Goal: Task Accomplishment & Management: Complete application form

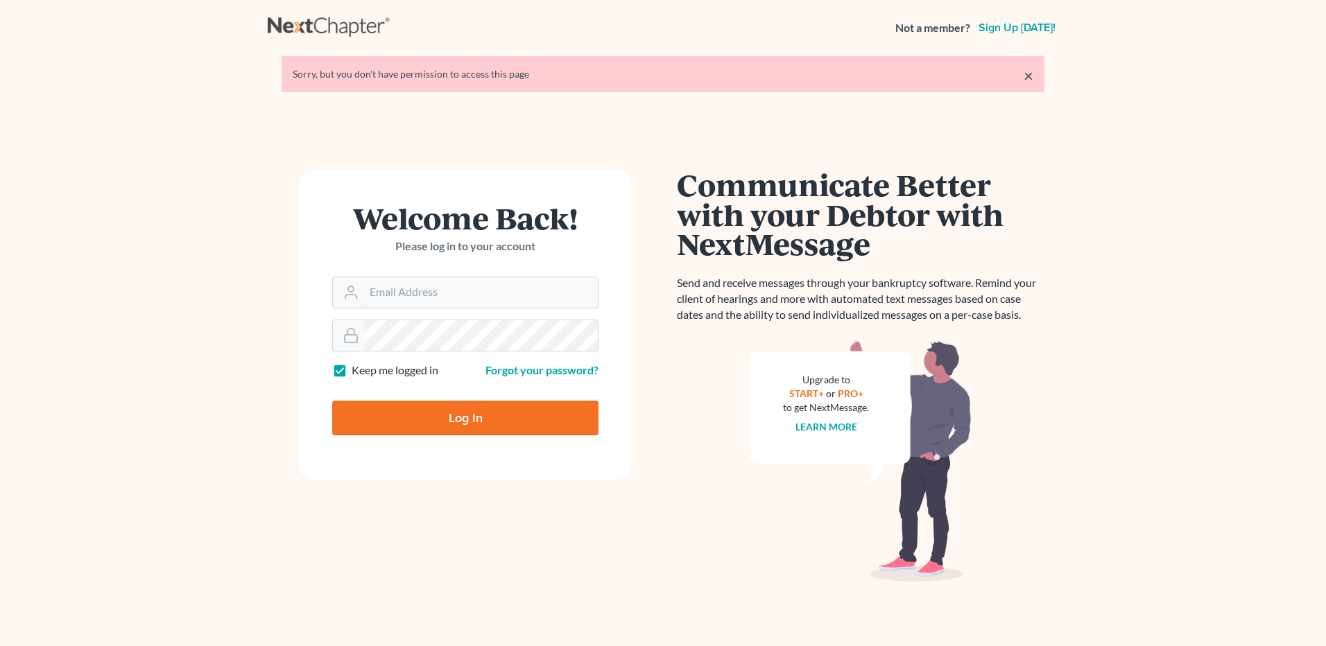
type input "mary@fangiolaw.com"
click at [1028, 75] on link "×" at bounding box center [1028, 75] width 10 height 17
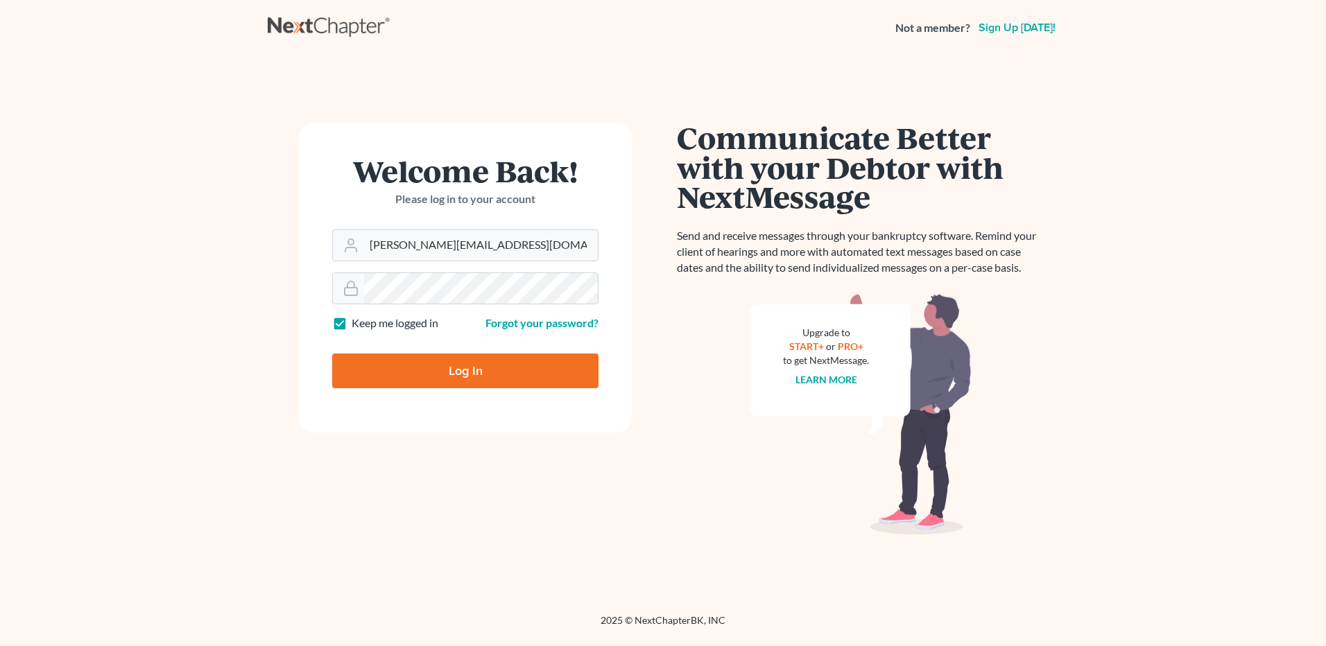
click at [461, 377] on input "Log In" at bounding box center [465, 371] width 266 height 35
type input "Thinking..."
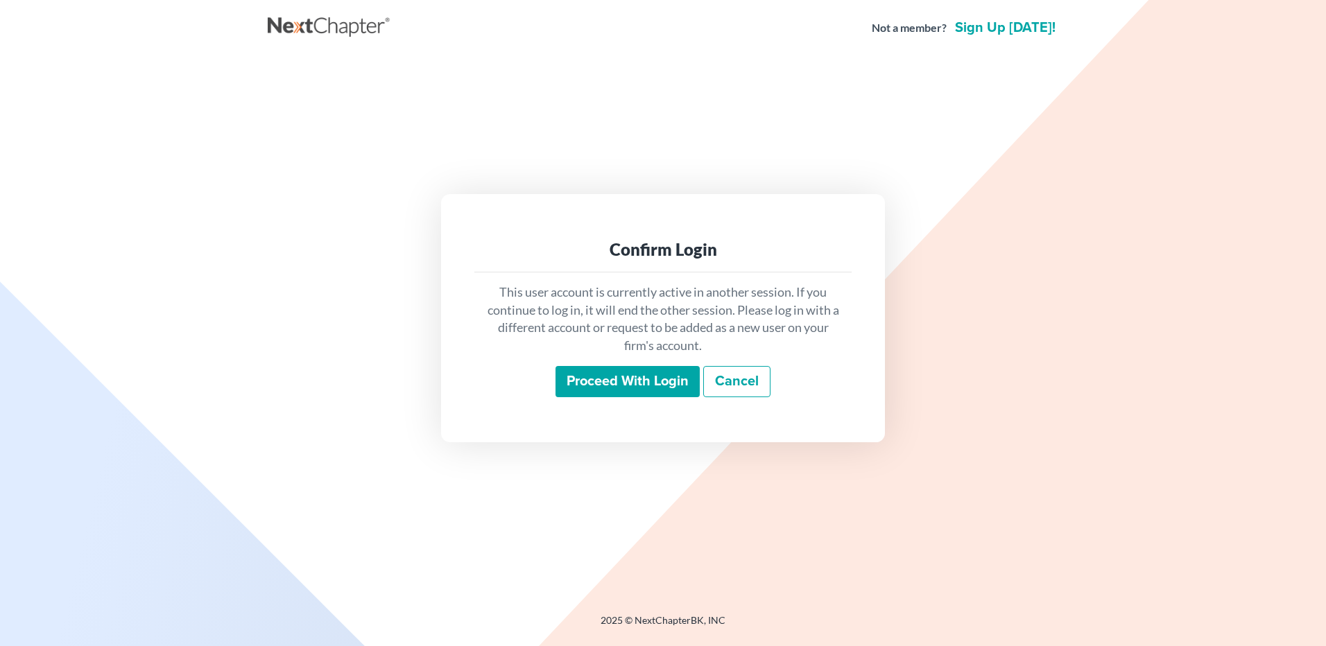
click at [641, 386] on input "Proceed with login" at bounding box center [627, 382] width 144 height 32
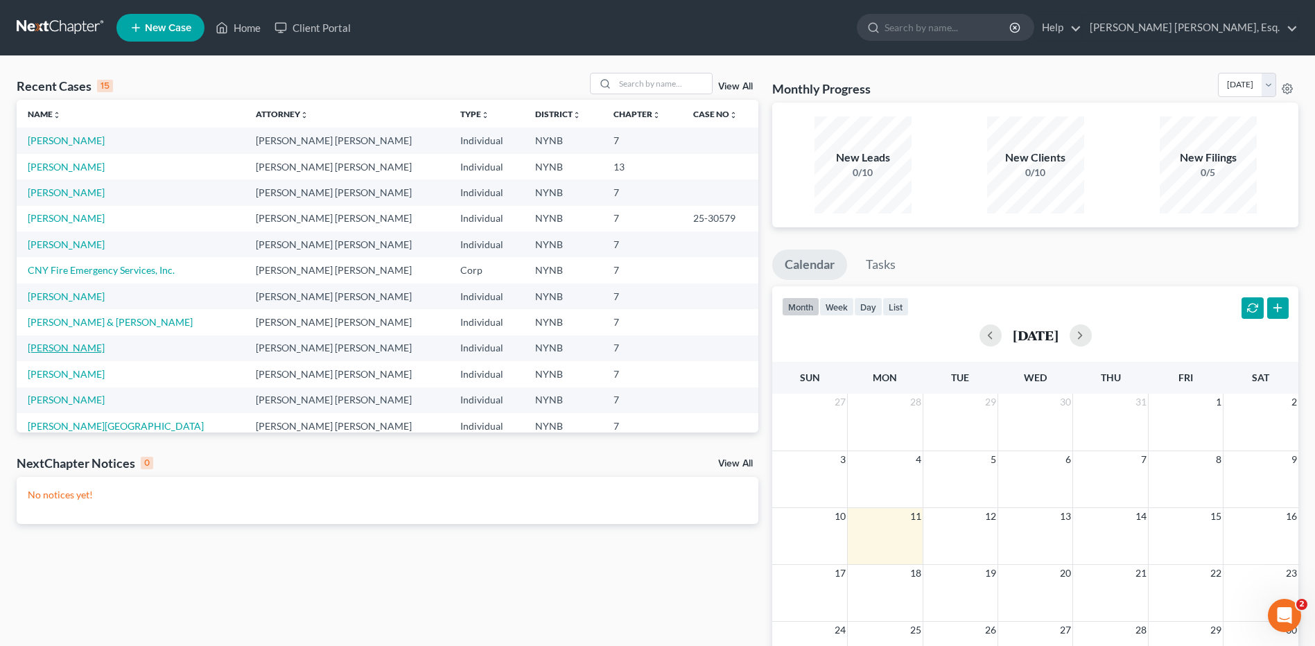
click at [78, 347] on link "[PERSON_NAME]" at bounding box center [66, 348] width 77 height 12
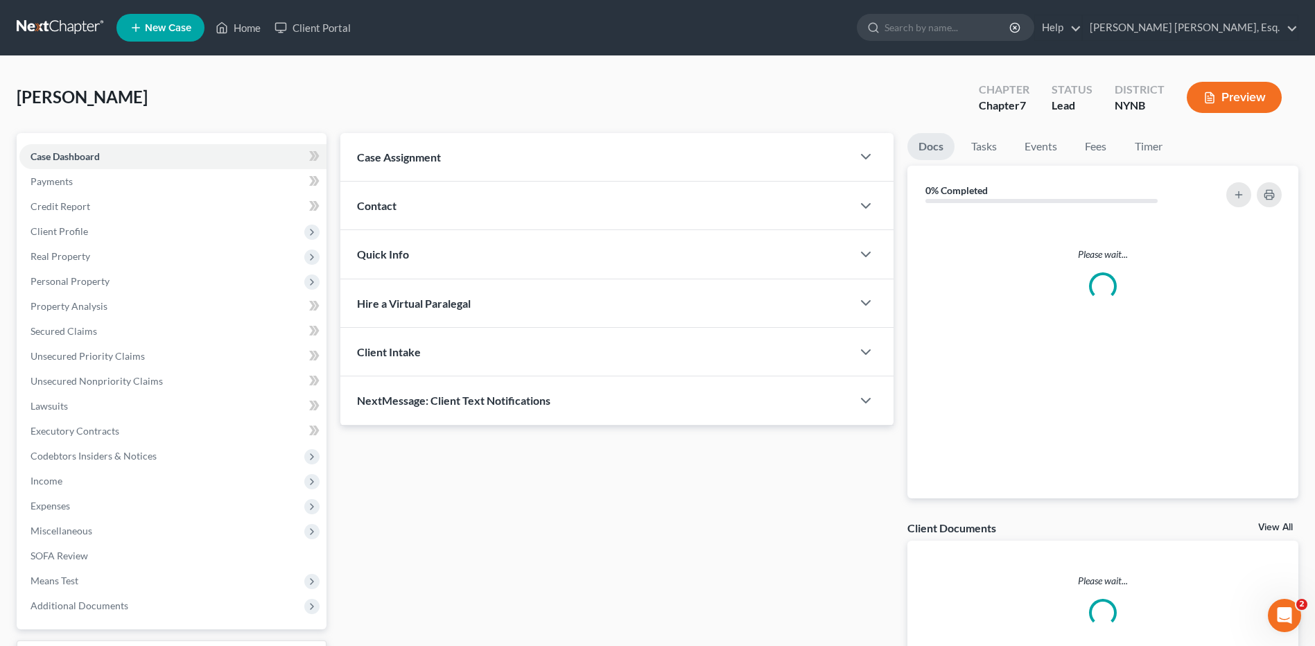
click at [78, 347] on link "Unsecured Priority Claims" at bounding box center [172, 356] width 307 height 25
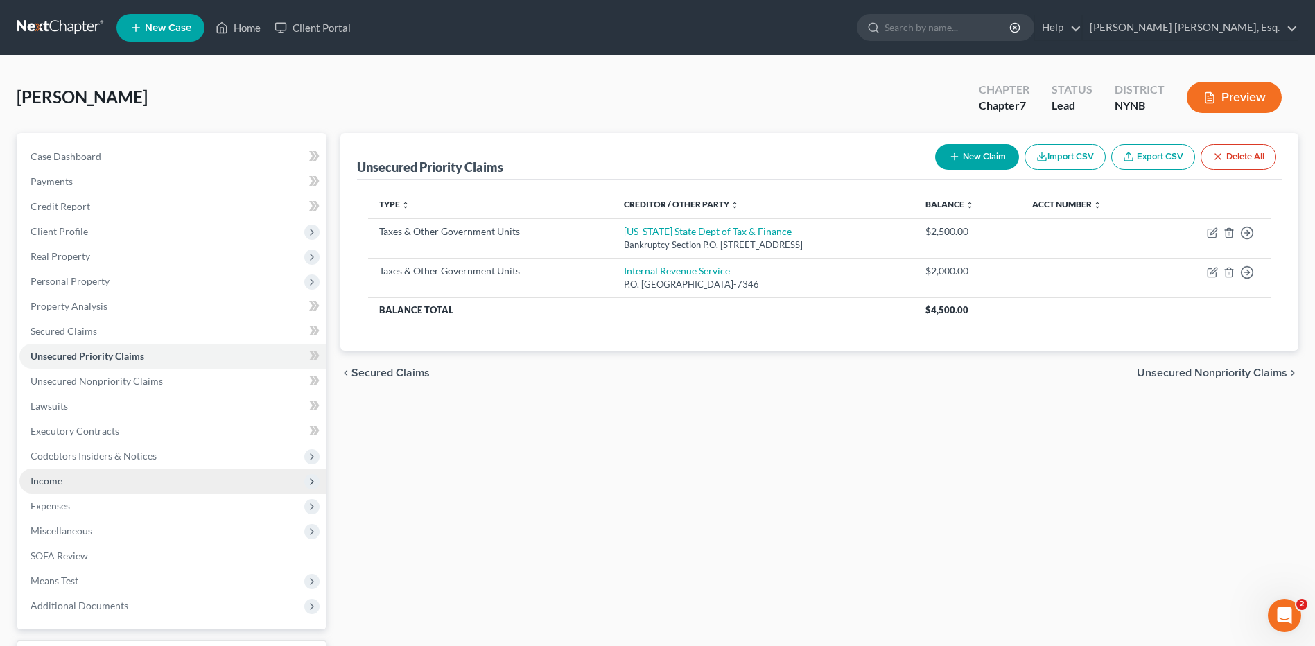
click at [64, 483] on span "Income" at bounding box center [172, 481] width 307 height 25
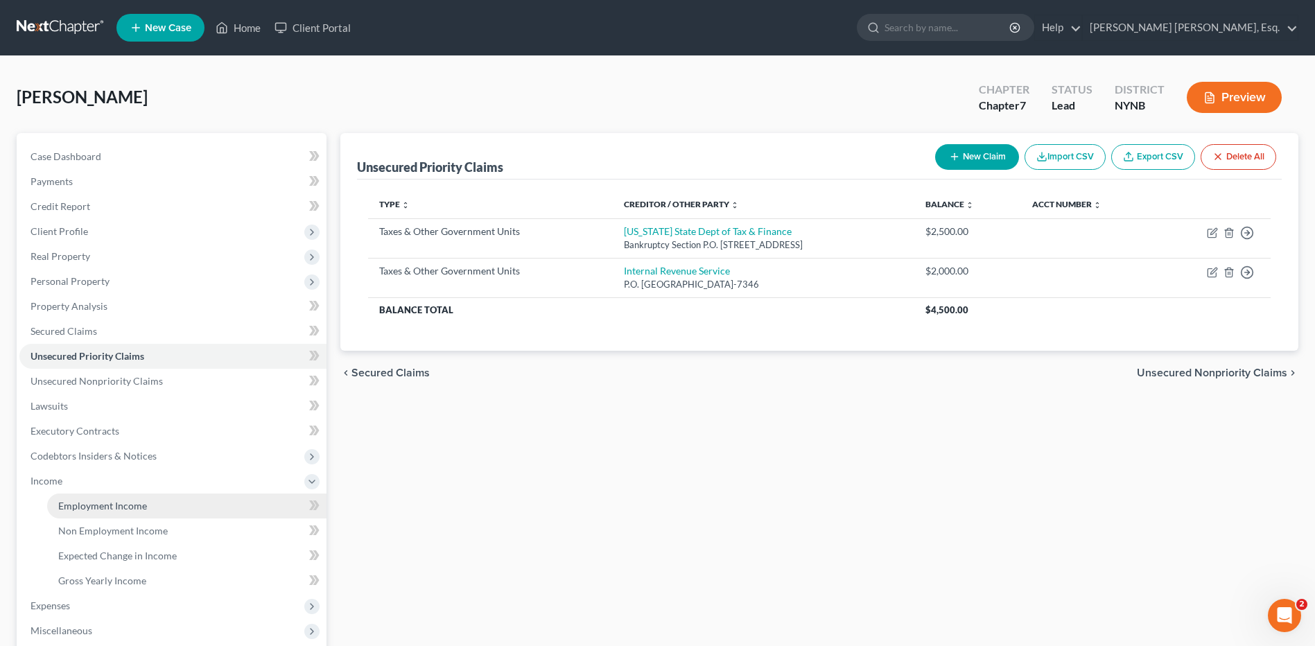
click at [112, 505] on span "Employment Income" at bounding box center [102, 506] width 89 height 12
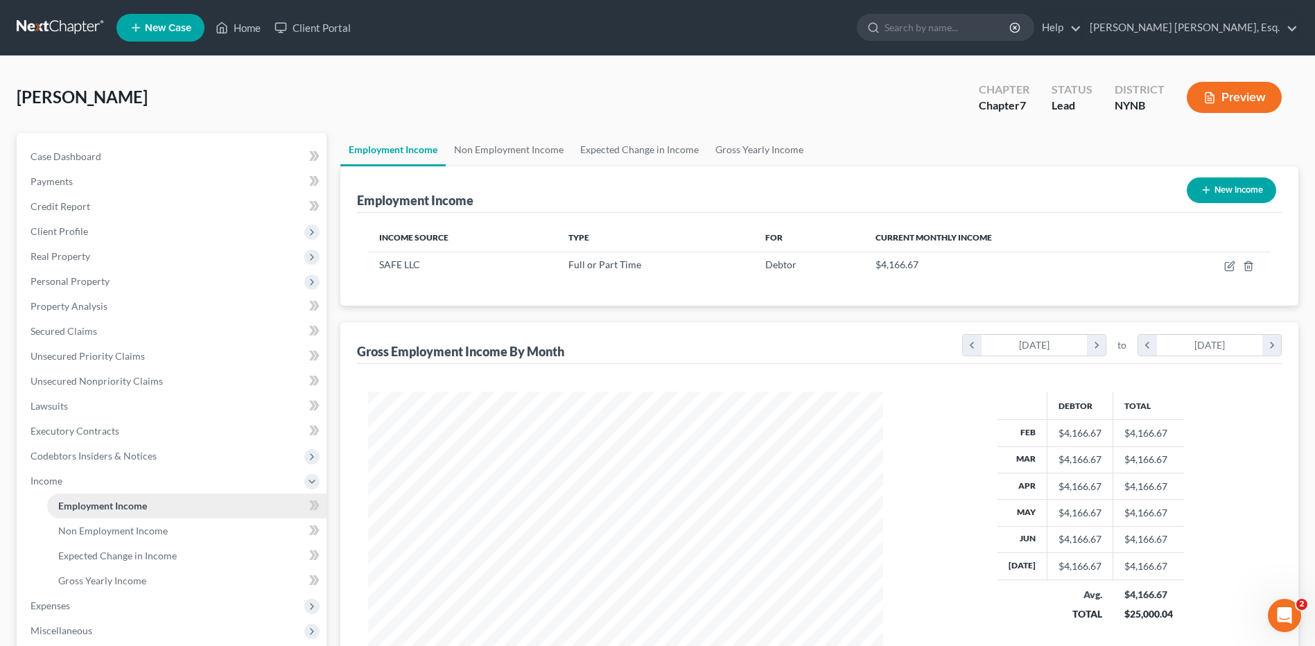
scroll to position [257, 542]
click at [119, 533] on span "Non Employment Income" at bounding box center [113, 531] width 110 height 12
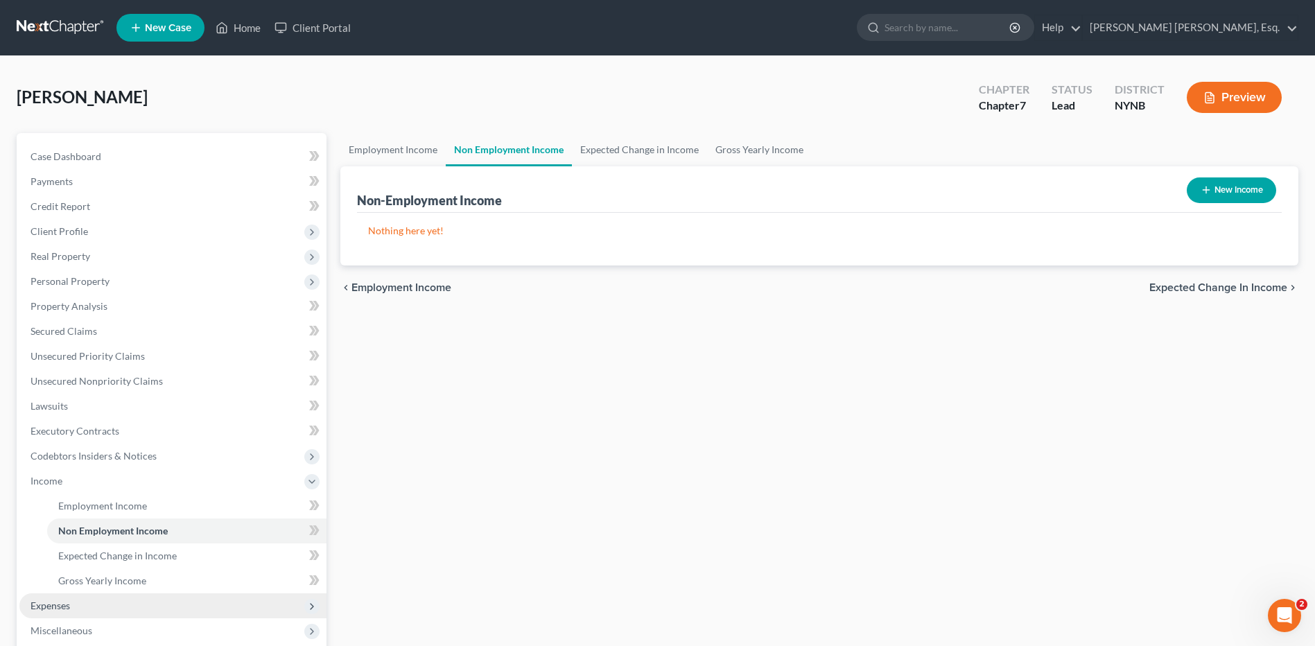
click at [58, 603] on span "Expenses" at bounding box center [51, 606] width 40 height 12
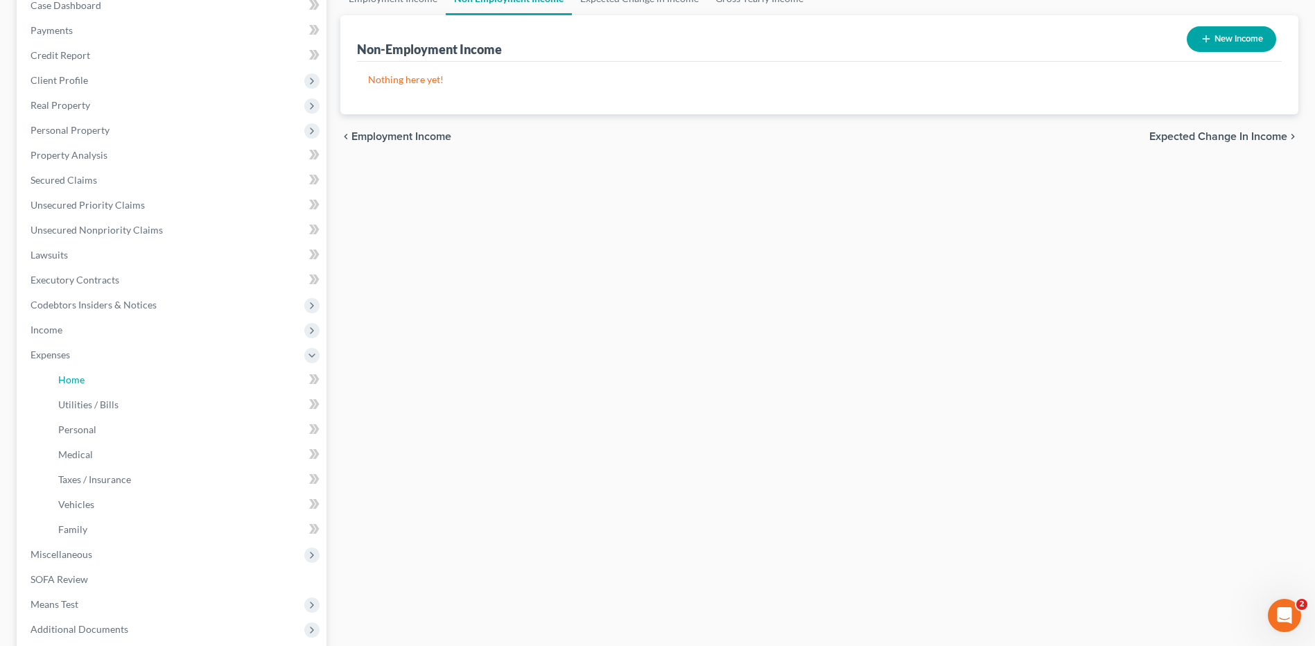
scroll to position [155, 0]
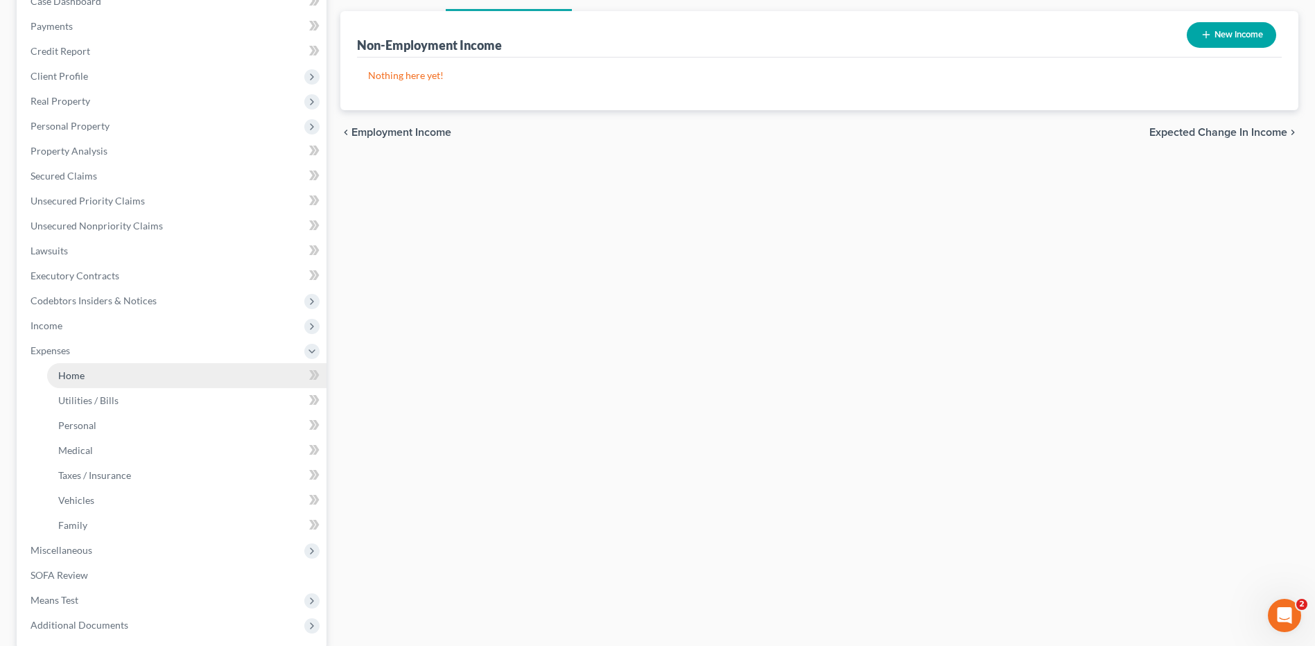
click at [82, 376] on span "Home" at bounding box center [71, 376] width 26 height 12
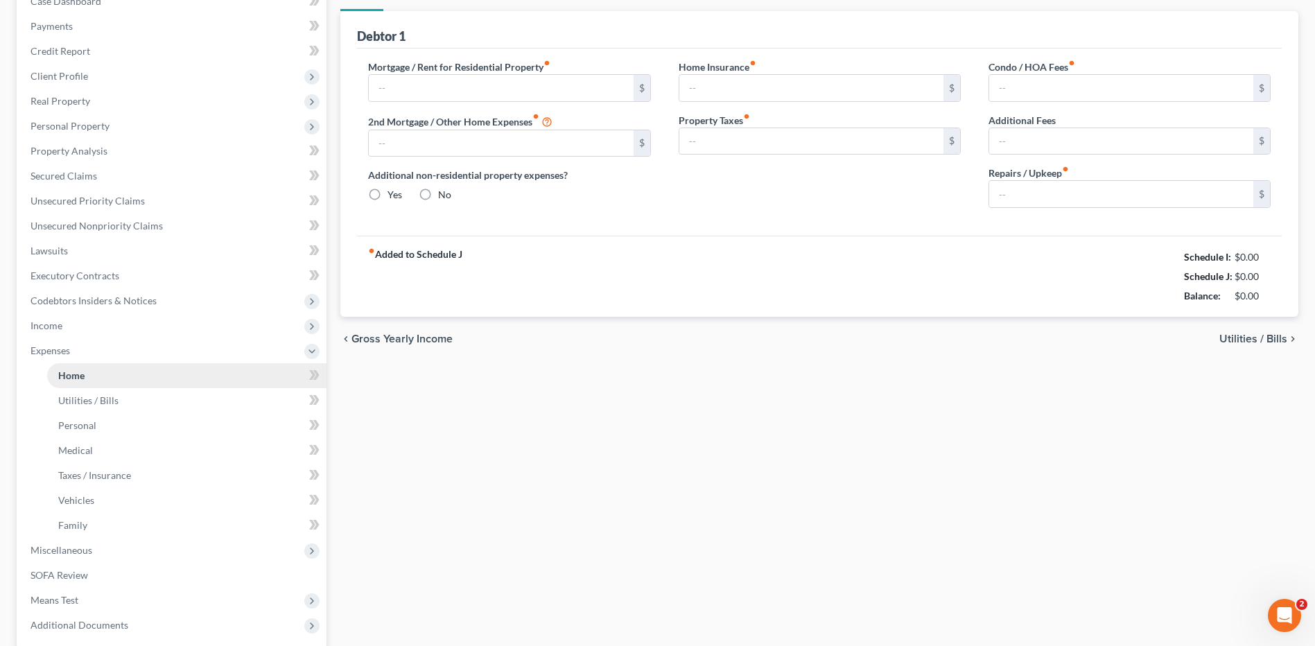
scroll to position [103, 0]
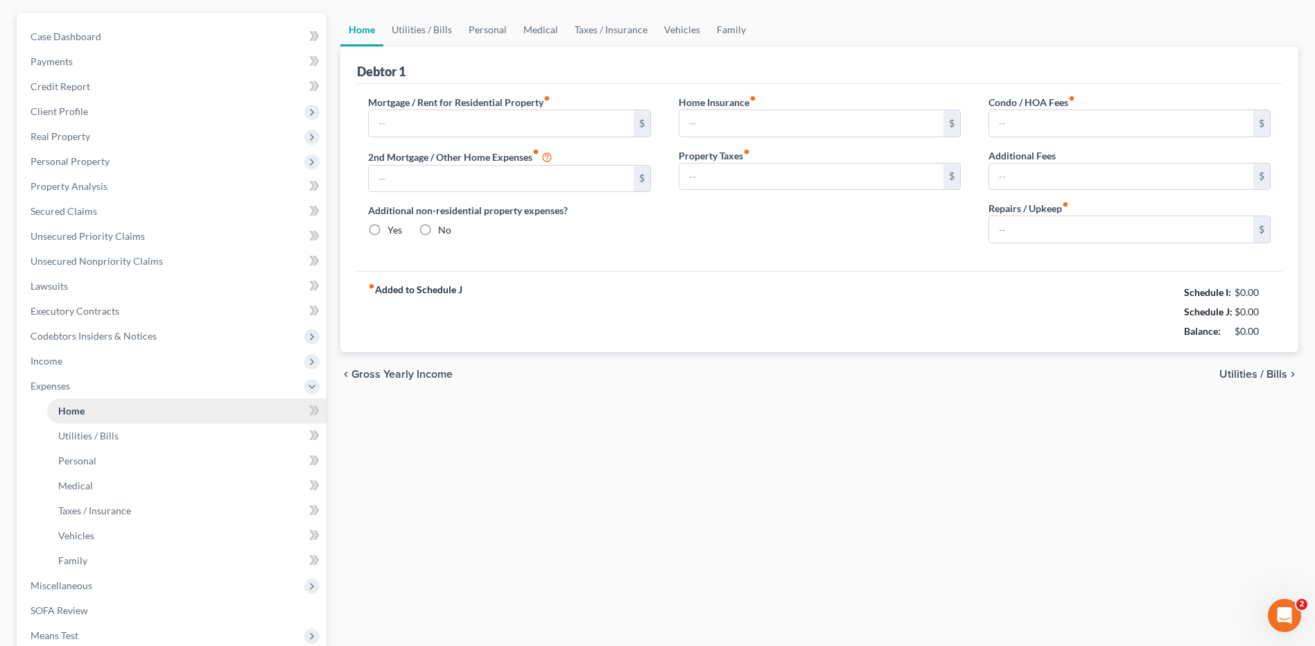
type input "745.00"
type input "0.00"
radio input "true"
type input "0.00"
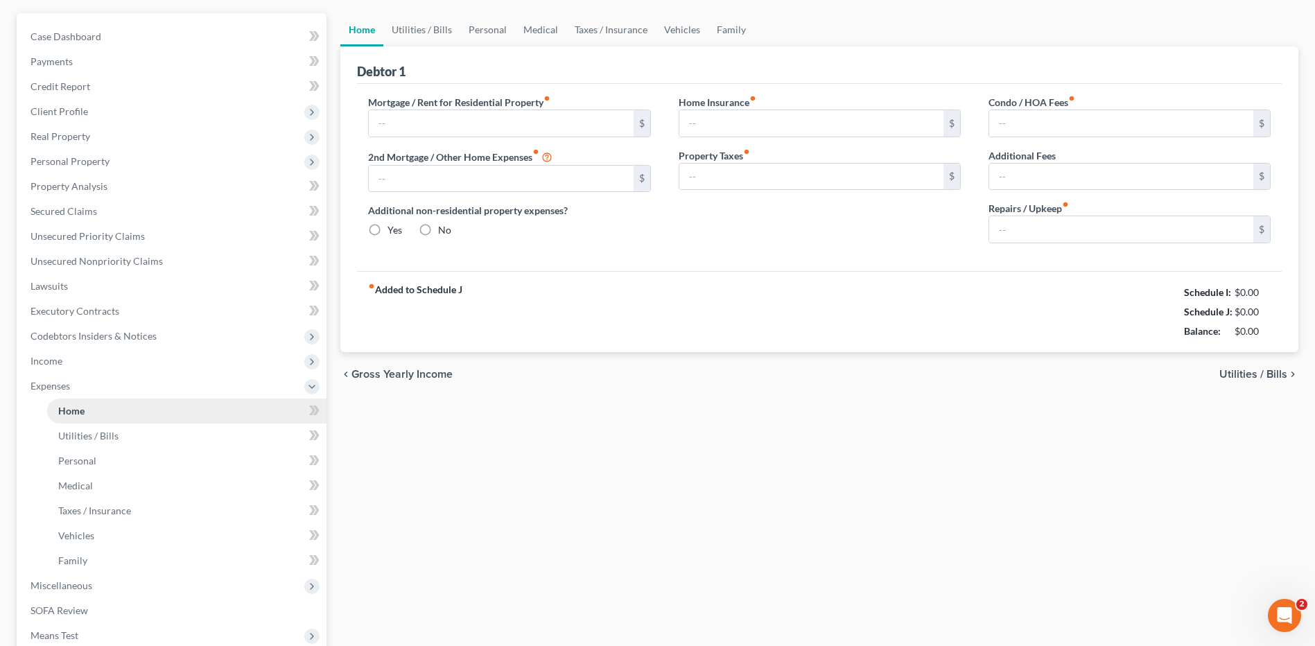
type input "0.00"
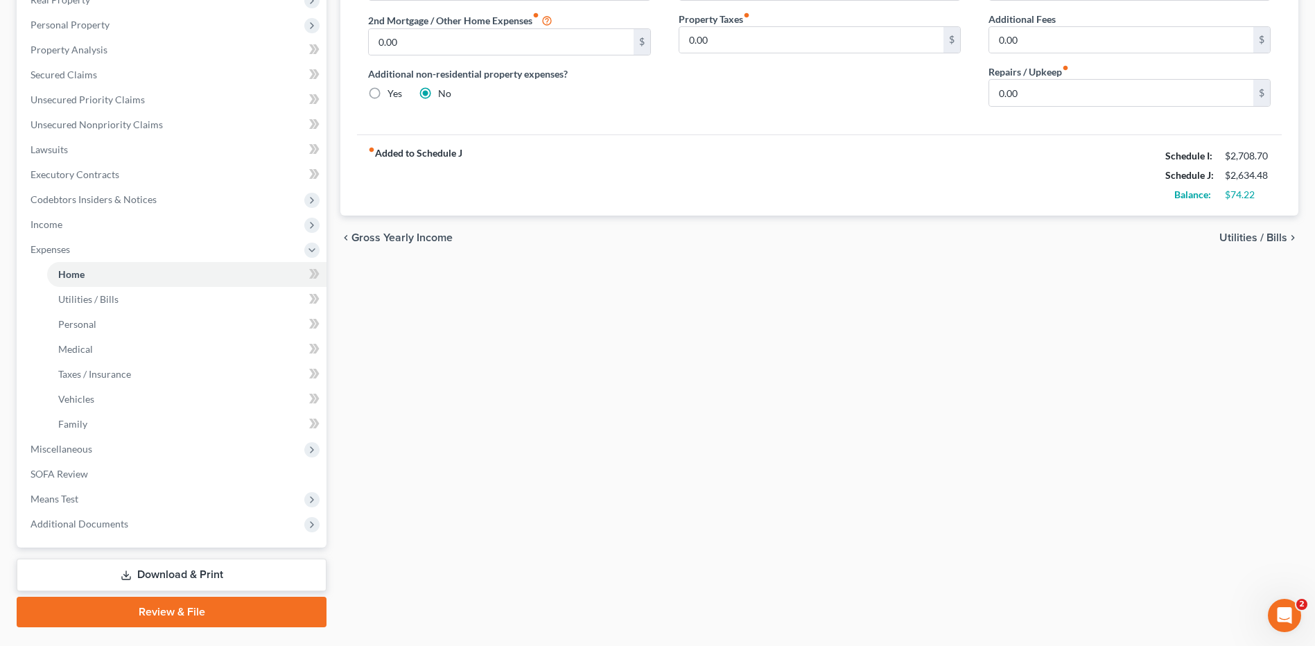
scroll to position [265, 0]
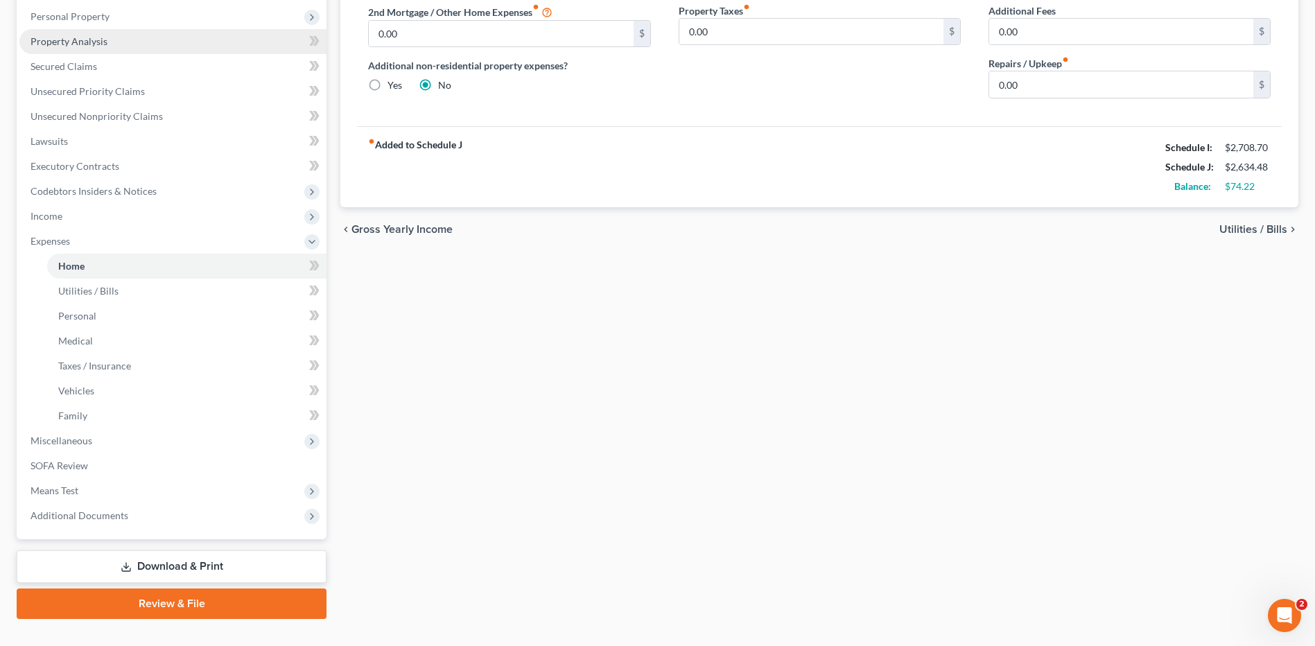
click at [65, 40] on span "Property Analysis" at bounding box center [69, 41] width 77 height 12
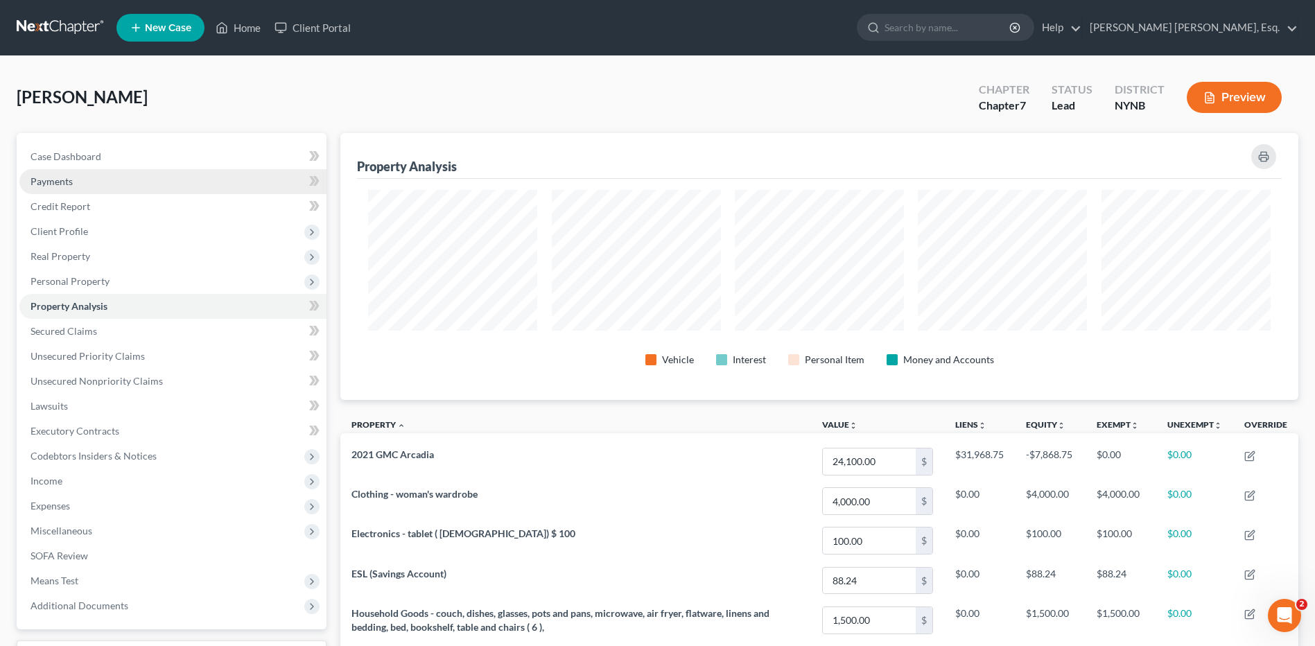
click at [61, 183] on span "Payments" at bounding box center [52, 181] width 42 height 12
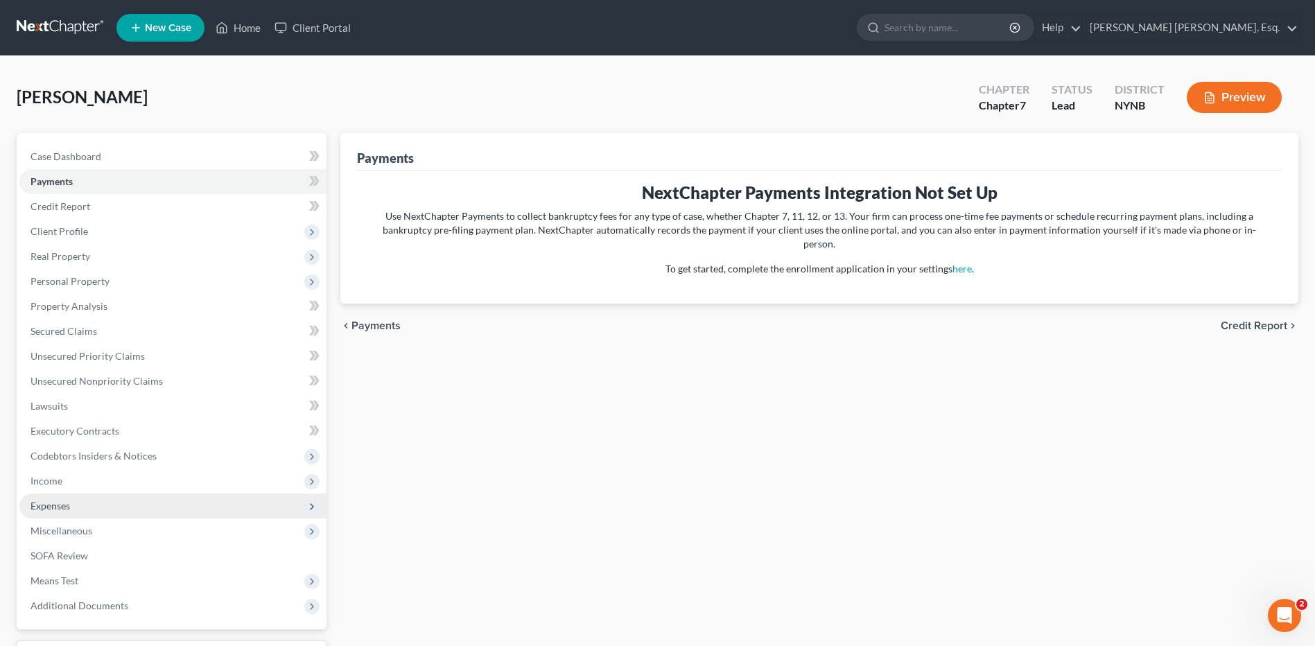
click at [65, 513] on span "Expenses" at bounding box center [172, 506] width 307 height 25
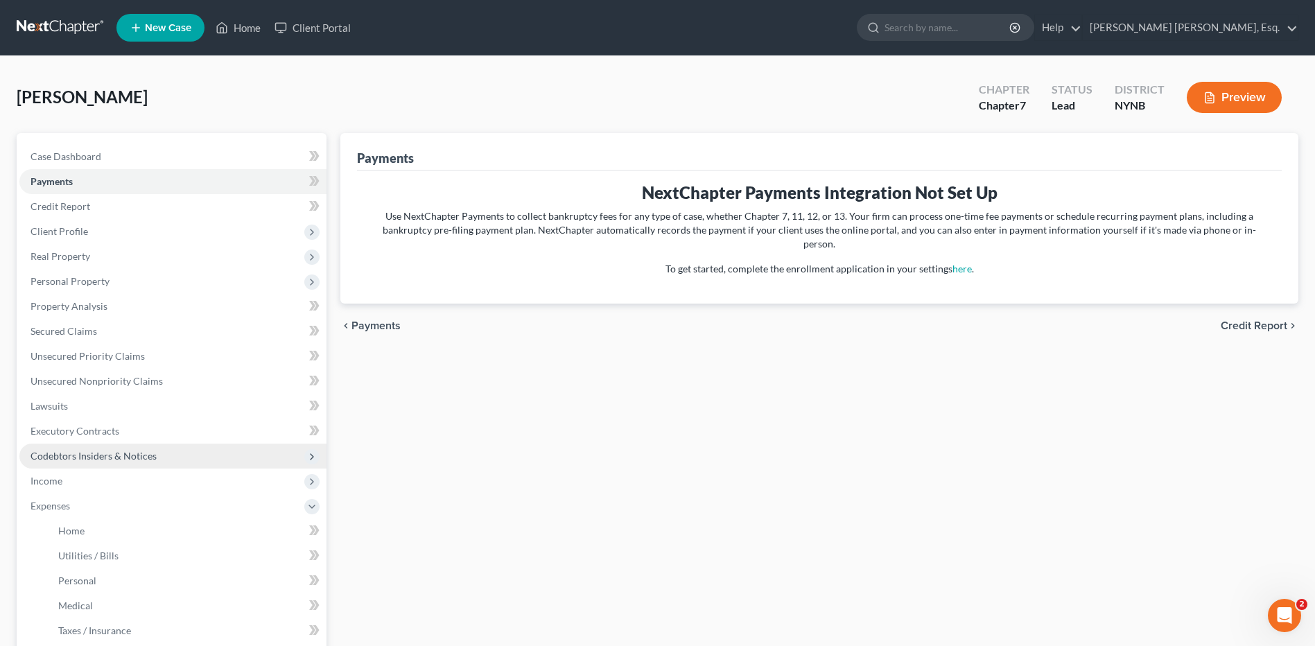
click at [78, 453] on span "Codebtors Insiders & Notices" at bounding box center [94, 456] width 126 height 12
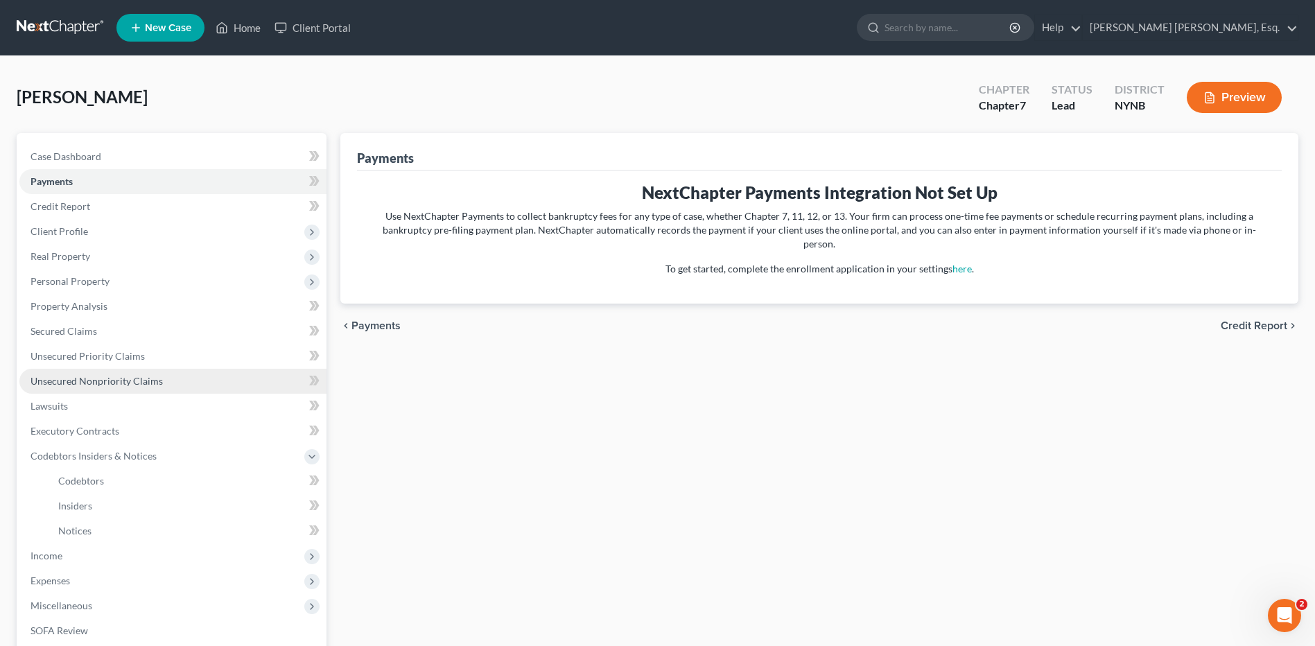
click at [114, 381] on span "Unsecured Nonpriority Claims" at bounding box center [97, 381] width 132 height 12
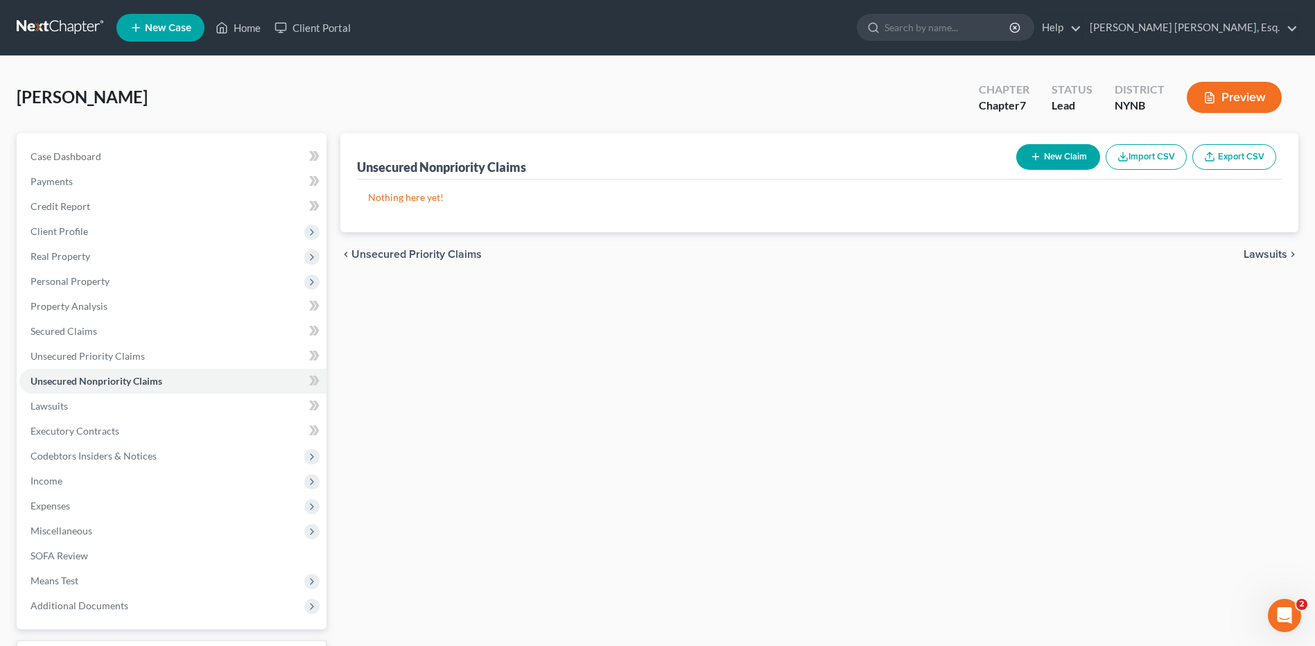
click at [1055, 156] on button "New Claim" at bounding box center [1059, 157] width 84 height 26
select select "0"
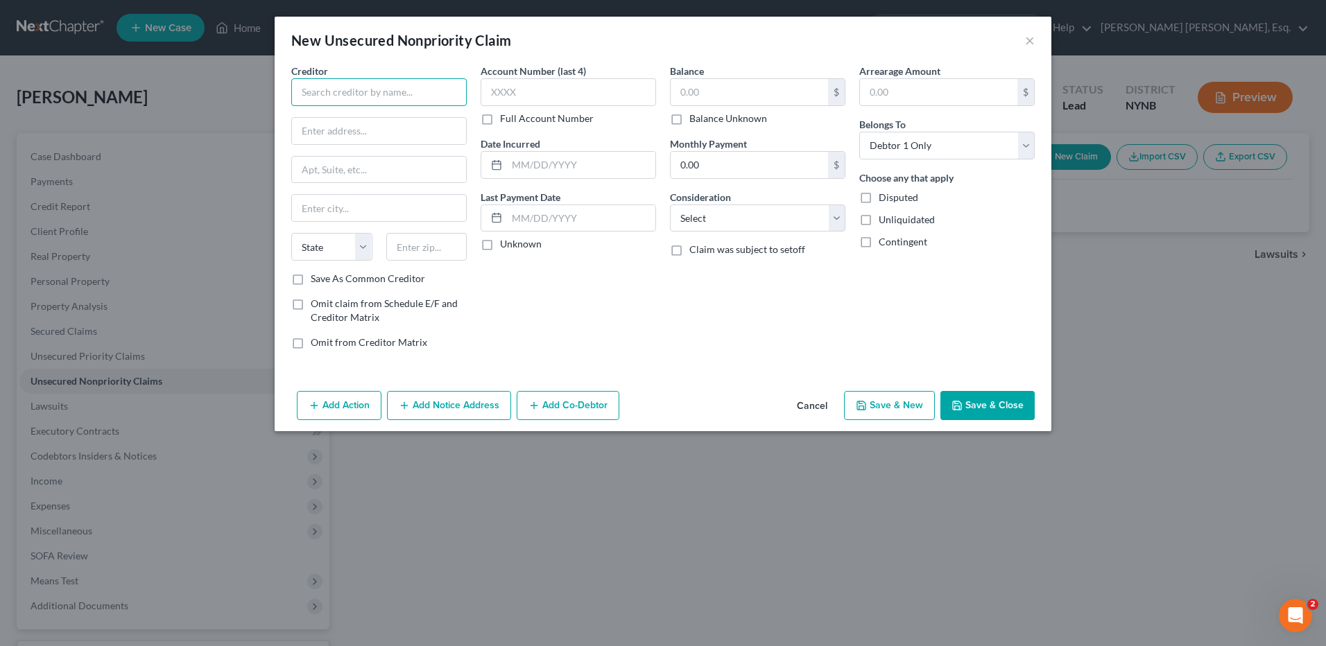
click at [420, 87] on input "text" at bounding box center [378, 92] width 175 height 28
click at [359, 89] on input "Capital One" at bounding box center [378, 92] width 175 height 28
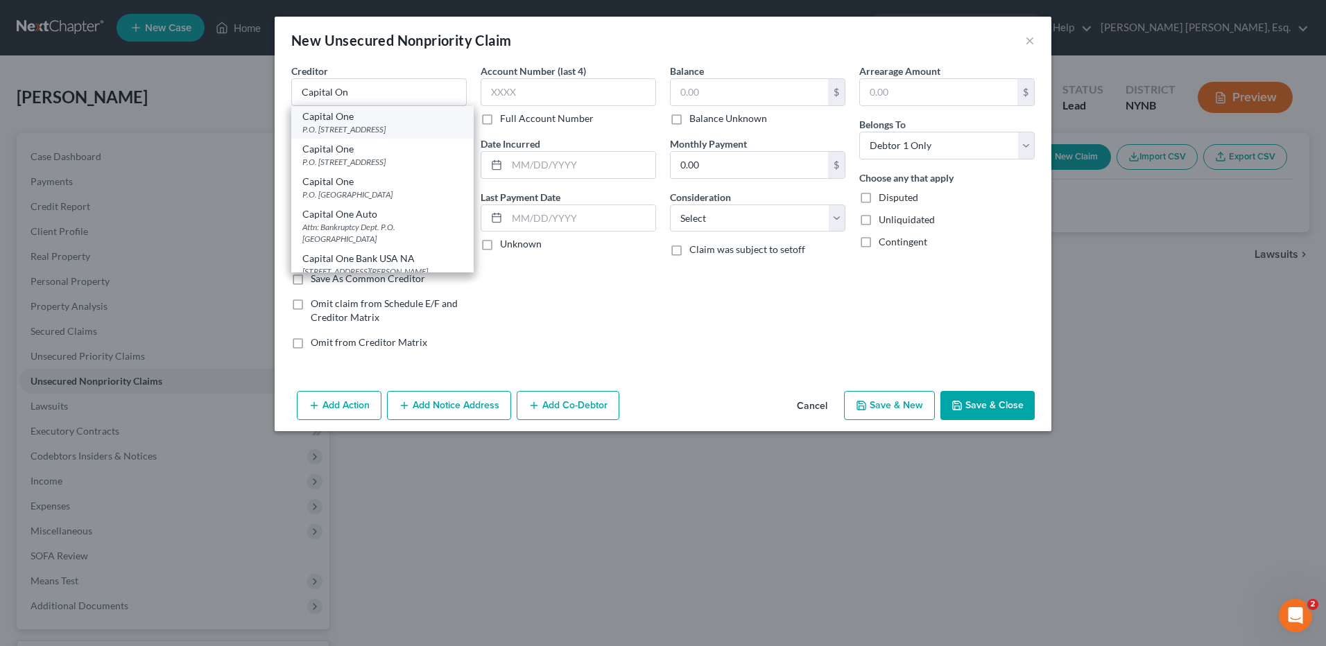
click at [370, 126] on div "P.O. [STREET_ADDRESS]" at bounding box center [382, 129] width 160 height 12
type input "Capital One"
type input "P.O. Box 31293"
type input "[GEOGRAPHIC_DATA]"
select select "46"
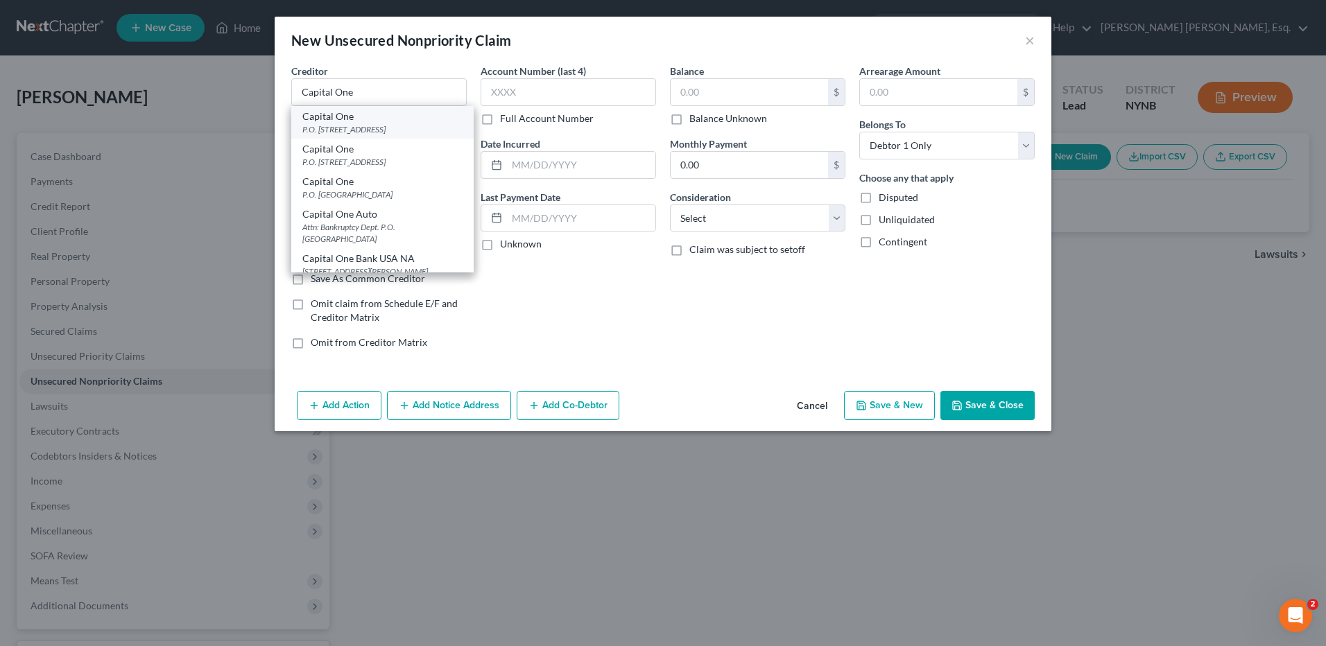
type input "84131-1293"
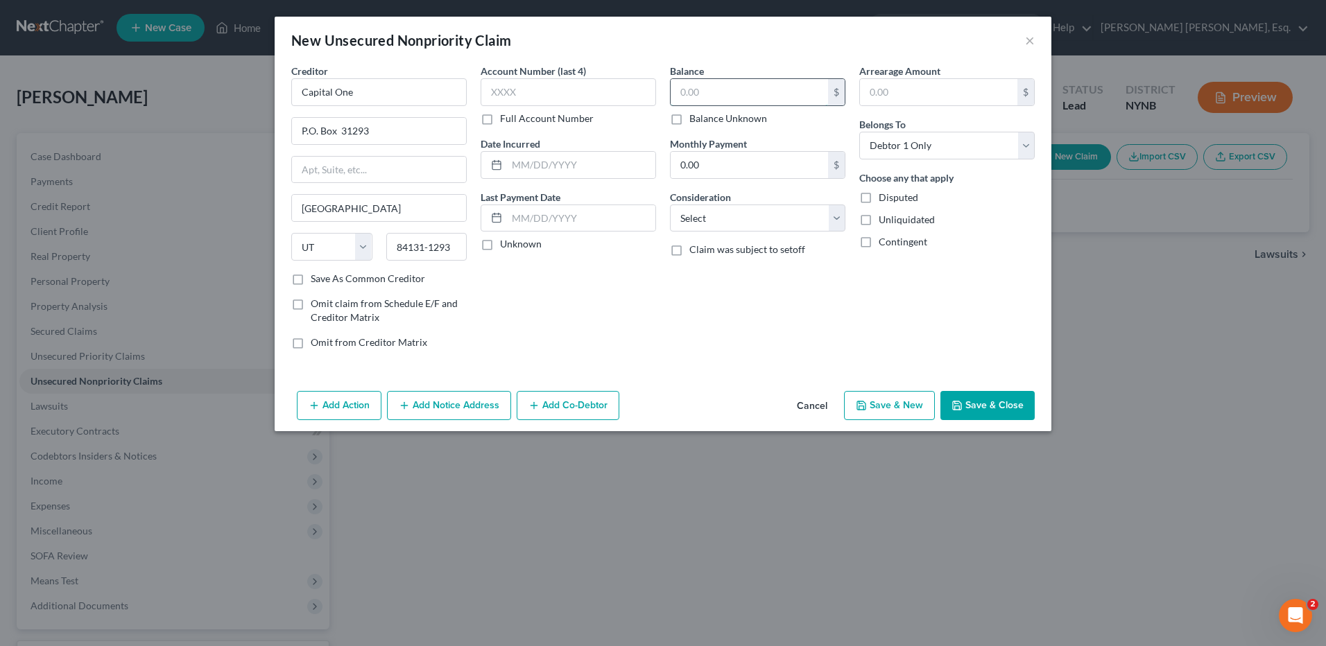
click at [679, 90] on input "text" at bounding box center [749, 92] width 157 height 26
type input "2,553.00"
click at [836, 218] on select "Select Cable / Satellite Services Collection Agency Credit Card Debt Debt Couns…" at bounding box center [757, 219] width 175 height 28
select select "14"
click at [670, 205] on select "Select Cable / Satellite Services Collection Agency Credit Card Debt Debt Couns…" at bounding box center [757, 219] width 175 height 28
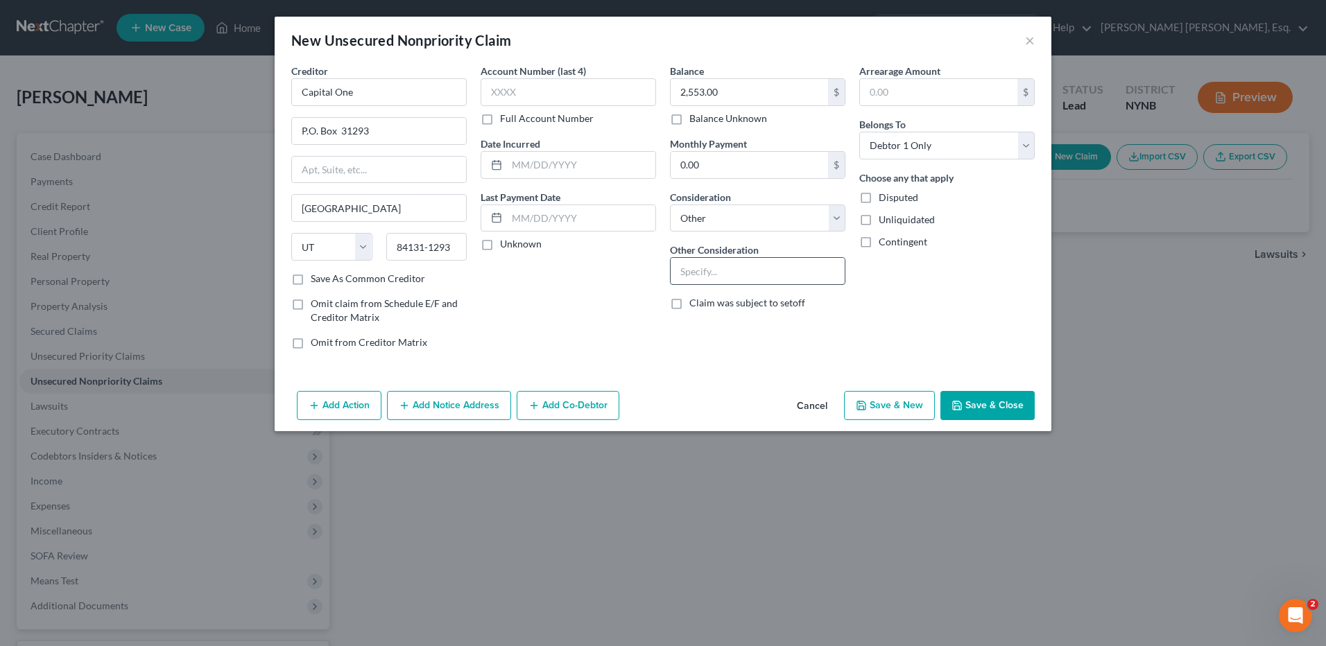
drag, startPoint x: 693, startPoint y: 275, endPoint x: 691, endPoint y: 264, distance: 11.2
click at [693, 275] on input "text" at bounding box center [758, 271] width 174 height 26
type input "charged off credit card"
click at [872, 408] on button "Save & New" at bounding box center [889, 405] width 91 height 29
select select "0"
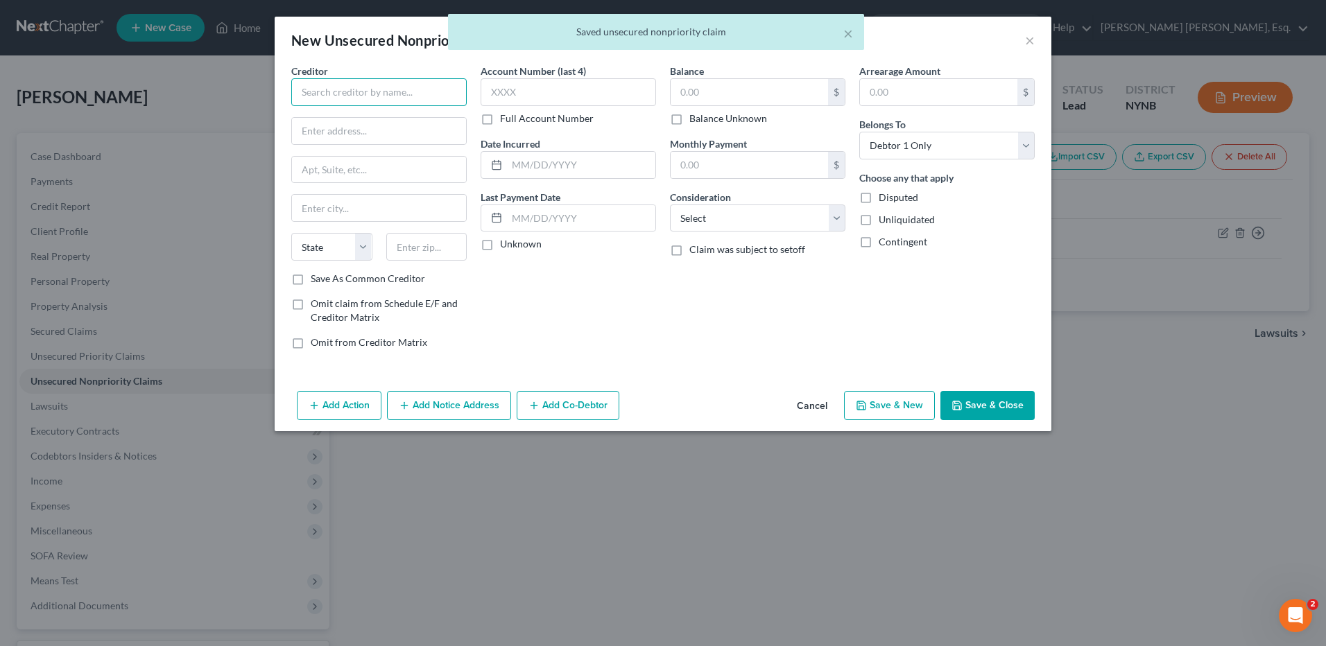
click at [396, 93] on input "text" at bounding box center [378, 92] width 175 height 28
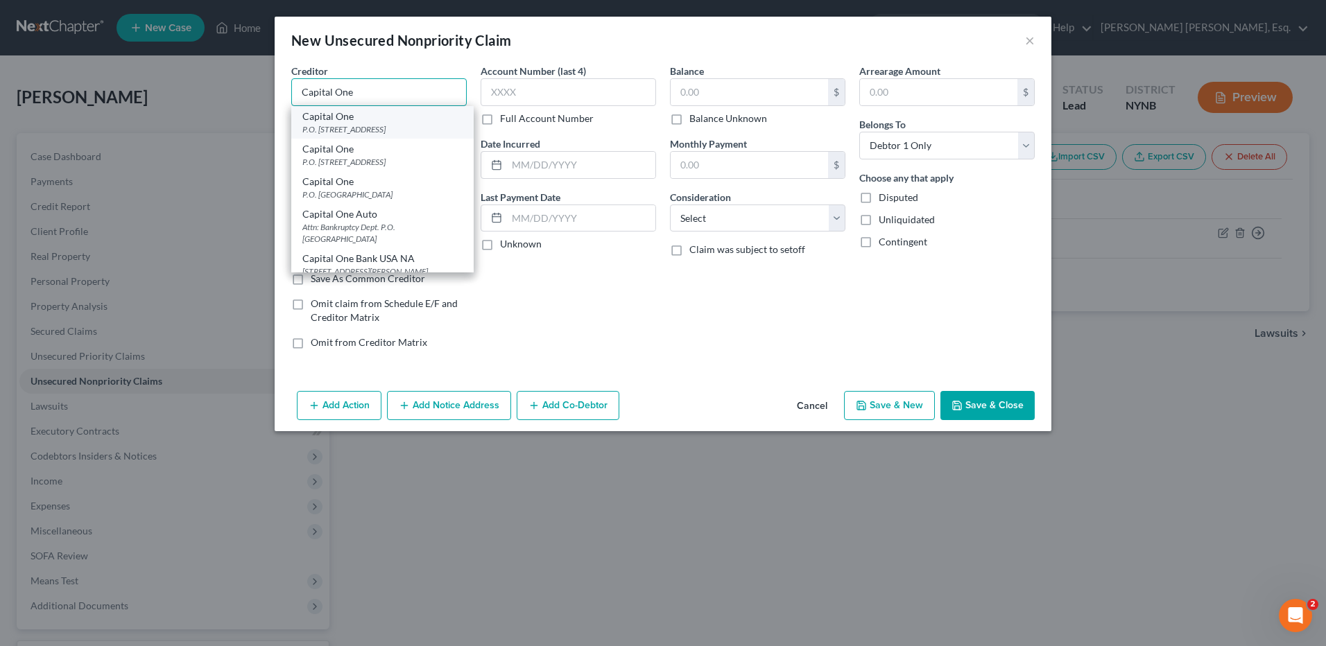
type input "Capital One"
click at [374, 123] on div "P.O. [STREET_ADDRESS]" at bounding box center [382, 129] width 160 height 12
type input "P.O. Box 31293"
type input "[GEOGRAPHIC_DATA]"
select select "46"
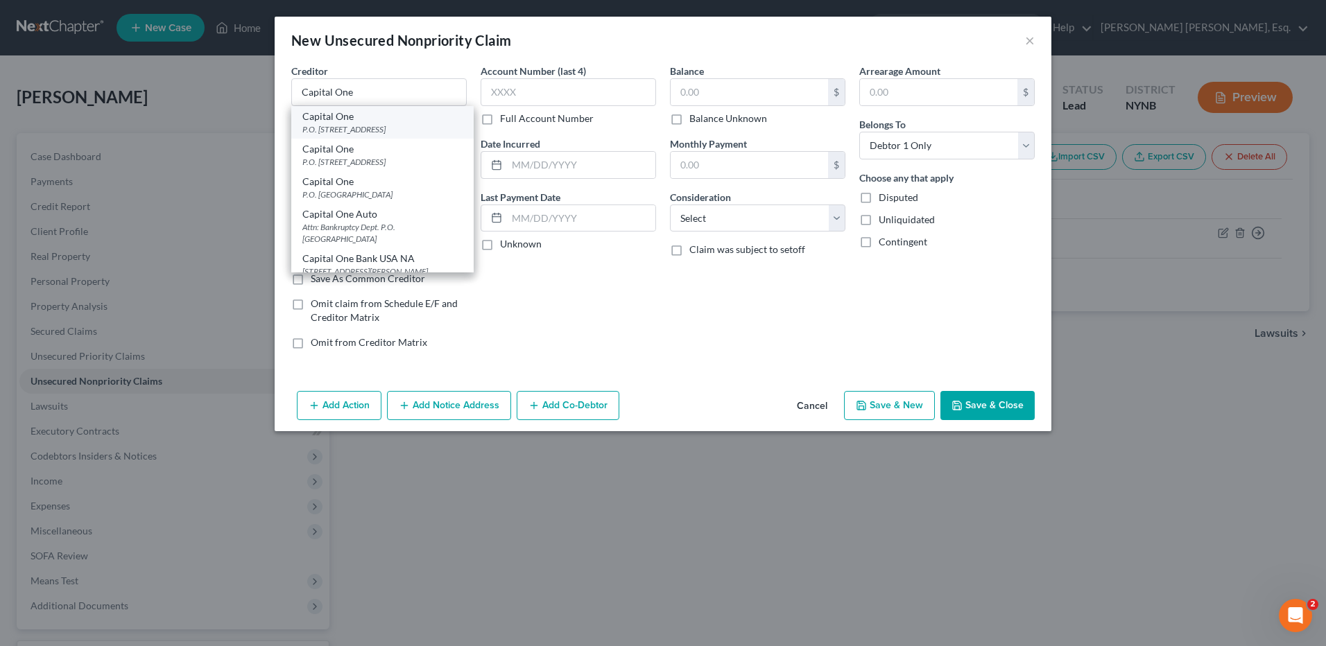
type input "84131-1293"
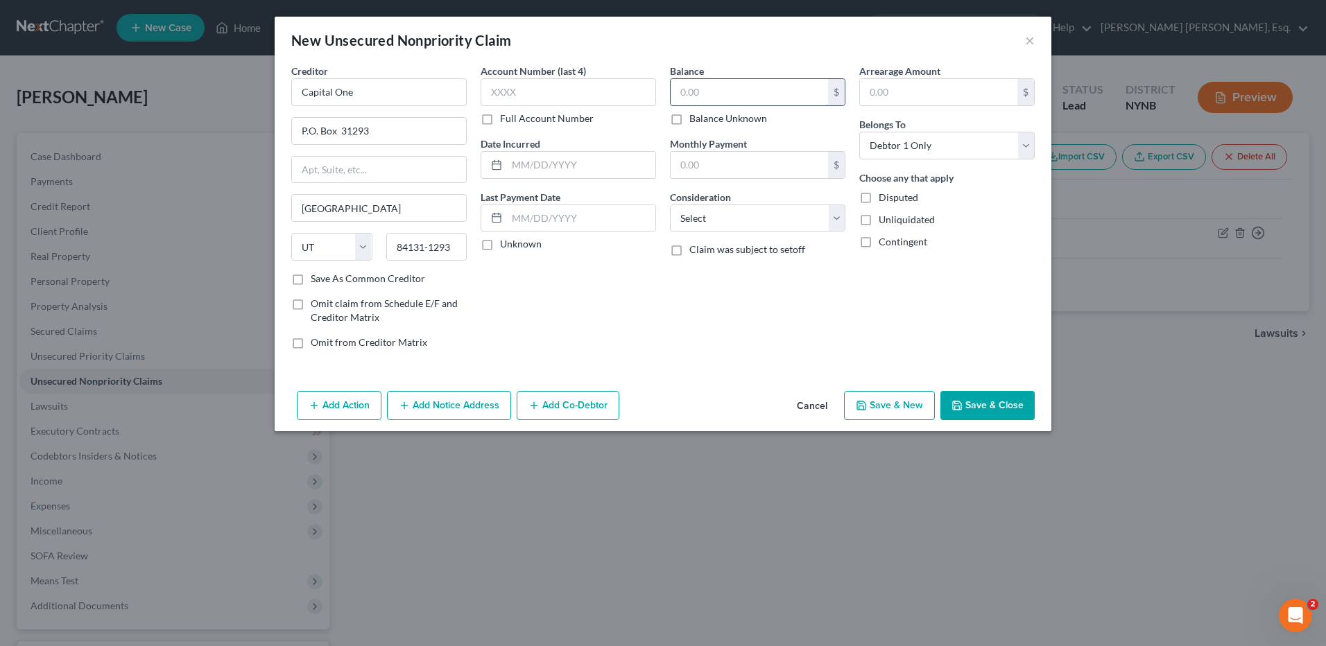
click at [672, 92] on input "text" at bounding box center [749, 92] width 157 height 26
type input "4,772"
click at [835, 217] on select "Select Cable / Satellite Services Collection Agency Credit Card Debt Debt Couns…" at bounding box center [757, 219] width 175 height 28
select select "14"
click at [670, 205] on select "Select Cable / Satellite Services Collection Agency Credit Card Debt Debt Couns…" at bounding box center [757, 219] width 175 height 28
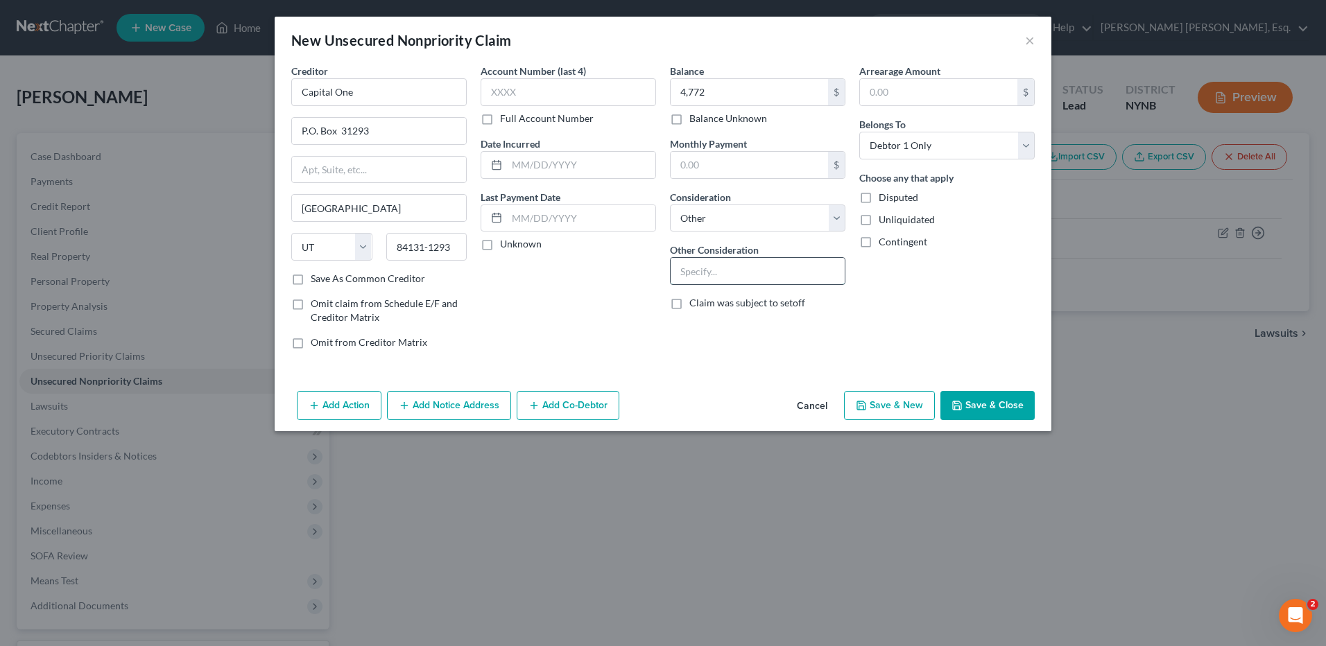
click at [700, 270] on input "text" at bounding box center [758, 271] width 174 height 26
type input "charged off credit card debt"
click at [894, 410] on button "Save & New" at bounding box center [889, 405] width 91 height 29
type input "4,772.00"
type input "0.00"
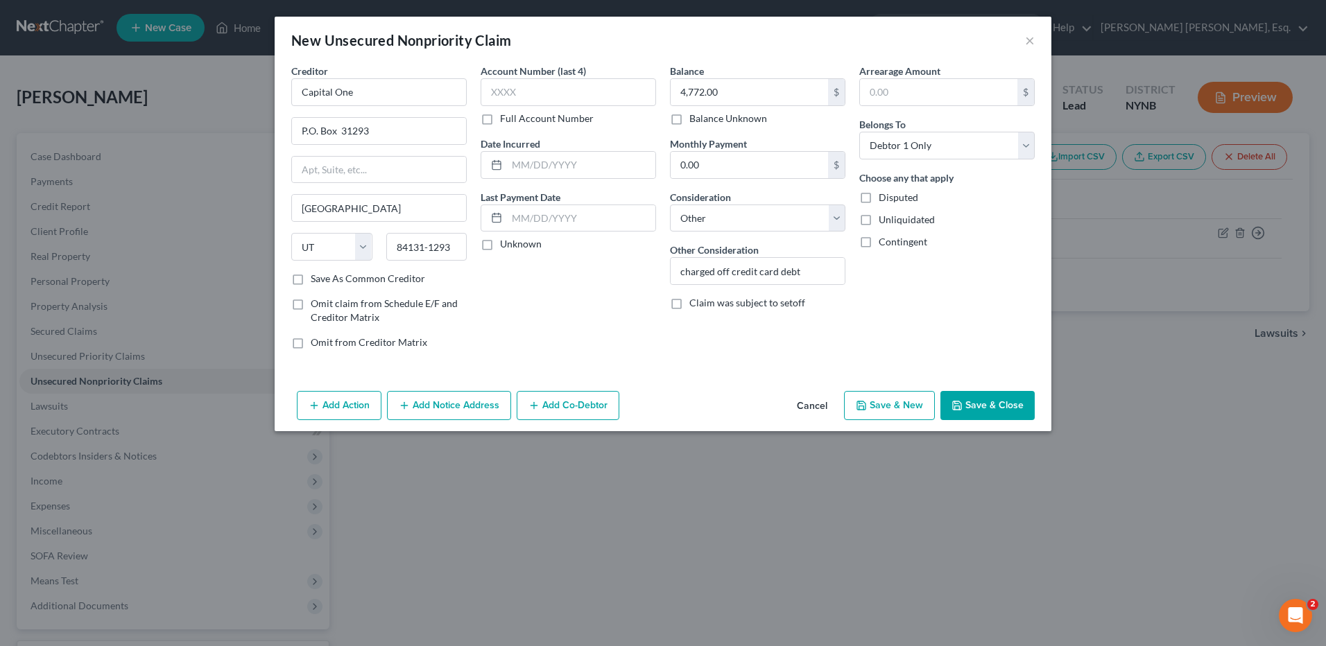
select select "0"
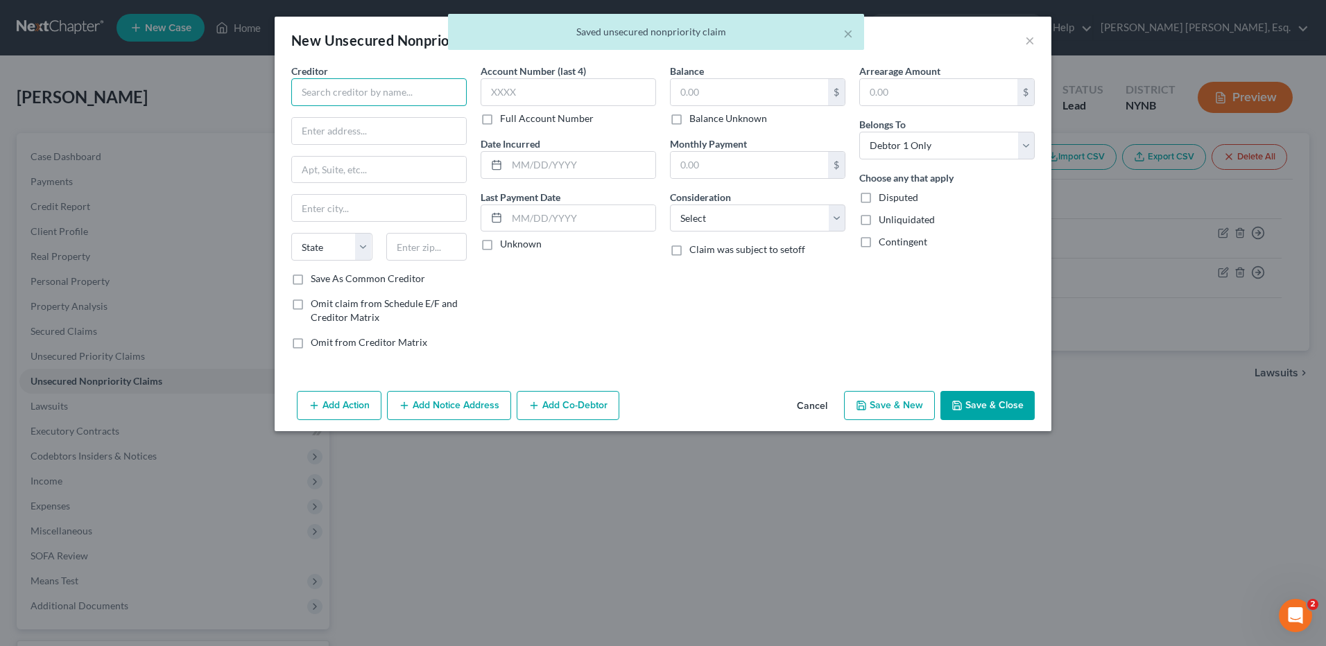
click at [366, 87] on input "text" at bounding box center [378, 92] width 175 height 28
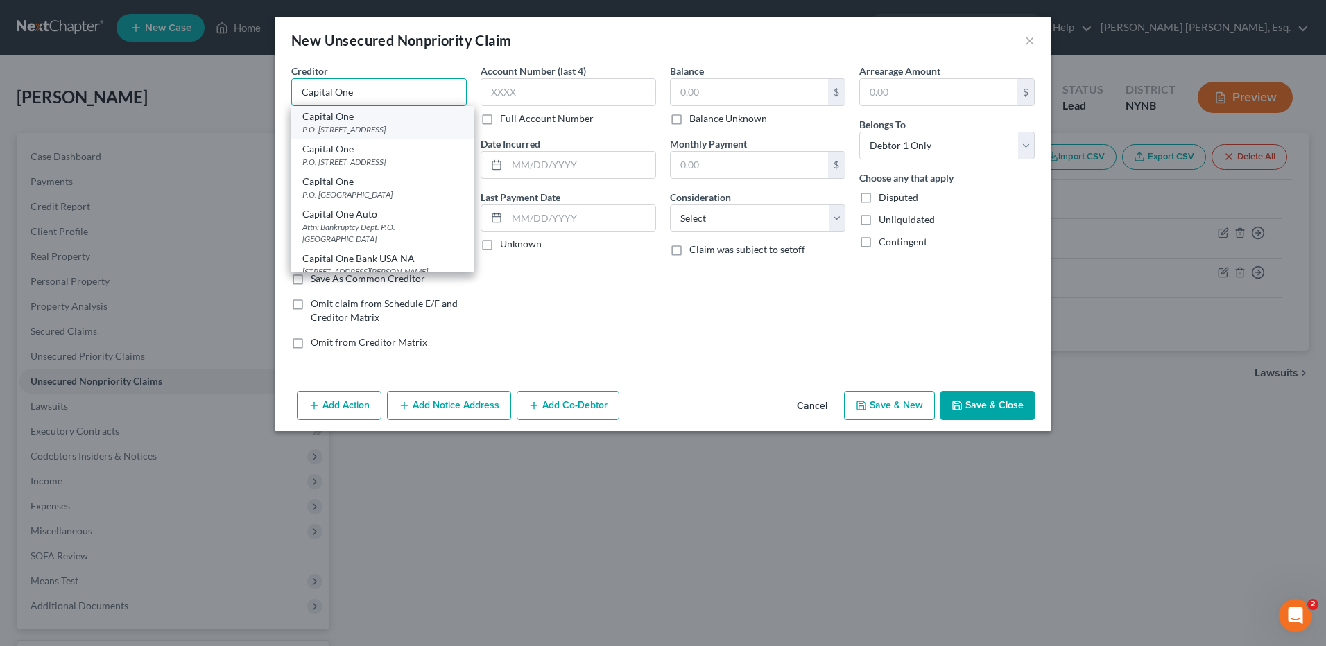
type input "Capital One"
click at [349, 119] on div "Capital One" at bounding box center [382, 117] width 160 height 14
type input "P.O. Box 31293"
type input "[GEOGRAPHIC_DATA]"
select select "46"
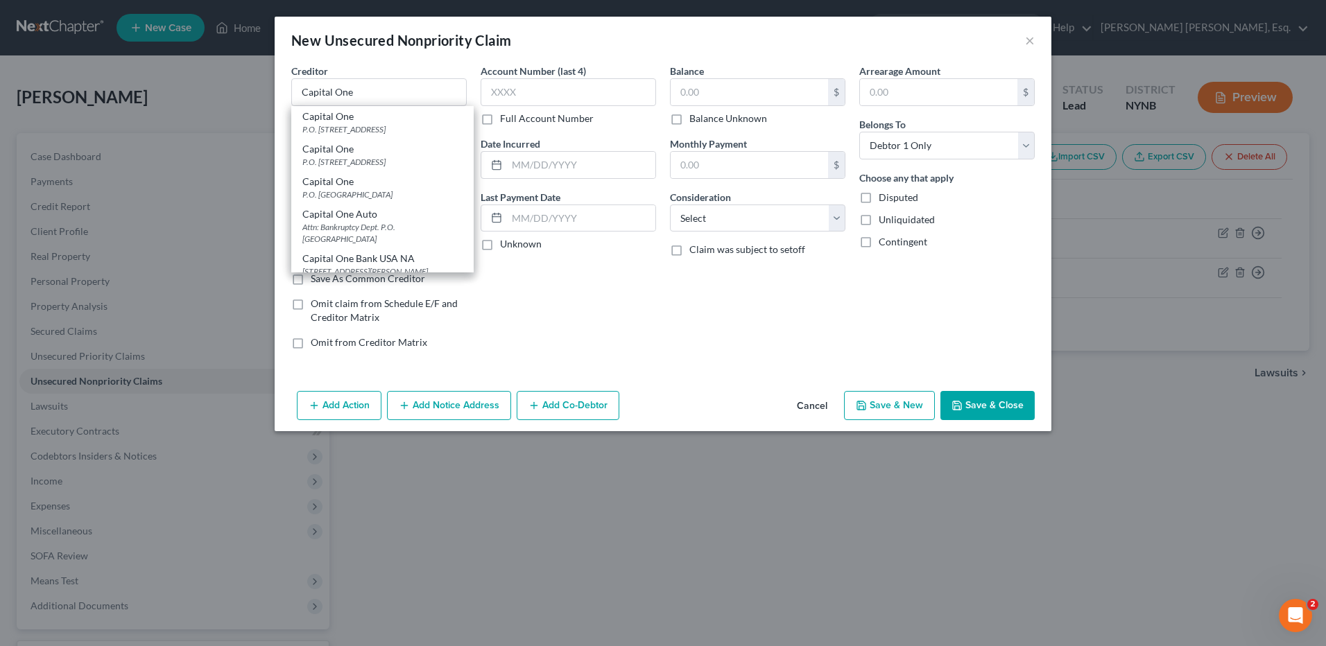
type input "84131-1293"
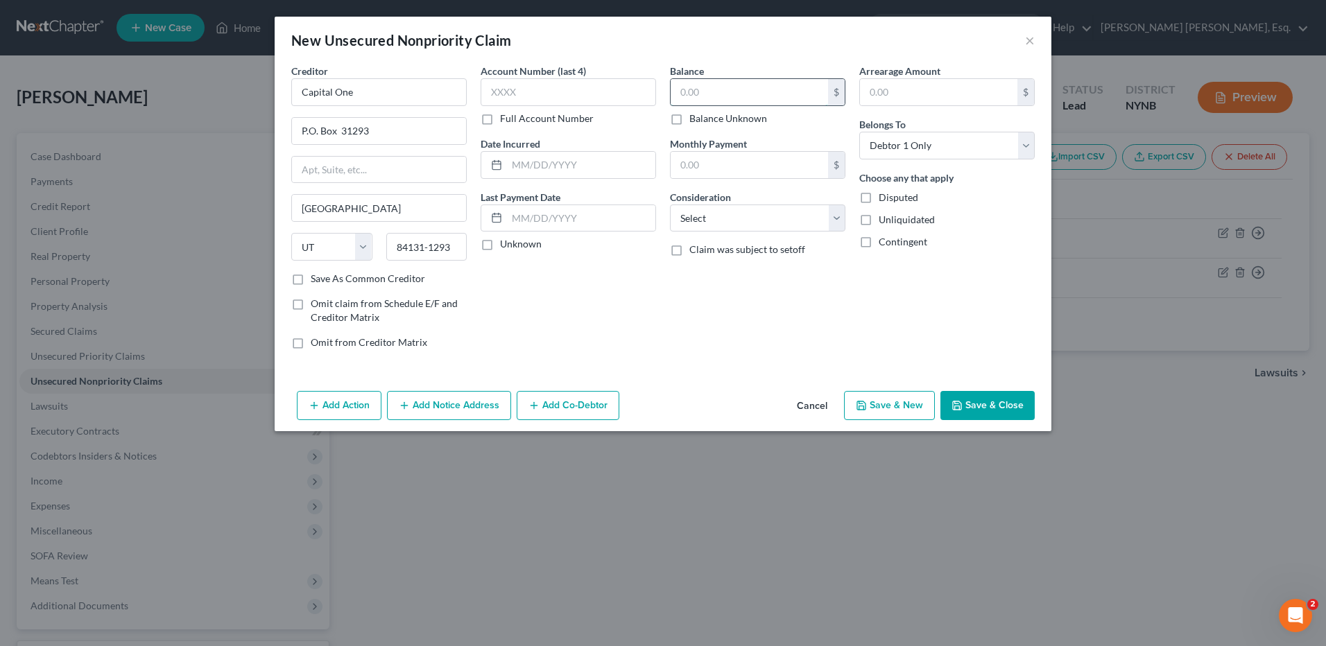
click at [681, 90] on input "text" at bounding box center [749, 92] width 157 height 26
type input "475.00"
click at [835, 216] on select "Select Cable / Satellite Services Collection Agency Credit Card Debt Debt Couns…" at bounding box center [757, 219] width 175 height 28
select select "14"
click at [670, 205] on select "Select Cable / Satellite Services Collection Agency Credit Card Debt Debt Couns…" at bounding box center [757, 219] width 175 height 28
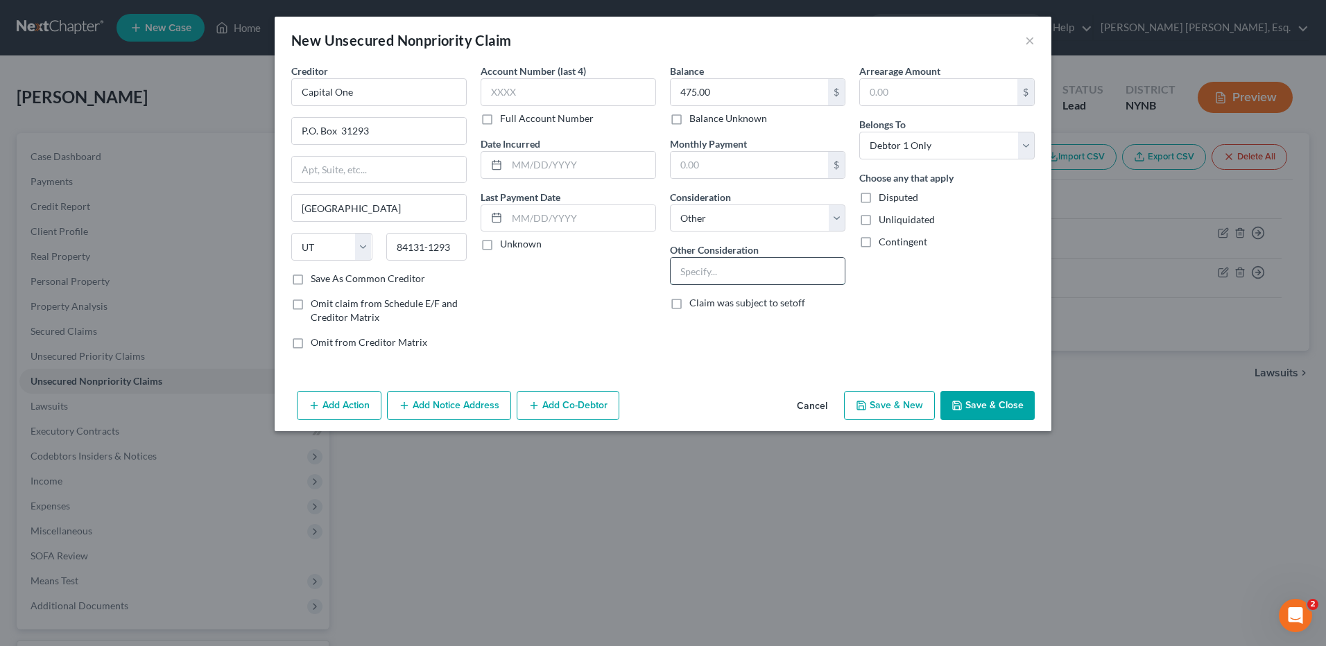
click at [724, 275] on input "text" at bounding box center [758, 271] width 174 height 26
type input "charged off credit card"
click at [893, 410] on button "Save & New" at bounding box center [889, 405] width 91 height 29
type input "0.00"
select select "0"
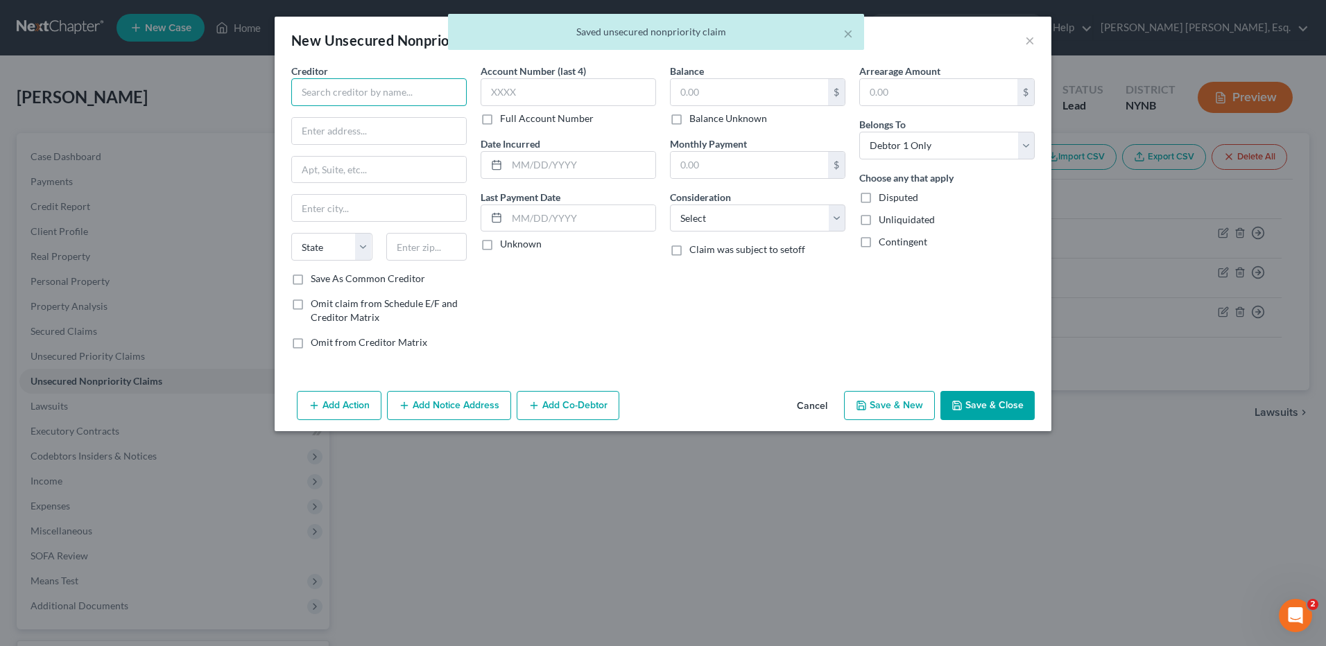
click at [348, 95] on input "text" at bounding box center [378, 92] width 175 height 28
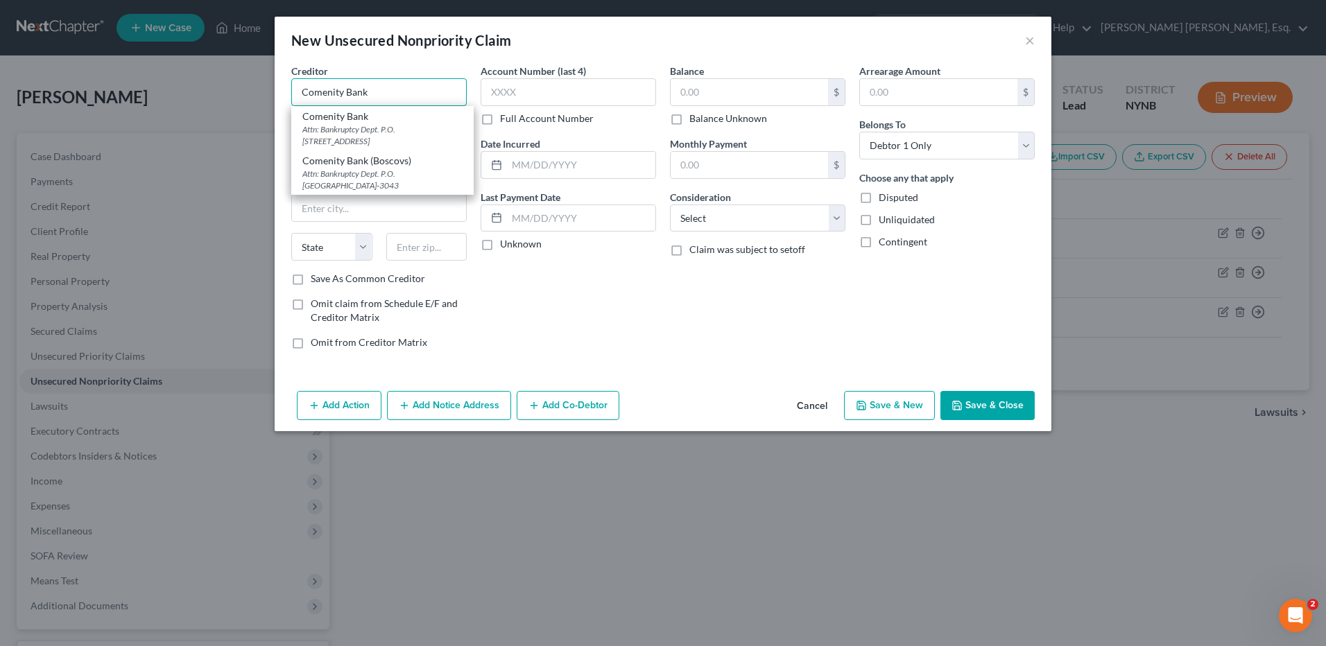
type input "Comenity Bank"
click at [497, 270] on div "Account Number (last 4) Full Account Number Date Incurred Last Payment Date Unk…" at bounding box center [568, 212] width 189 height 297
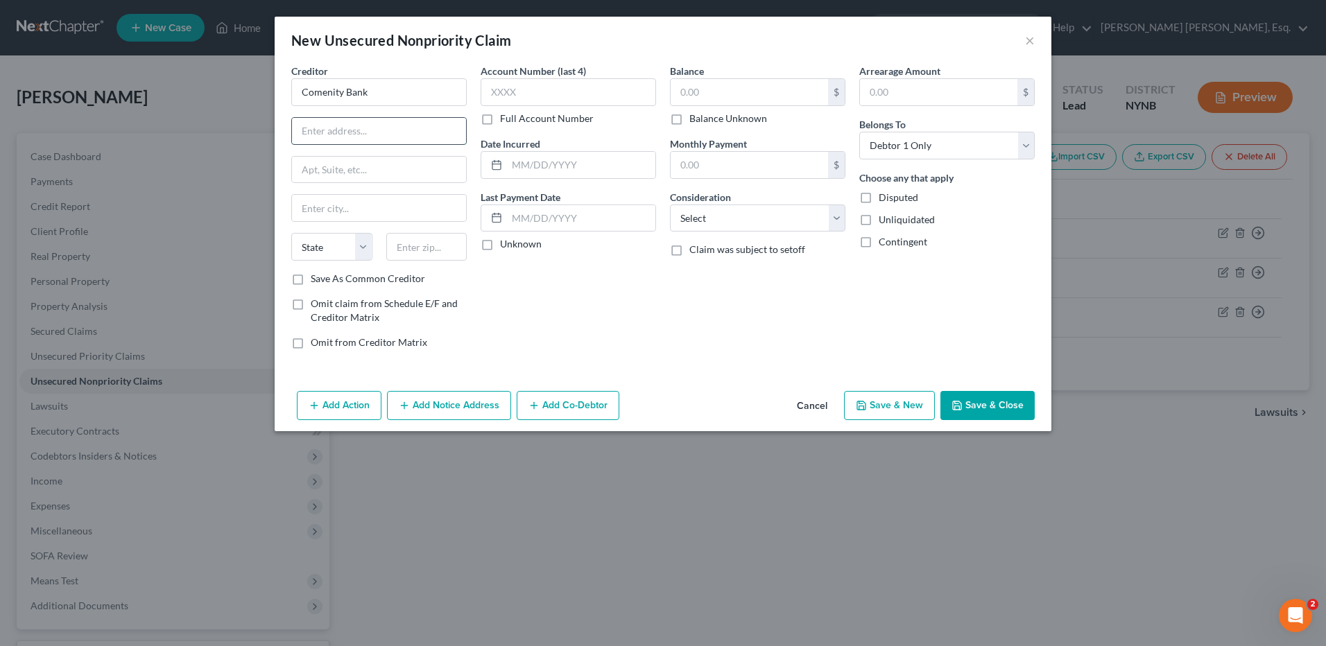
click at [383, 139] on input "text" at bounding box center [379, 131] width 174 height 26
type input "[STREET_ADDRESS]"
type input "Building A"
type input "Columbus"
select select "36"
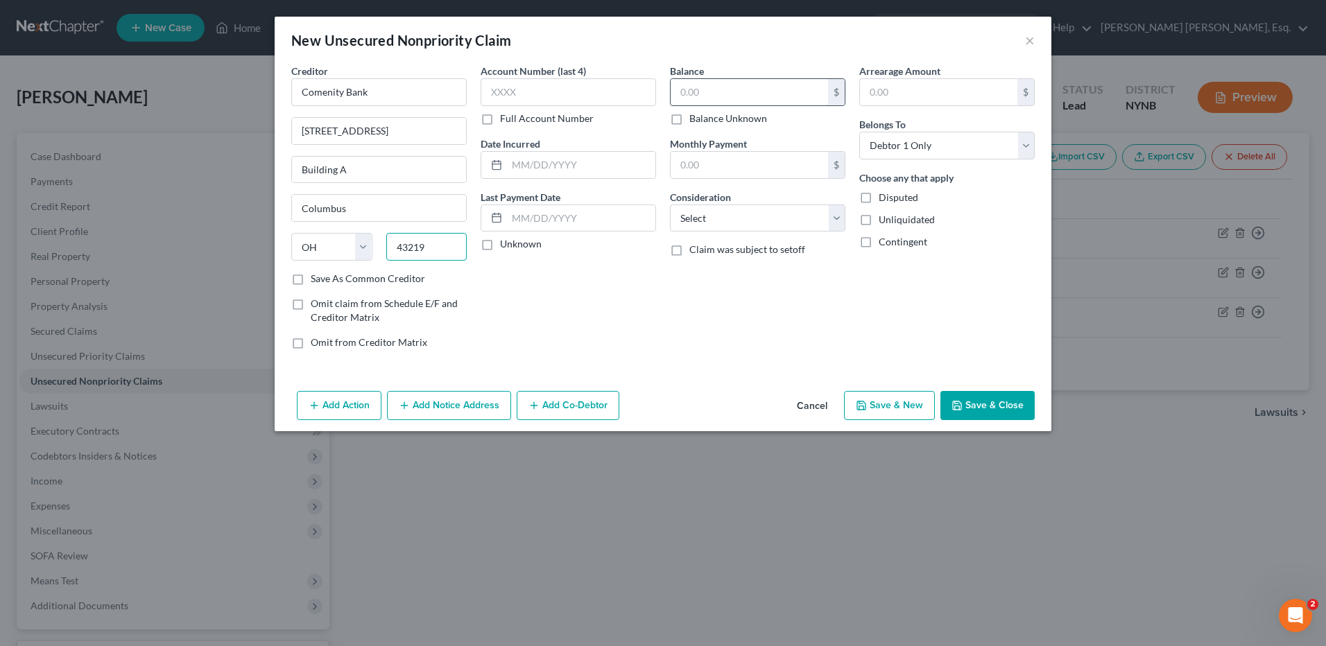
type input "43219"
click at [681, 94] on input "text" at bounding box center [749, 92] width 157 height 26
type input "2,221.00"
drag, startPoint x: 833, startPoint y: 216, endPoint x: 838, endPoint y: 229, distance: 13.8
click at [835, 216] on select "Select Cable / Satellite Services Collection Agency Credit Card Debt Debt Couns…" at bounding box center [757, 219] width 175 height 28
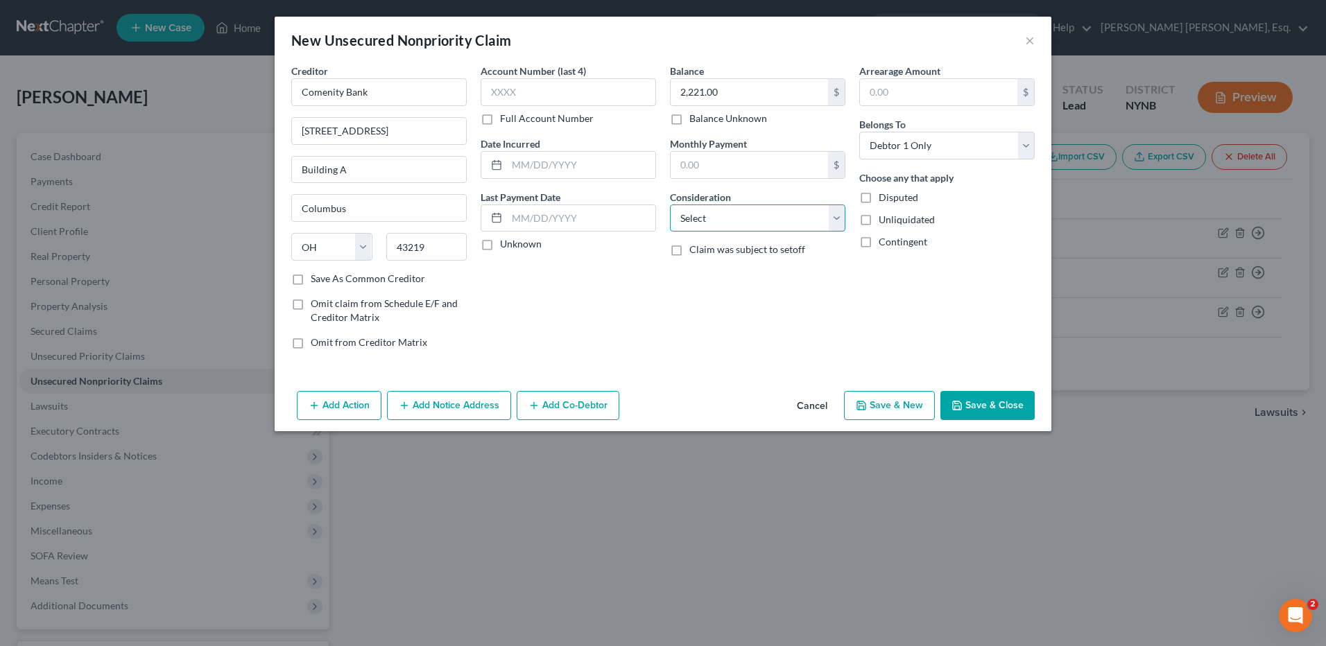
select select "14"
click at [670, 205] on select "Select Cable / Satellite Services Collection Agency Credit Card Debt Debt Couns…" at bounding box center [757, 219] width 175 height 28
click at [715, 271] on input "text" at bounding box center [758, 271] width 174 height 26
type input "charged off credit card"
click at [896, 404] on button "Save & New" at bounding box center [889, 405] width 91 height 29
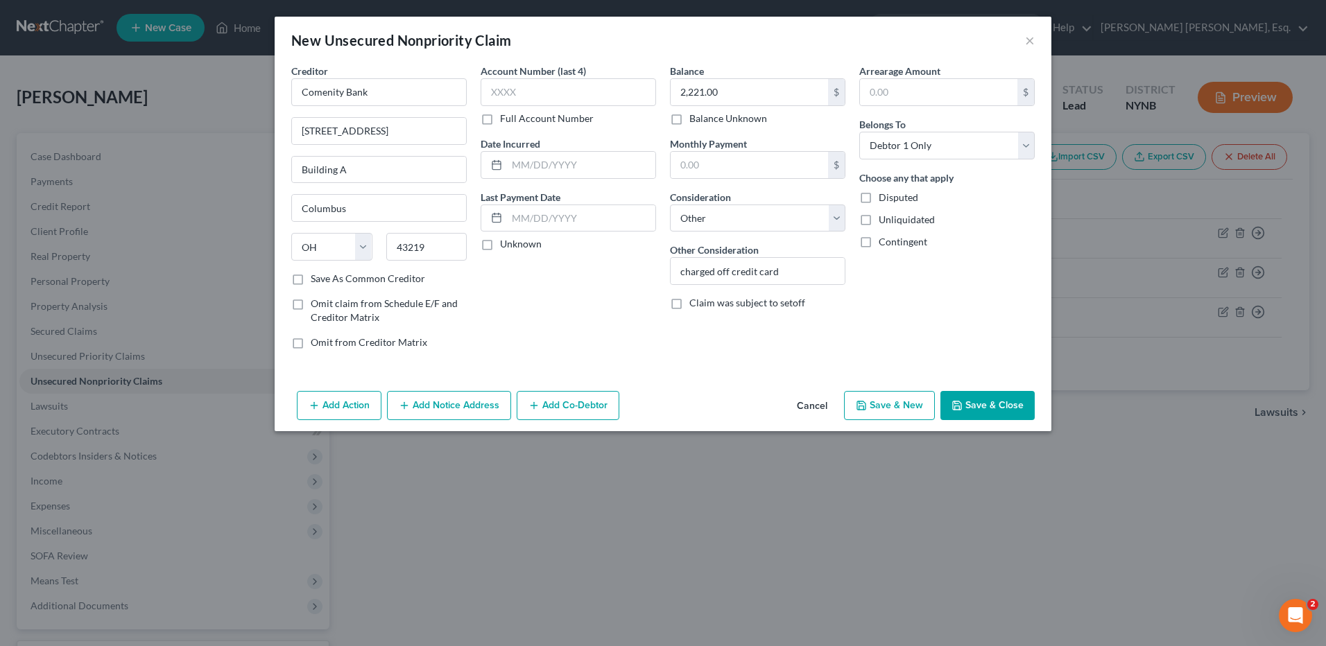
select select "0"
type input "0.00"
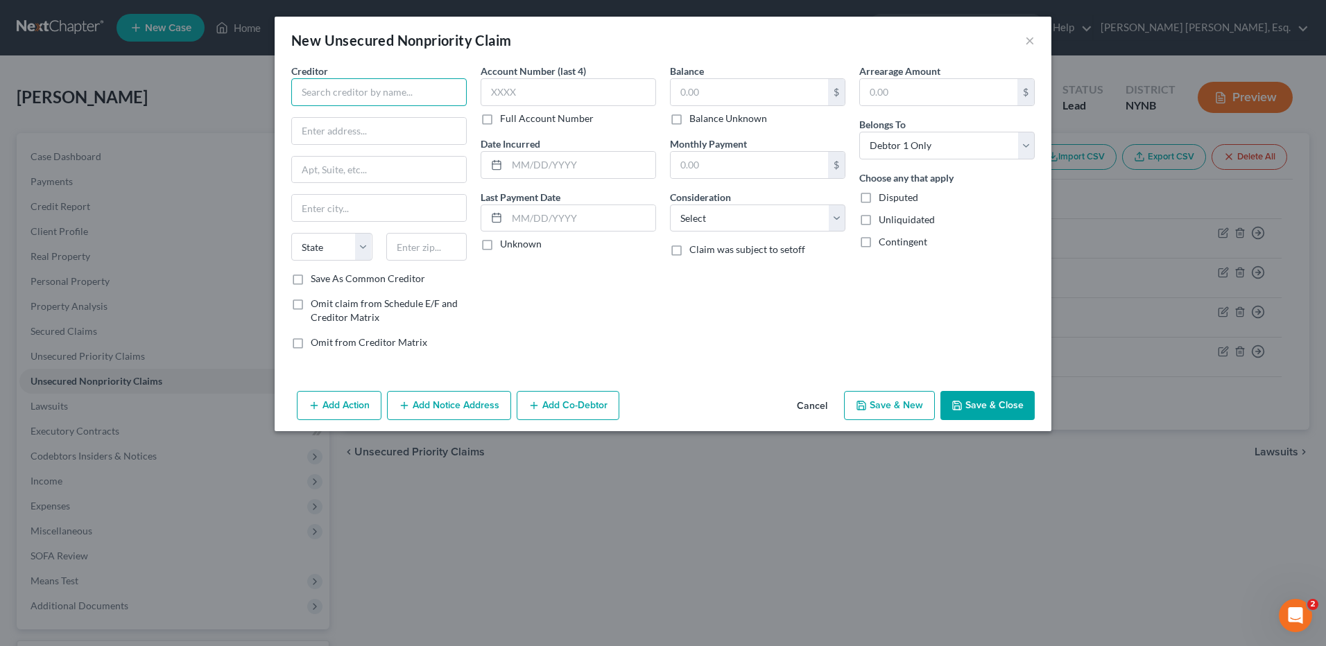
click at [377, 91] on input "text" at bounding box center [378, 92] width 175 height 28
type input "Credit One Bank"
type input "P.O. Box 98872"
type input "[GEOGRAPHIC_DATA]"
select select "31"
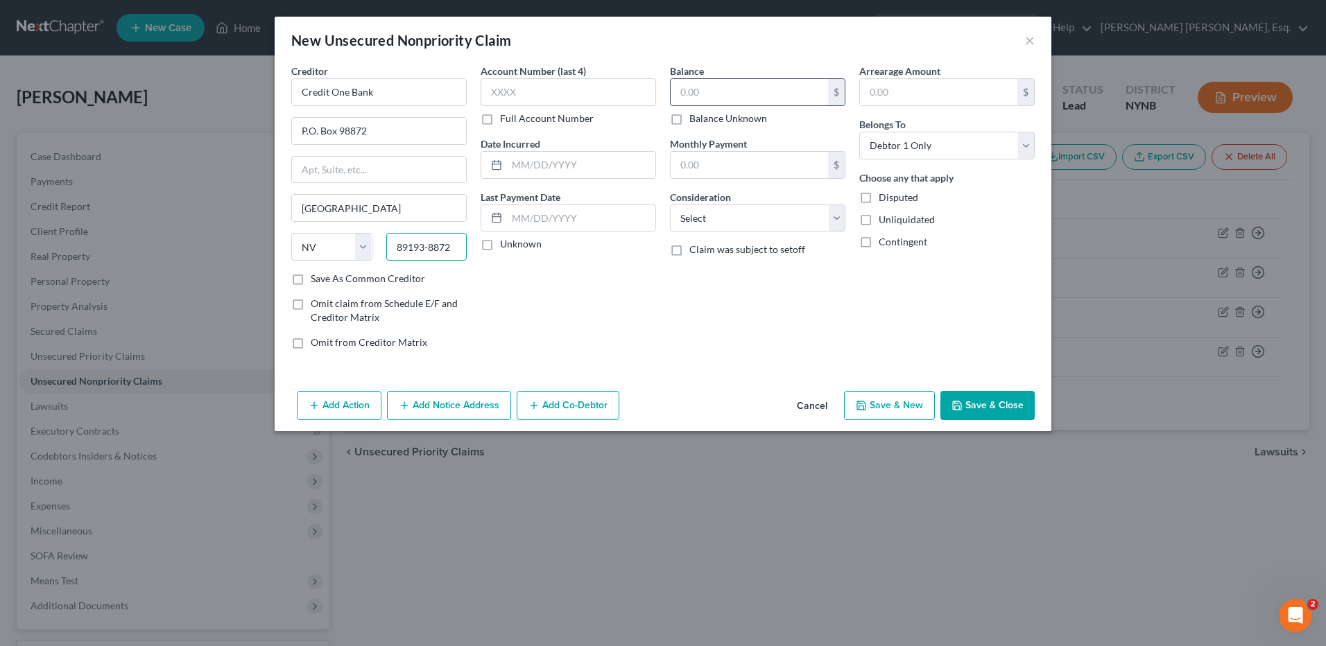
type input "89193-8872"
drag, startPoint x: 684, startPoint y: 90, endPoint x: 699, endPoint y: 94, distance: 15.1
click at [690, 93] on input "text" at bounding box center [749, 92] width 157 height 26
type input "571.00"
click at [833, 221] on select "Select Cable / Satellite Services Collection Agency Credit Card Debt Debt Couns…" at bounding box center [757, 219] width 175 height 28
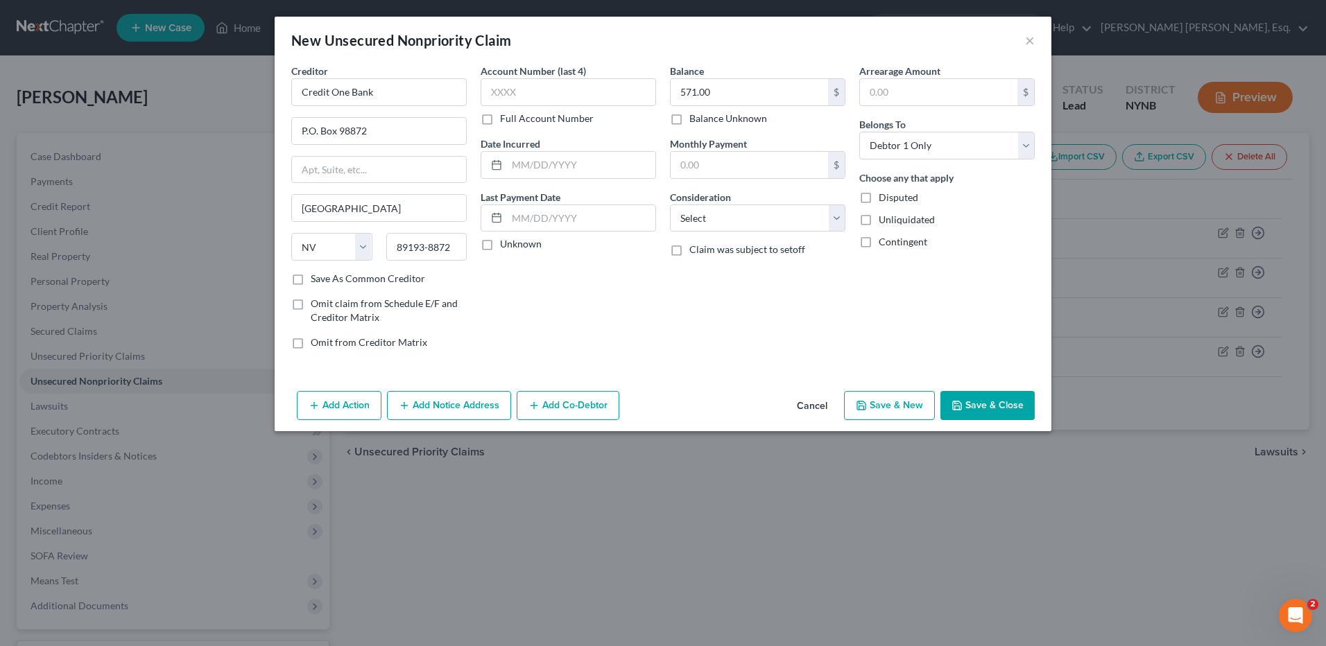
click at [879, 199] on label "Disputed" at bounding box center [899, 198] width 40 height 14
click at [884, 199] on input "Disputed" at bounding box center [888, 195] width 9 height 9
checkbox input "true"
click at [831, 216] on select "Select Cable / Satellite Services Collection Agency Credit Card Debt Debt Couns…" at bounding box center [757, 219] width 175 height 28
select select "2"
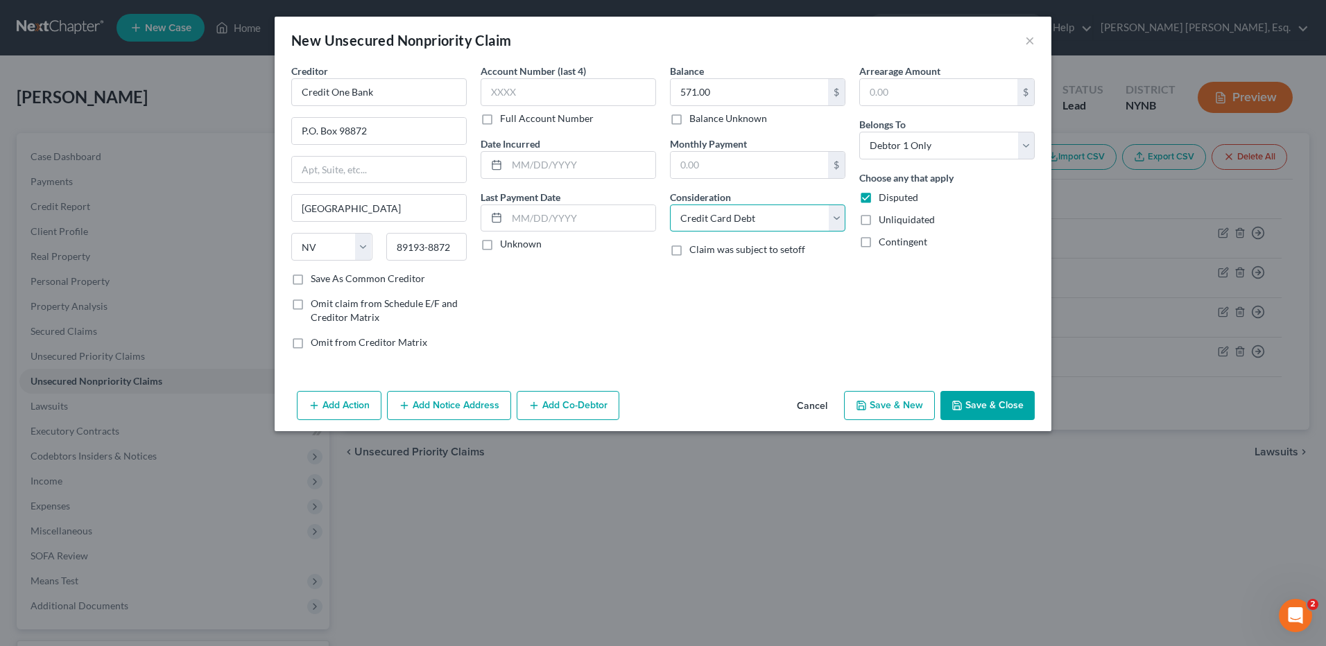
click at [670, 205] on select "Select Cable / Satellite Services Collection Agency Credit Card Debt Debt Couns…" at bounding box center [757, 219] width 175 height 28
click at [870, 405] on button "Save & New" at bounding box center [889, 405] width 91 height 29
select select "0"
type input "0.00"
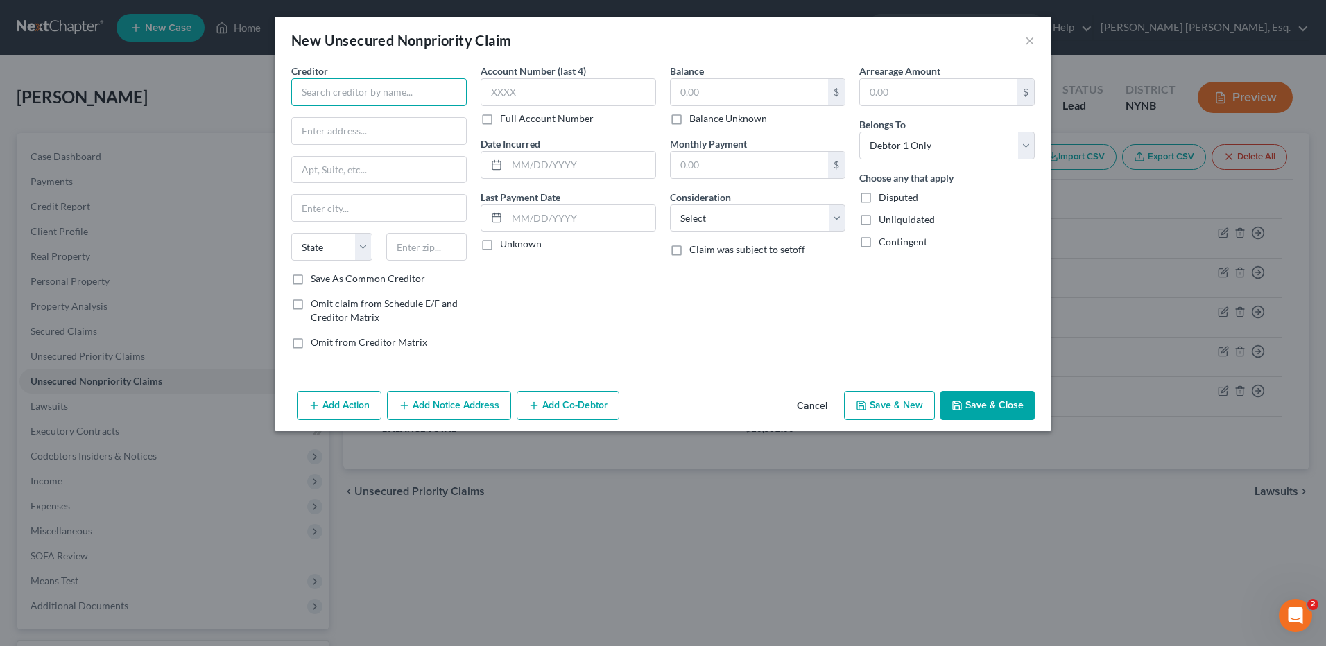
click at [332, 87] on input "text" at bounding box center [378, 92] width 175 height 28
type input "Discover Card"
type input "P.O. Box 30939"
type input "[GEOGRAPHIC_DATA]"
select select "46"
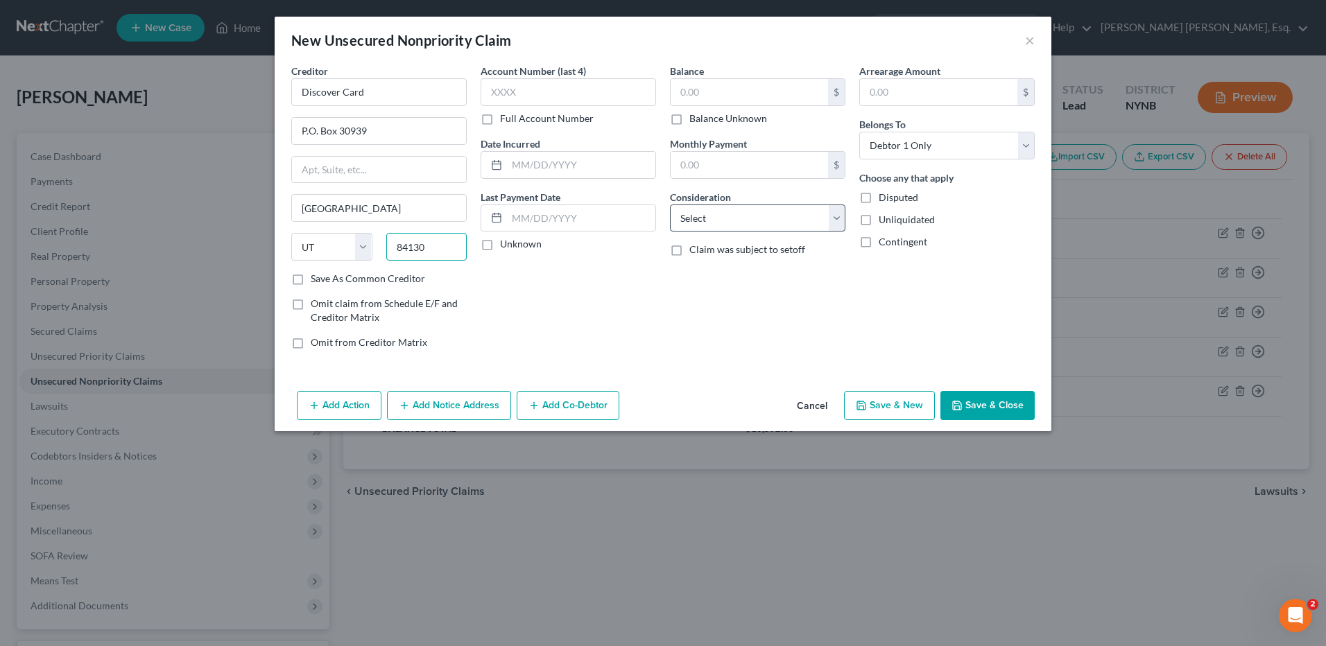
type input "84130"
click at [837, 223] on select "Select Cable / Satellite Services Collection Agency Credit Card Debt Debt Couns…" at bounding box center [757, 219] width 175 height 28
select select "14"
click at [670, 205] on select "Select Cable / Satellite Services Collection Agency Credit Card Debt Debt Couns…" at bounding box center [757, 219] width 175 height 28
click at [700, 271] on input "text" at bounding box center [758, 271] width 174 height 26
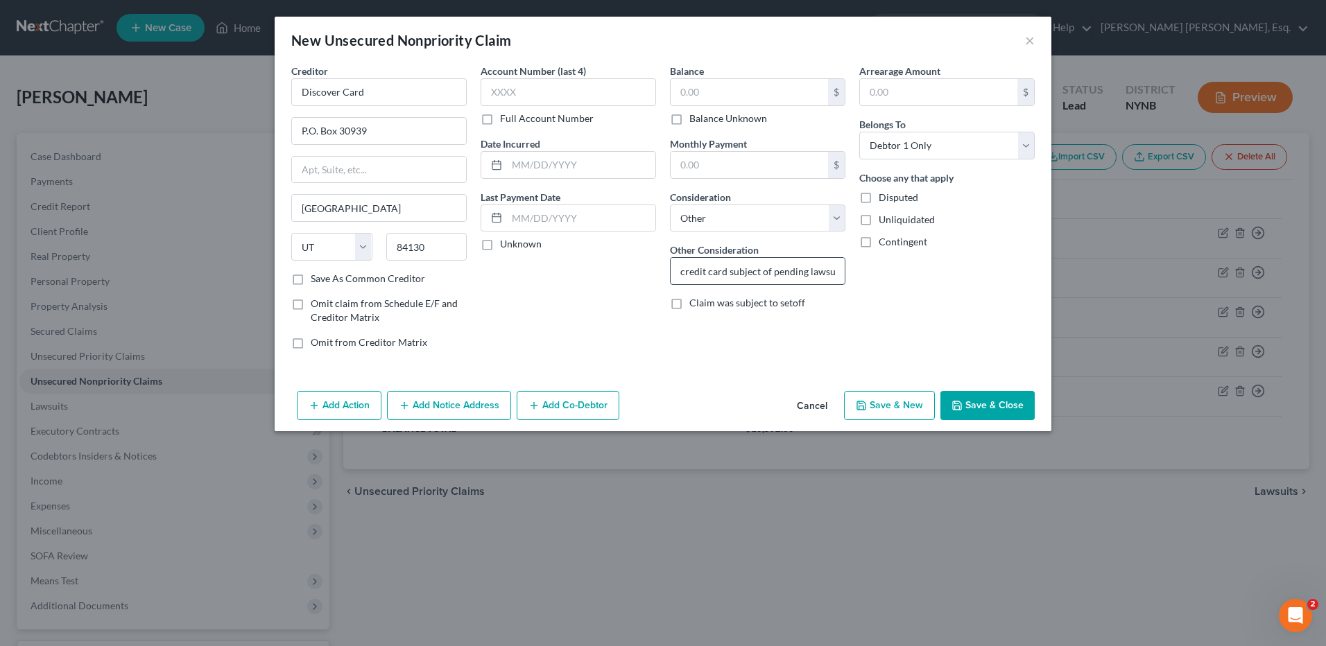
scroll to position [0, 2]
type input "credit card subject of pending lawsuit"
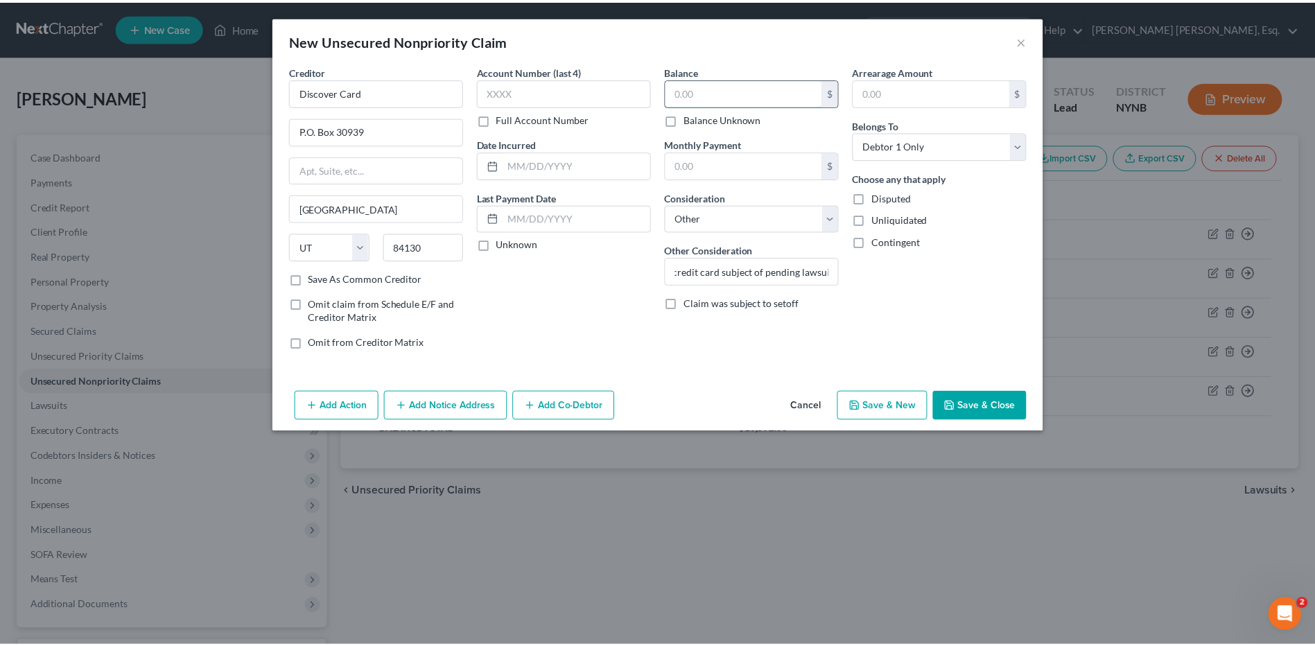
scroll to position [0, 0]
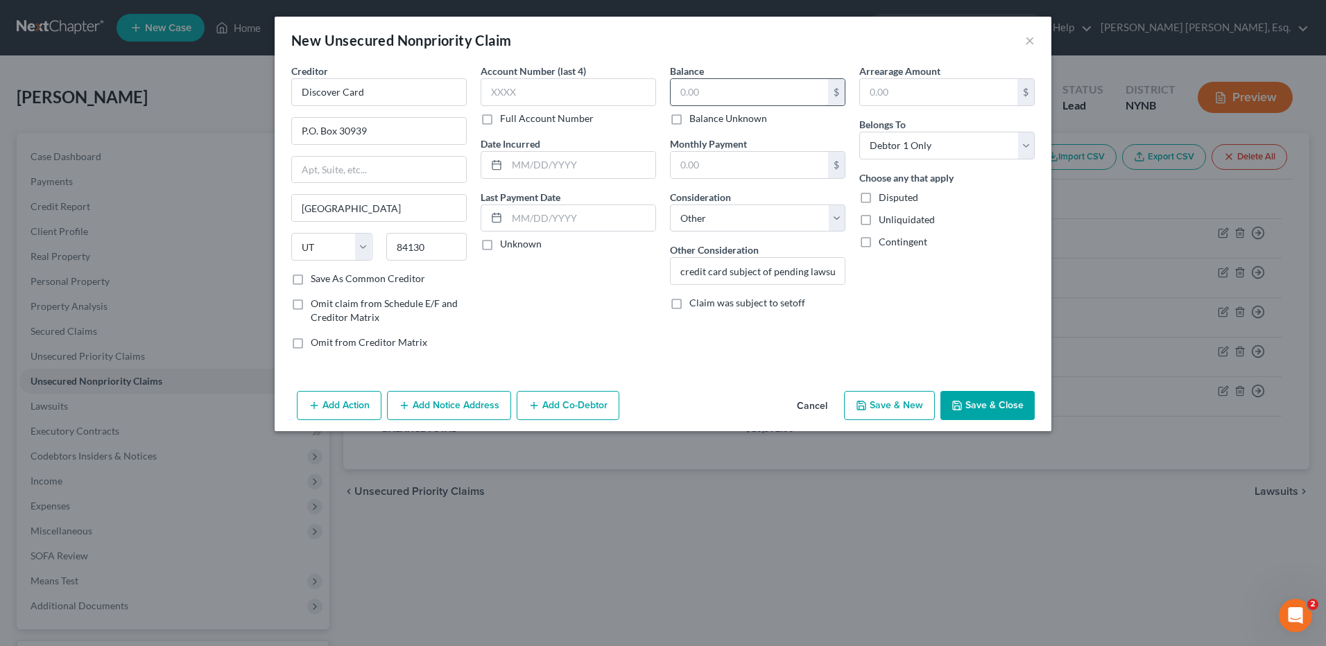
click at [679, 94] on input "text" at bounding box center [749, 92] width 157 height 26
type input "7,239.00"
click at [878, 409] on button "Save & New" at bounding box center [889, 405] width 91 height 29
select select "0"
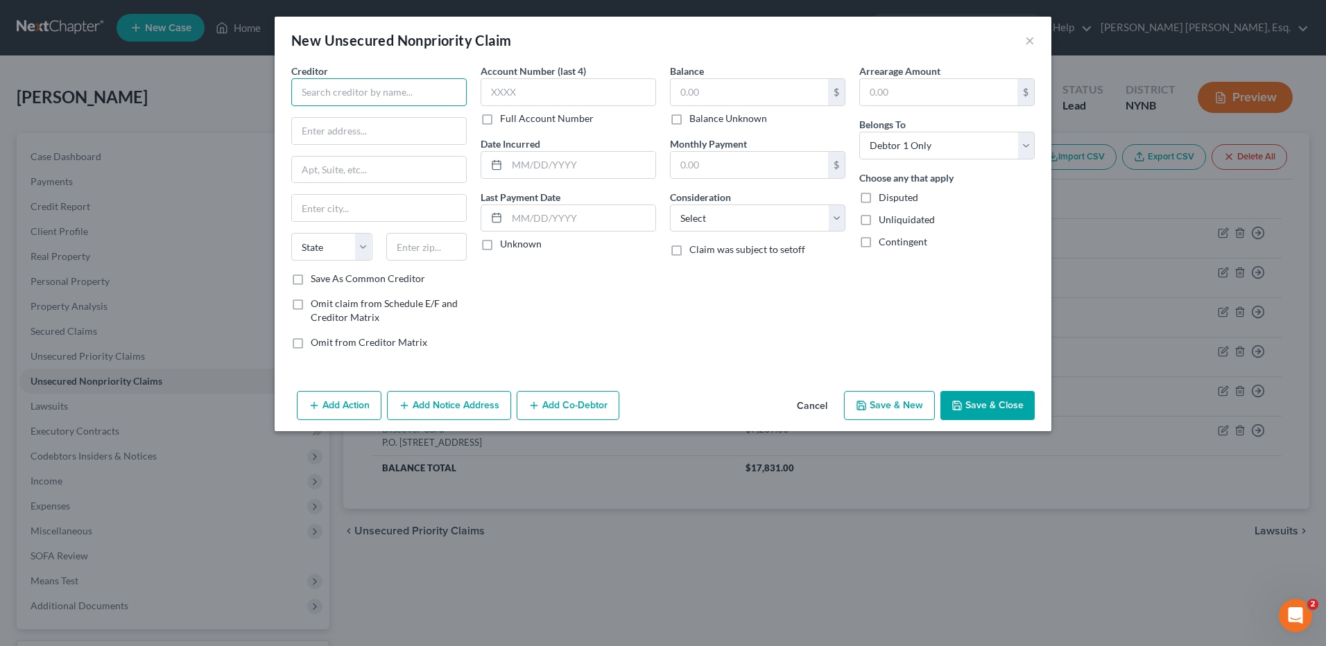
click at [312, 90] on input "text" at bounding box center [378, 92] width 175 height 28
type input "Elanco Financial Services"
type input "CB Disputes"
type input "P.O. Box 106"
type input "[GEOGRAPHIC_DATA][PERSON_NAME]"
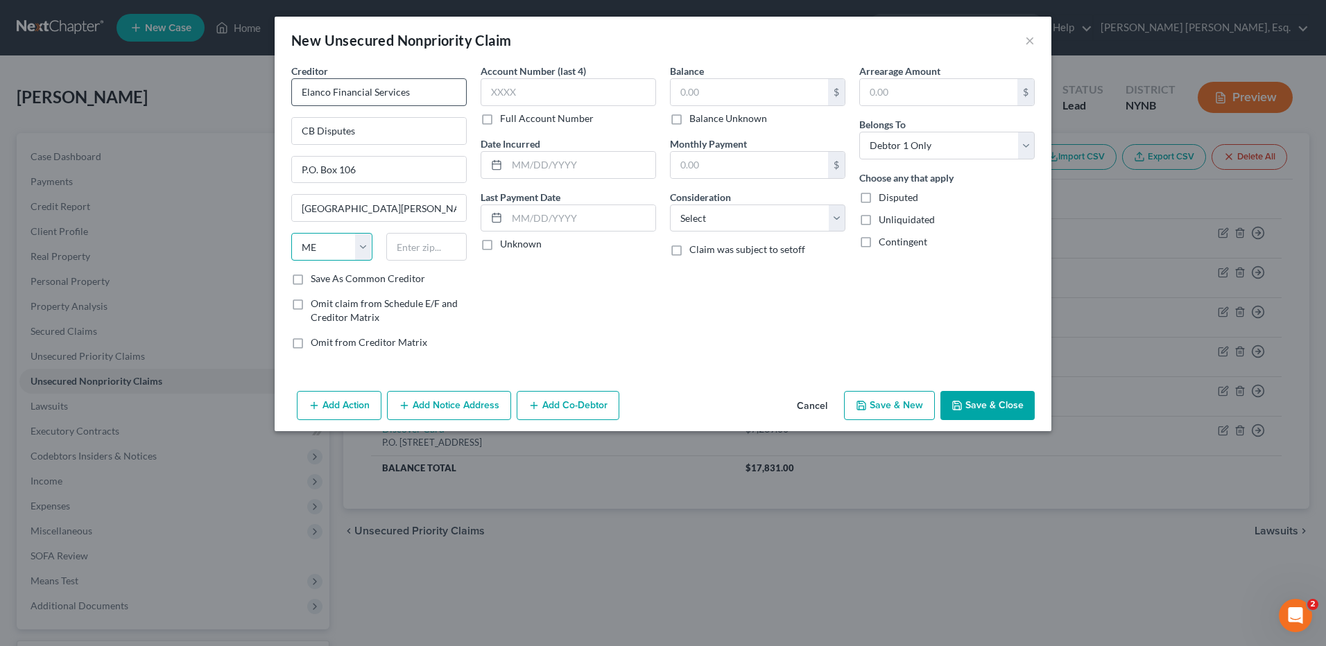
select select "26"
type input "63166"
type input "Saint Louis"
click at [679, 85] on input "text" at bounding box center [749, 92] width 157 height 26
type input "11,643"
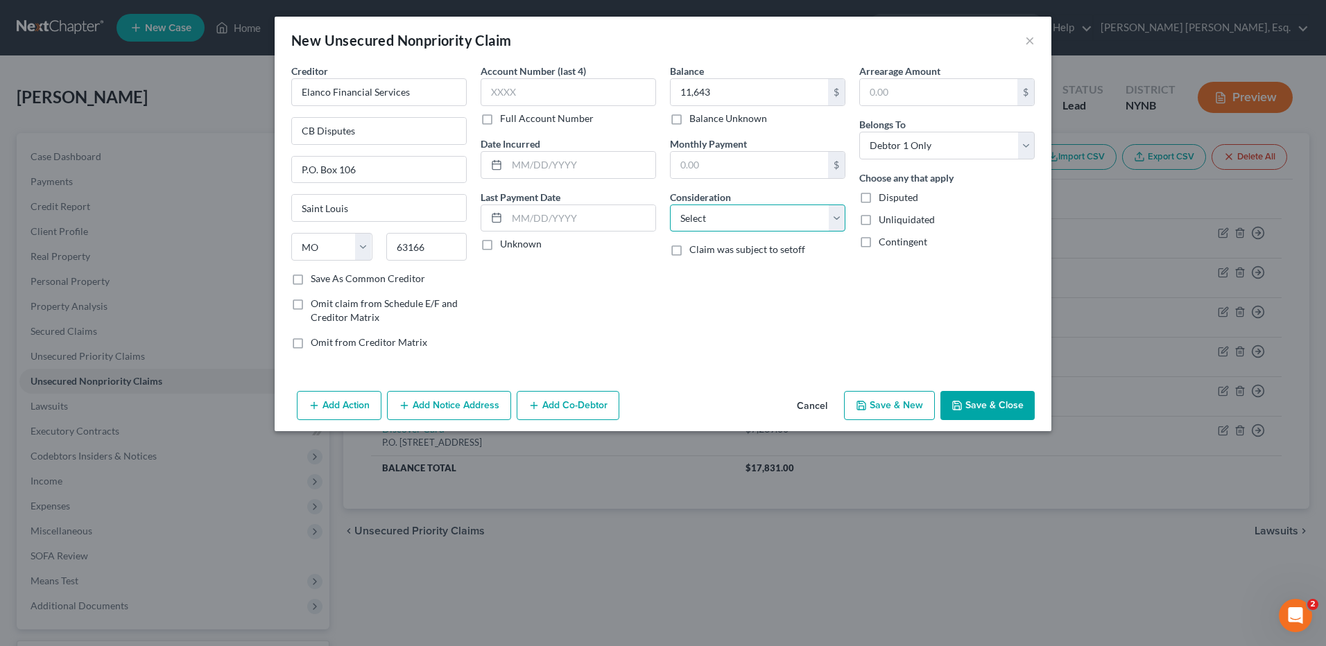
click at [833, 222] on select "Select Cable / Satellite Services Collection Agency Credit Card Debt Debt Couns…" at bounding box center [757, 219] width 175 height 28
select select "2"
click at [670, 205] on select "Select Cable / Satellite Services Collection Agency Credit Card Debt Debt Couns…" at bounding box center [757, 219] width 175 height 28
click at [899, 412] on button "Save & New" at bounding box center [889, 405] width 91 height 29
select select "0"
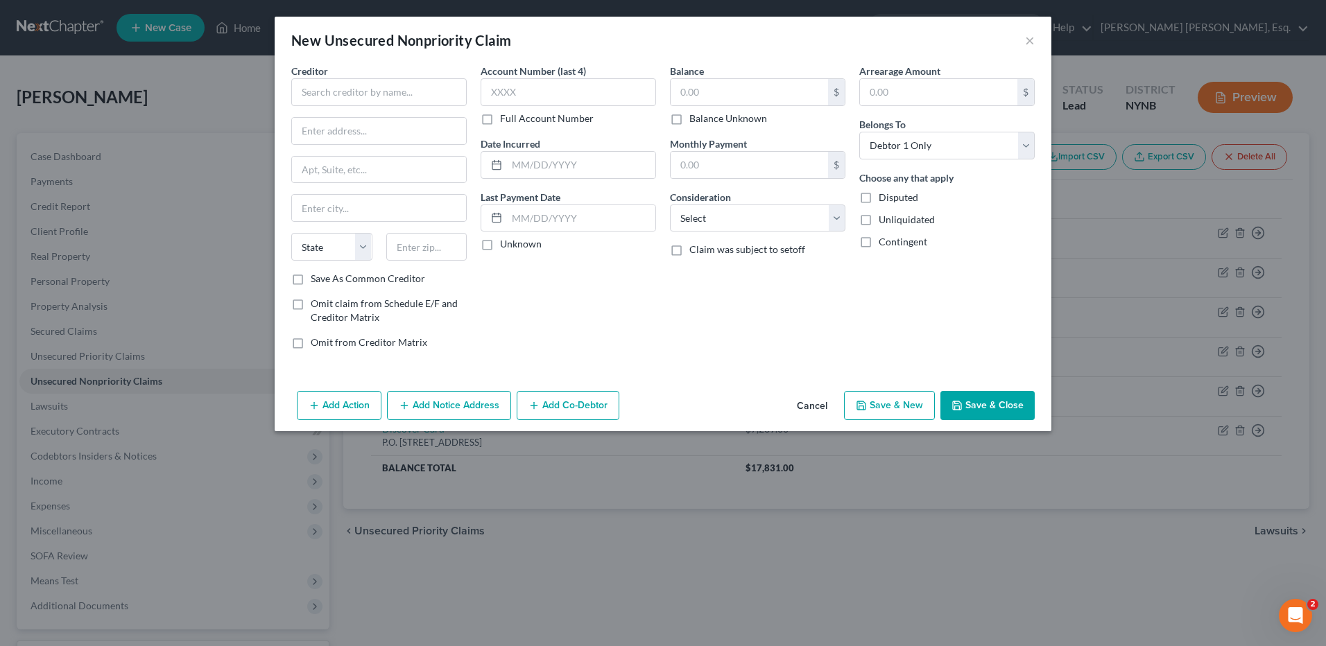
type input "11,643.00"
type input "0.00"
click at [808, 406] on button "Cancel" at bounding box center [812, 406] width 53 height 28
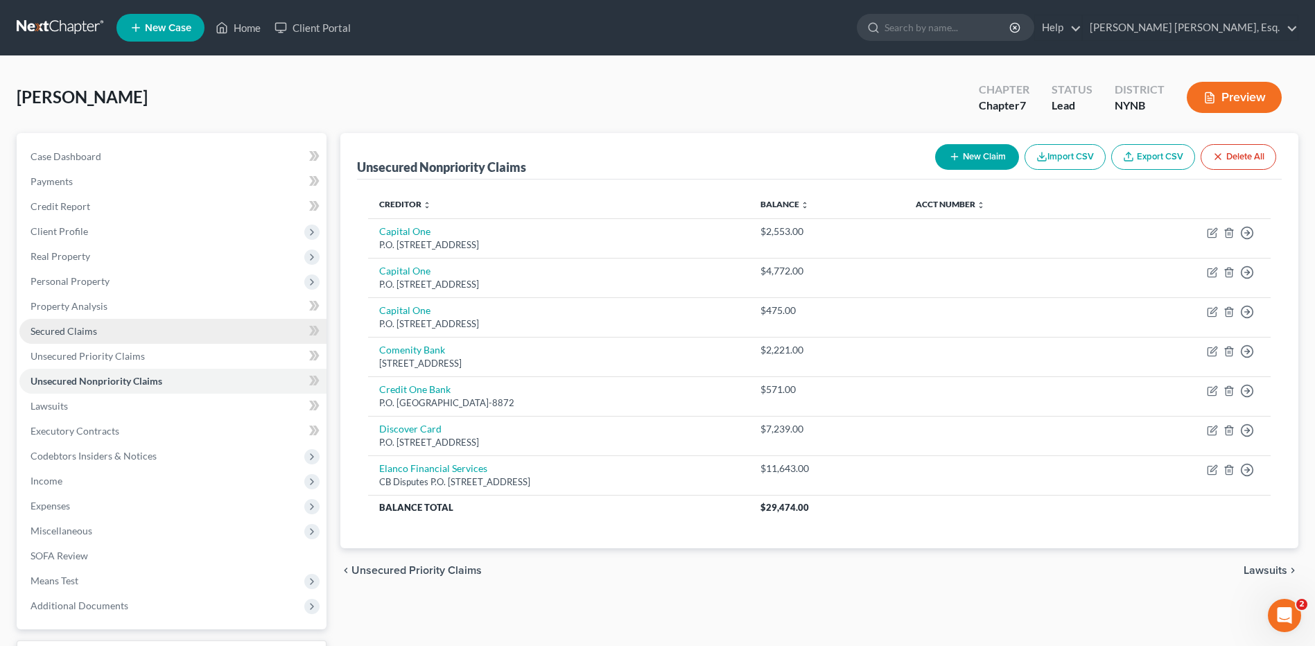
click at [64, 329] on span "Secured Claims" at bounding box center [64, 331] width 67 height 12
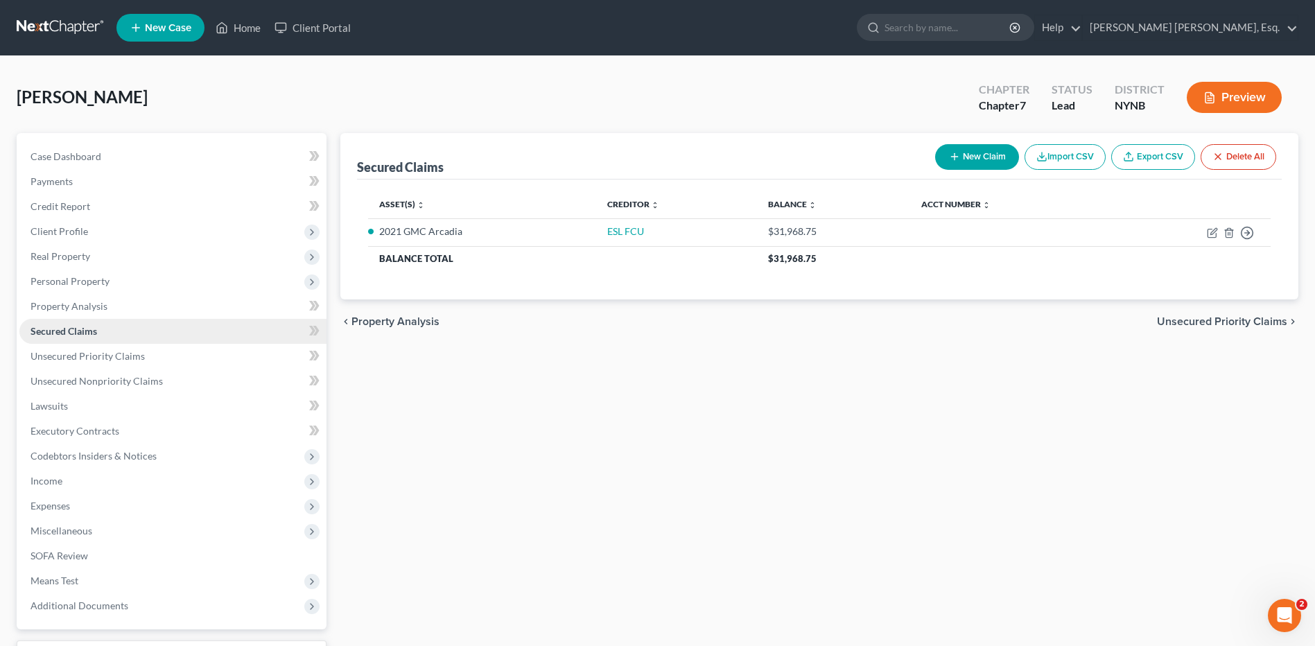
click at [64, 329] on span "Secured Claims" at bounding box center [64, 331] width 67 height 12
click at [90, 286] on span "Personal Property" at bounding box center [70, 281] width 79 height 12
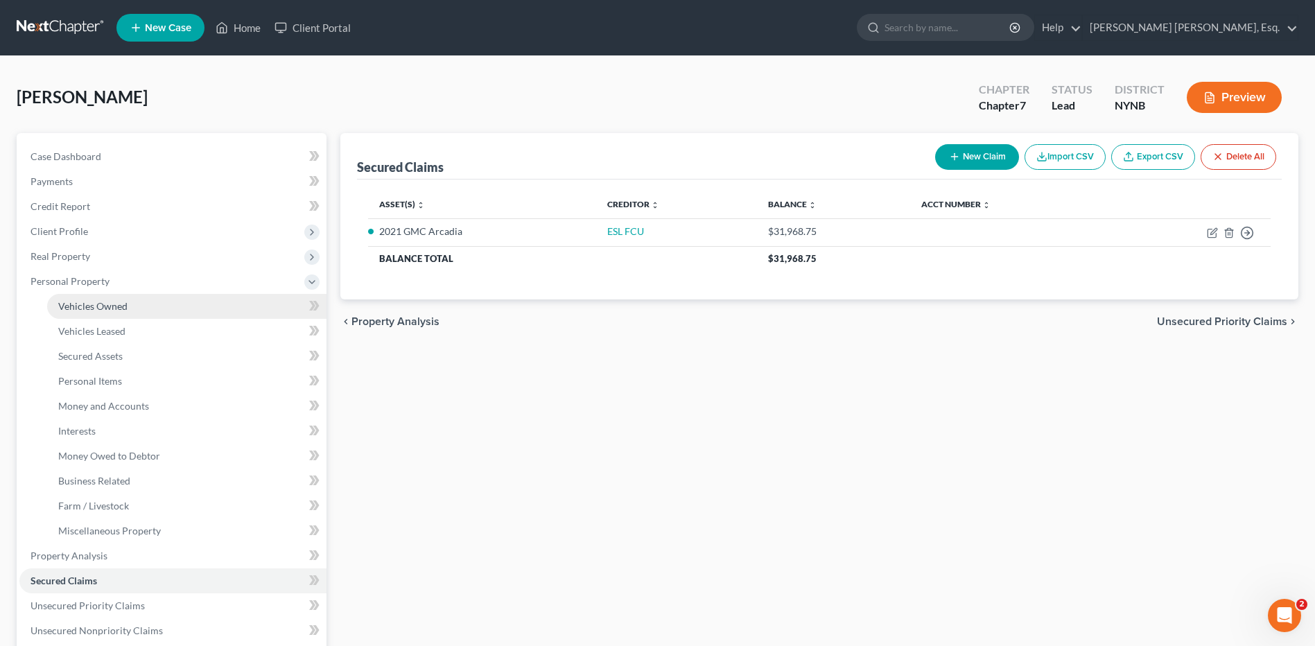
click at [94, 306] on span "Vehicles Owned" at bounding box center [92, 306] width 69 height 12
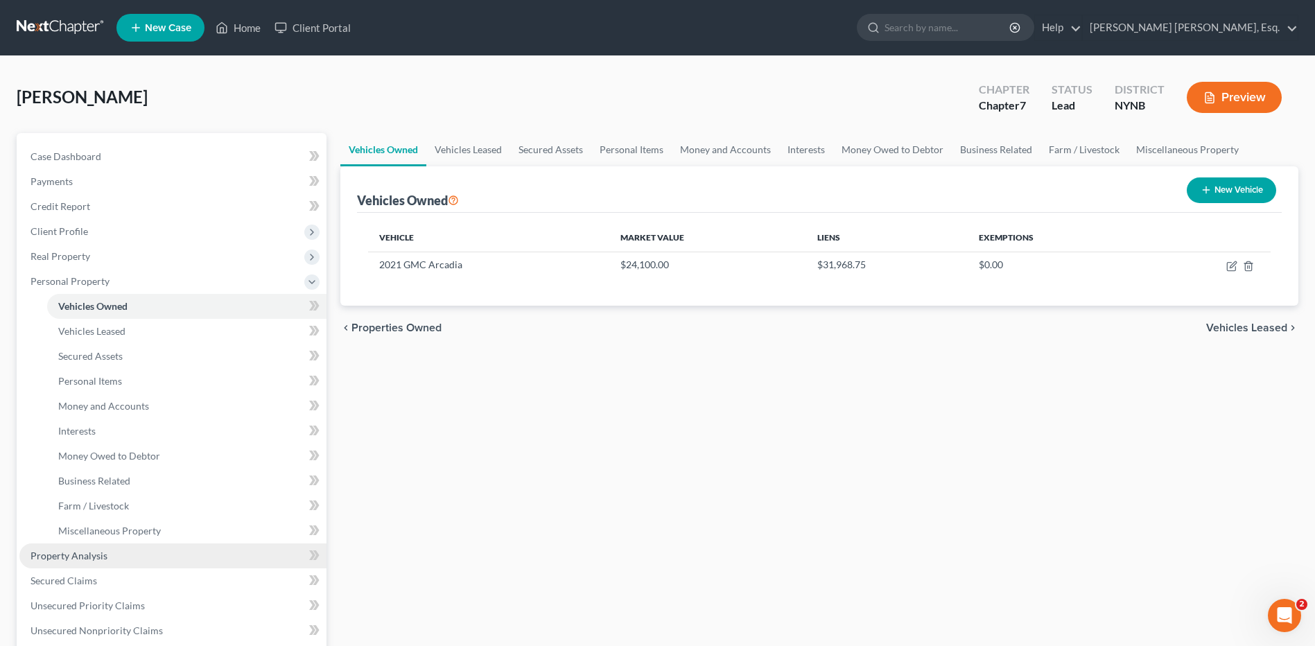
click at [97, 557] on span "Property Analysis" at bounding box center [69, 556] width 77 height 12
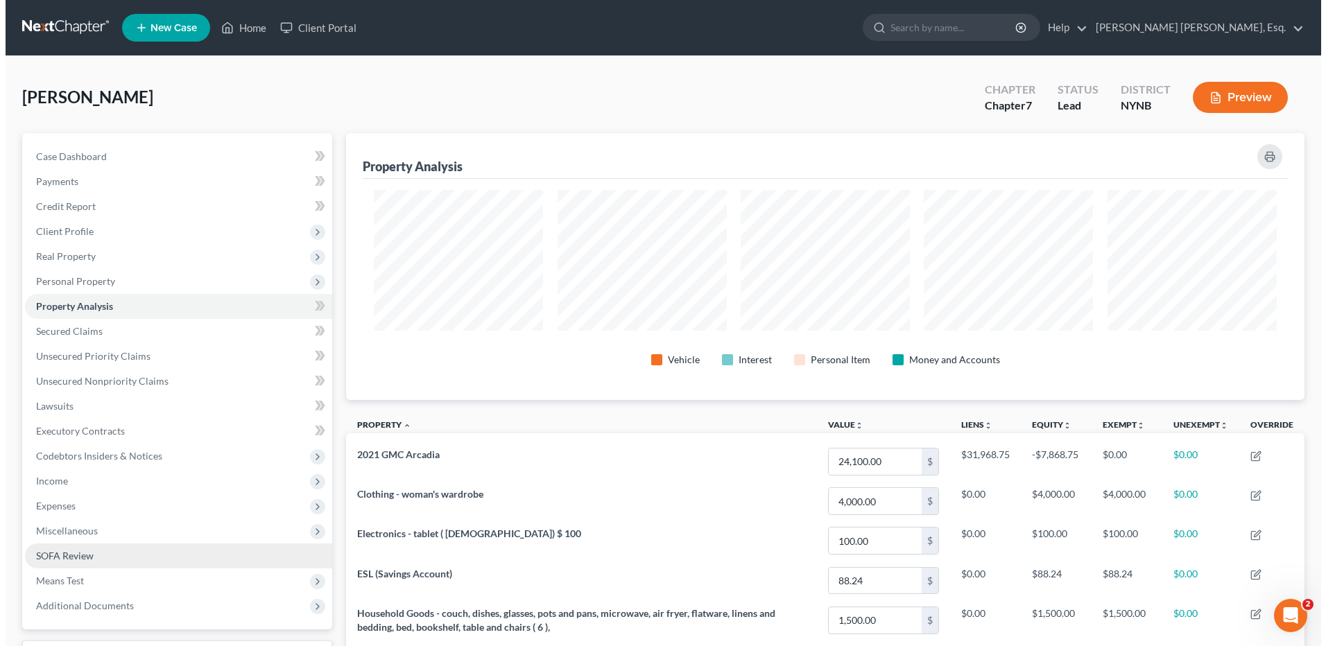
scroll to position [267, 958]
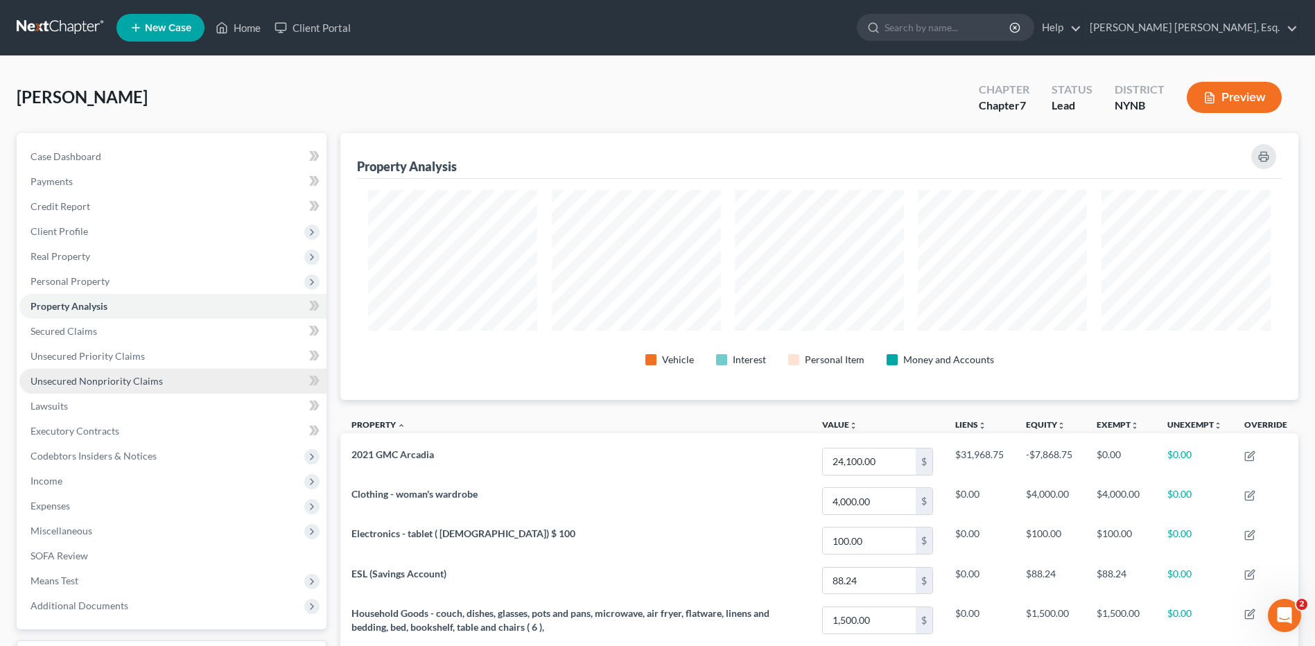
click at [85, 376] on span "Unsecured Nonpriority Claims" at bounding box center [97, 381] width 132 height 12
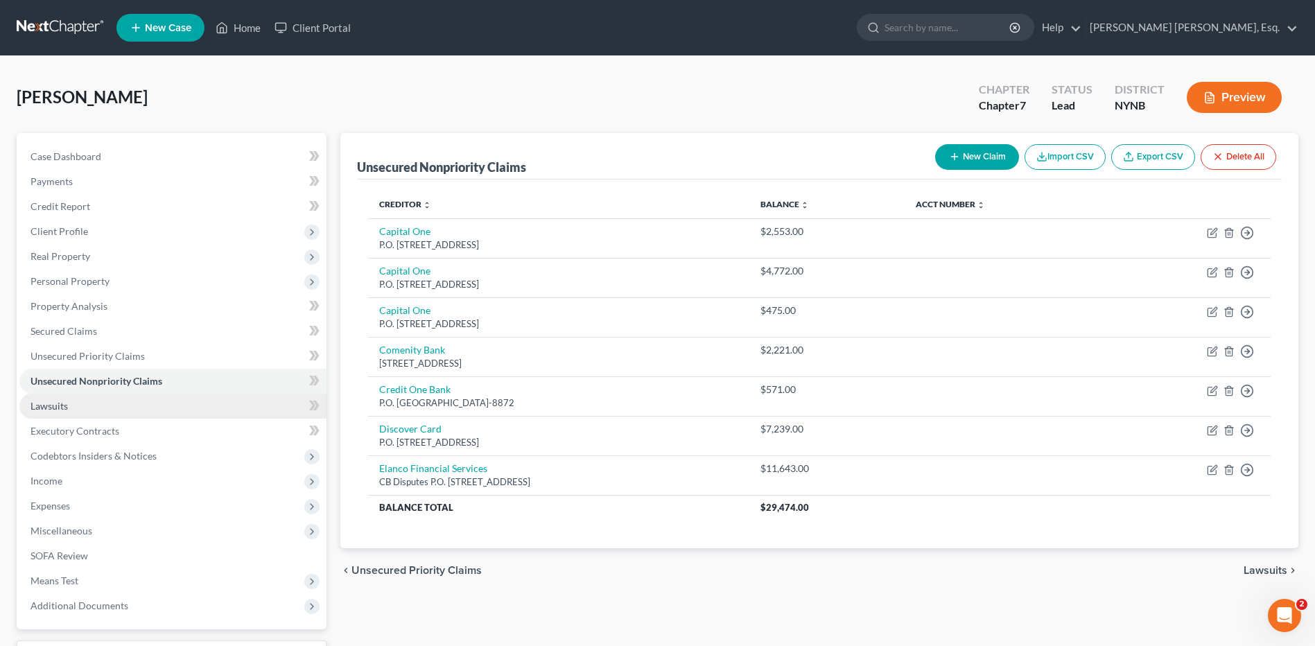
click at [63, 406] on span "Lawsuits" at bounding box center [49, 406] width 37 height 12
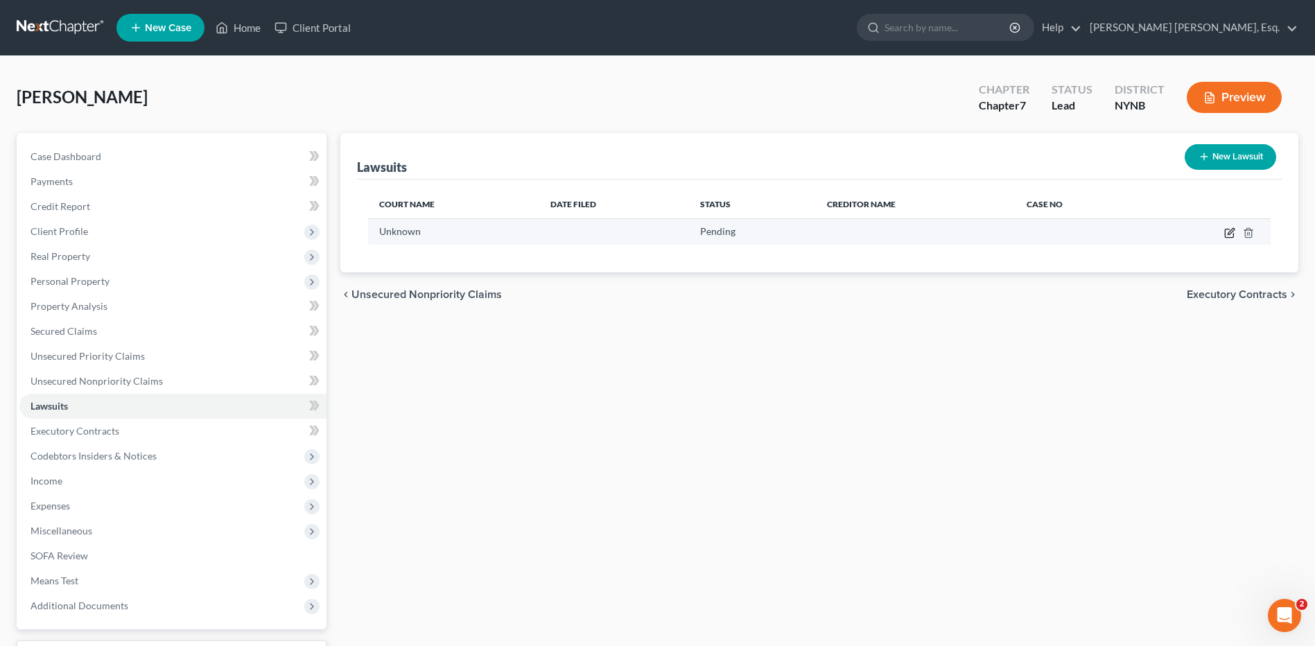
click at [1233, 236] on icon "button" at bounding box center [1230, 232] width 11 height 11
select select "0"
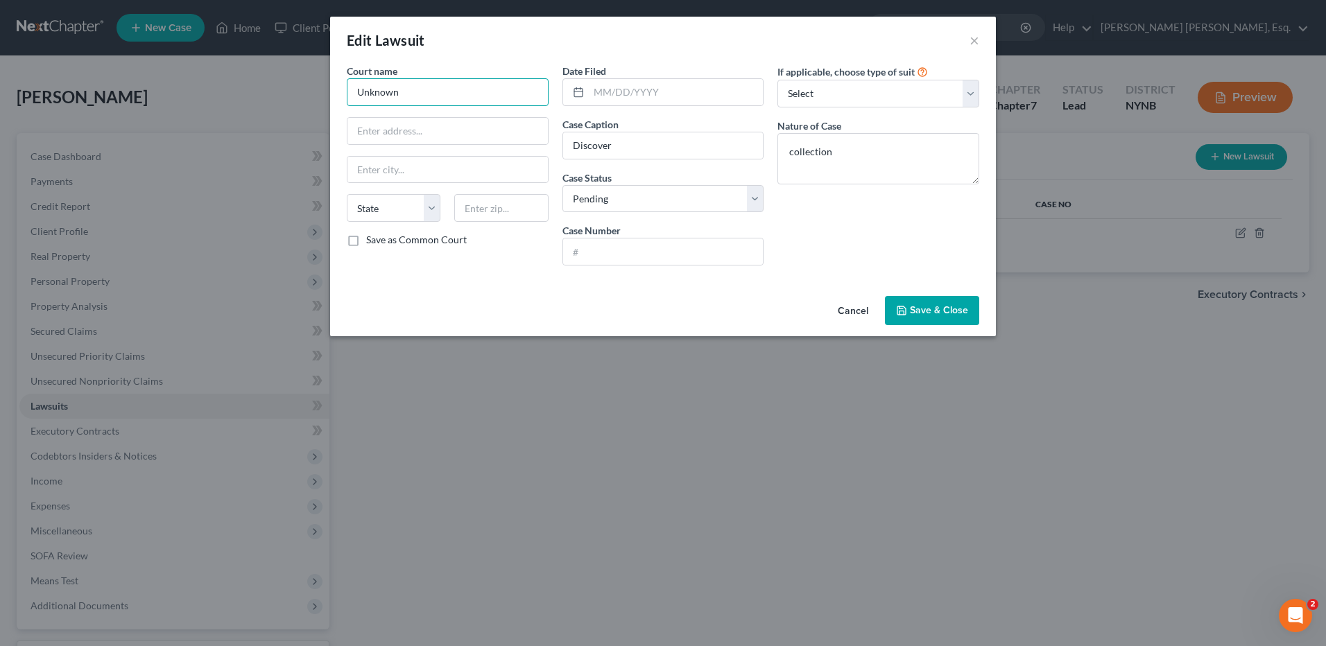
click at [404, 87] on input "Unknown" at bounding box center [448, 92] width 202 height 28
click at [865, 306] on button "Cancel" at bounding box center [853, 311] width 53 height 28
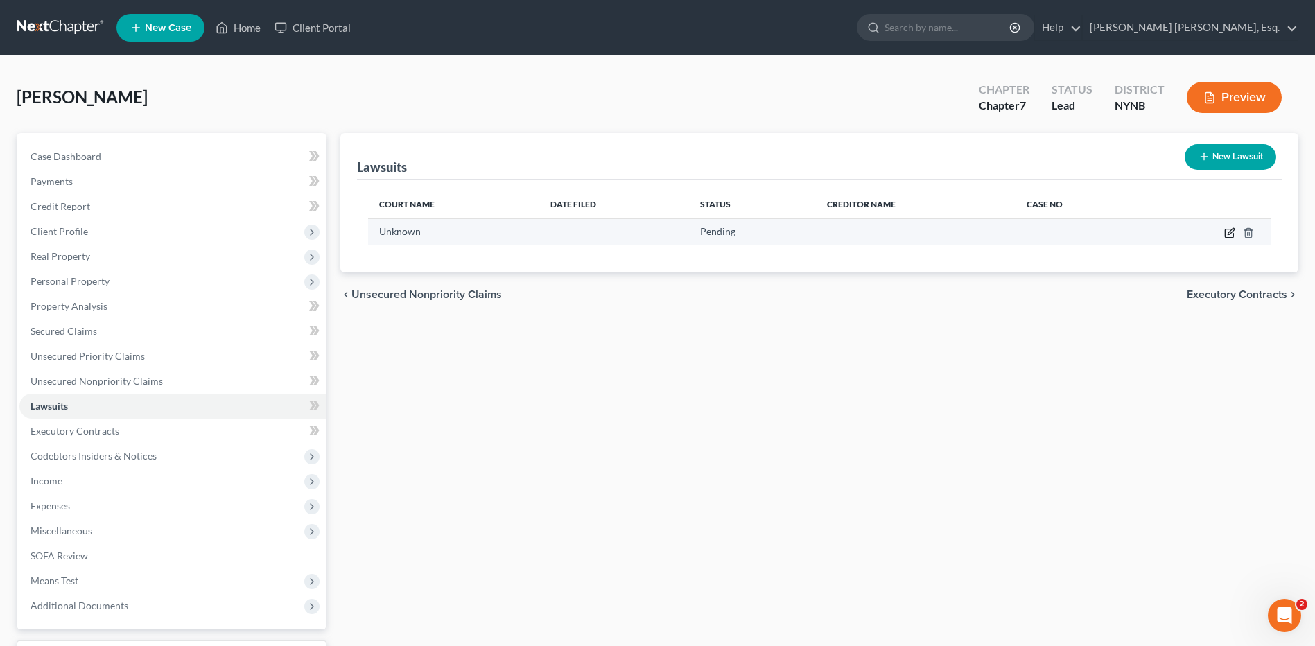
click at [1232, 235] on icon "button" at bounding box center [1230, 232] width 11 height 11
select select "0"
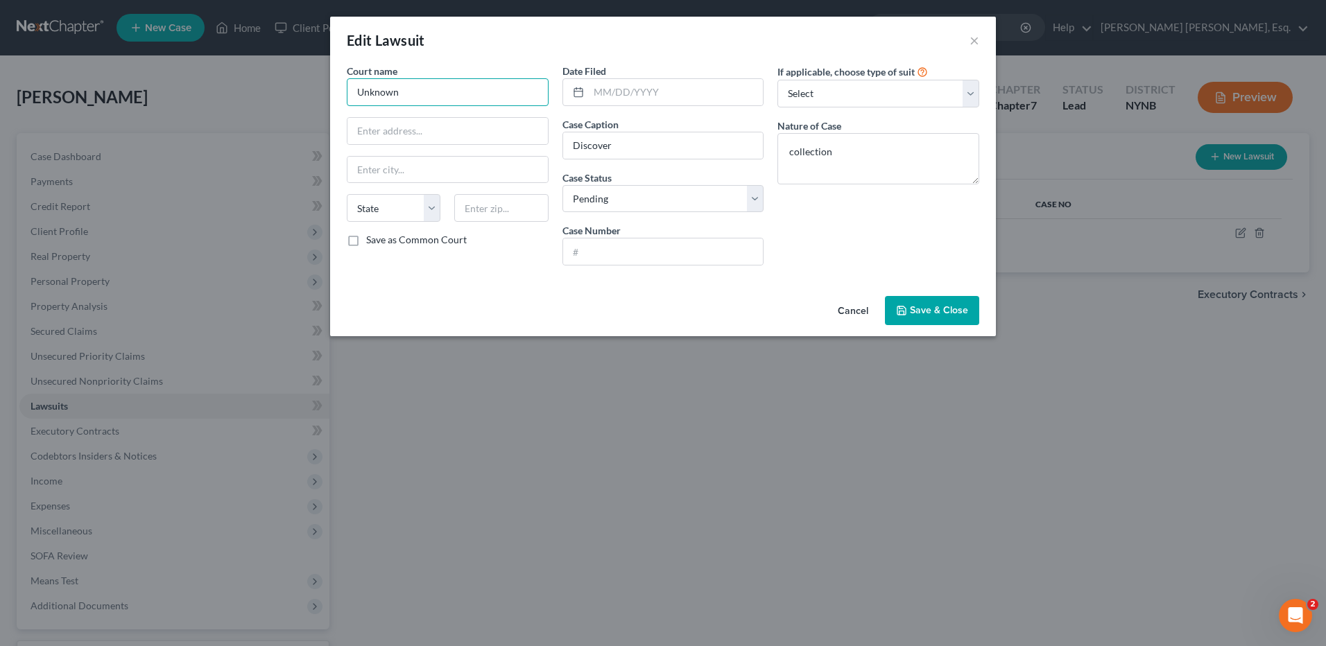
drag, startPoint x: 418, startPoint y: 86, endPoint x: 341, endPoint y: 80, distance: 77.2
click at [341, 80] on div "Court name * Unknown State [US_STATE] AK AR AZ CA CO CT DE DC [GEOGRAPHIC_DATA]…" at bounding box center [448, 170] width 216 height 213
click at [389, 129] on input "text" at bounding box center [447, 131] width 200 height 26
click at [416, 96] on input "[GEOGRAPHIC_DATA]" at bounding box center [448, 92] width 202 height 28
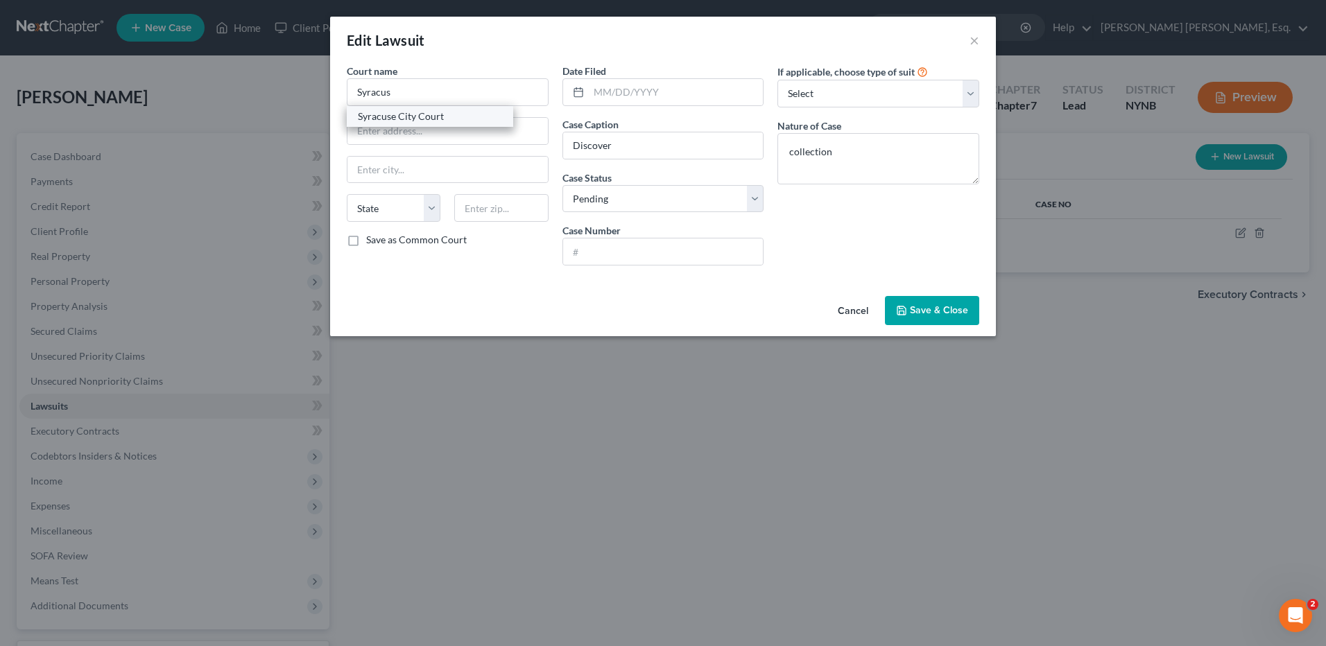
click at [405, 113] on div "Syracuse City Court" at bounding box center [430, 117] width 144 height 14
type input "Syracuse City Court"
type input "[STREET_ADDRESS]"
type input "[GEOGRAPHIC_DATA]"
select select "35"
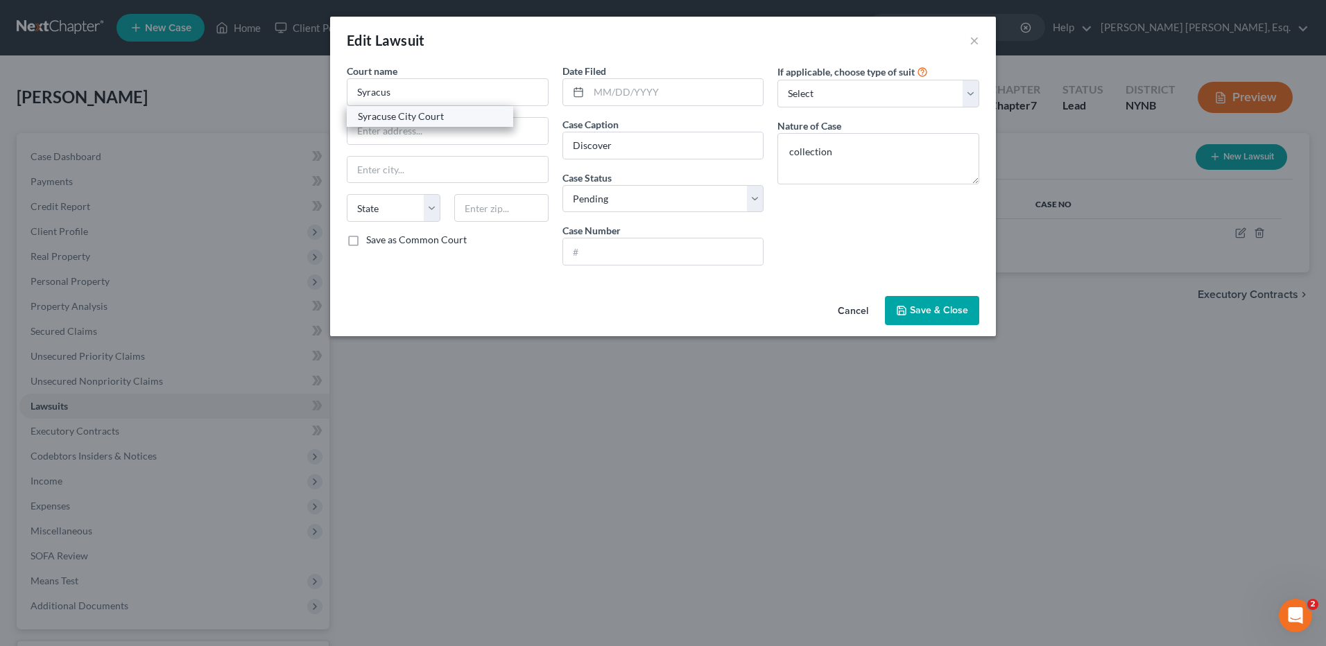
type input "13202"
click at [596, 89] on input "text" at bounding box center [676, 92] width 175 height 26
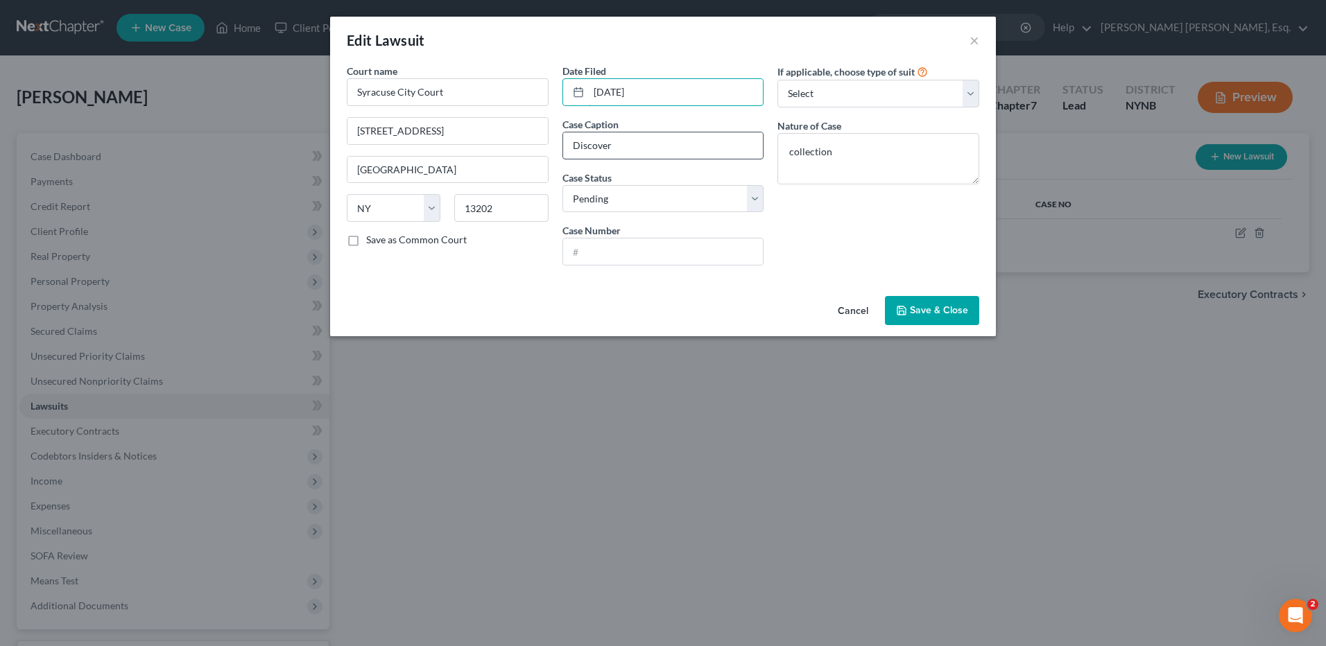
type input "[DATE]"
click at [629, 148] on input "Discover" at bounding box center [663, 145] width 200 height 26
type input "Discover Bank v. [PERSON_NAME]"
click at [969, 93] on select "Select Repossession Garnishment Foreclosure Attached, Seized, Or Levied Other" at bounding box center [878, 94] width 202 height 28
select select "4"
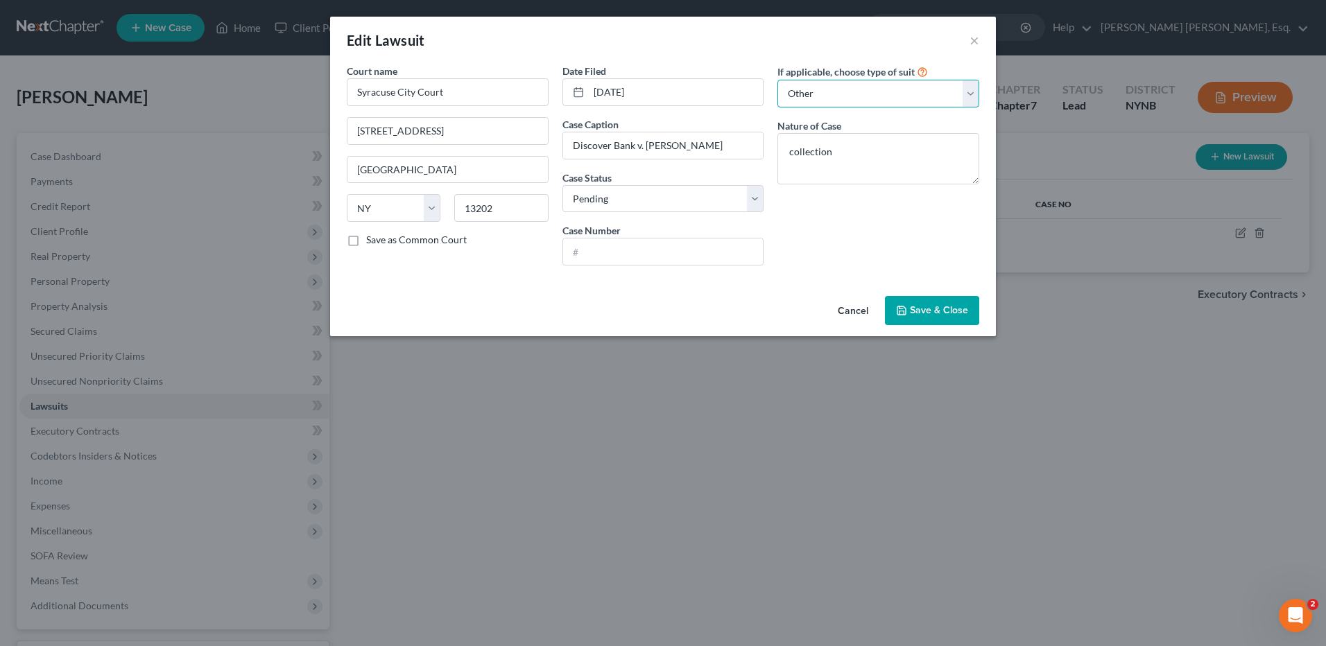
click at [777, 80] on select "Select Repossession Garnishment Foreclosure Attached, Seized, Or Levied Other" at bounding box center [878, 94] width 202 height 28
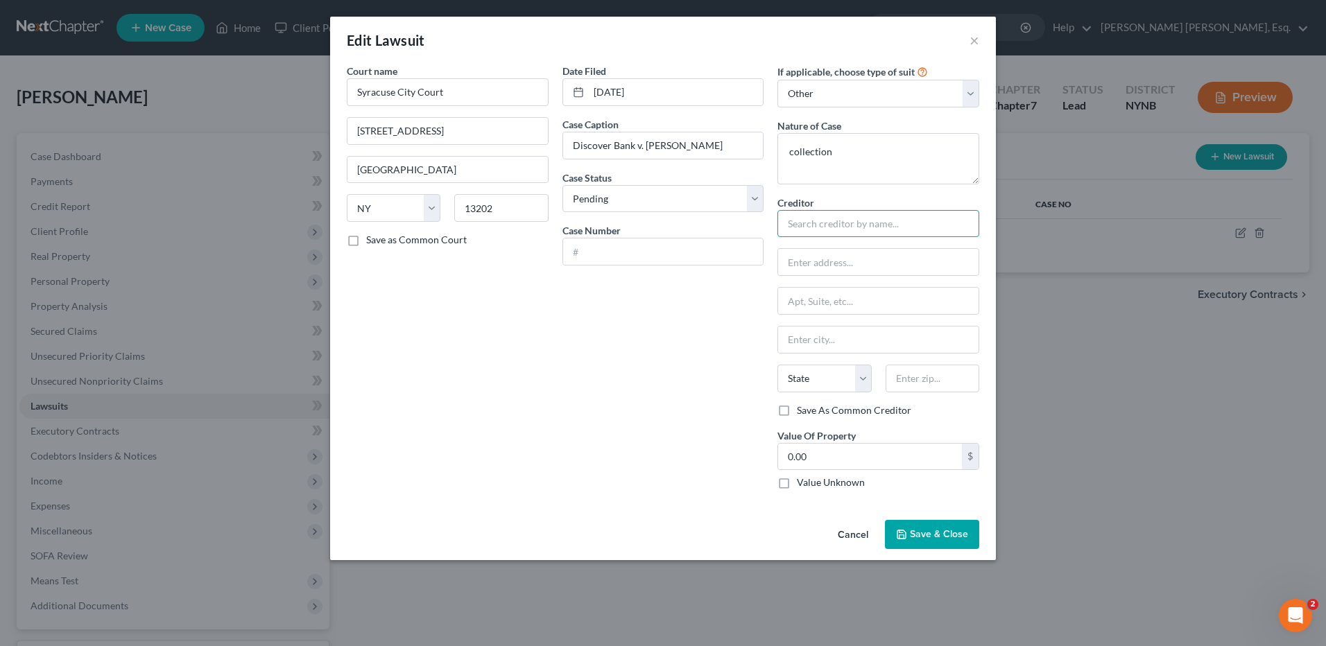
click at [827, 225] on input "text" at bounding box center [878, 224] width 202 height 28
type input "Discover Bank"
click at [618, 250] on input "text" at bounding box center [663, 252] width 200 height 26
type input "CV-001089/SY"
click at [817, 263] on input "text" at bounding box center [878, 262] width 200 height 26
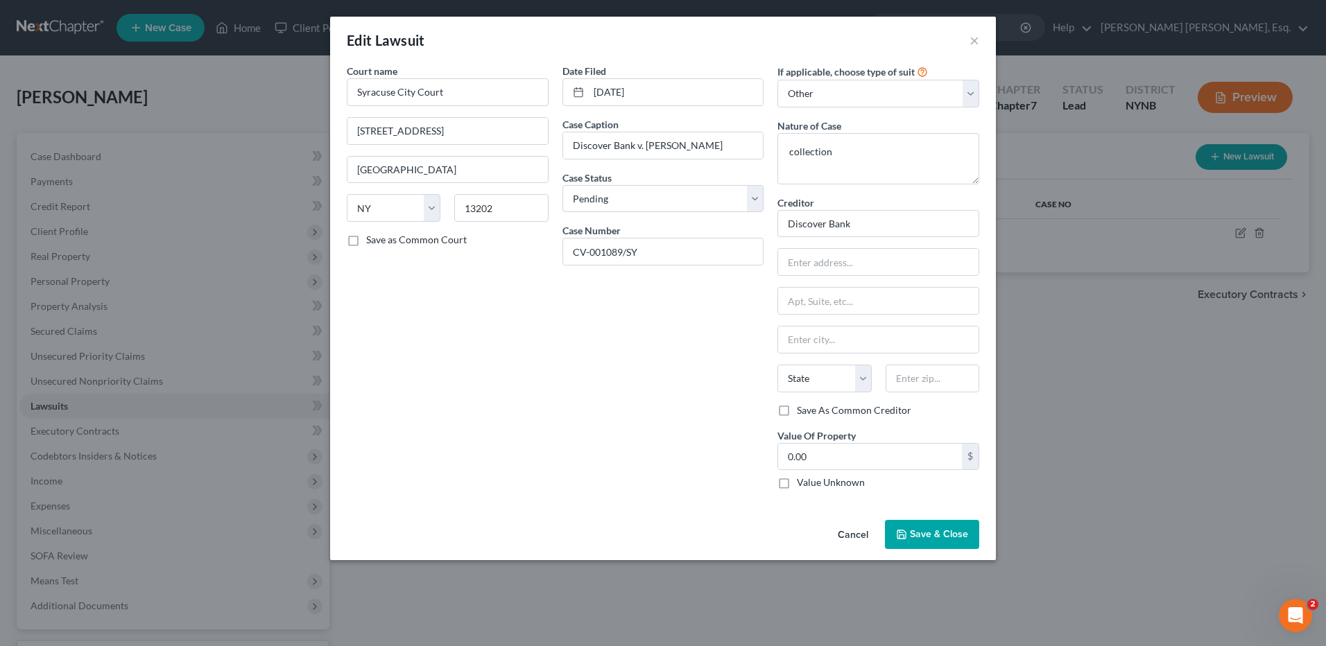
click at [691, 331] on div "Date Filed [DATE] Case Caption Discover Bank v. [PERSON_NAME] Case Status * Sel…" at bounding box center [663, 282] width 216 height 437
click at [843, 153] on textarea "collection" at bounding box center [878, 158] width 202 height 51
type textarea "collection for credit card debt"
click at [797, 483] on label "Value Unknown" at bounding box center [831, 483] width 68 height 14
click at [802, 483] on input "Value Unknown" at bounding box center [806, 480] width 9 height 9
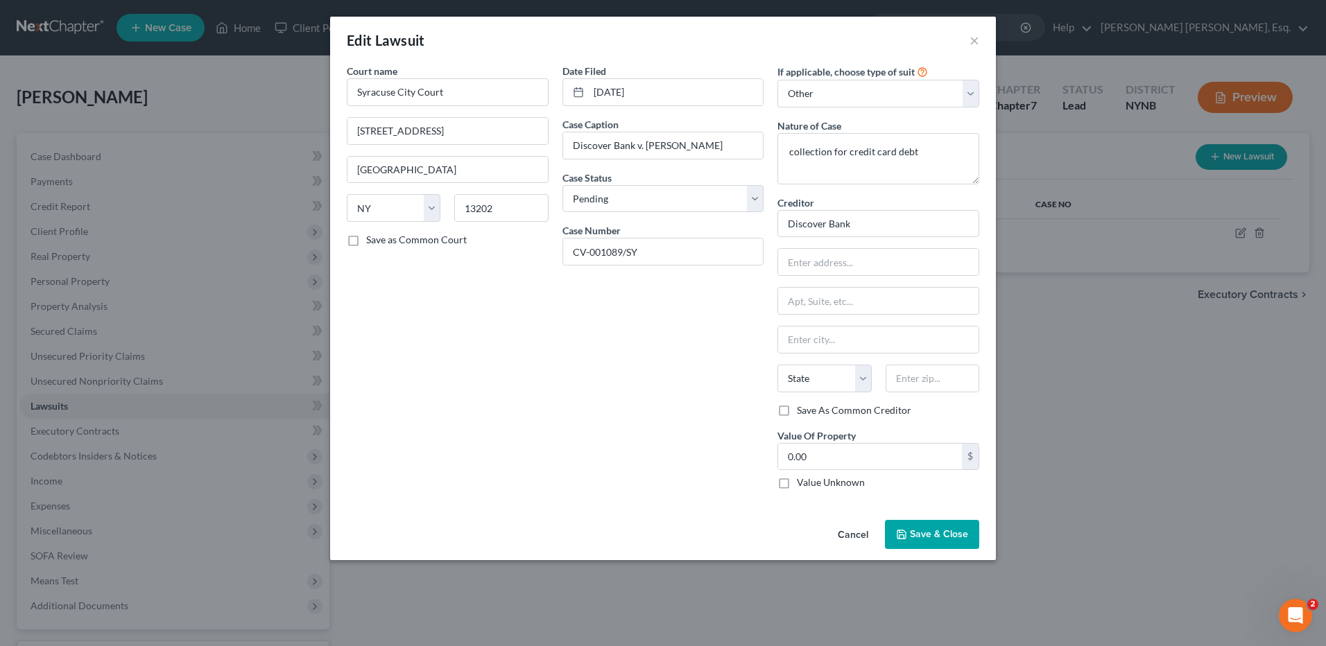
checkbox input "true"
click at [826, 268] on input "text" at bounding box center [878, 262] width 200 height 26
click at [925, 528] on span "Save & Close" at bounding box center [939, 534] width 58 height 12
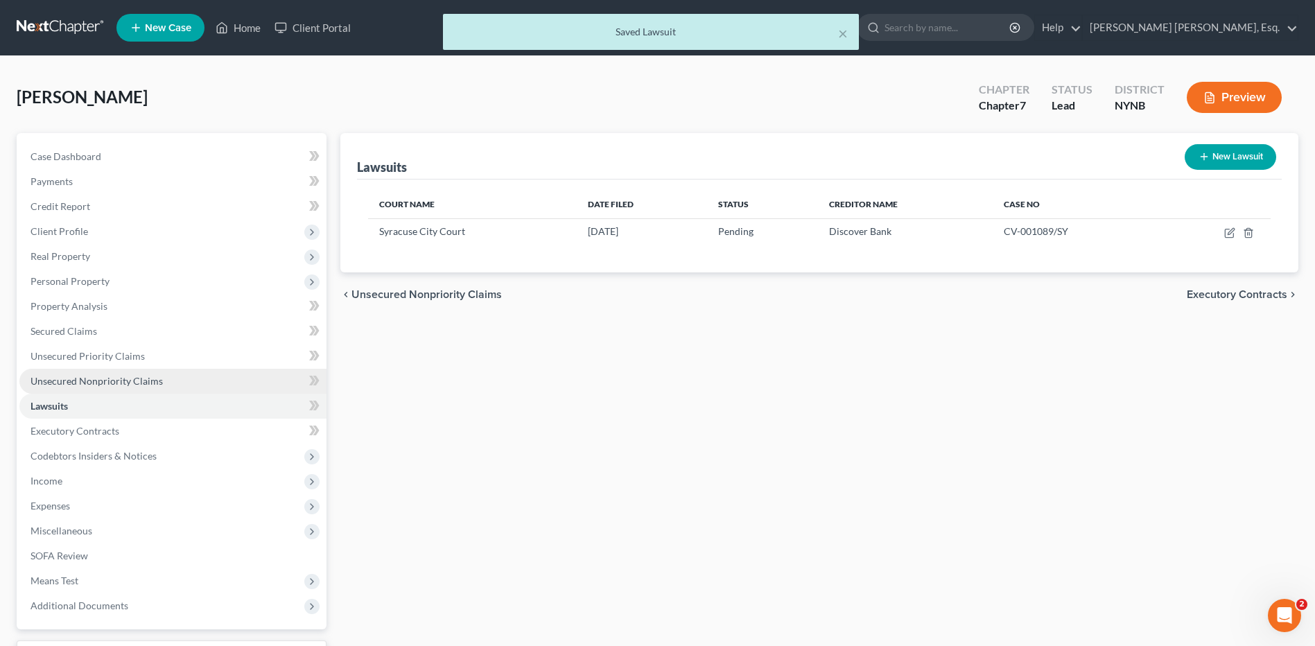
click at [112, 380] on span "Unsecured Nonpriority Claims" at bounding box center [97, 381] width 132 height 12
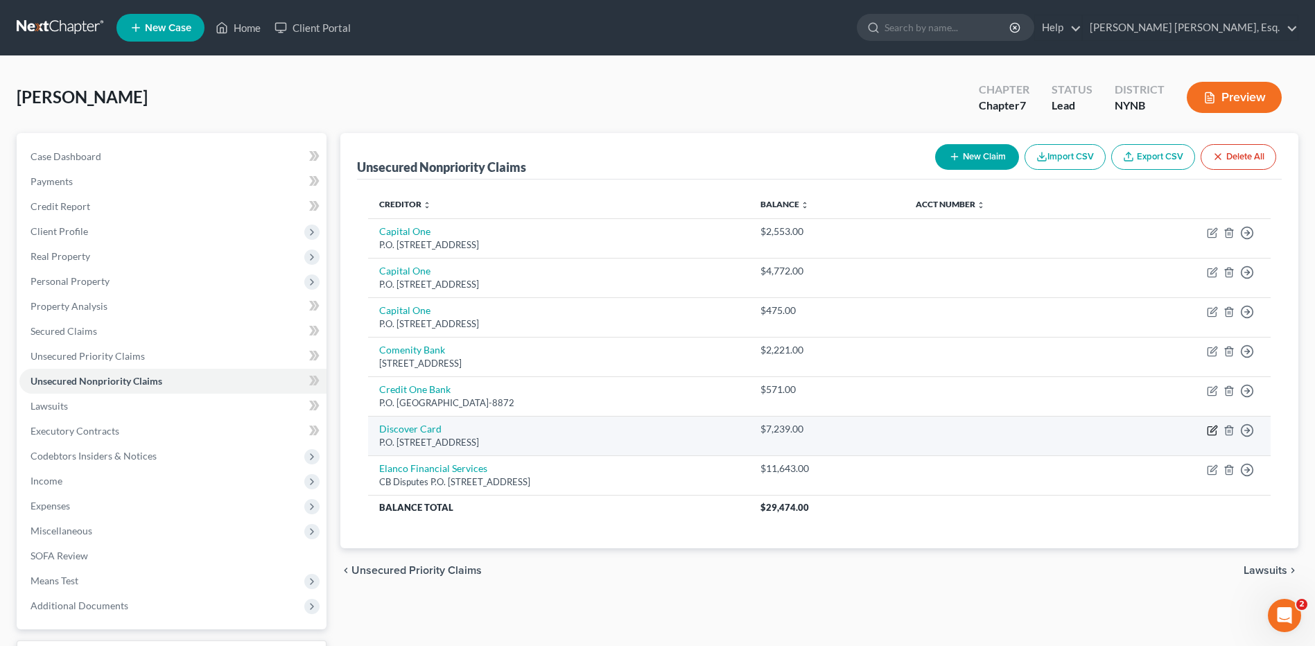
click at [1211, 429] on icon "button" at bounding box center [1212, 430] width 11 height 11
select select "46"
select select "14"
select select "0"
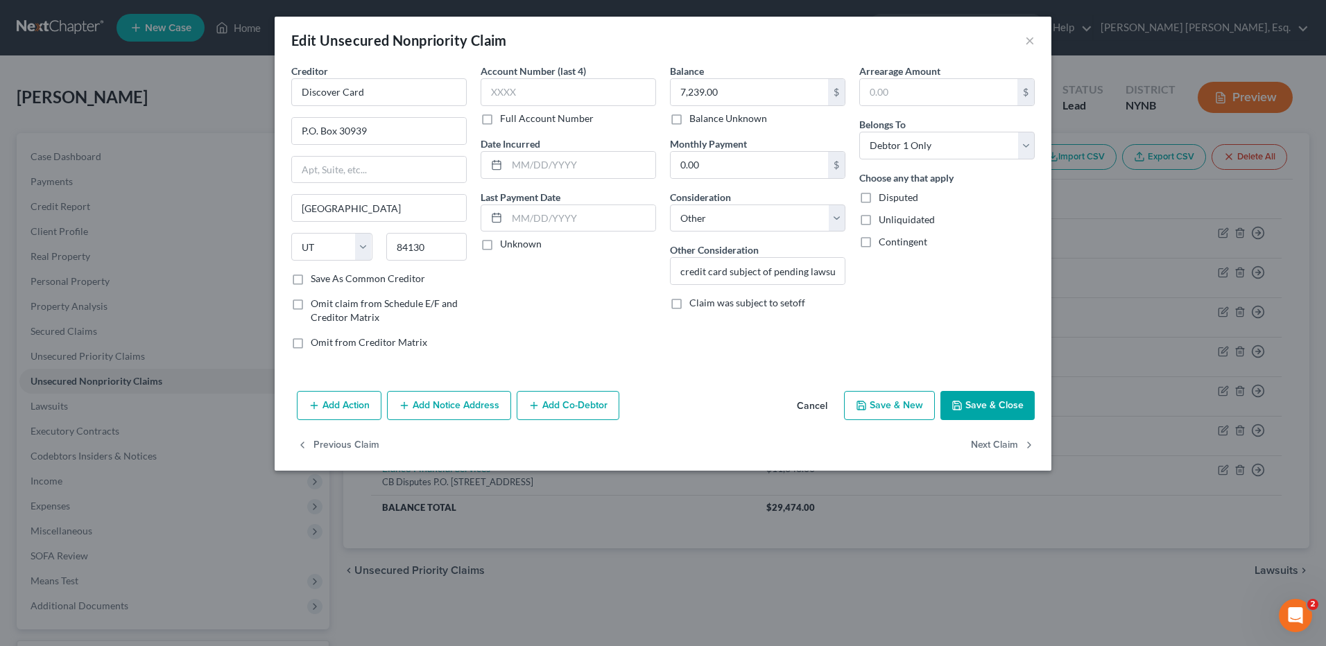
click at [427, 404] on button "Add Notice Address" at bounding box center [449, 405] width 124 height 29
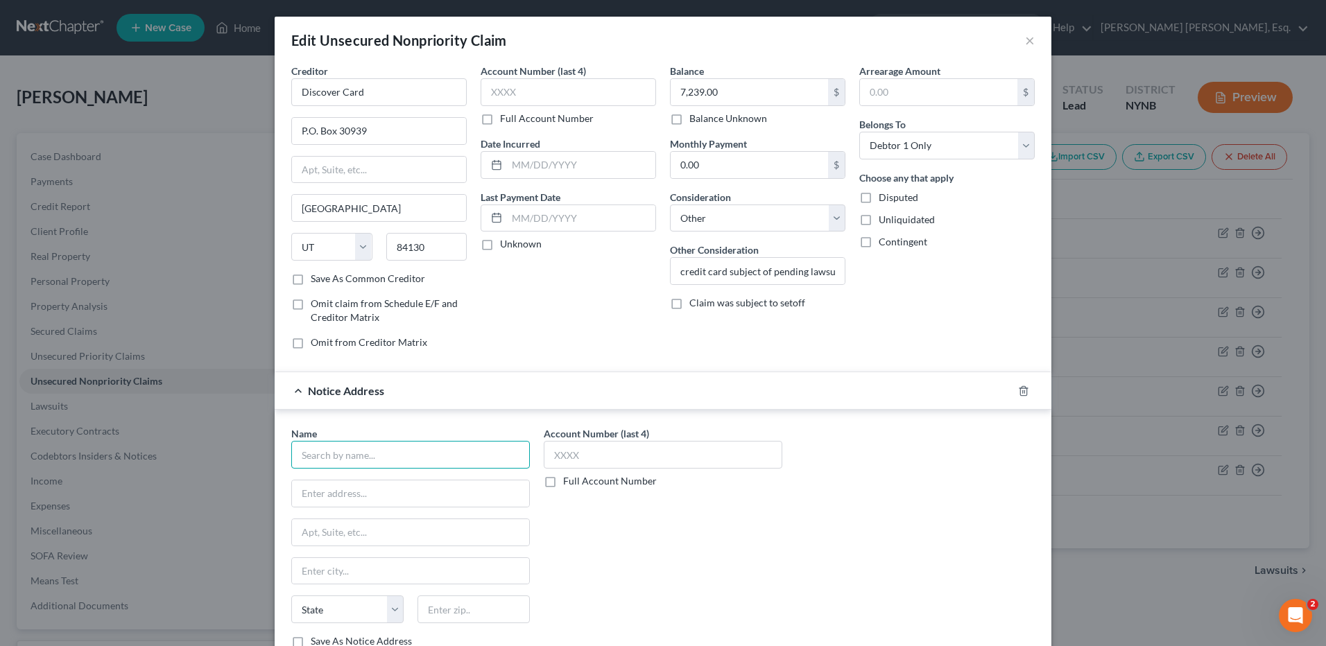
click at [392, 455] on input "text" at bounding box center [410, 455] width 239 height 28
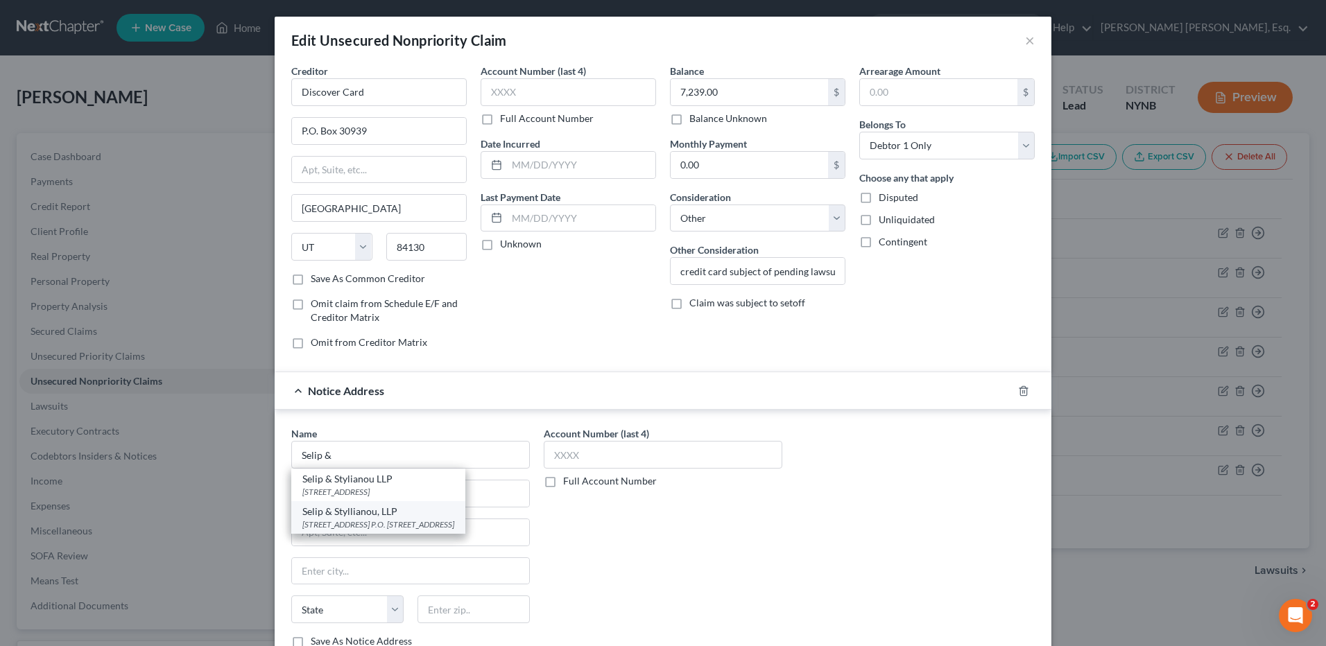
click at [383, 515] on div "Selip & Styllianou, LLP" at bounding box center [378, 512] width 152 height 14
type input "Selip & Styllianou, LLP"
type input "[STREET_ADDRESS]"
type input "P.O. Box 9004"
type input "Woodbury"
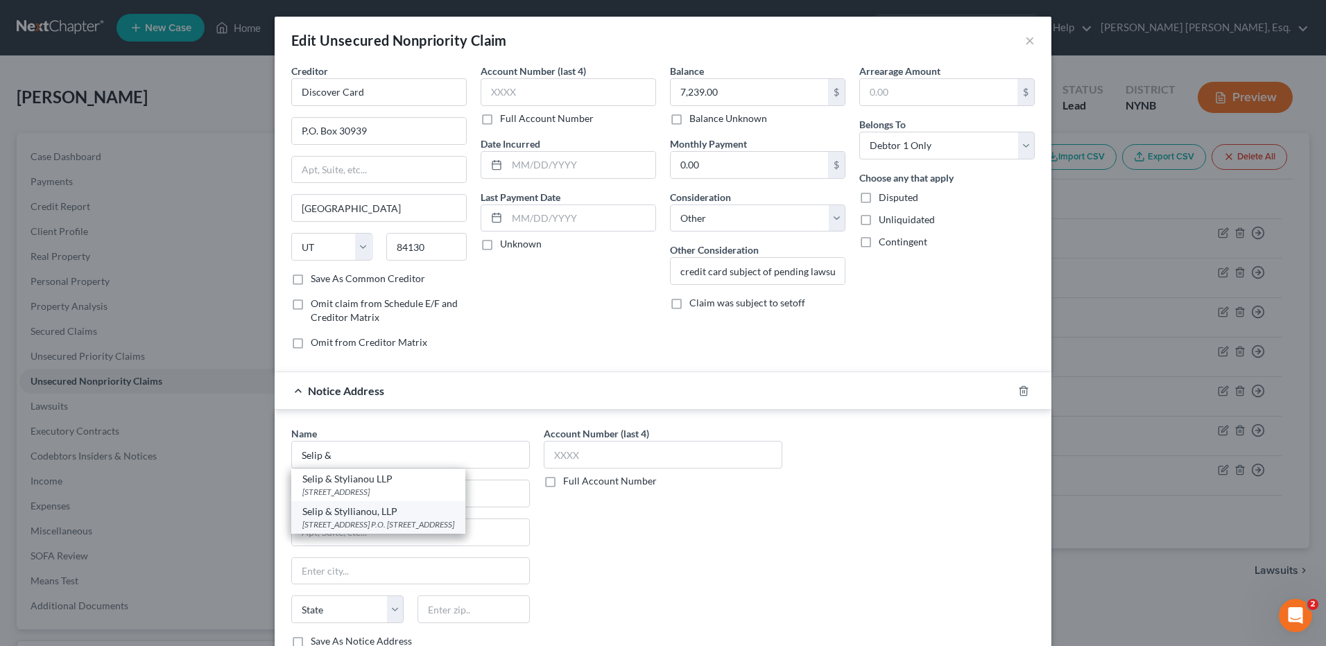
select select "35"
type input "11797-9004"
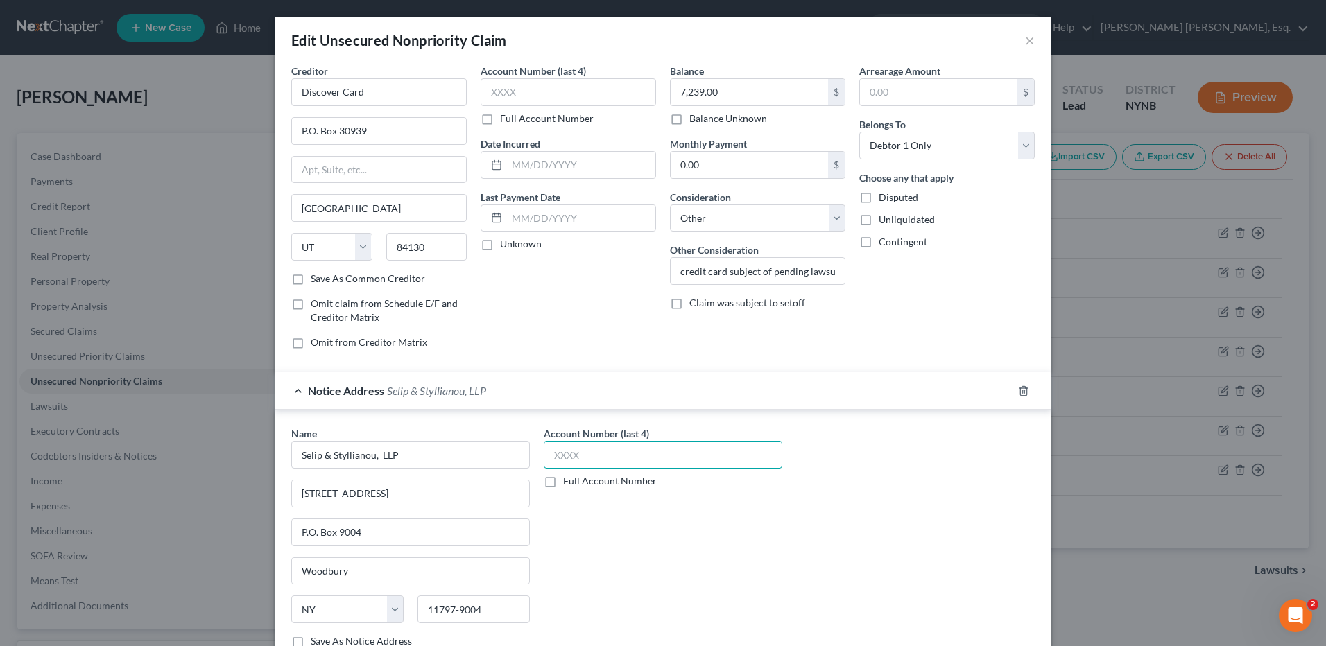
click at [552, 457] on input "text" at bounding box center [663, 455] width 239 height 28
type input "1089"
click at [808, 270] on input "credit card subject of pending lawsuit" at bounding box center [758, 271] width 174 height 26
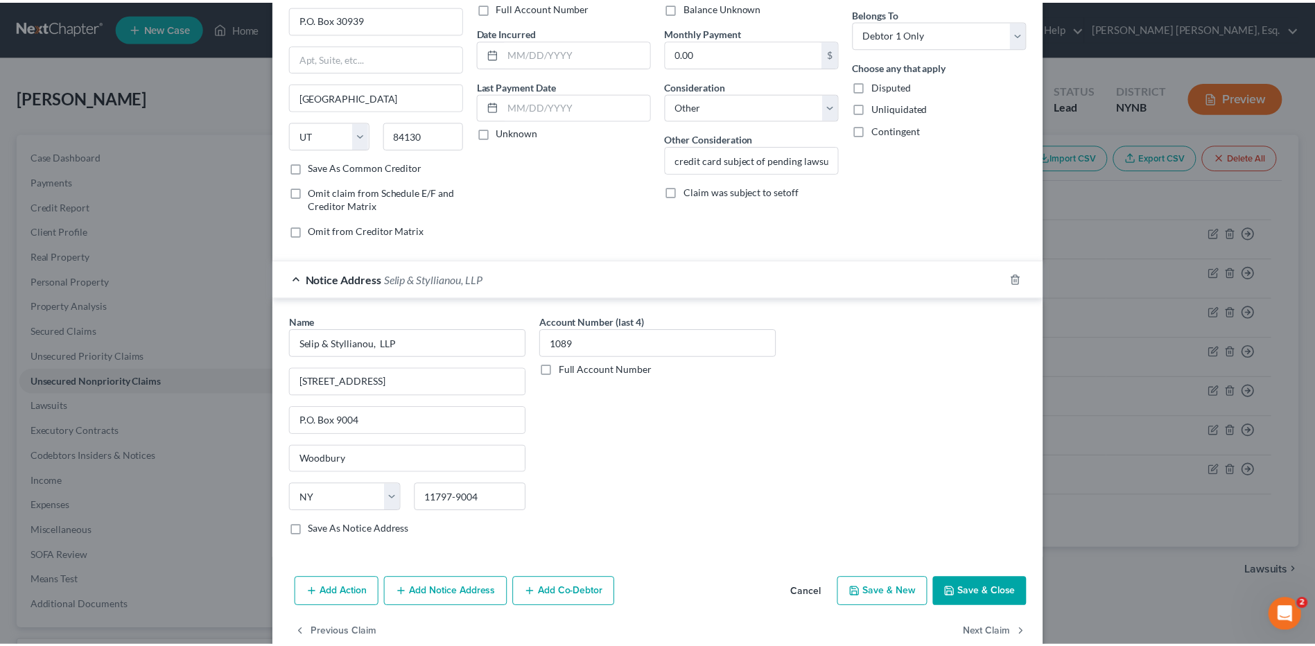
scroll to position [140, 0]
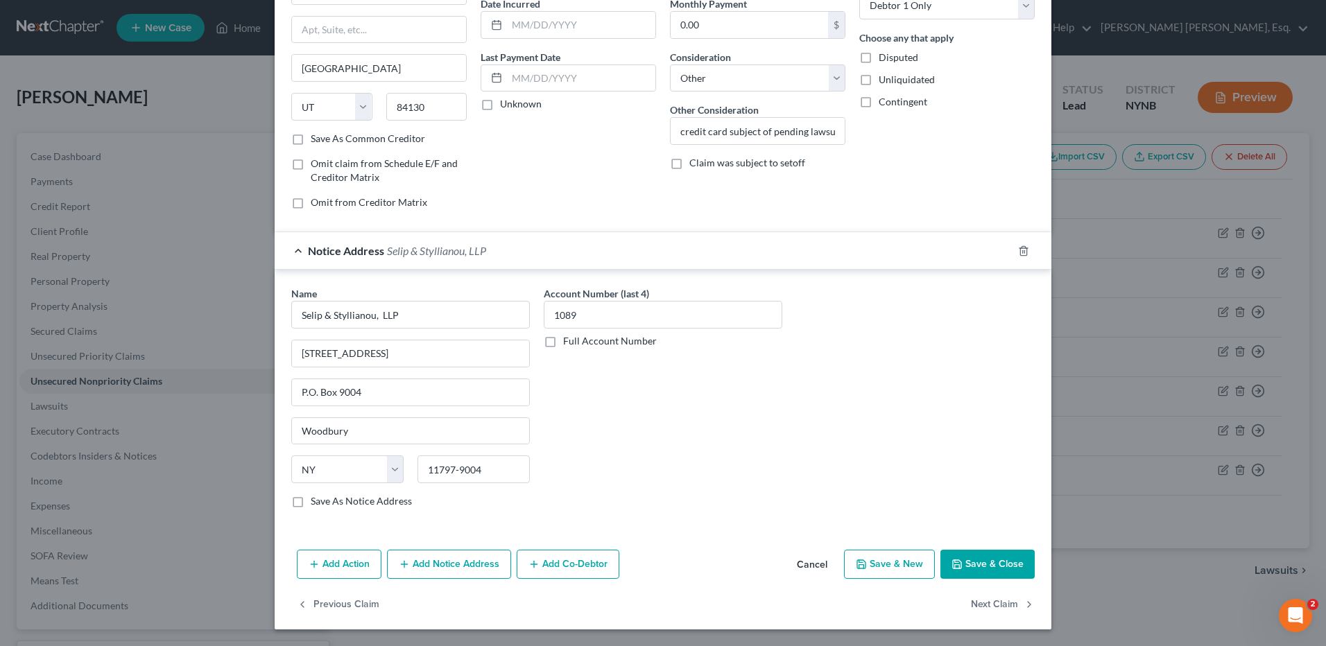
click at [954, 564] on icon "button" at bounding box center [956, 564] width 11 height 11
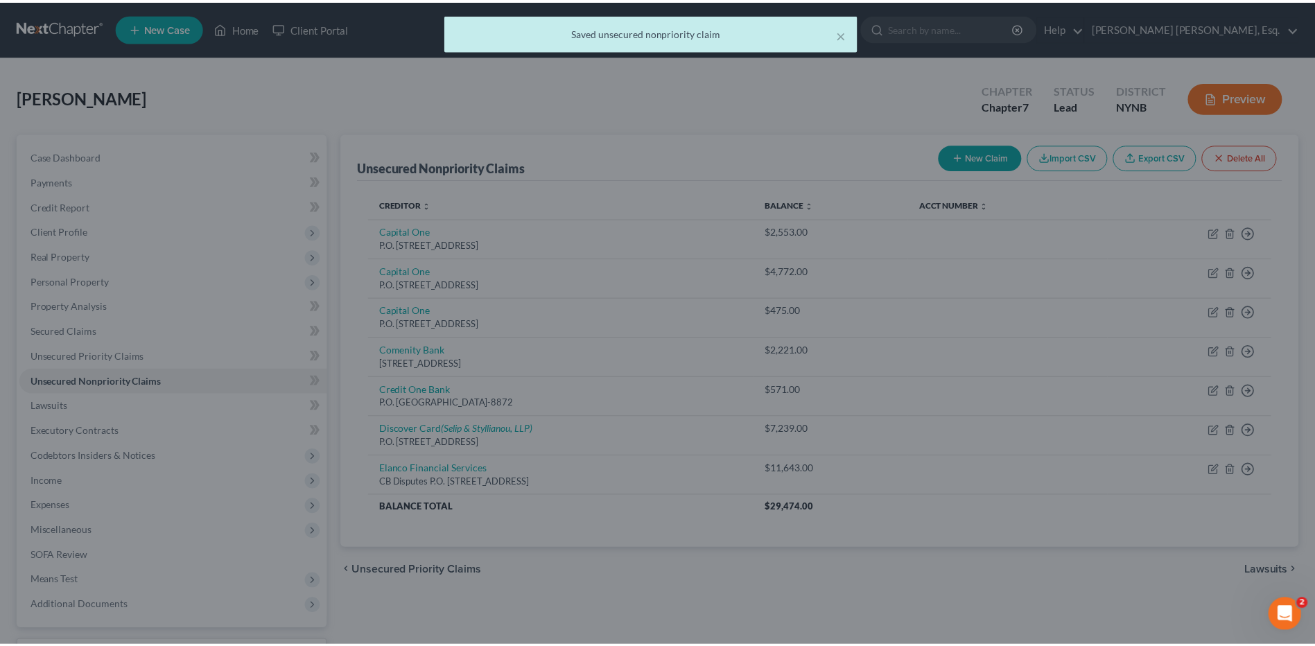
scroll to position [0, 0]
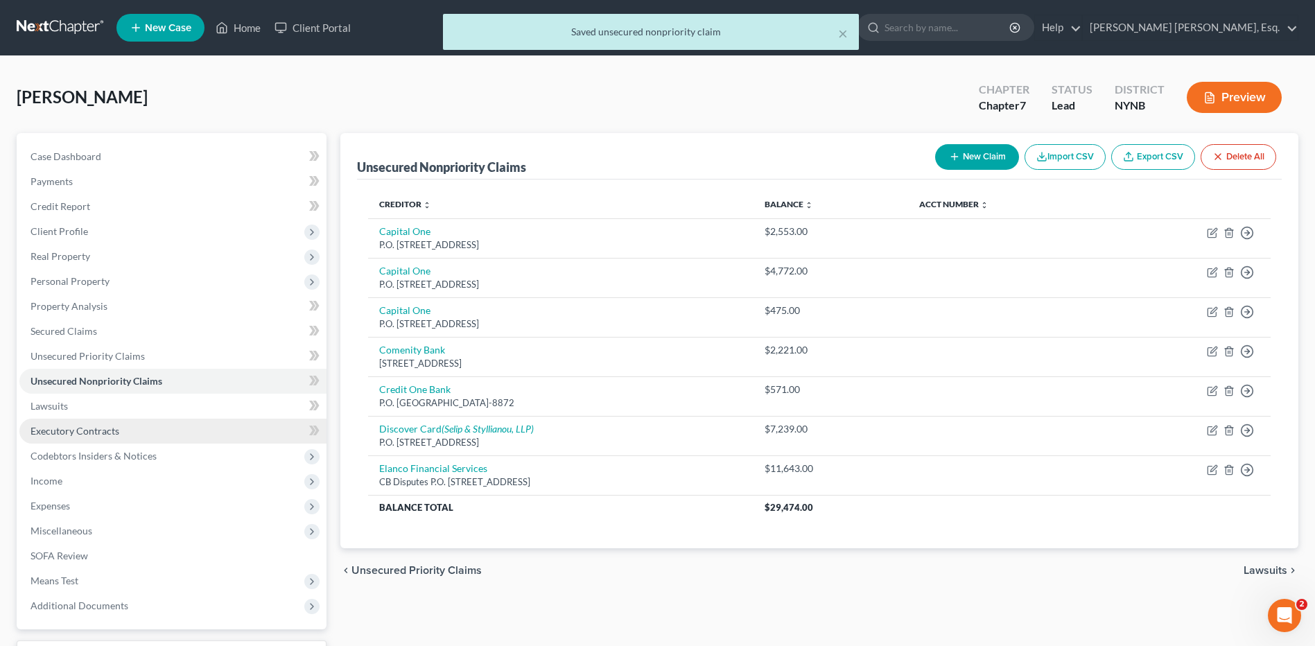
click at [84, 429] on span "Executory Contracts" at bounding box center [75, 431] width 89 height 12
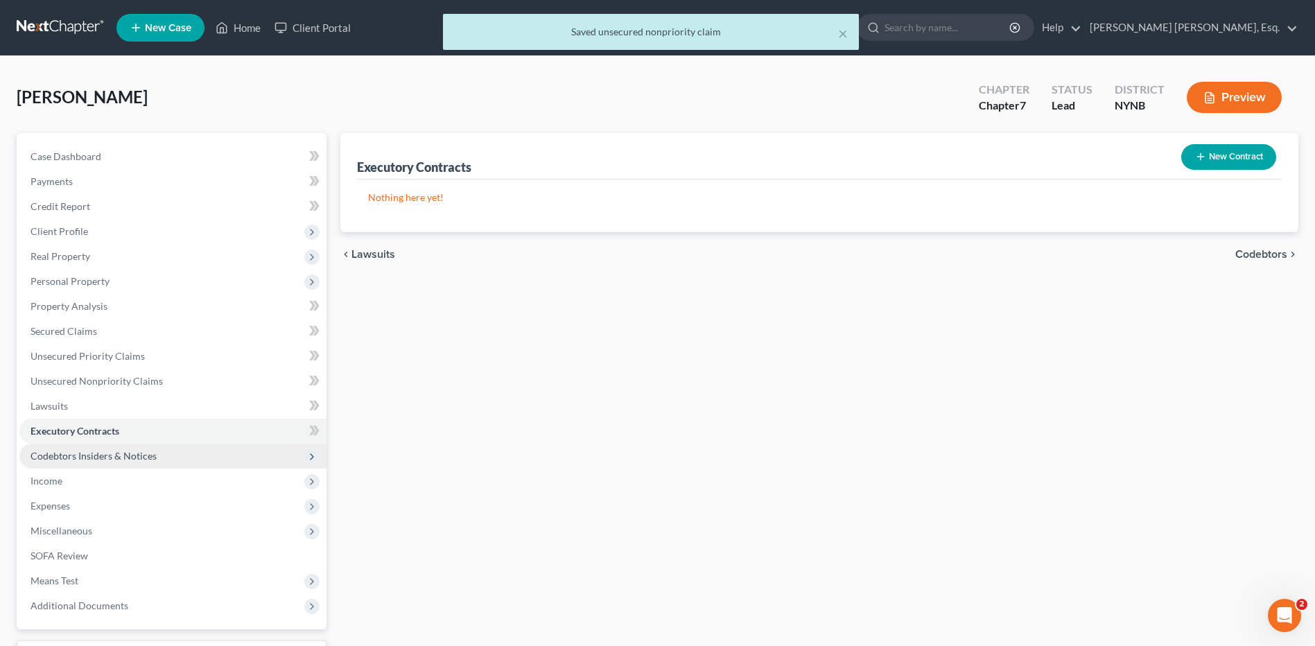
click at [101, 450] on span "Codebtors Insiders & Notices" at bounding box center [94, 456] width 126 height 12
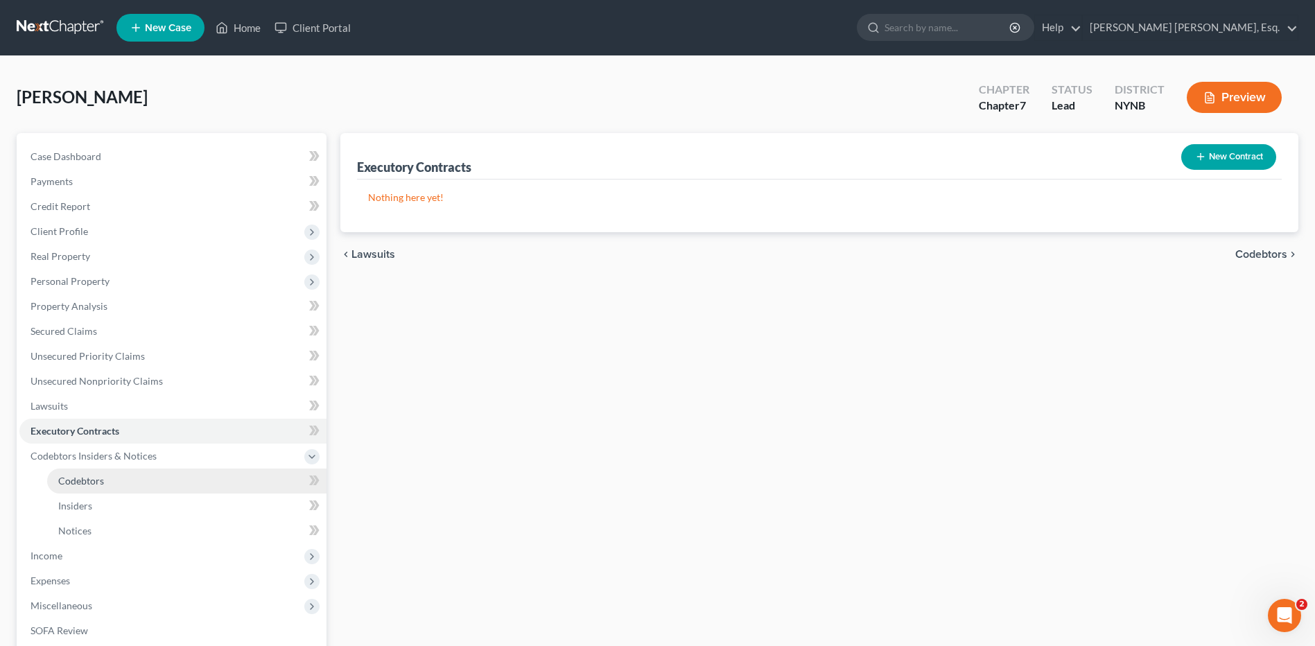
click at [101, 487] on link "Codebtors" at bounding box center [186, 481] width 279 height 25
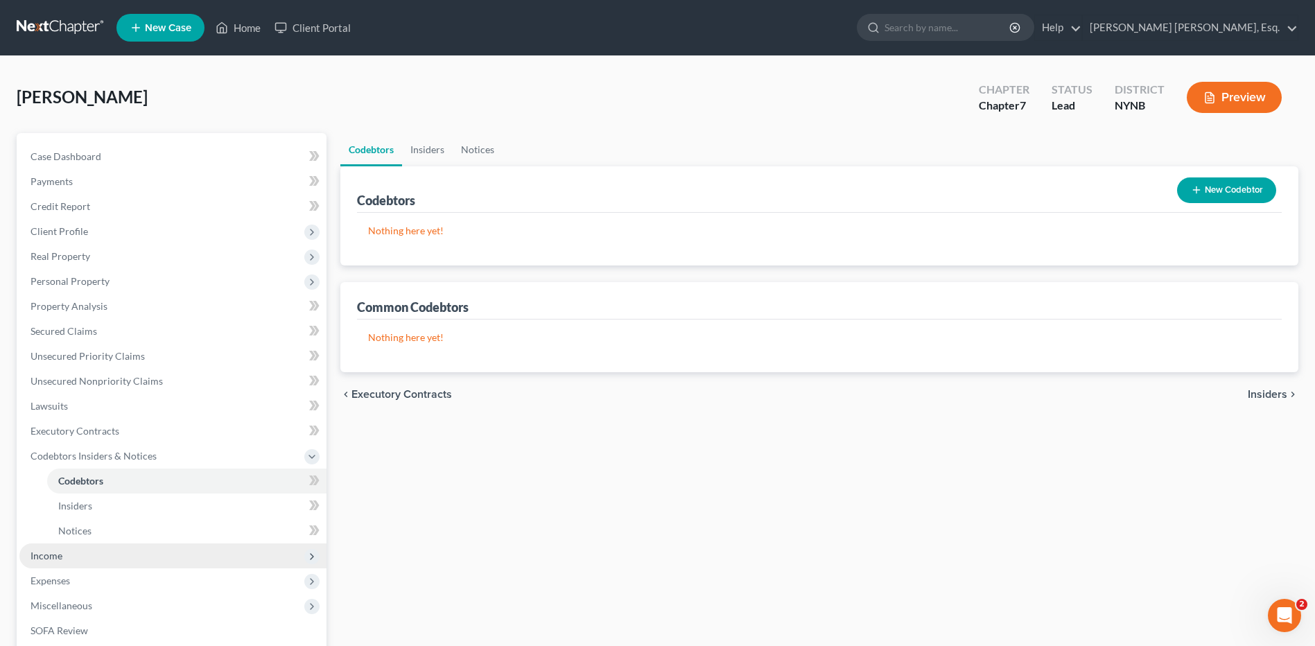
click at [56, 558] on span "Income" at bounding box center [47, 556] width 32 height 12
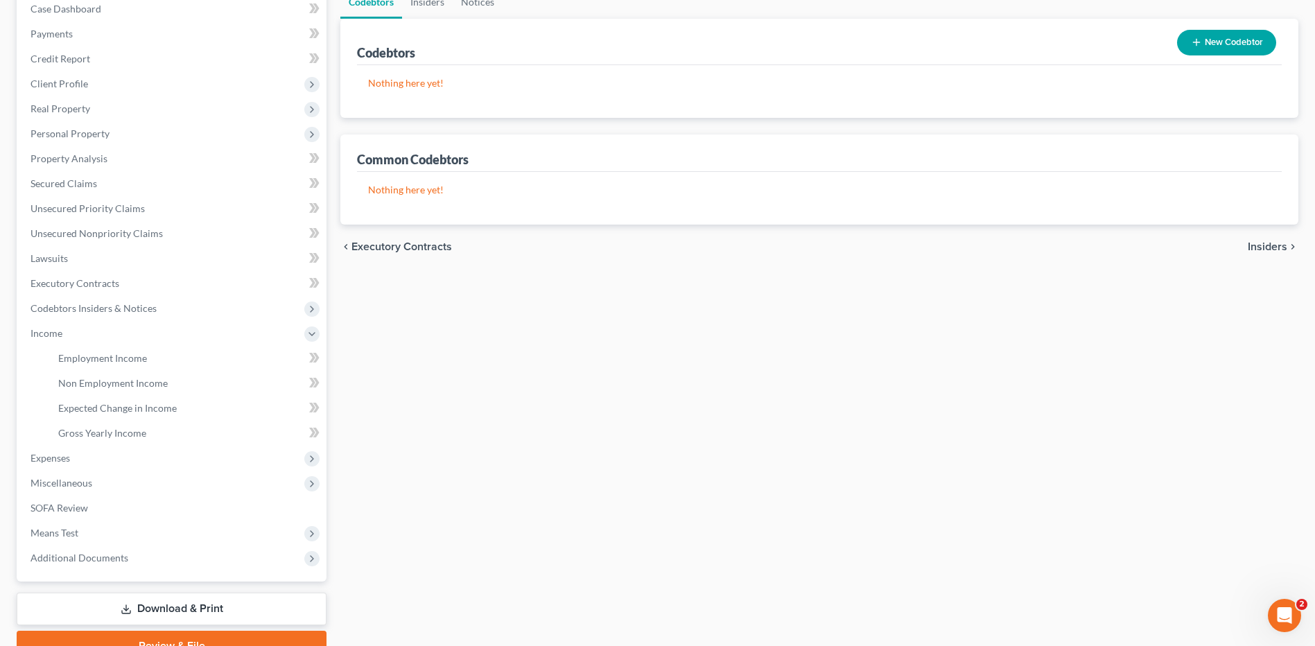
scroll to position [191, 0]
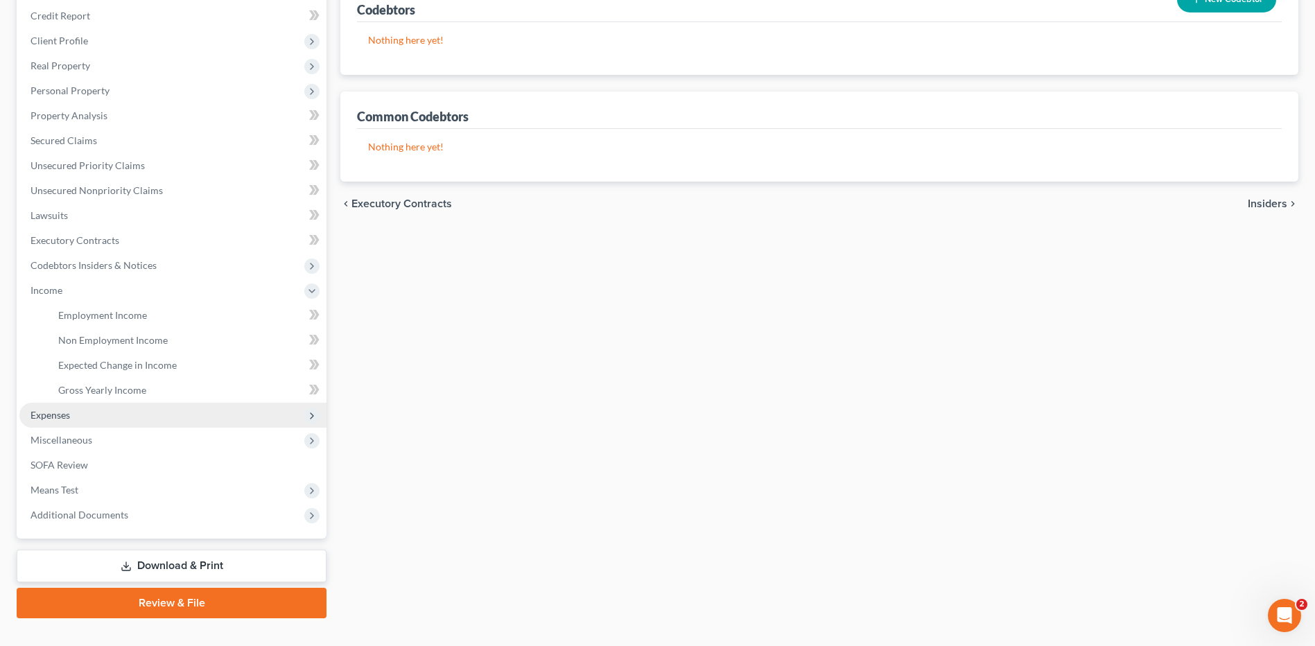
click at [69, 423] on span "Expenses" at bounding box center [172, 415] width 307 height 25
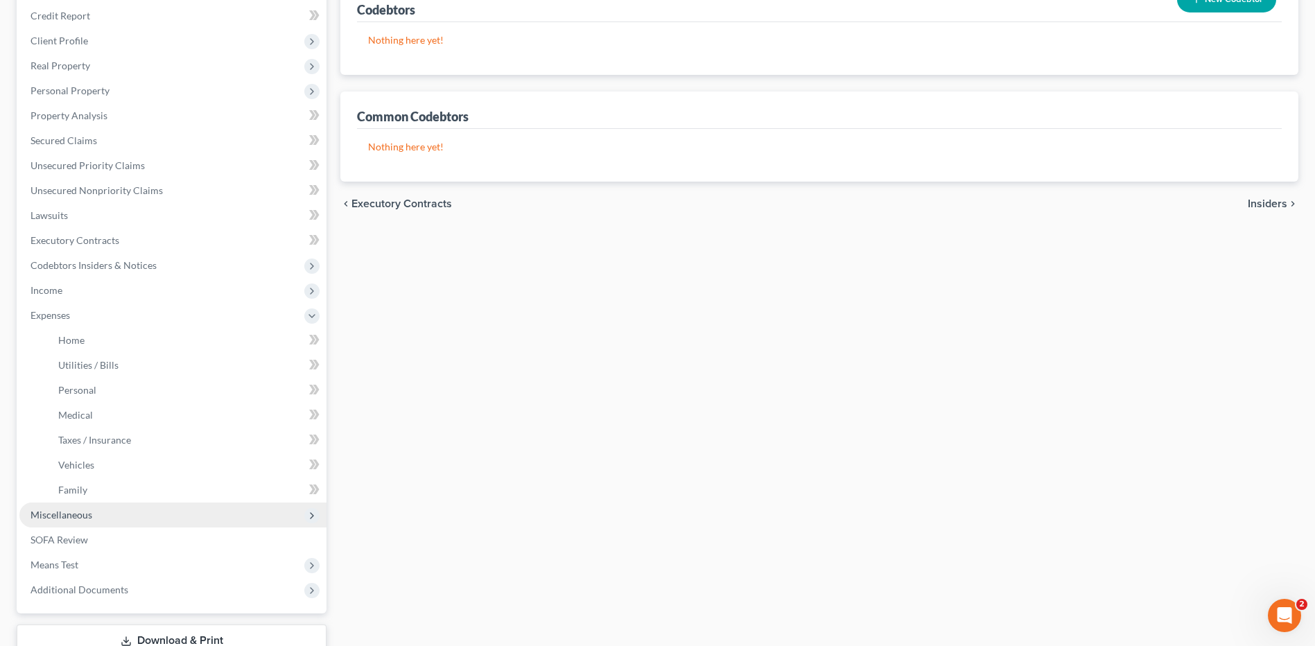
click at [80, 516] on span "Miscellaneous" at bounding box center [62, 515] width 62 height 12
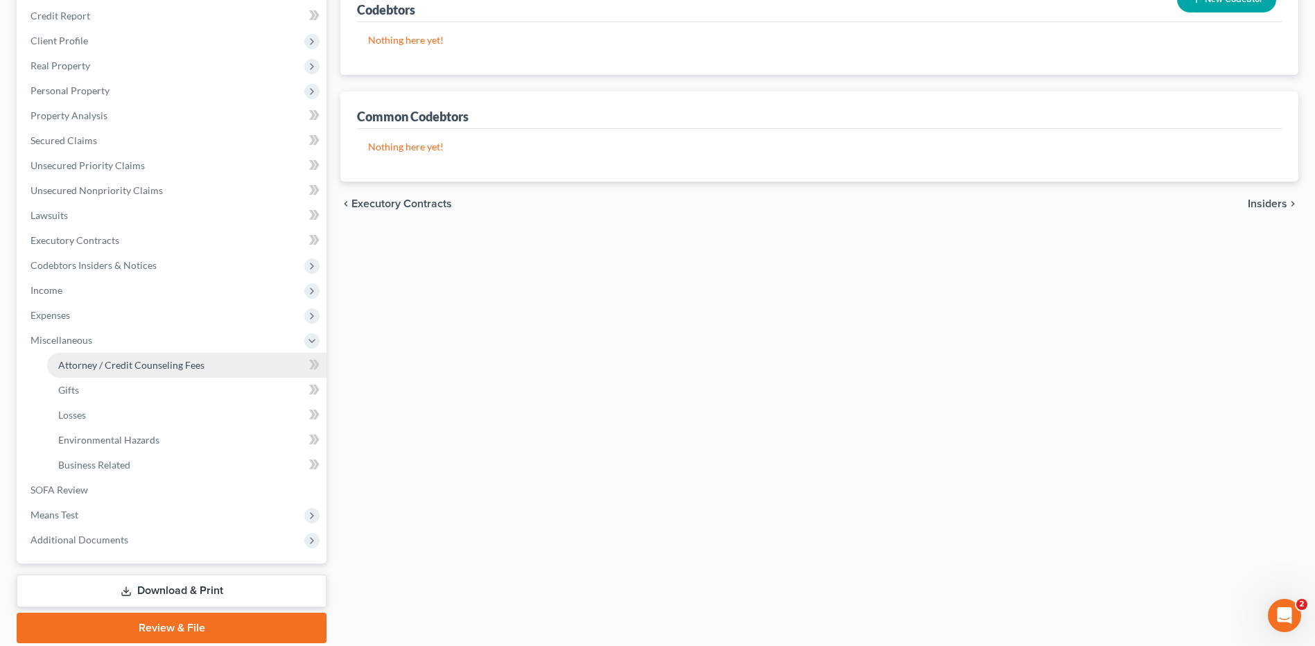
click at [96, 359] on span "Attorney / Credit Counseling Fees" at bounding box center [131, 365] width 146 height 12
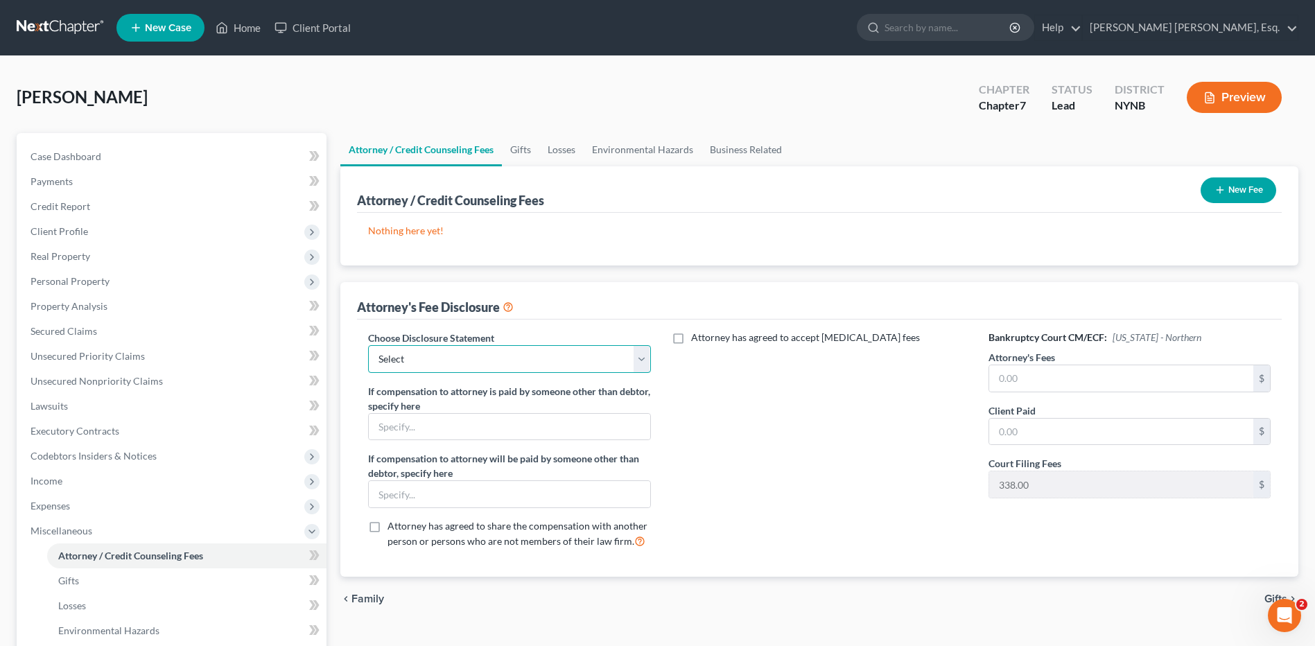
click at [645, 359] on select "Select [PERSON_NAME] [PERSON_NAME], Esq." at bounding box center [509, 359] width 282 height 28
select select "0"
click at [368, 345] on select "Select [PERSON_NAME] [PERSON_NAME], Esq." at bounding box center [509, 359] width 282 height 28
click at [63, 509] on span "Expenses" at bounding box center [51, 506] width 40 height 12
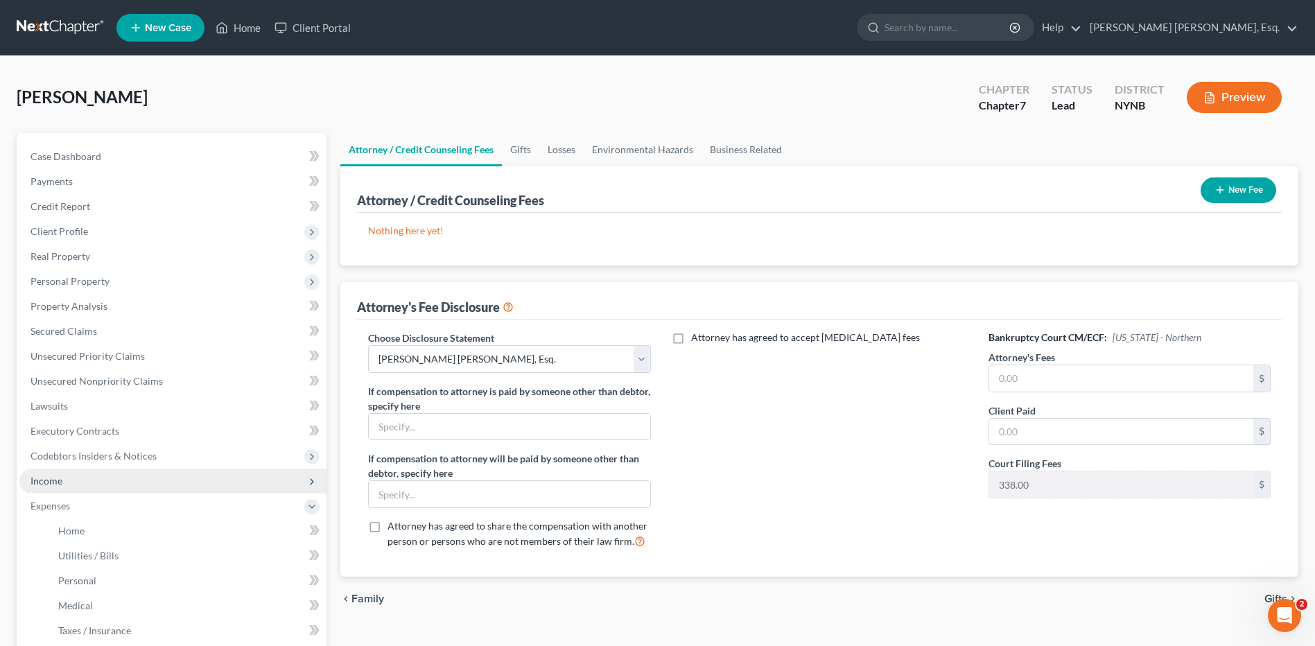
click at [51, 486] on span "Income" at bounding box center [47, 481] width 32 height 12
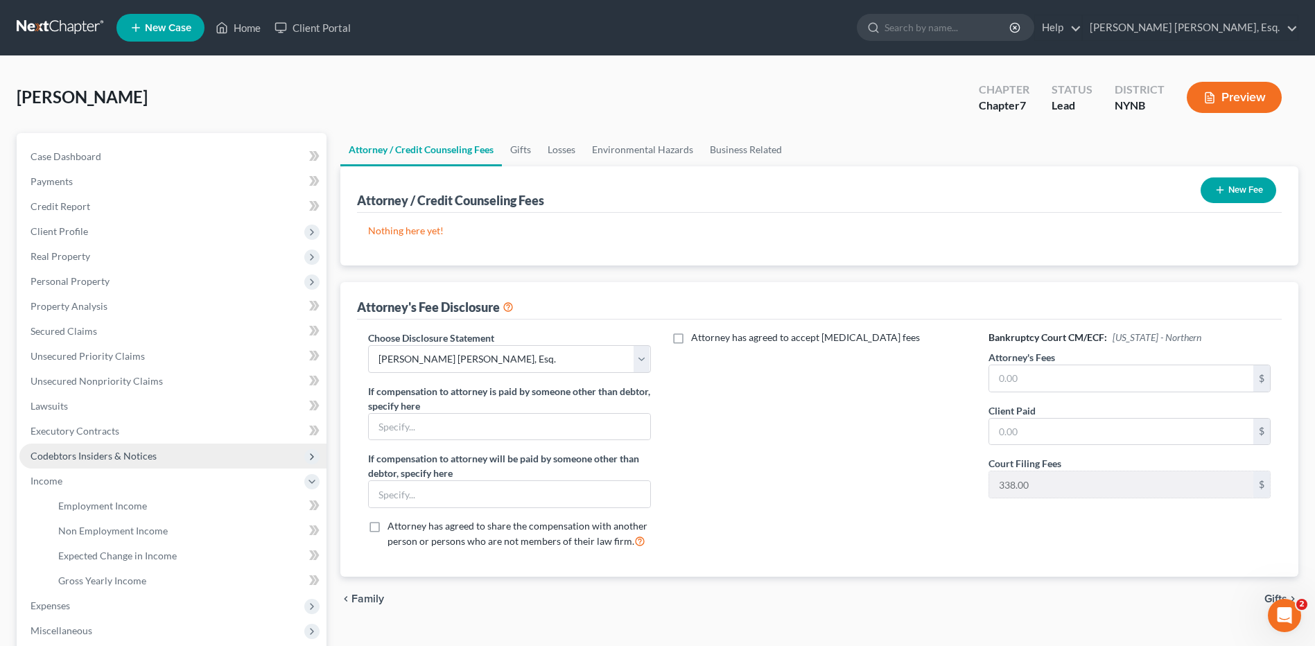
click at [85, 460] on span "Codebtors Insiders & Notices" at bounding box center [94, 456] width 126 height 12
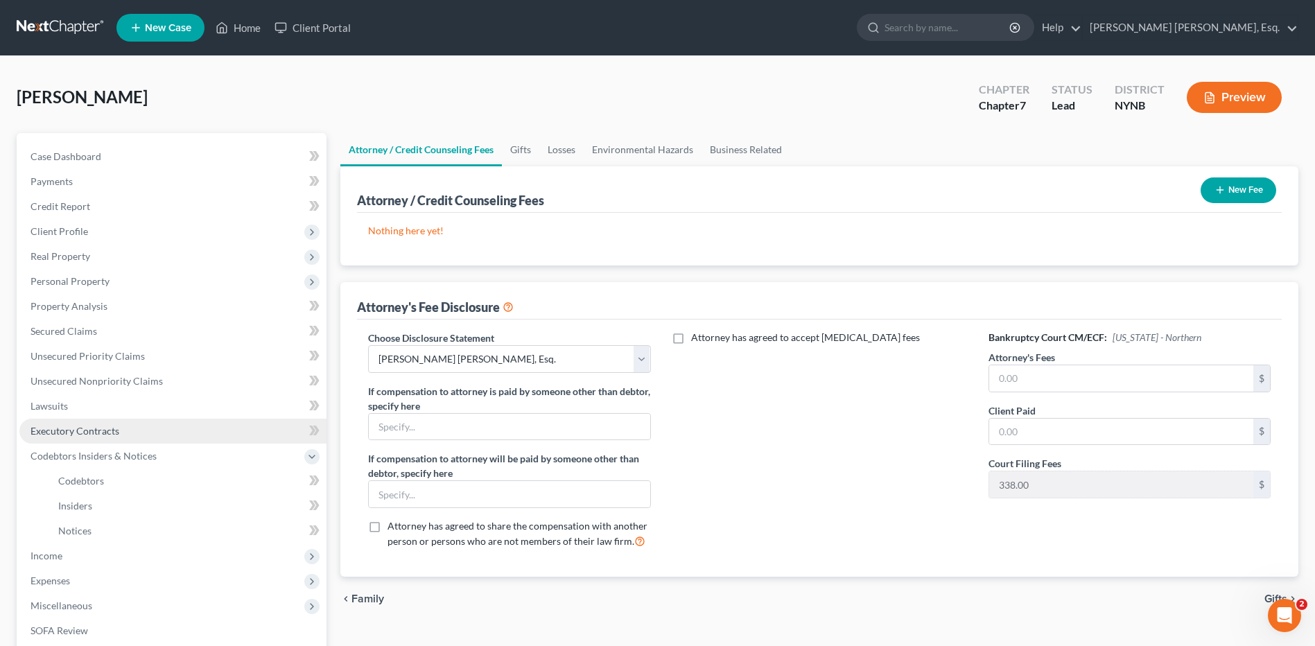
click at [77, 436] on span "Executory Contracts" at bounding box center [75, 431] width 89 height 12
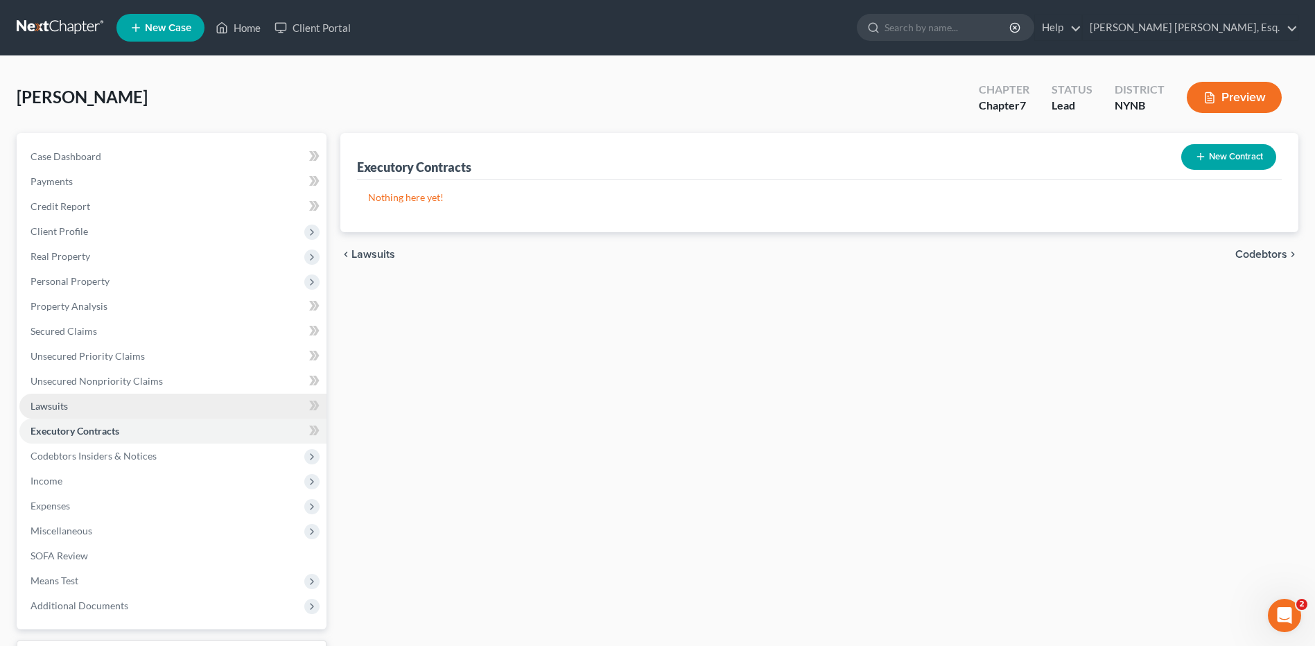
click at [62, 410] on span "Lawsuits" at bounding box center [49, 406] width 37 height 12
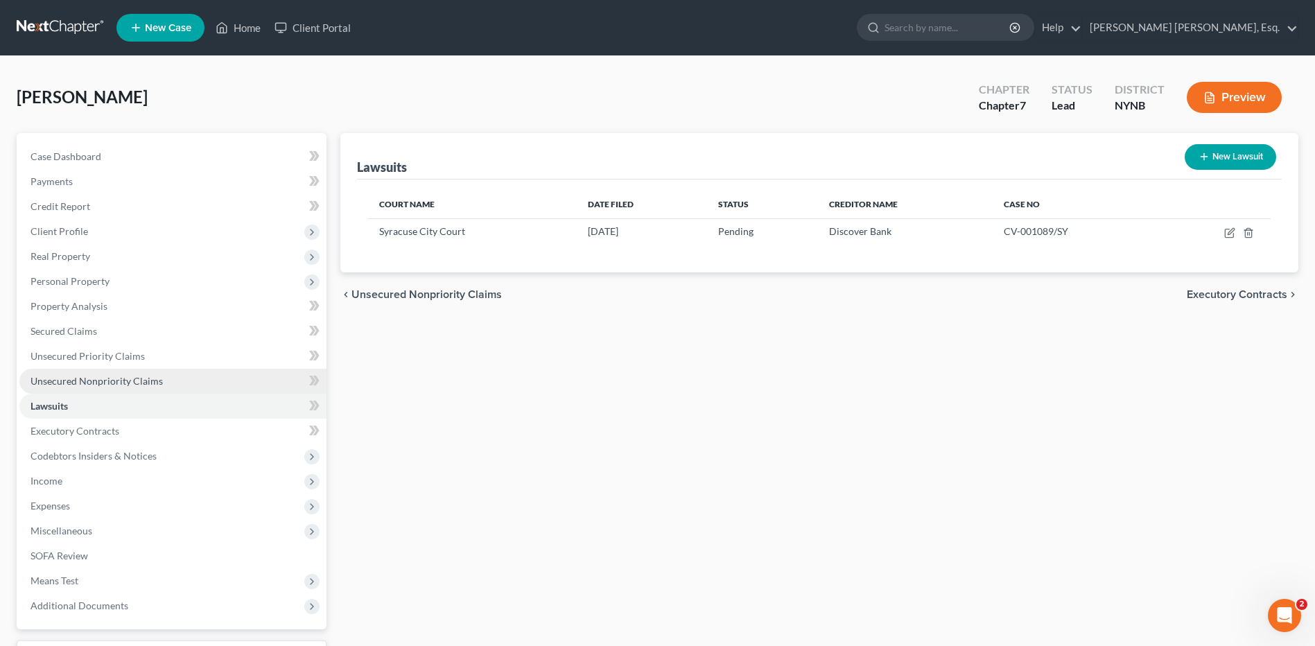
click at [83, 385] on span "Unsecured Nonpriority Claims" at bounding box center [97, 381] width 132 height 12
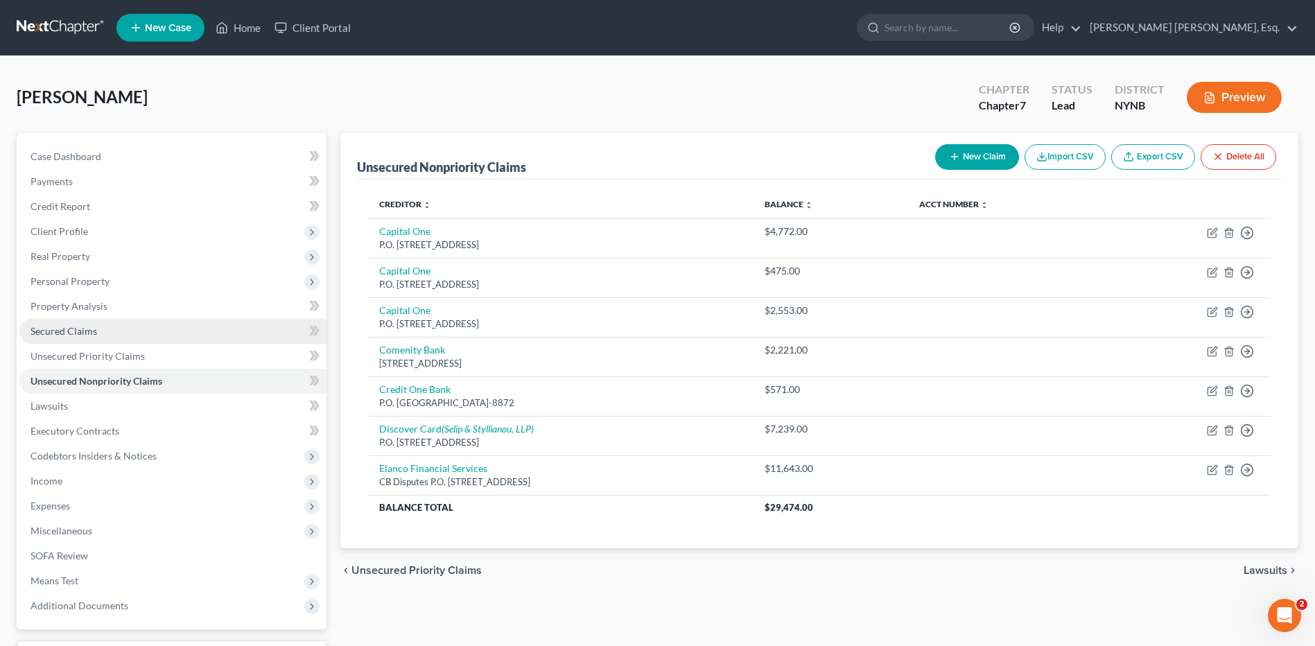
click at [83, 326] on span "Secured Claims" at bounding box center [64, 331] width 67 height 12
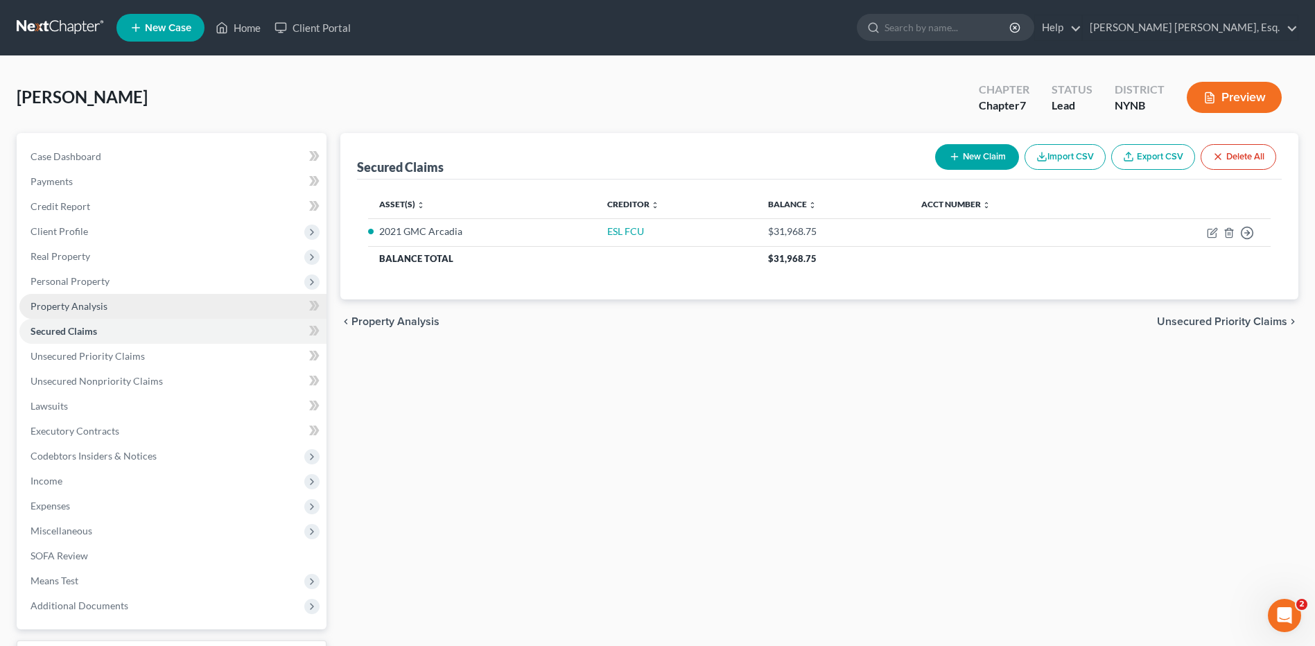
click at [86, 308] on span "Property Analysis" at bounding box center [69, 306] width 77 height 12
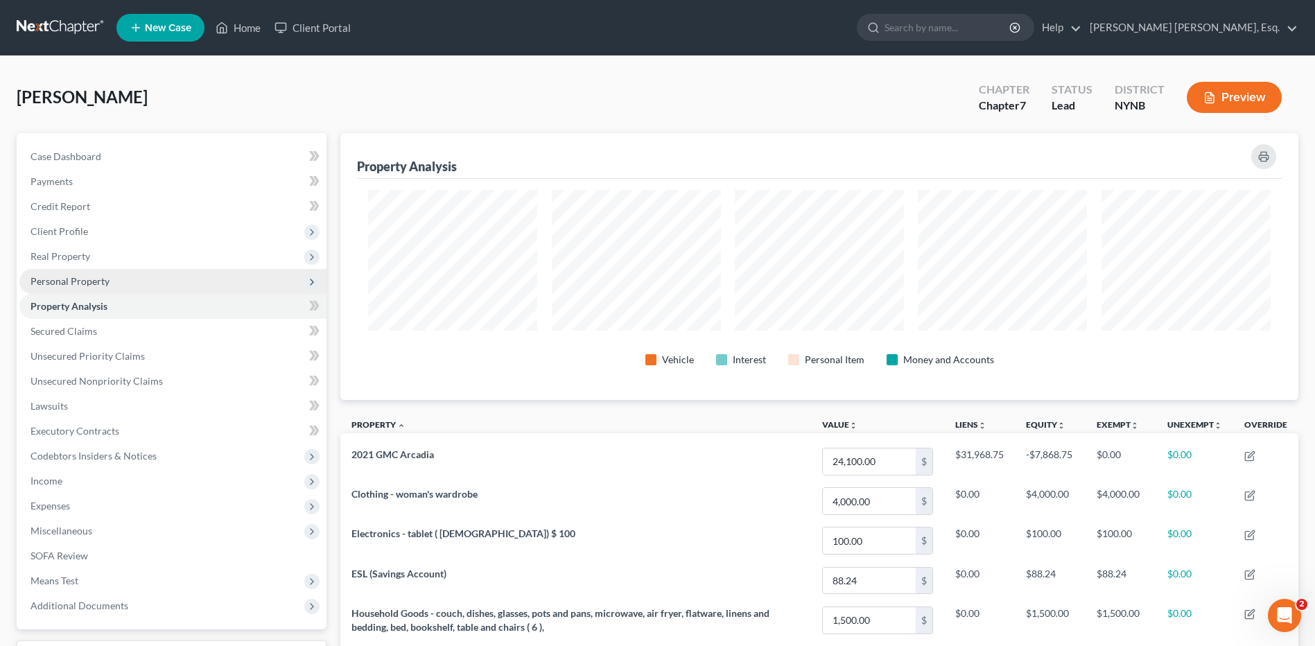
scroll to position [267, 958]
click at [87, 281] on span "Personal Property" at bounding box center [70, 281] width 79 height 12
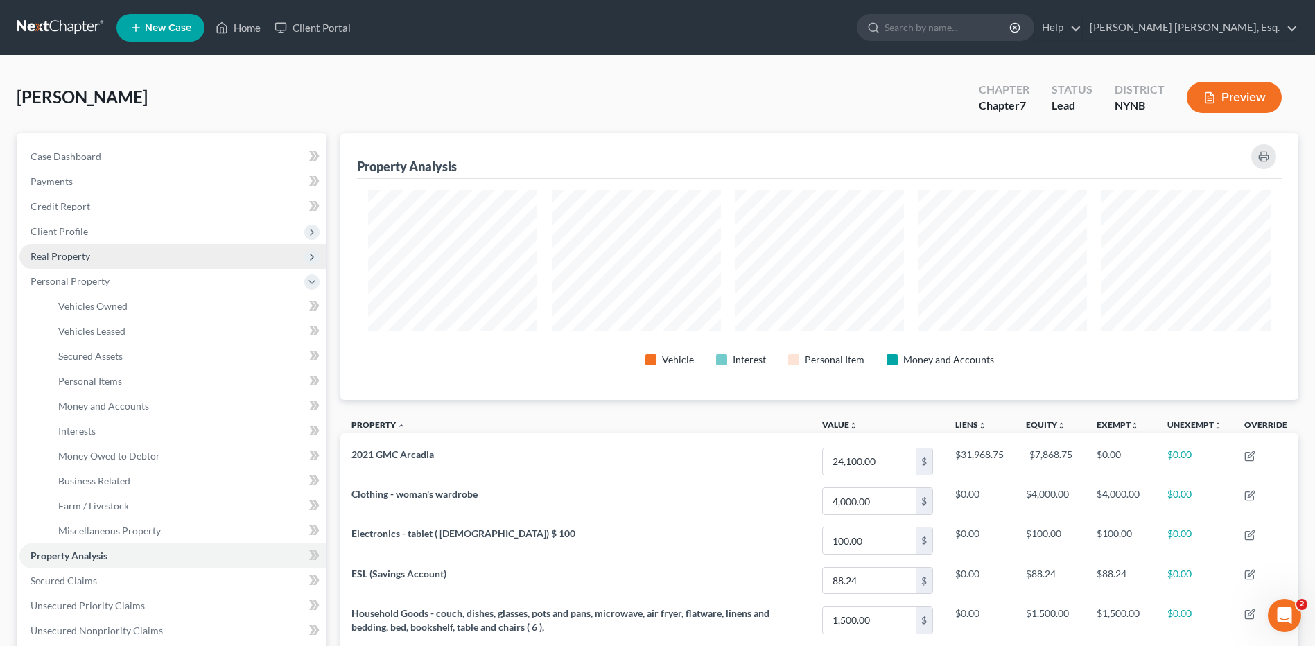
click at [80, 260] on span "Real Property" at bounding box center [61, 256] width 60 height 12
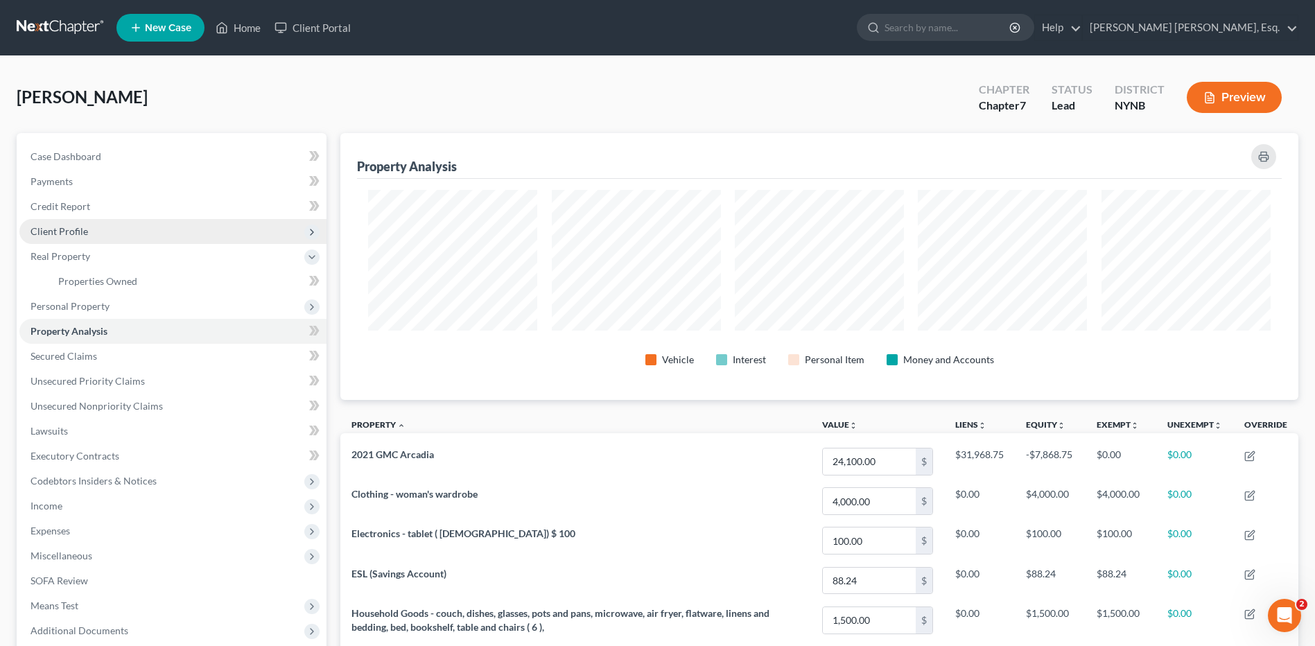
click at [75, 235] on span "Client Profile" at bounding box center [60, 231] width 58 height 12
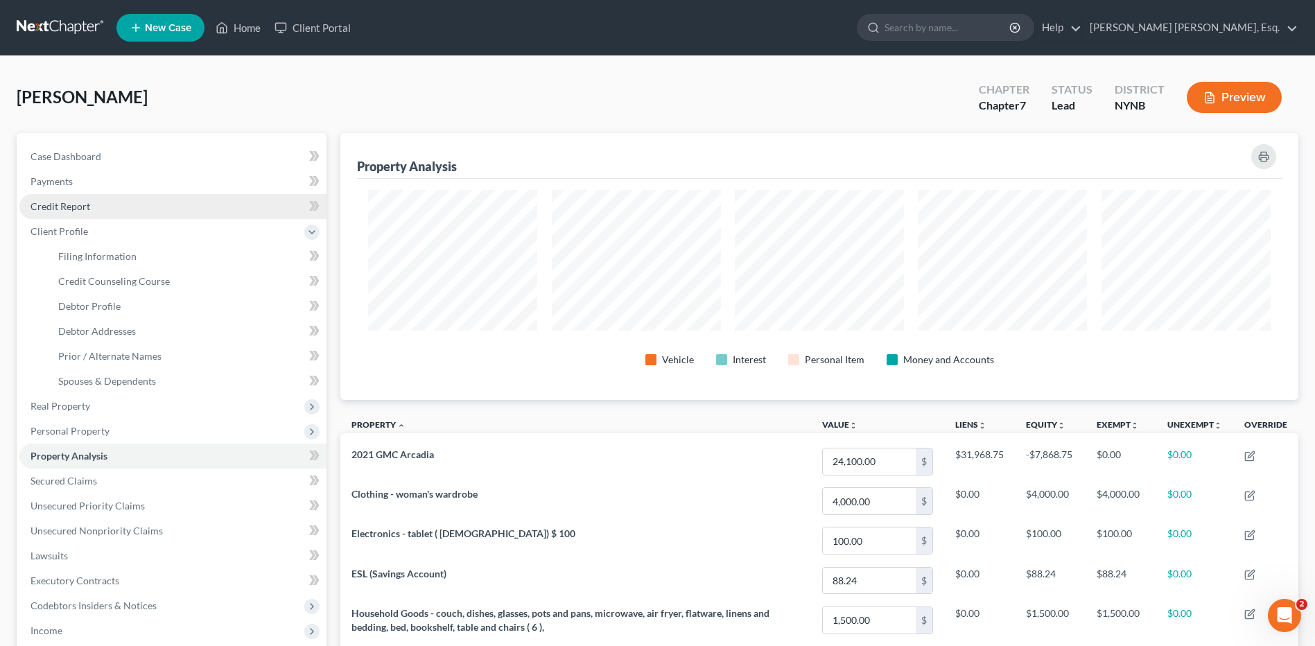
click at [74, 205] on span "Credit Report" at bounding box center [61, 206] width 60 height 12
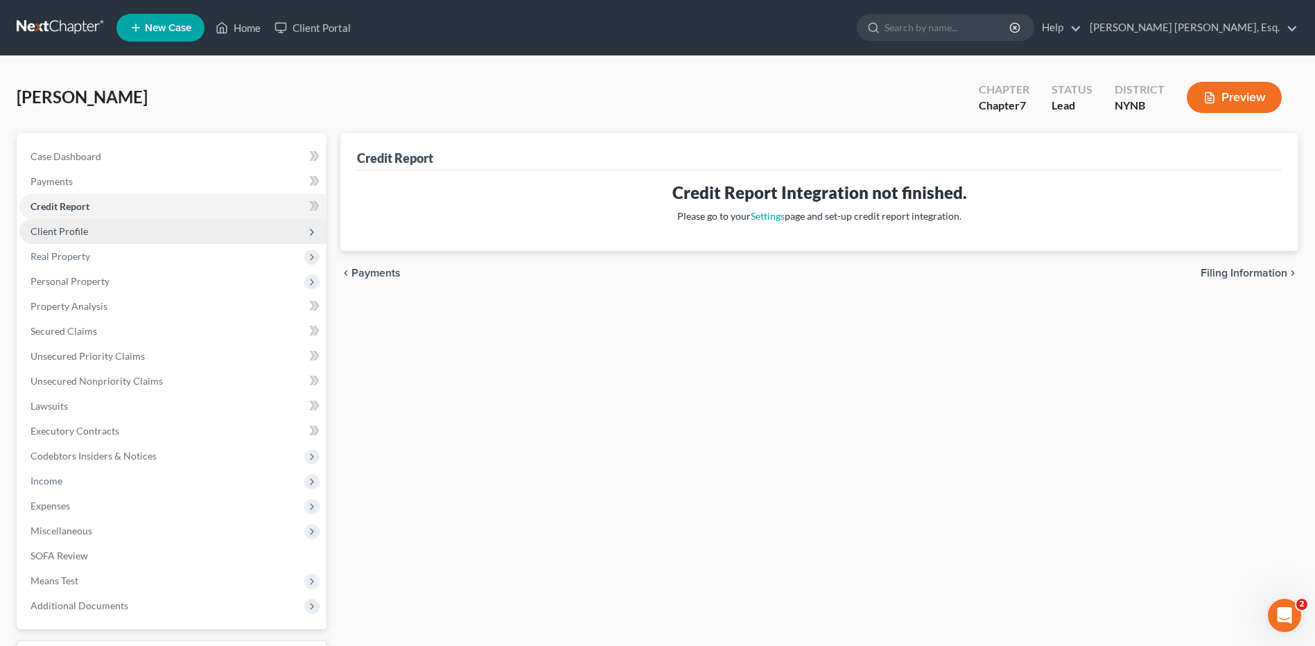
click at [61, 234] on span "Client Profile" at bounding box center [60, 231] width 58 height 12
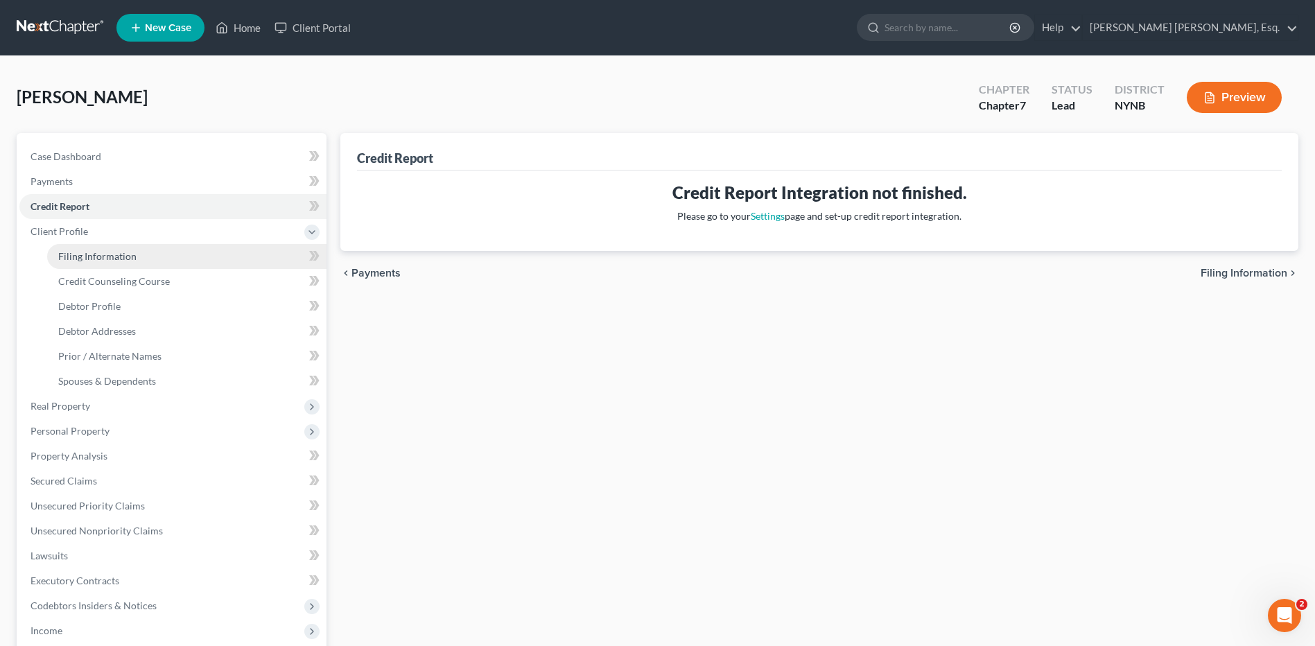
click at [117, 254] on span "Filing Information" at bounding box center [97, 256] width 78 height 12
select select "1"
select select "0"
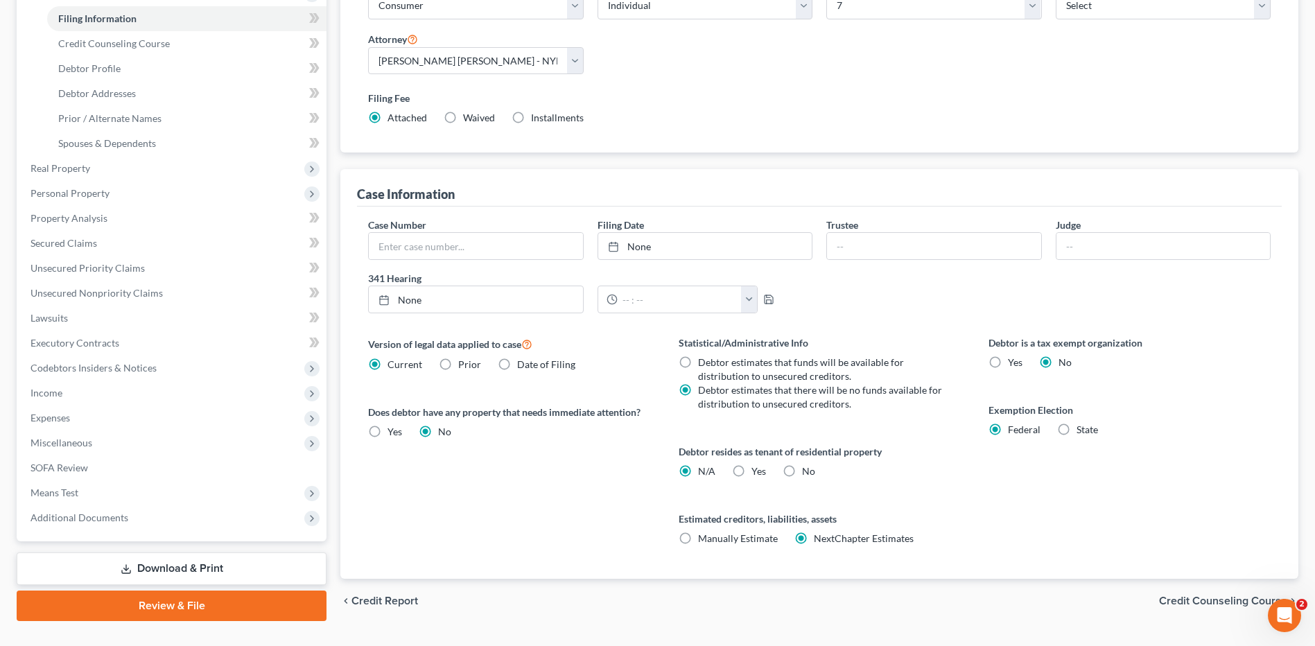
scroll to position [244, 0]
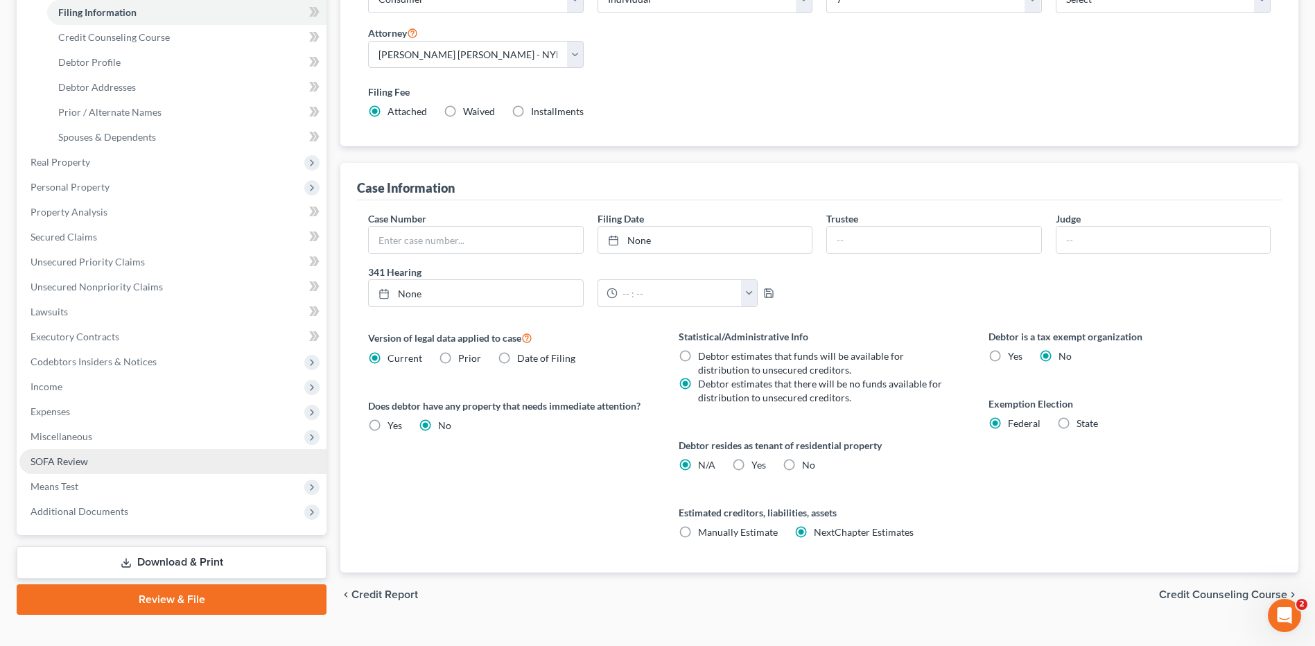
click at [74, 458] on span "SOFA Review" at bounding box center [60, 462] width 58 height 12
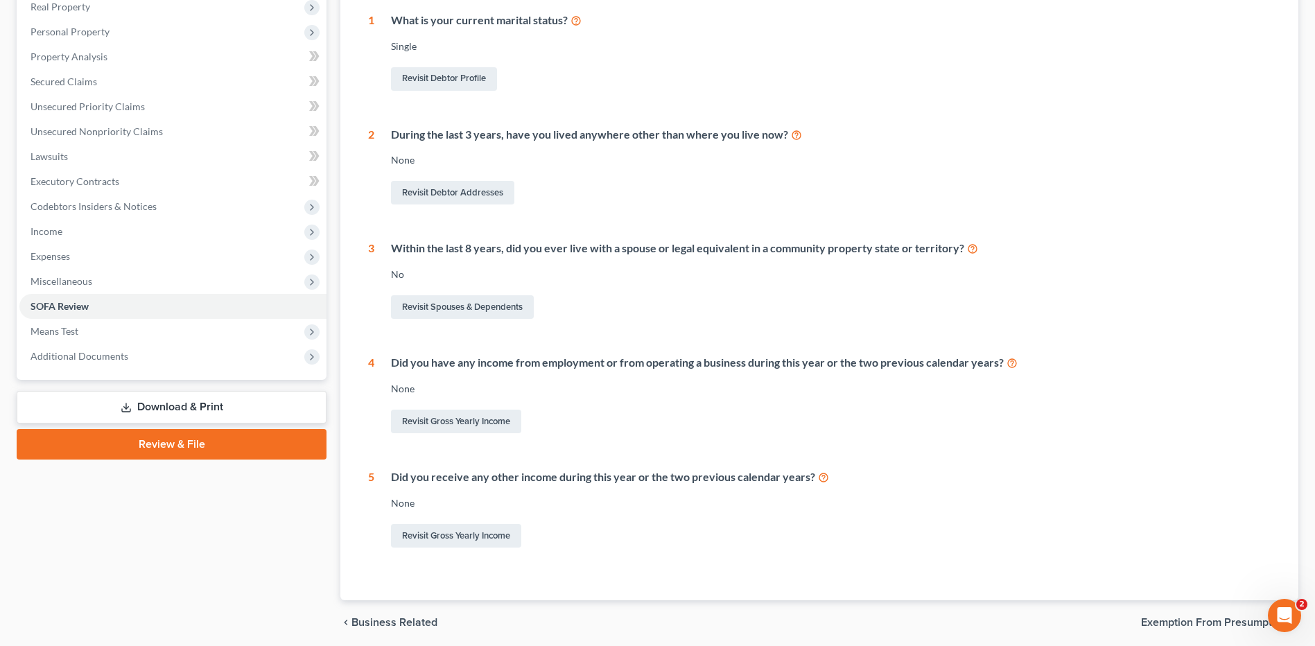
scroll to position [250, 0]
click at [429, 417] on link "Revisit Gross Yearly Income" at bounding box center [456, 421] width 130 height 24
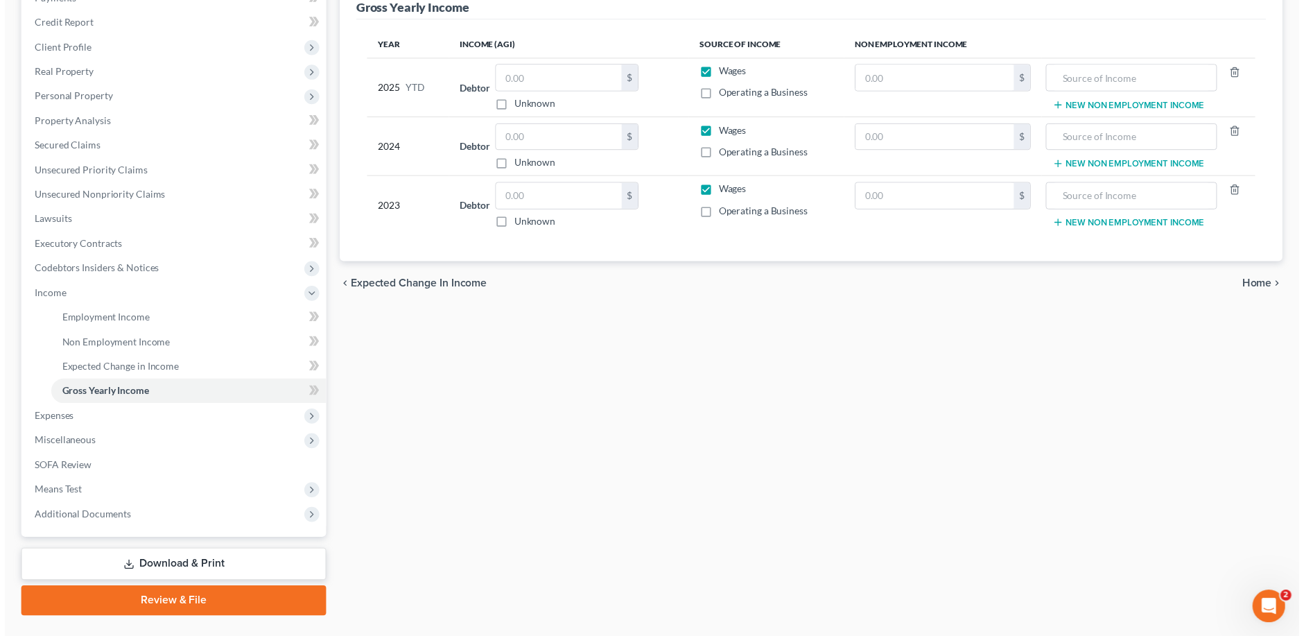
scroll to position [186, 0]
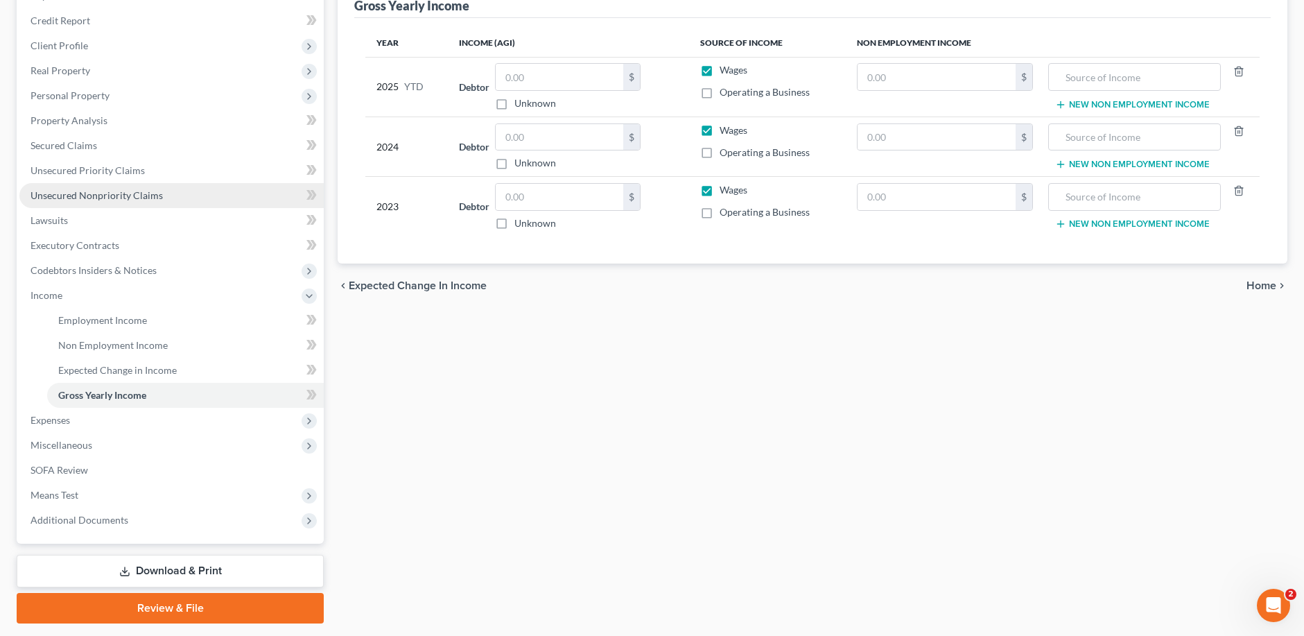
click at [82, 190] on span "Unsecured Nonpriority Claims" at bounding box center [97, 195] width 132 height 12
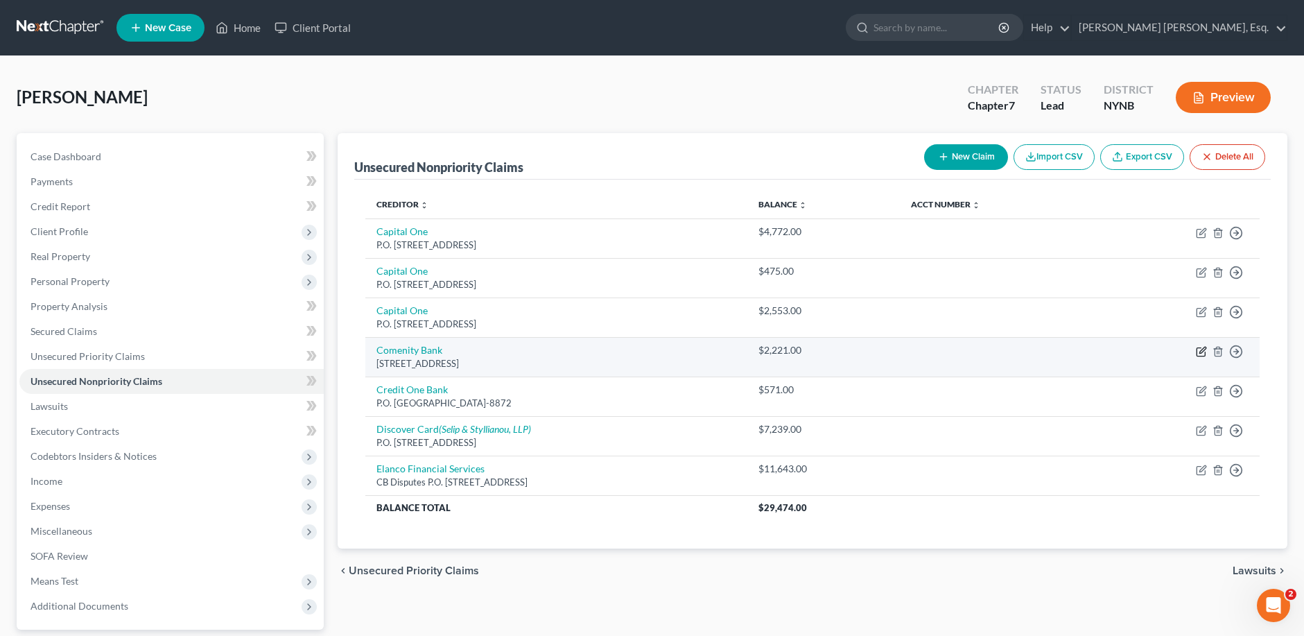
click at [1204, 349] on icon "button" at bounding box center [1203, 350] width 6 height 6
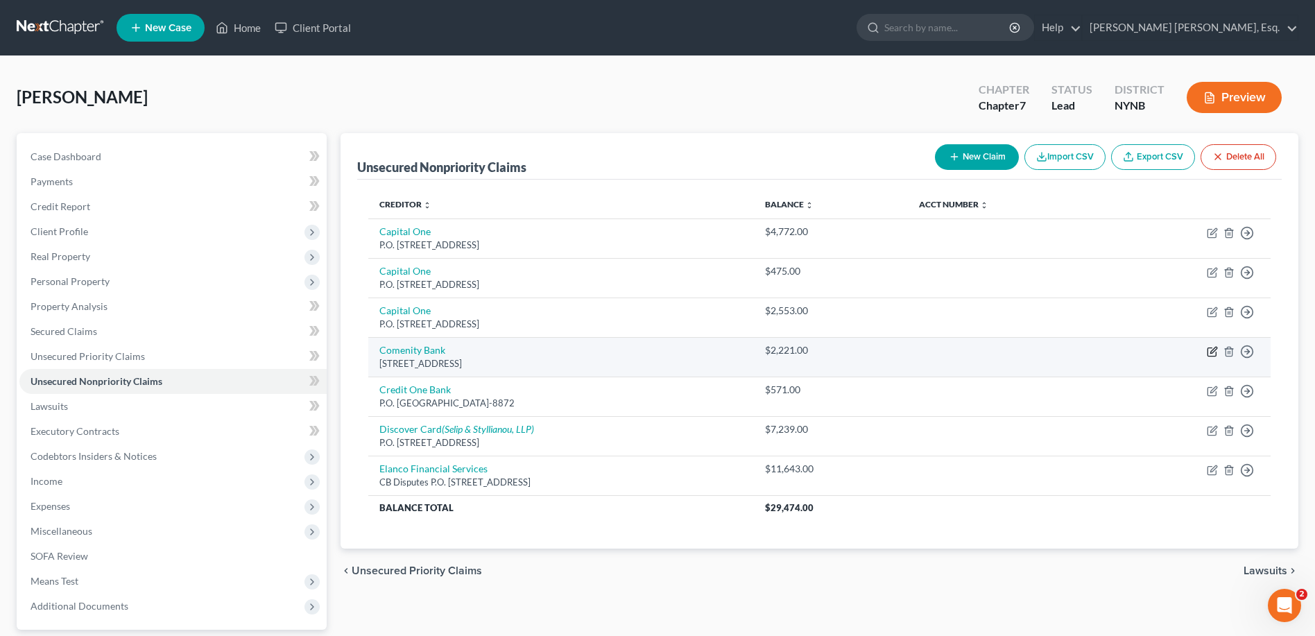
select select "36"
select select "14"
select select "0"
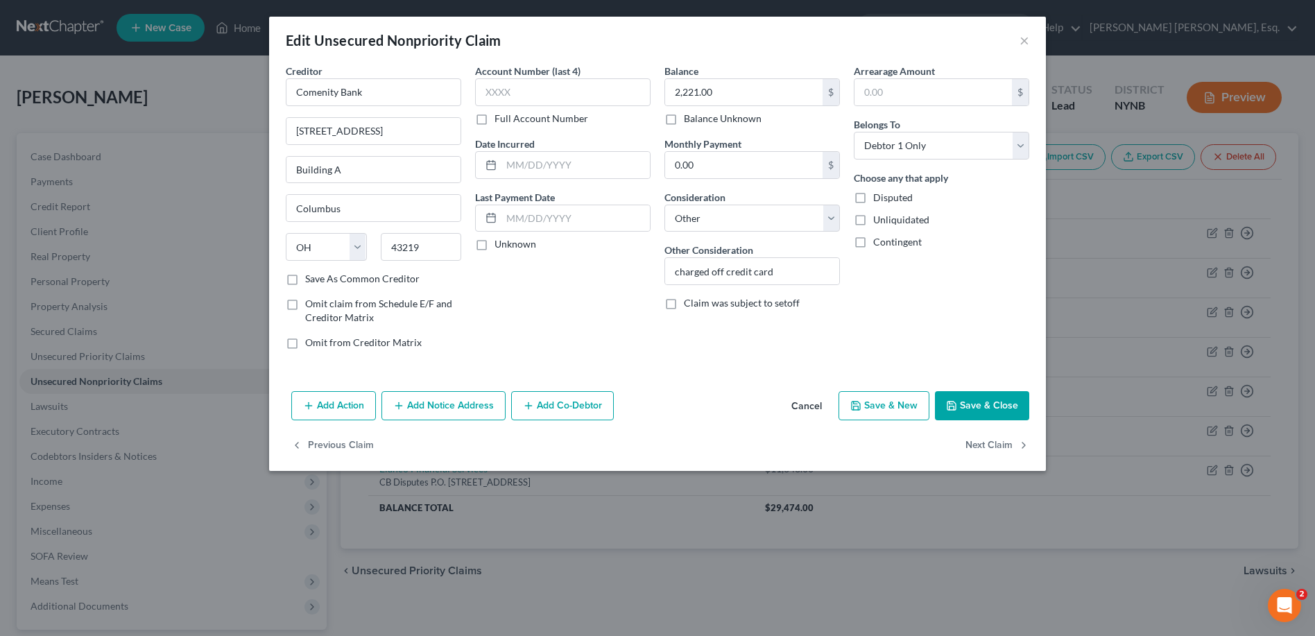
click at [458, 408] on button "Add Notice Address" at bounding box center [443, 405] width 124 height 29
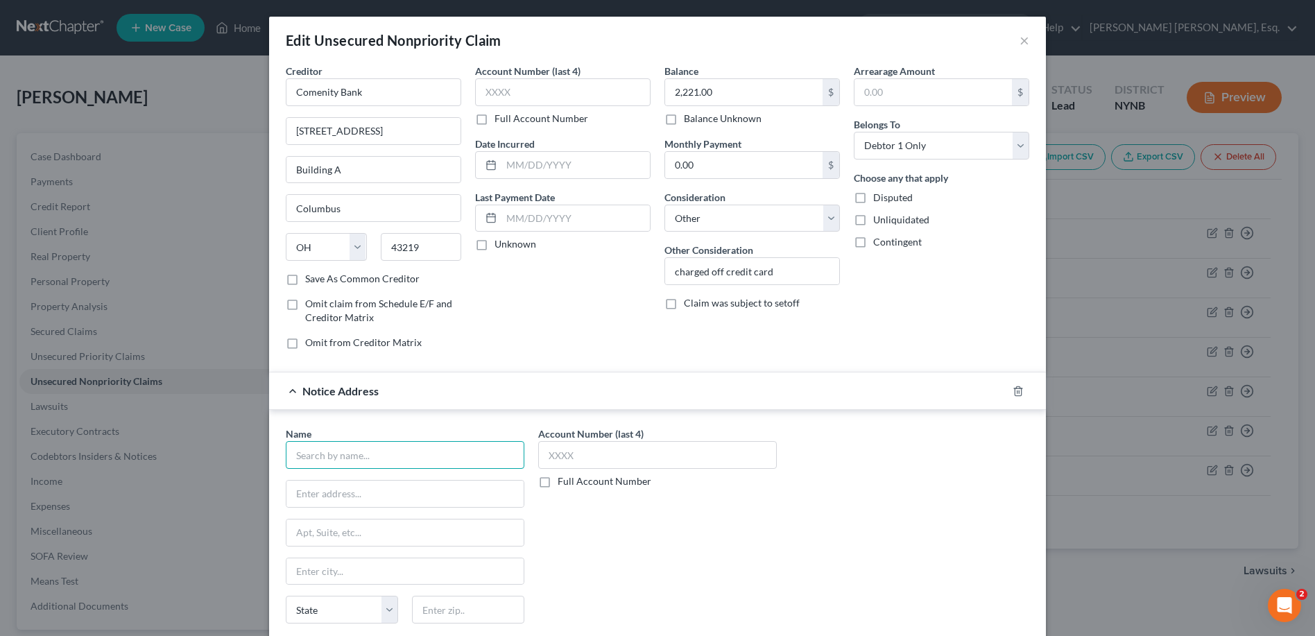
click at [373, 452] on input "text" at bounding box center [405, 455] width 239 height 28
type input "Comenity Bank"
type input "P.O. Box 182789"
type input "Columbus"
click at [1014, 543] on div "Name * Comenity Bank P.O. Box 182789 [GEOGRAPHIC_DATA] [US_STATE] AK AR AZ CA C…" at bounding box center [657, 542] width 757 height 233
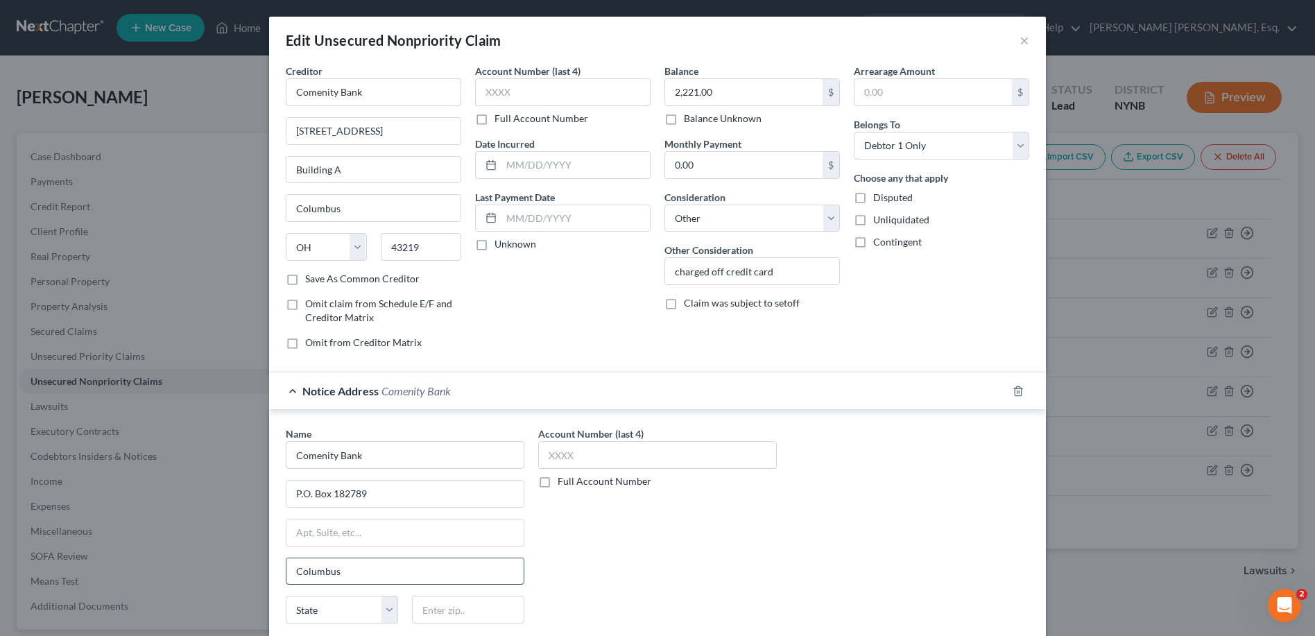
click at [472, 563] on input "Columbus" at bounding box center [404, 571] width 237 height 26
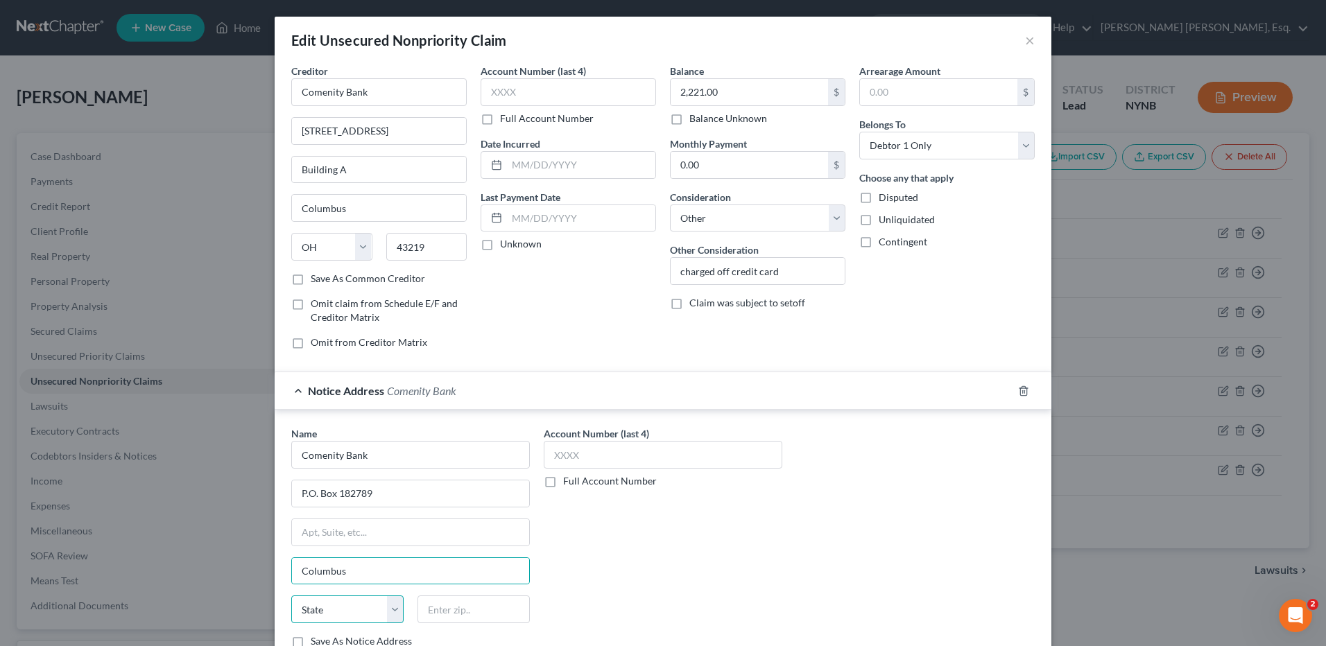
click at [388, 607] on select "State [US_STATE] AK AR AZ CA CO CT DE DC [GEOGRAPHIC_DATA] [GEOGRAPHIC_DATA] GU…" at bounding box center [347, 610] width 112 height 28
select select "36"
click at [291, 596] on select "State [US_STATE] AK AR AZ CA CO CT DE DC [GEOGRAPHIC_DATA] [GEOGRAPHIC_DATA] GU…" at bounding box center [347, 610] width 112 height 28
click at [435, 611] on input "text" at bounding box center [473, 610] width 112 height 28
type input "43218-2789"
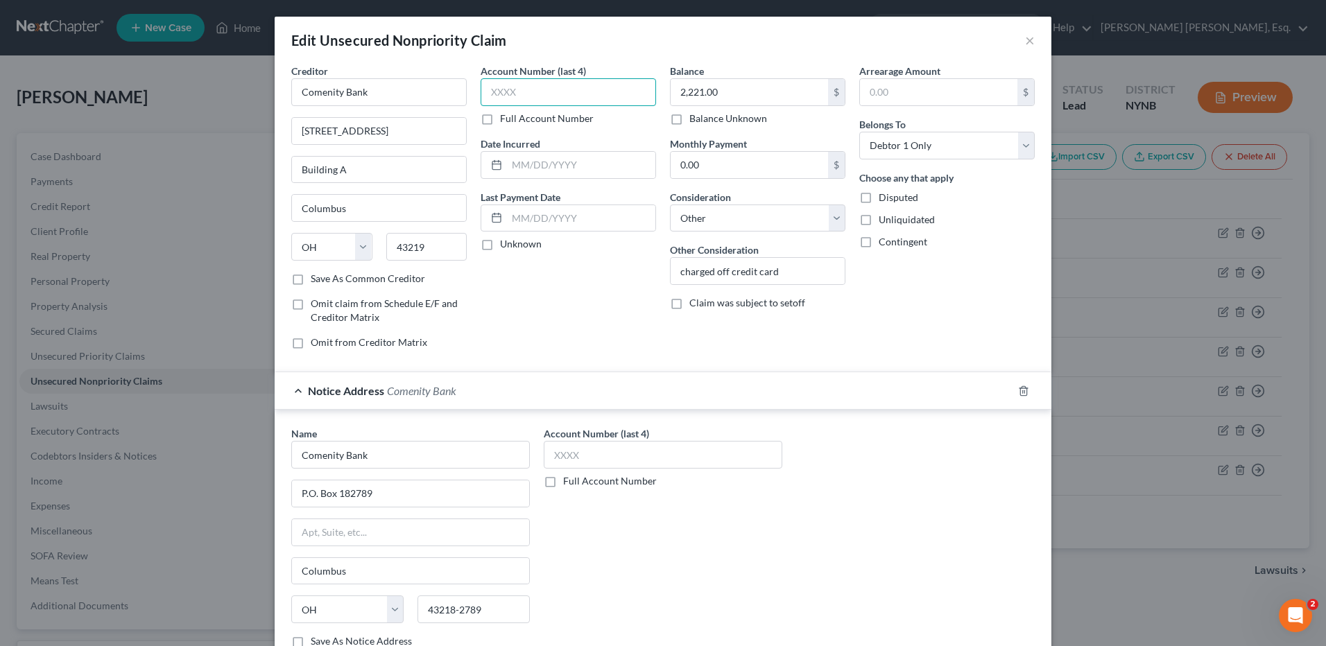
click at [481, 87] on input "text" at bounding box center [568, 92] width 175 height 28
type input "8257"
click at [550, 455] on input "text" at bounding box center [663, 455] width 239 height 28
type input "8257"
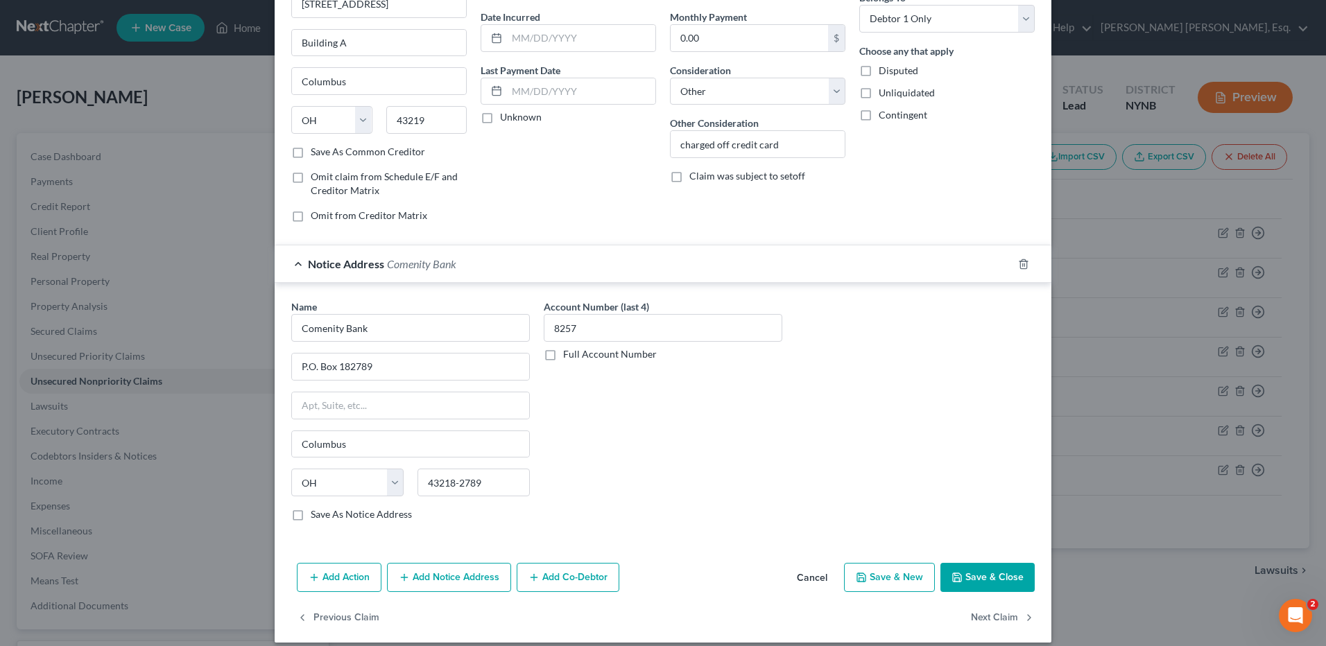
scroll to position [140, 0]
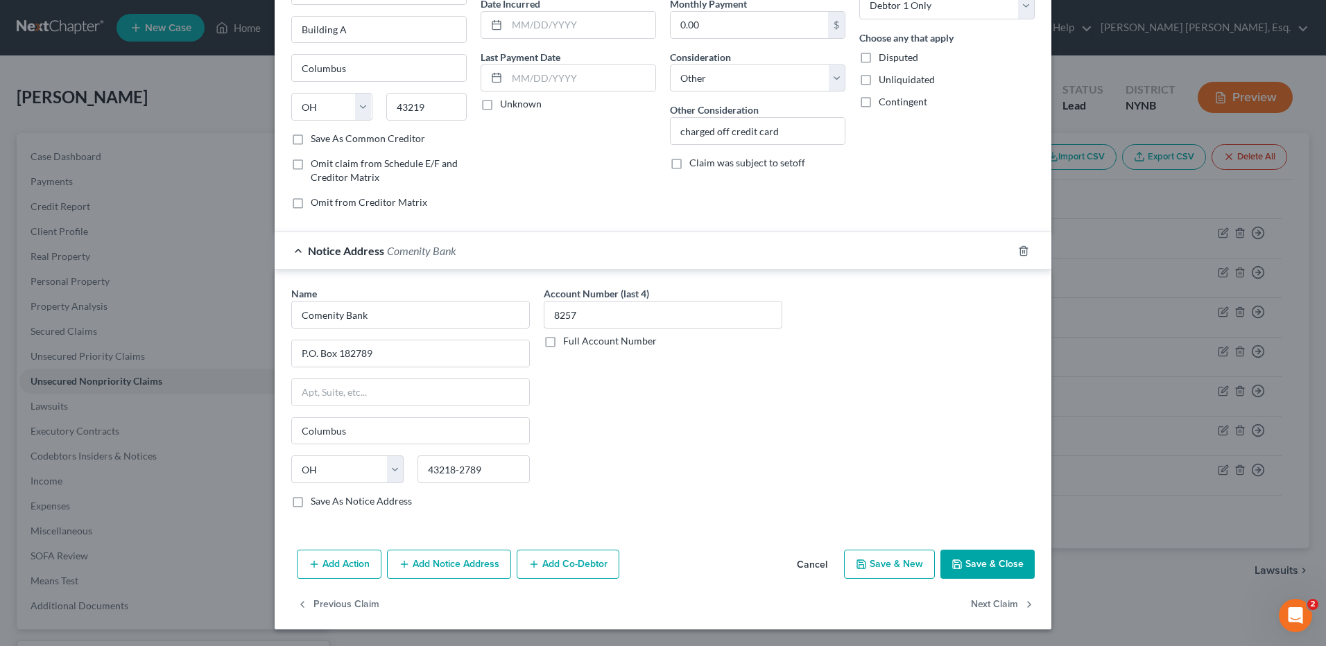
click at [967, 562] on button "Save & Close" at bounding box center [987, 564] width 94 height 29
type input "0"
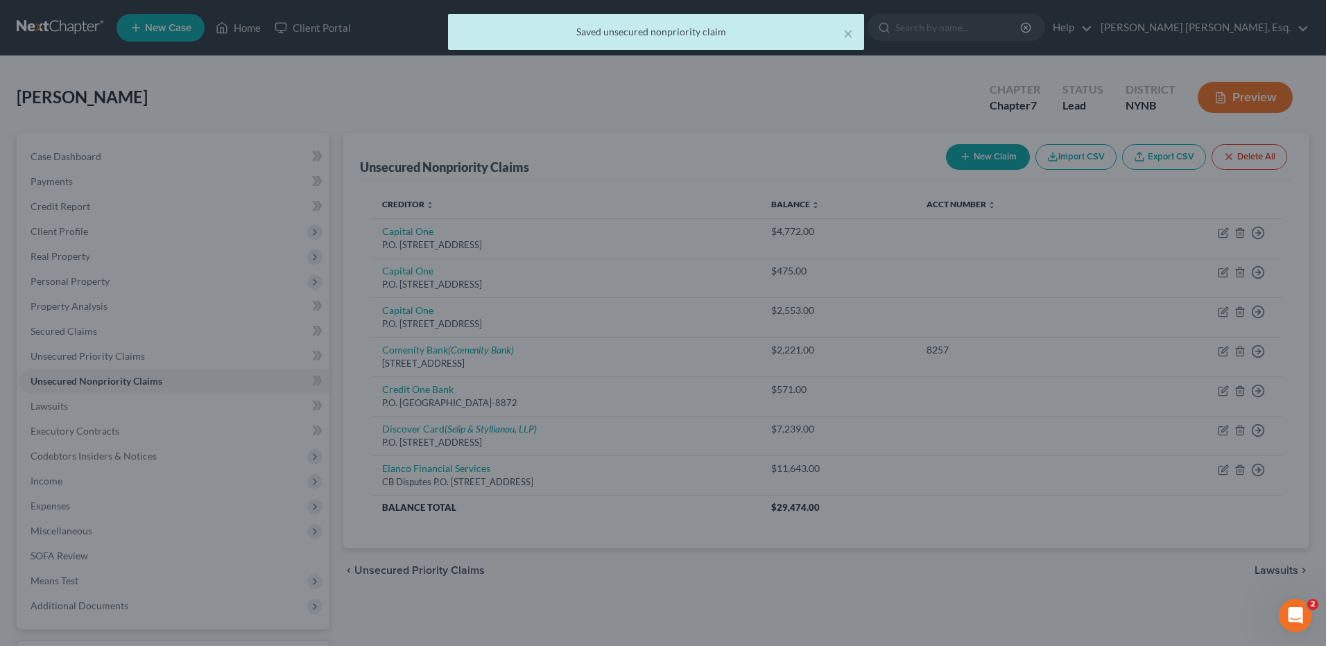
scroll to position [0, 0]
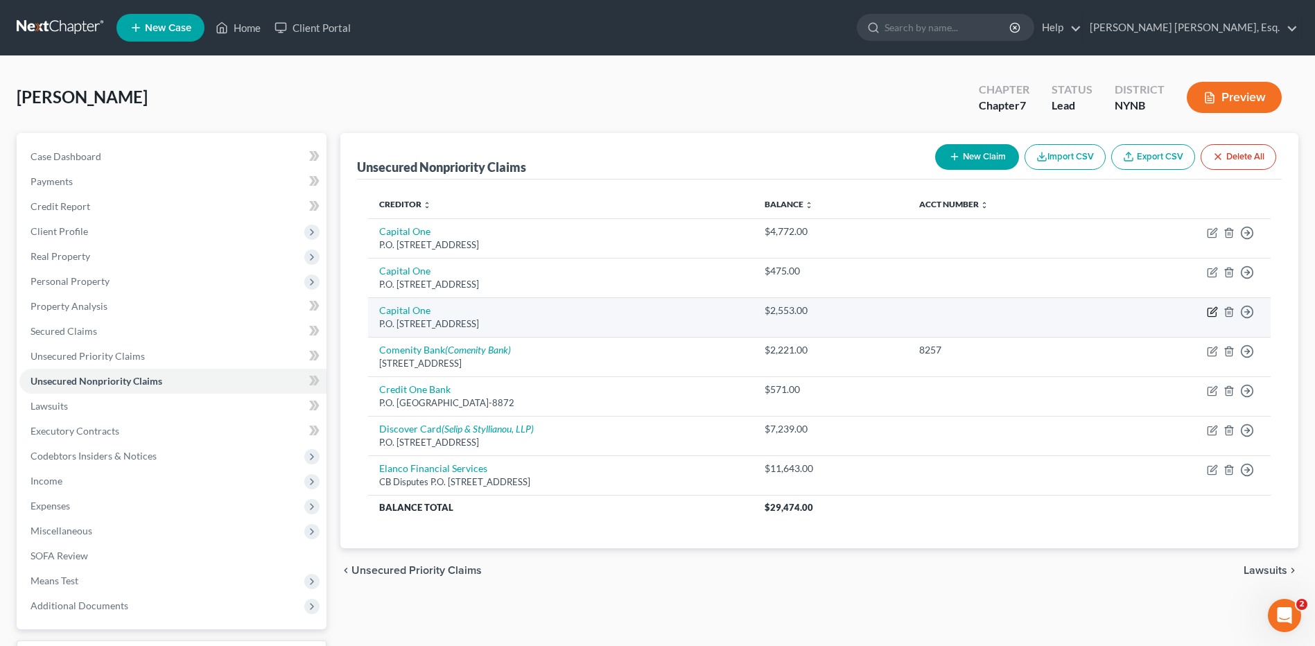
click at [1211, 312] on icon "button" at bounding box center [1214, 310] width 6 height 6
select select "46"
select select "14"
select select "0"
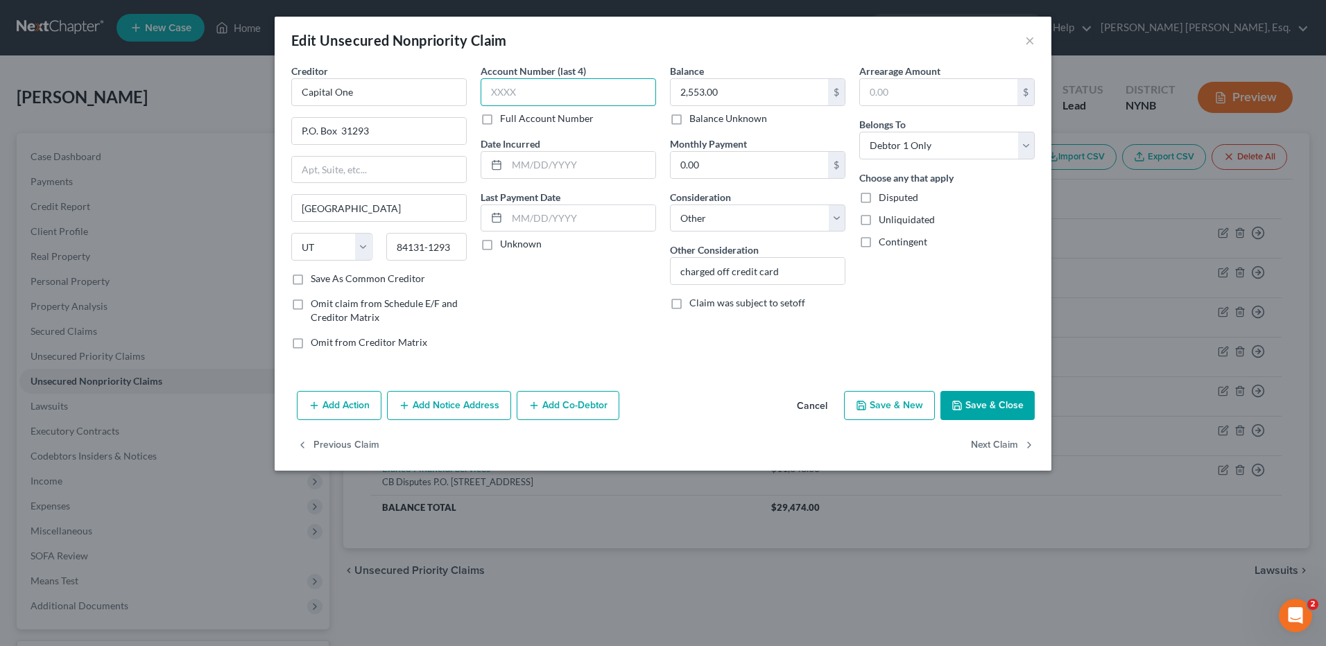
click at [492, 93] on input "text" at bounding box center [568, 92] width 175 height 28
type input "1006"
click at [969, 404] on button "Save & Close" at bounding box center [987, 405] width 94 height 29
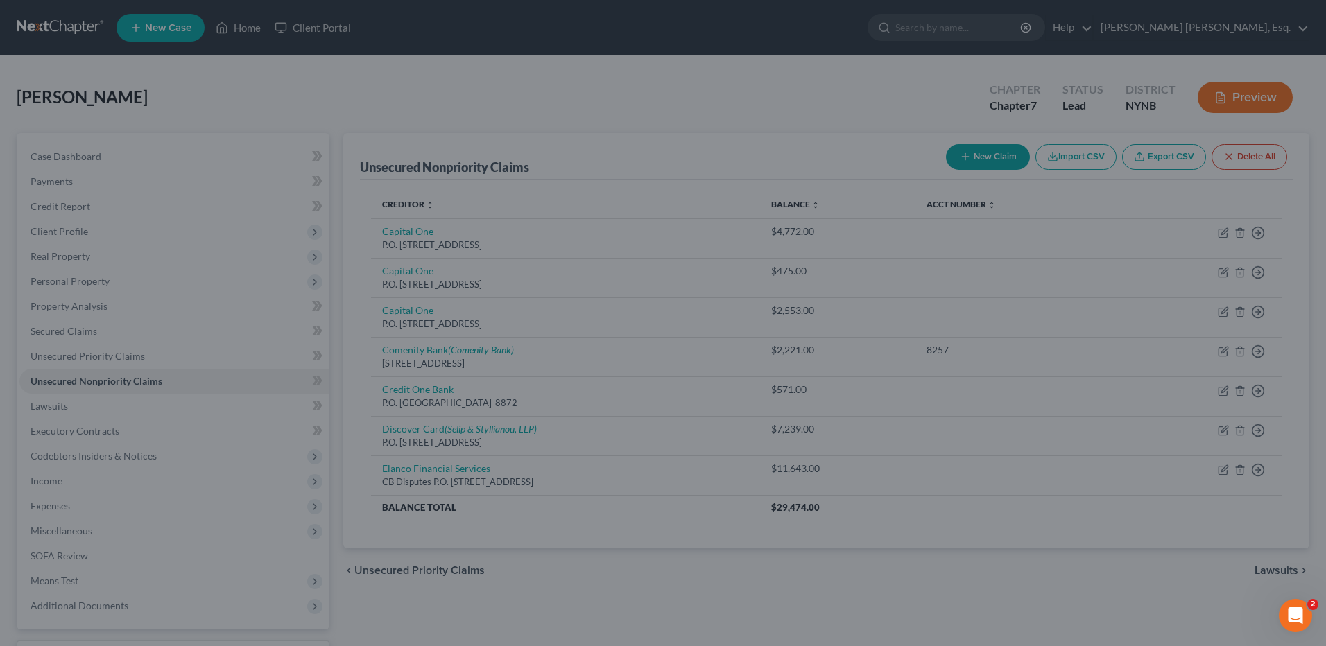
type input "0"
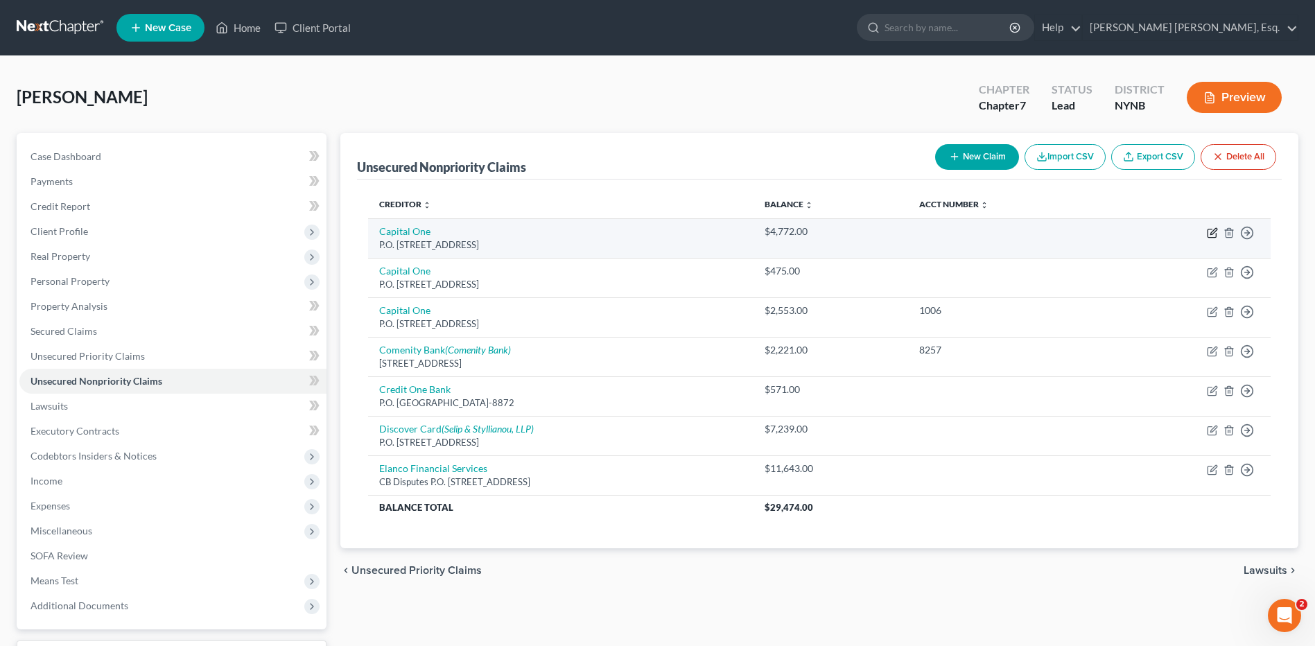
click at [1215, 235] on icon "button" at bounding box center [1212, 232] width 11 height 11
select select "46"
select select "14"
select select "0"
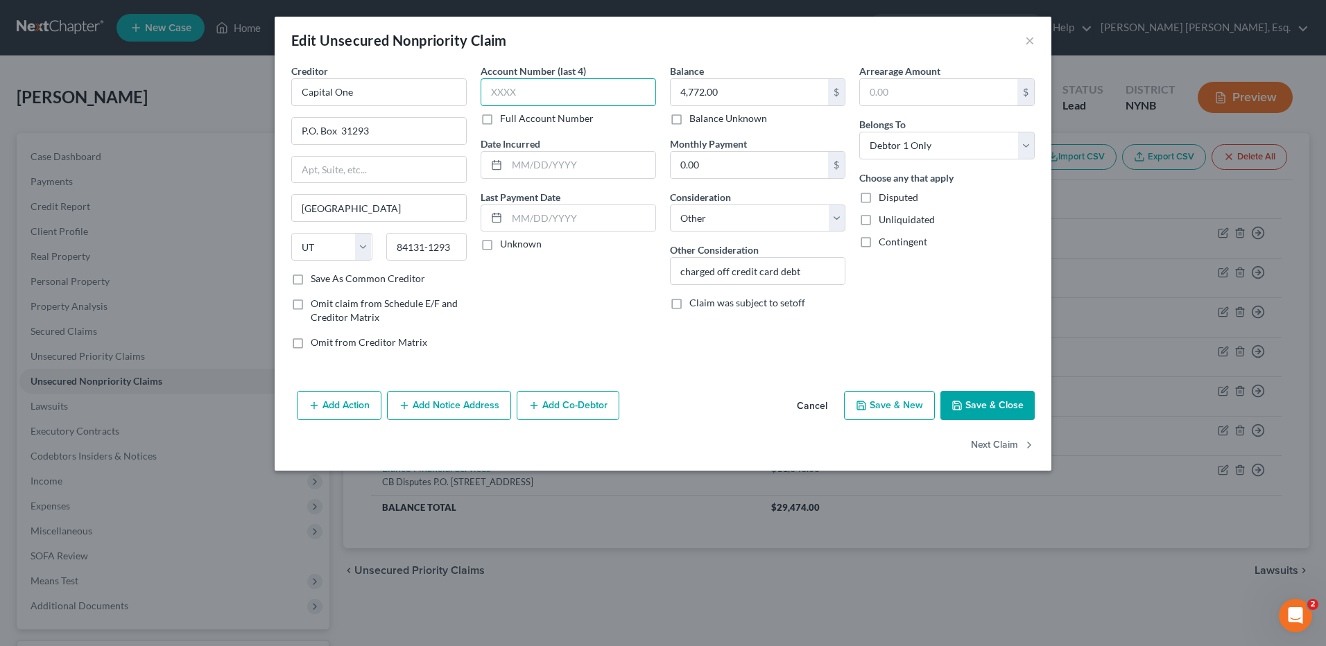
click at [493, 94] on input "text" at bounding box center [568, 92] width 175 height 28
type input "8601"
click at [981, 408] on button "Save & Close" at bounding box center [987, 405] width 94 height 29
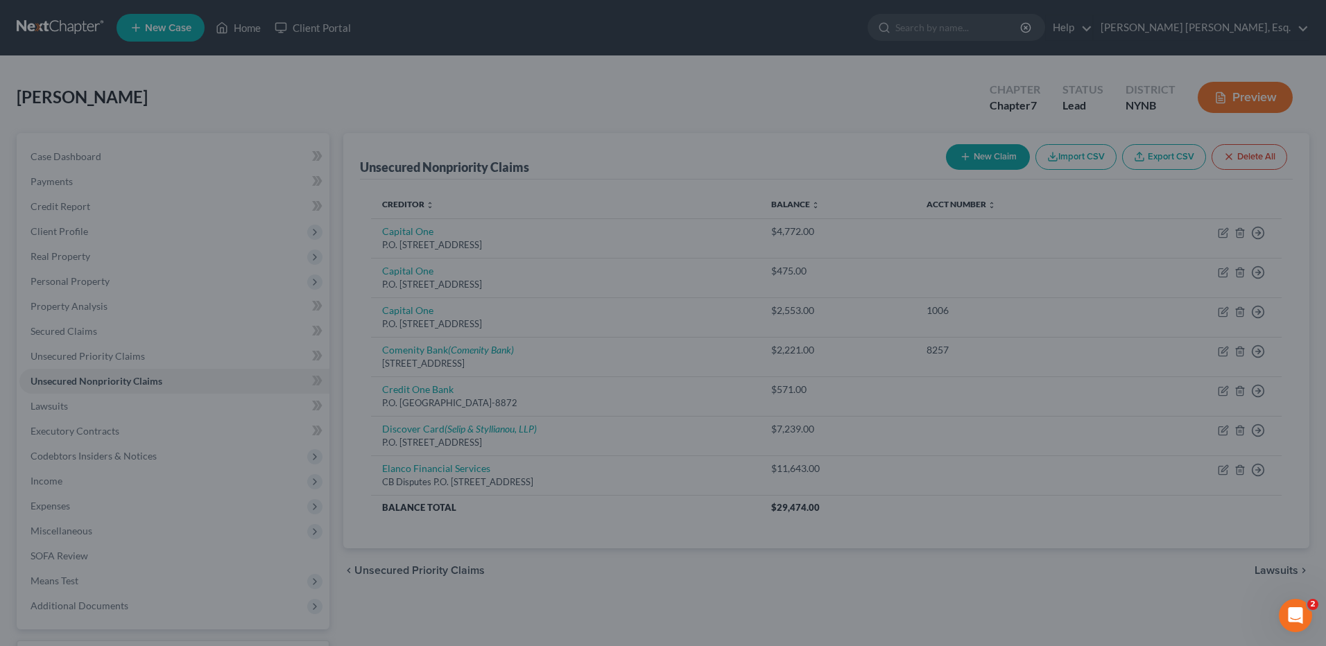
type input "0"
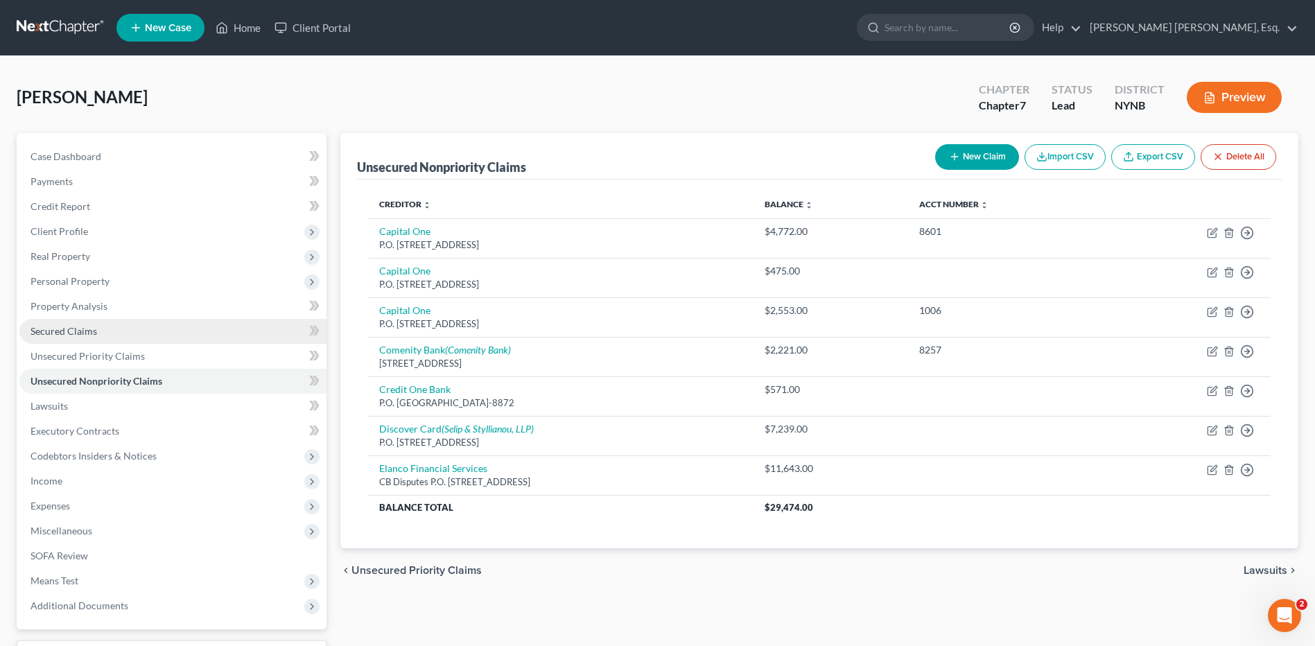
click at [77, 332] on span "Secured Claims" at bounding box center [64, 331] width 67 height 12
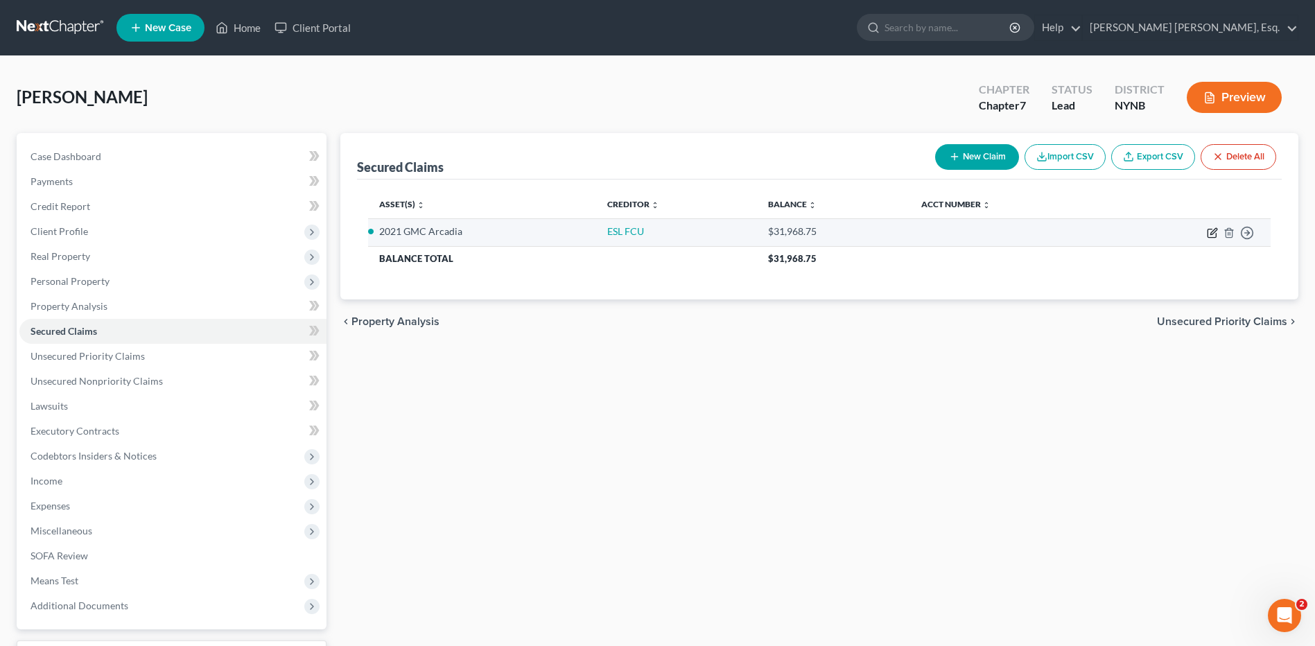
click at [1211, 232] on icon "button" at bounding box center [1212, 232] width 11 height 11
select select "2"
select select "0"
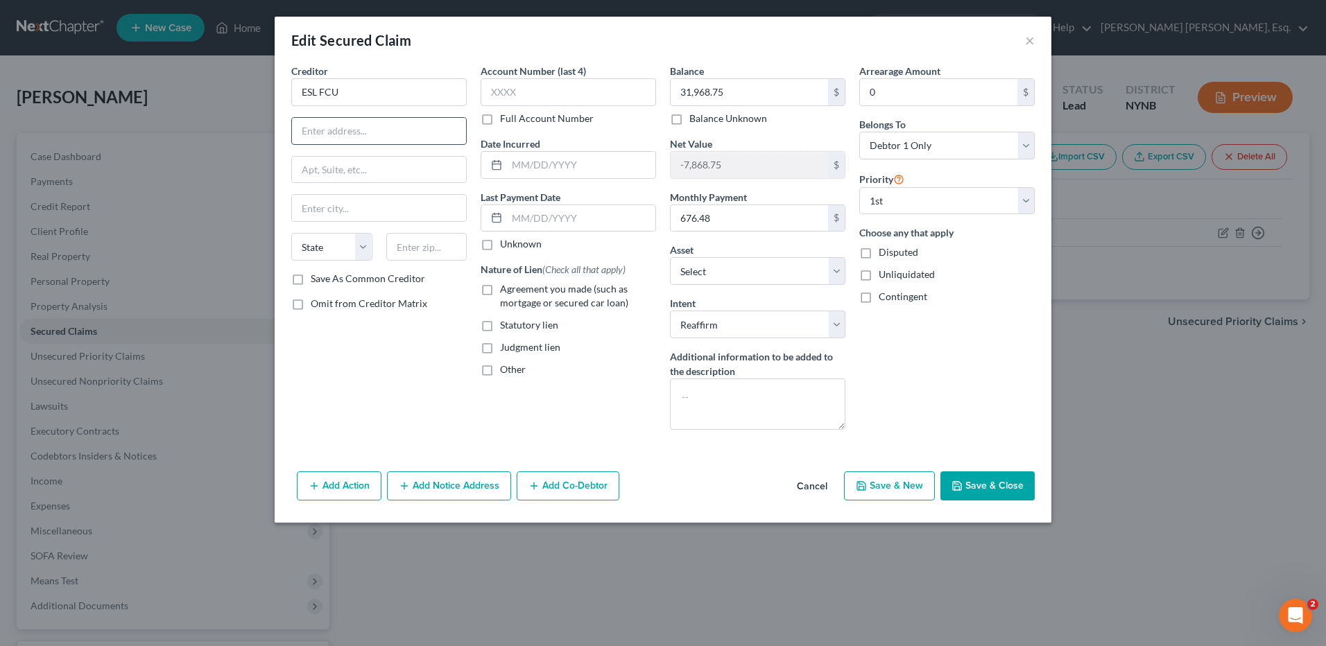
click at [336, 130] on input "text" at bounding box center [379, 131] width 174 height 26
type input "[STREET_ADDRESS]"
type input "[GEOGRAPHIC_DATA]"
select select "35"
type input "14650-0001"
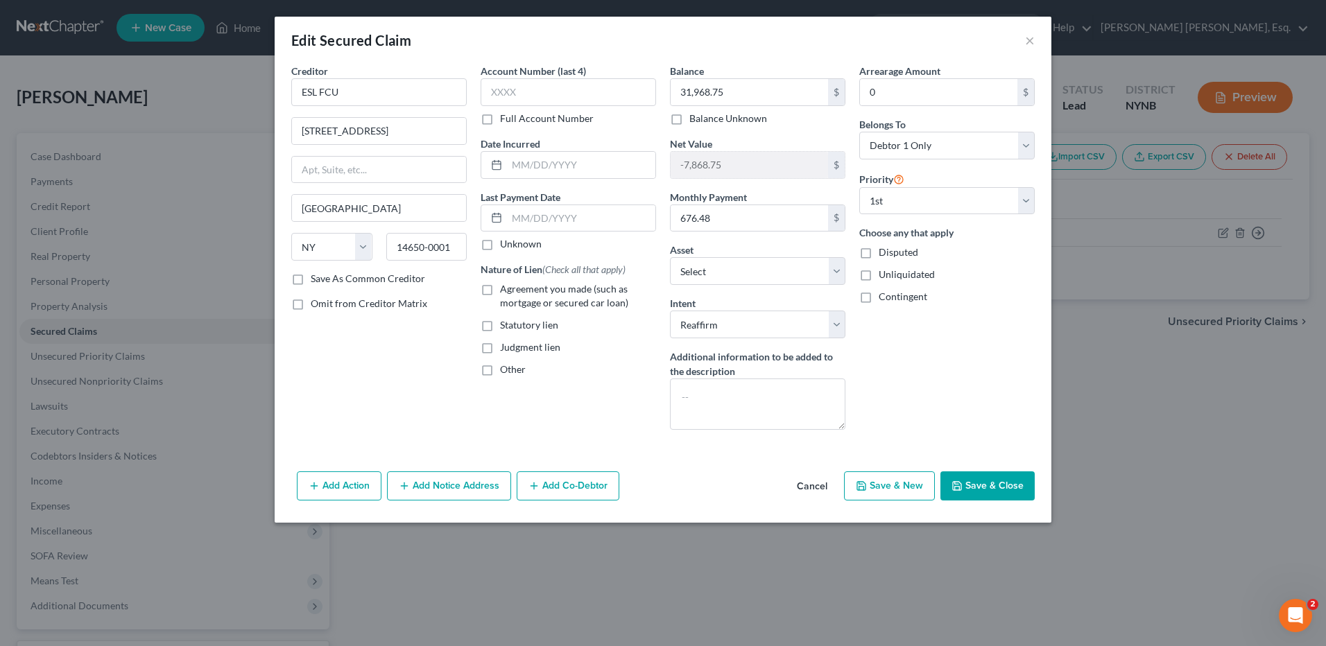
click at [500, 288] on label "Agreement you made (such as mortgage or secured car loan)" at bounding box center [578, 296] width 156 height 28
click at [505, 288] on input "Agreement you made (such as mortgage or secured car loan)" at bounding box center [509, 286] width 9 height 9
checkbox input "true"
click at [510, 168] on input "text" at bounding box center [581, 165] width 148 height 26
type input "-7/01/2023"
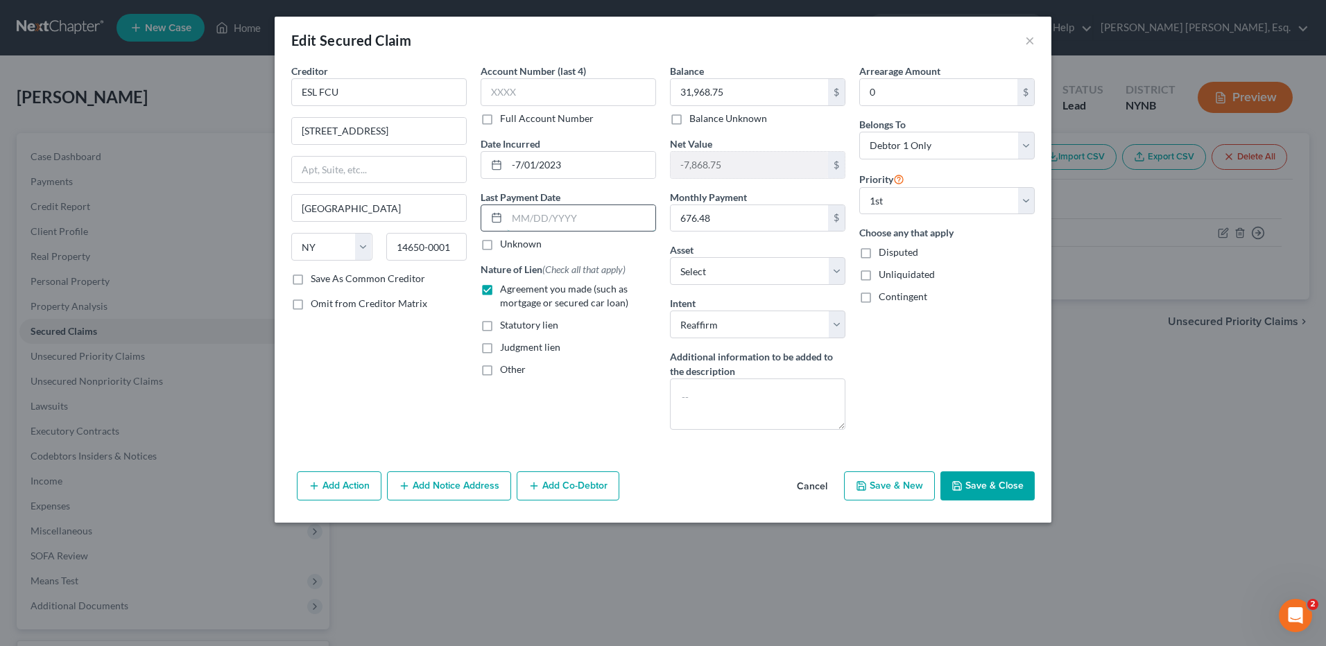
click at [511, 213] on input "text" at bounding box center [581, 218] width 148 height 26
click at [954, 483] on icon "button" at bounding box center [957, 486] width 8 height 8
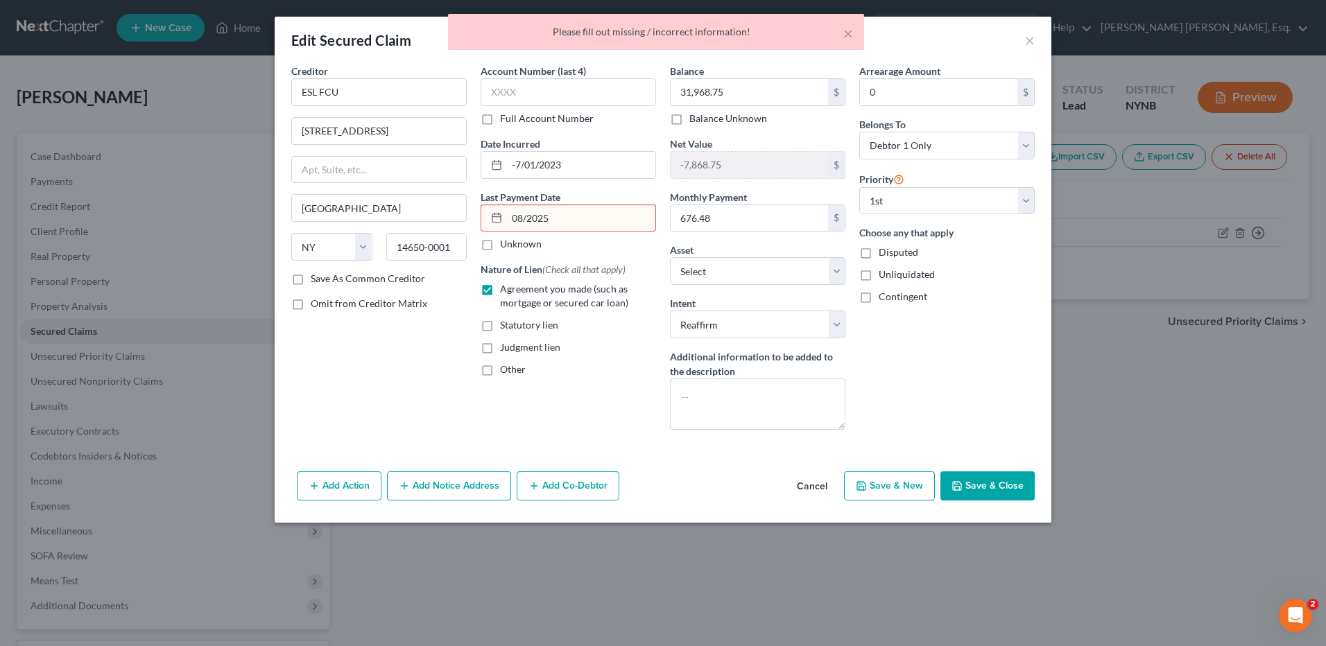
click at [582, 223] on input "08/2025" at bounding box center [581, 218] width 148 height 26
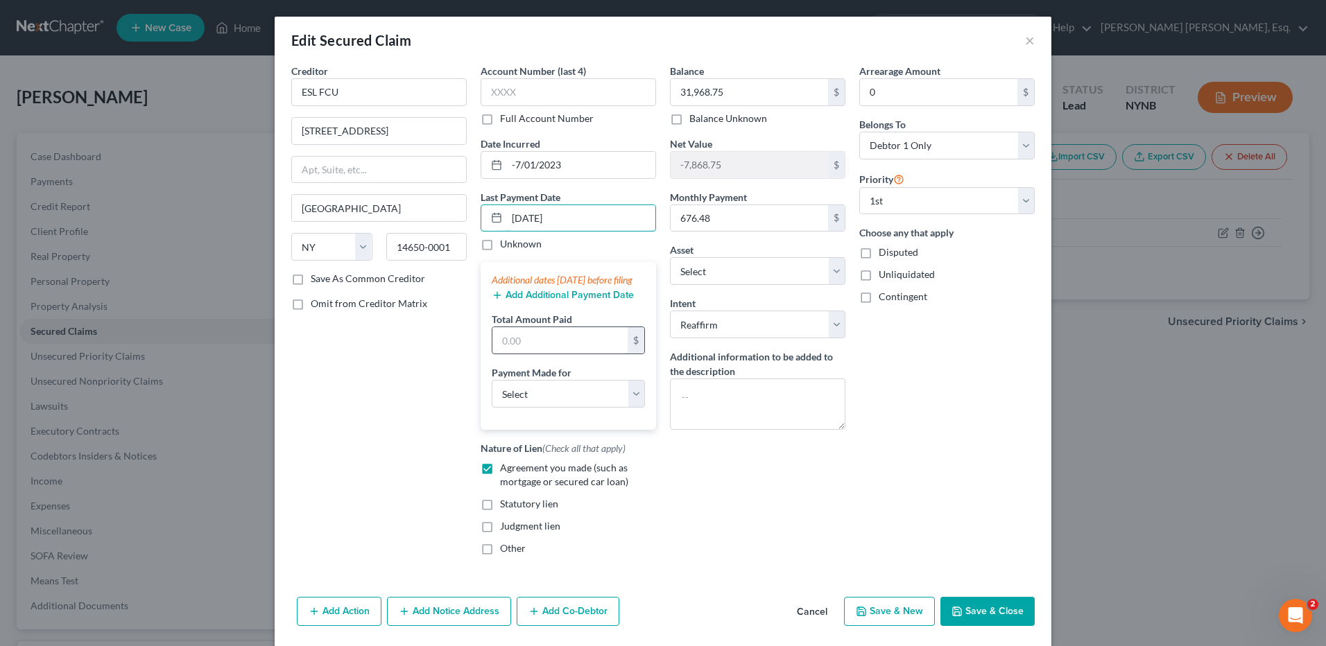
type input "[DATE]"
click at [497, 354] on input "text" at bounding box center [559, 340] width 135 height 26
type input "2,029.44"
click at [632, 408] on select "Select Car Credit Card Loan Repayment Mortgage Other Suppliers Or Vendors" at bounding box center [568, 394] width 153 height 28
select select "0"
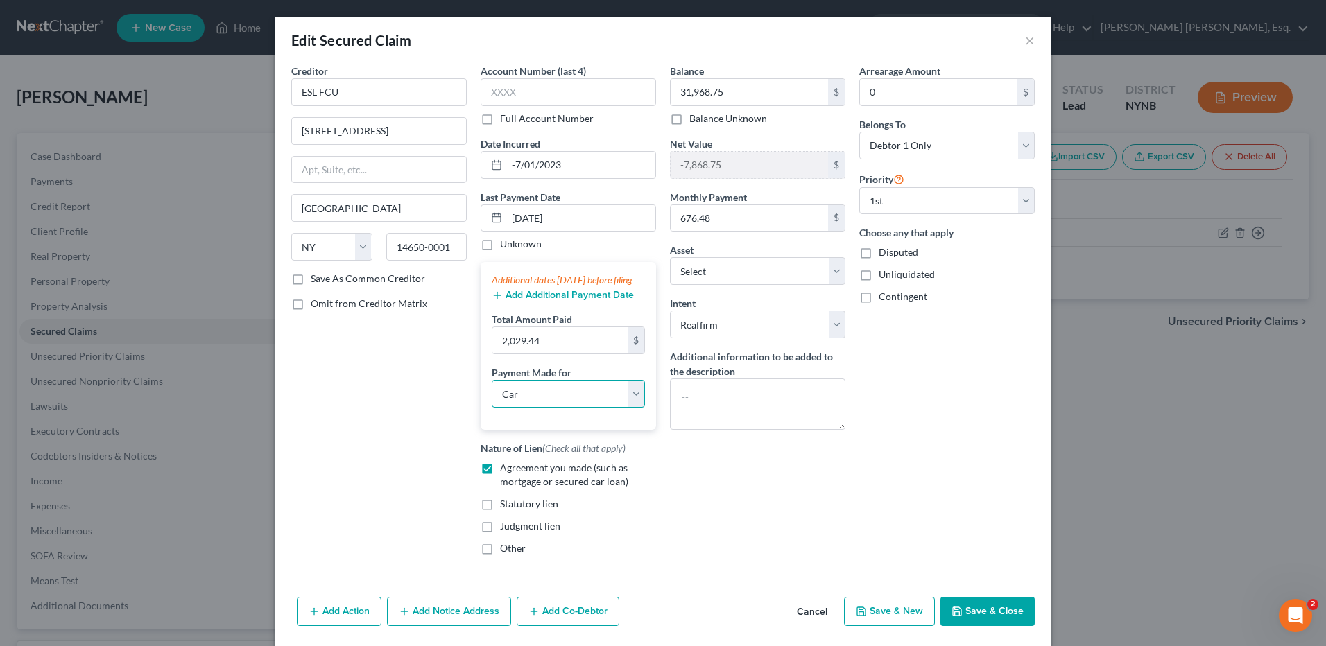
click at [492, 394] on select "Select Car Credit Card Loan Repayment Mortgage Other Suppliers Or Vendors" at bounding box center [568, 394] width 153 height 28
click at [974, 621] on button "Save & Close" at bounding box center [987, 611] width 94 height 29
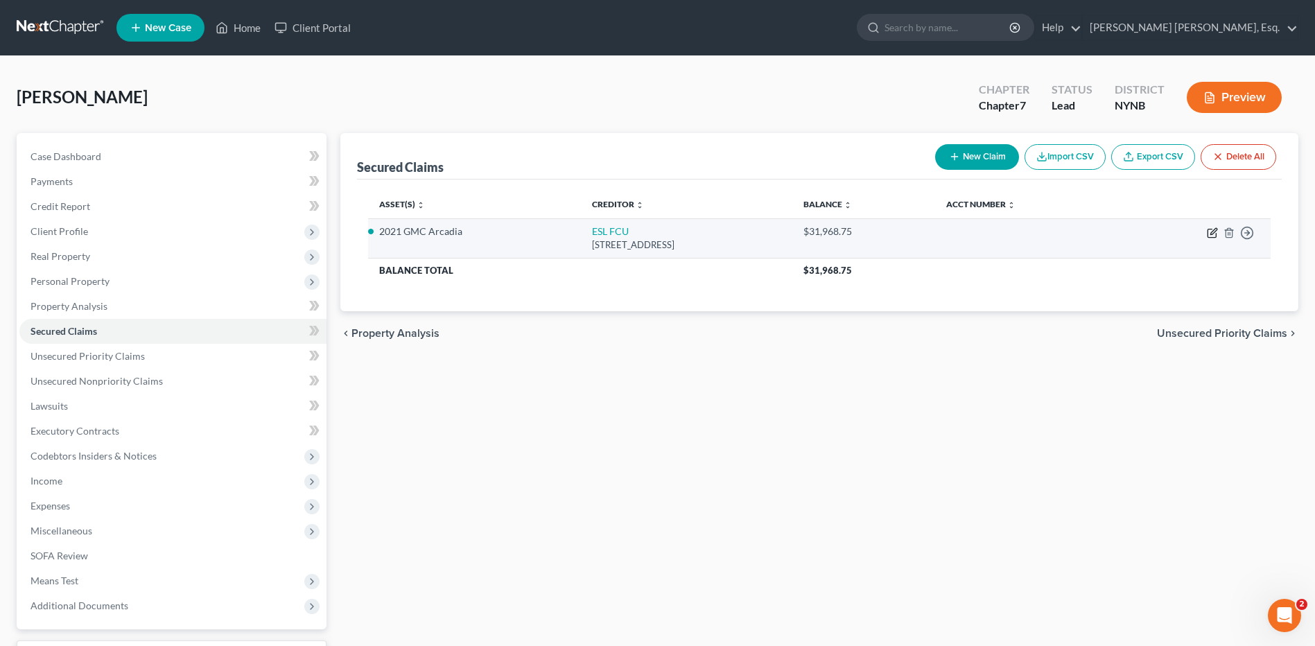
click at [1216, 230] on icon "button" at bounding box center [1212, 232] width 11 height 11
select select "35"
select select "0"
select select "2"
select select "0"
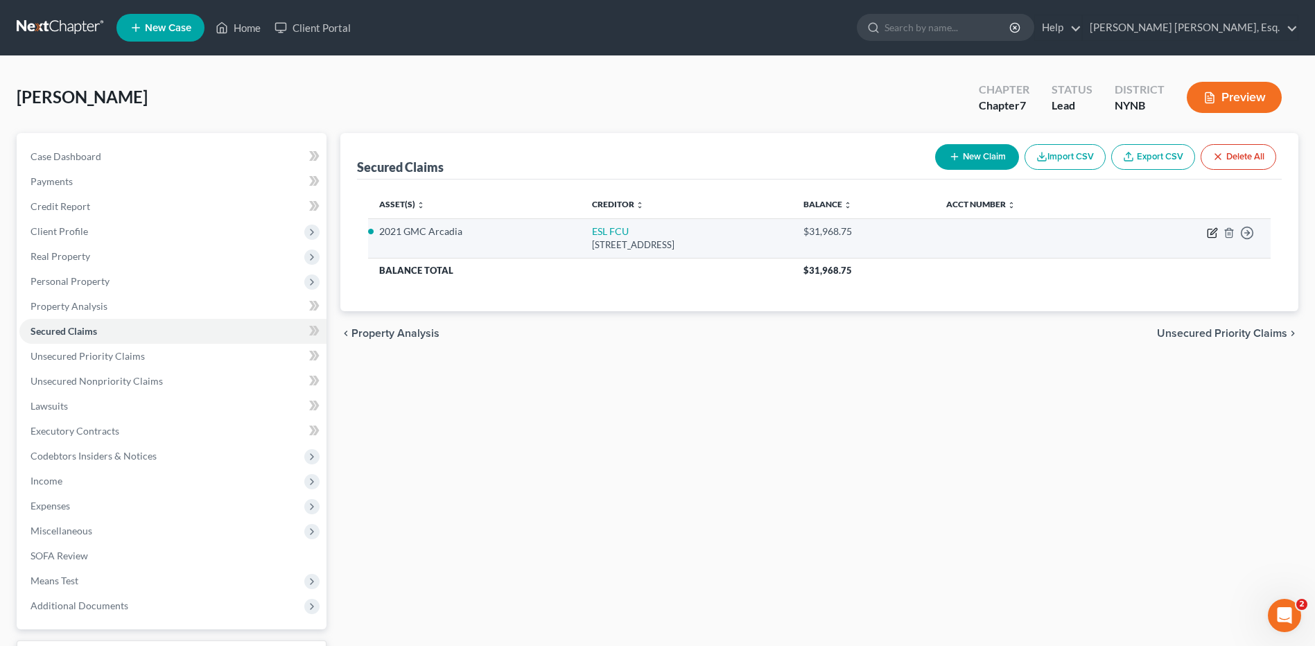
select select "0"
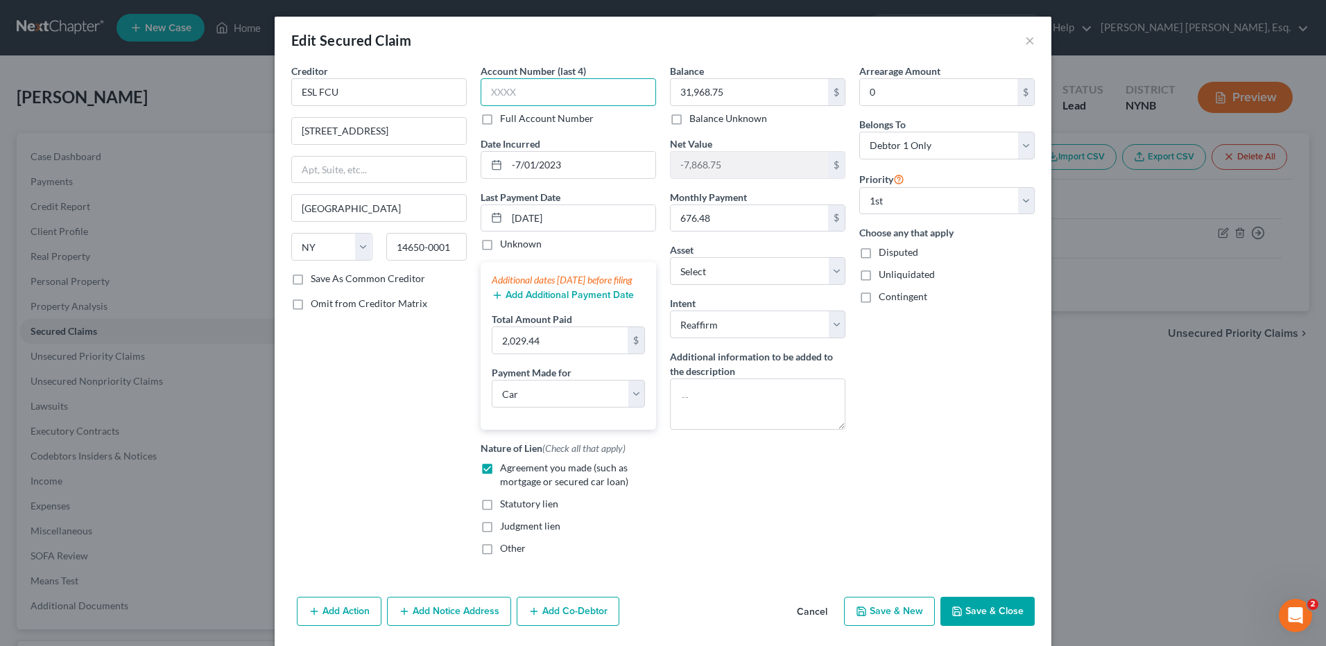
click at [483, 91] on input "text" at bounding box center [568, 92] width 175 height 28
type input "6938"
click at [976, 626] on button "Save & Close" at bounding box center [987, 611] width 94 height 29
select select "2"
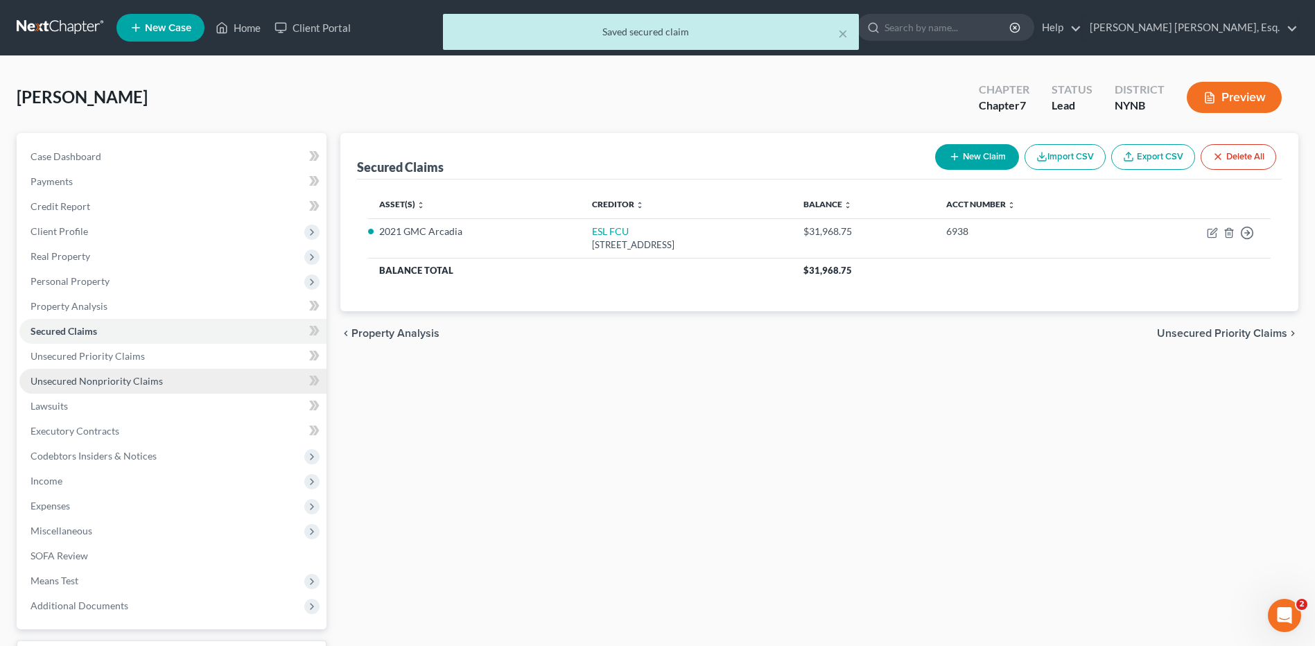
click at [121, 379] on span "Unsecured Nonpriority Claims" at bounding box center [97, 381] width 132 height 12
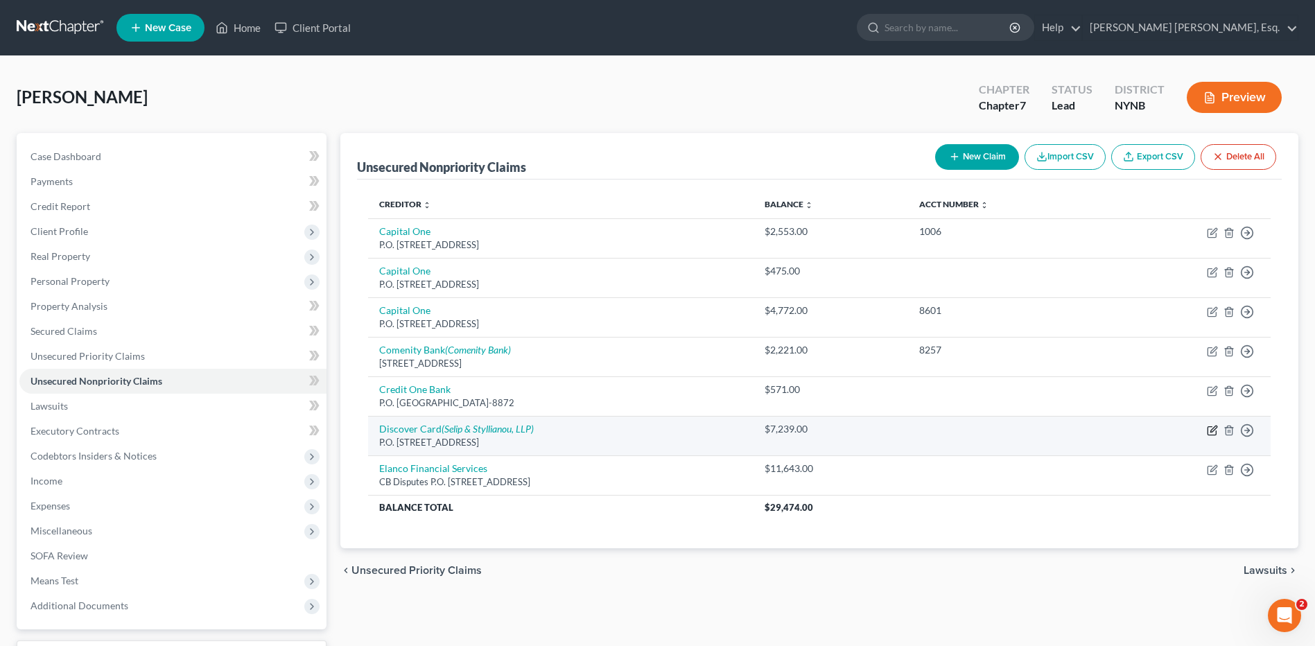
click at [1210, 431] on icon "button" at bounding box center [1212, 430] width 11 height 11
select select "46"
select select "14"
select select "0"
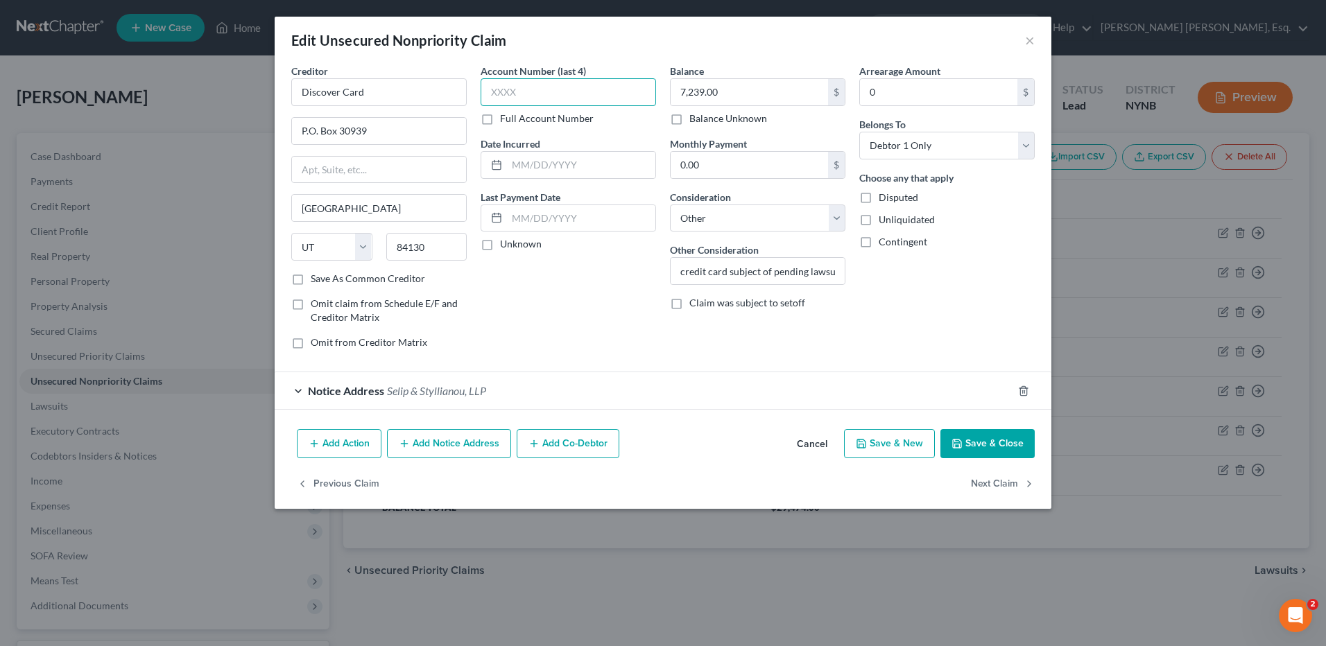
click at [486, 88] on input "text" at bounding box center [568, 92] width 175 height 28
type input "9087"
click at [976, 444] on button "Save & Close" at bounding box center [987, 443] width 94 height 29
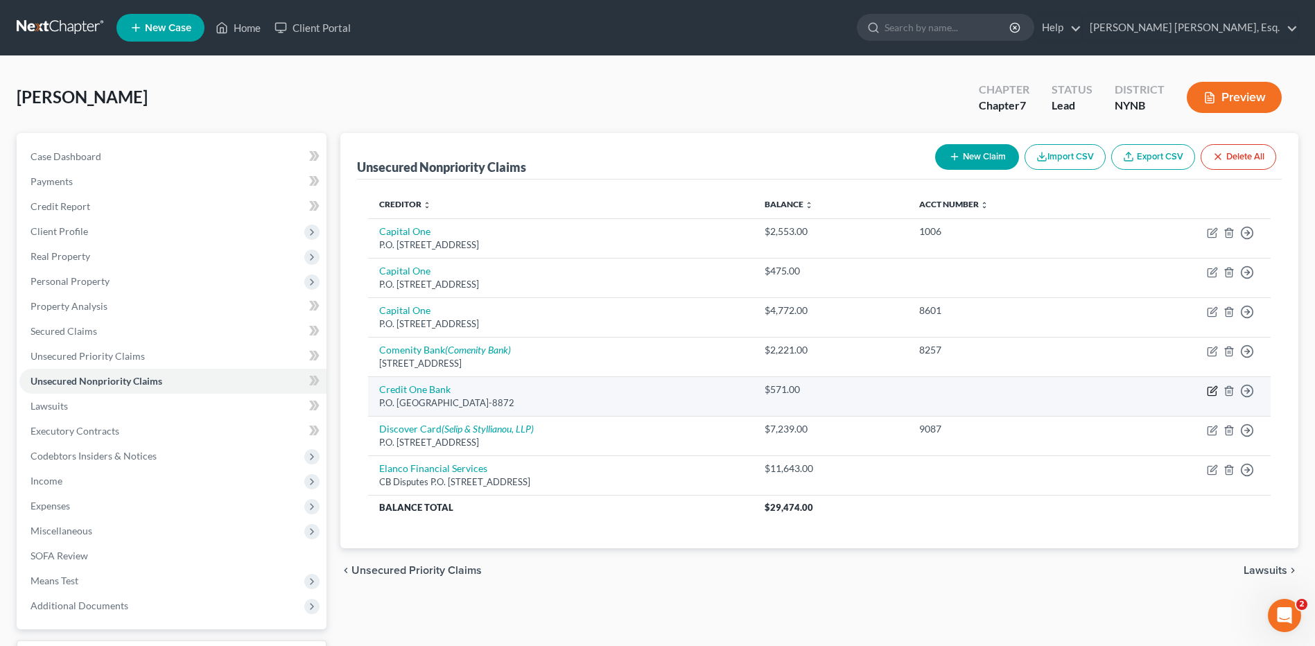
click at [1211, 390] on icon "button" at bounding box center [1212, 391] width 11 height 11
select select "31"
select select "2"
select select "0"
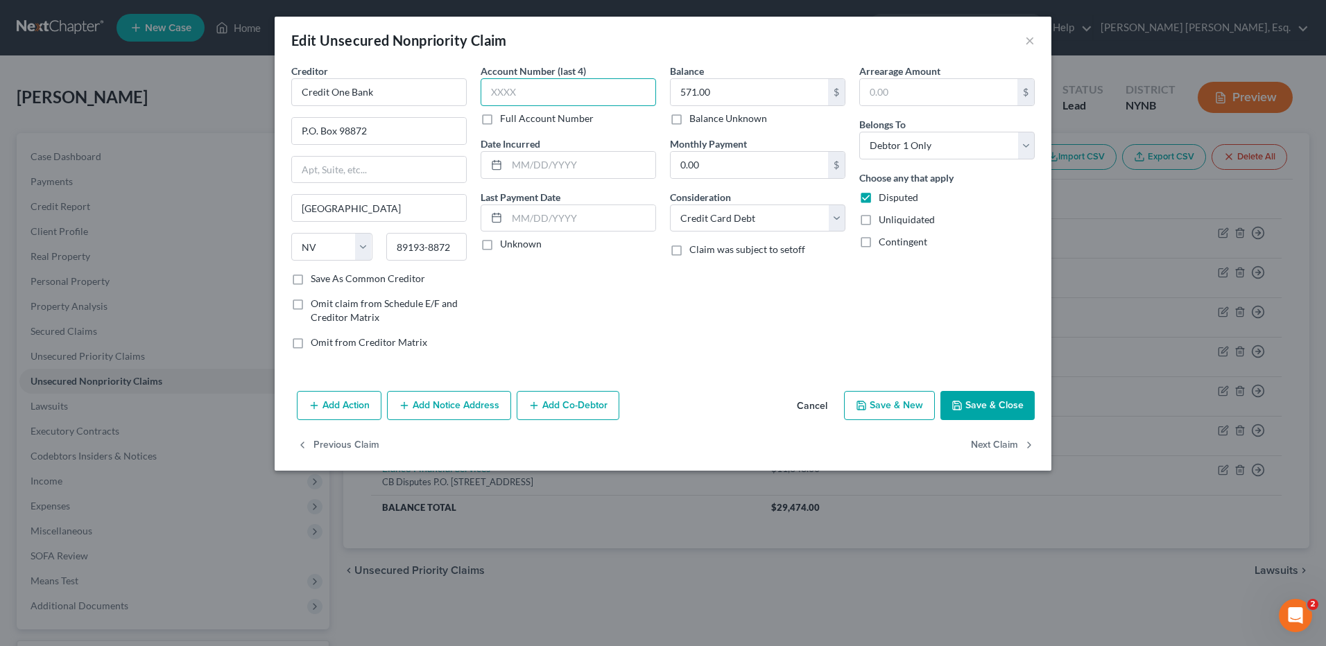
click at [492, 91] on input "text" at bounding box center [568, 92] width 175 height 28
type input "8860"
click at [367, 130] on input "P.O. Box 98872" at bounding box center [379, 131] width 174 height 26
type input "P.O. Box 98873"
click at [456, 248] on input "89193-8872" at bounding box center [426, 247] width 81 height 28
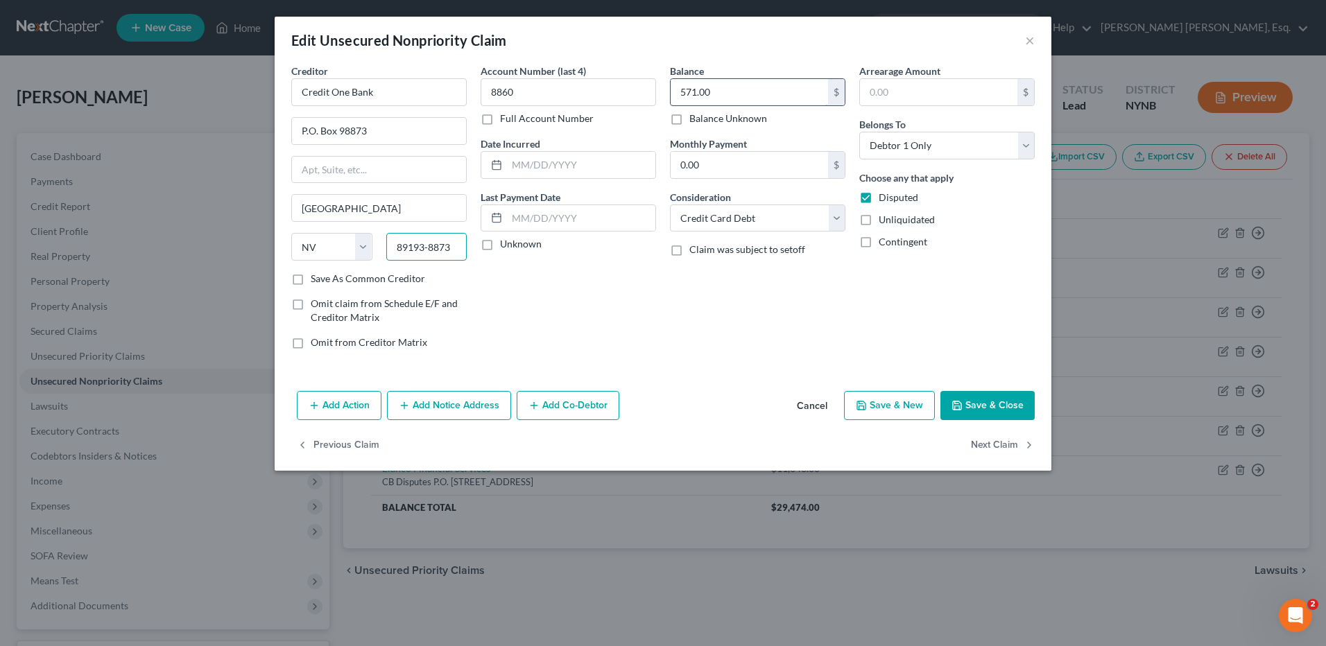
type input "89193-8873"
type input "363.00"
click at [951, 404] on button "Save & Close" at bounding box center [987, 405] width 94 height 29
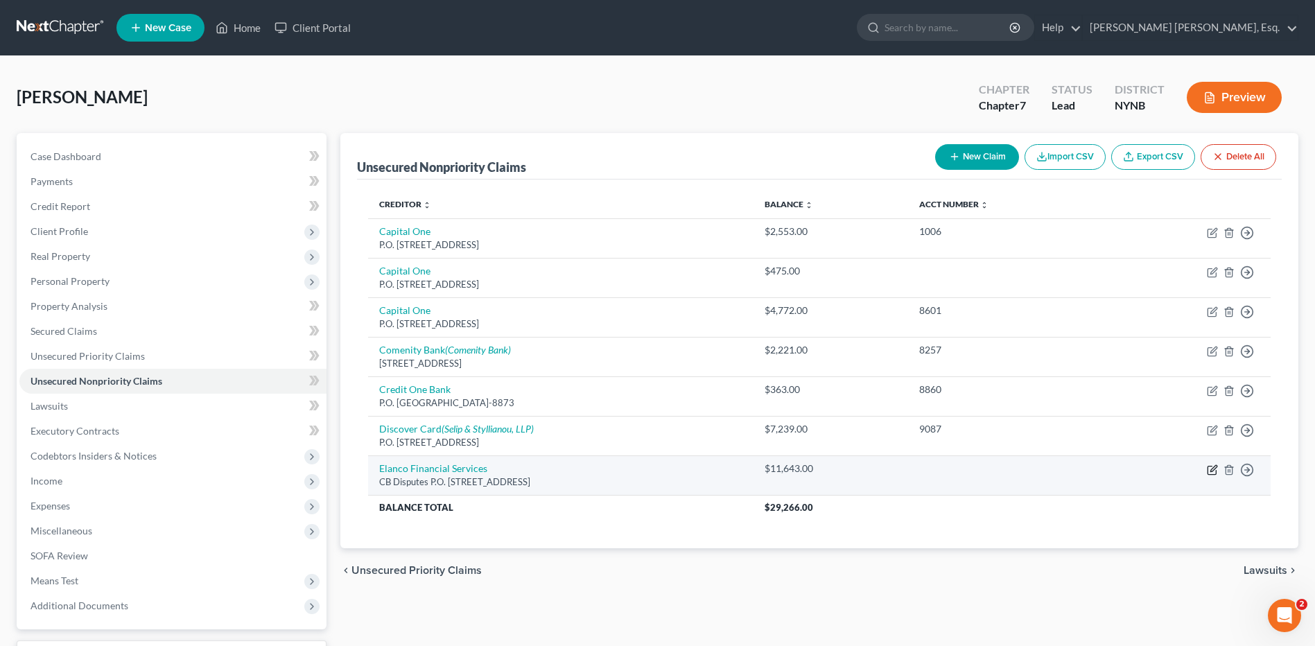
click at [1211, 468] on icon "button" at bounding box center [1212, 470] width 11 height 11
select select "26"
select select "2"
select select "0"
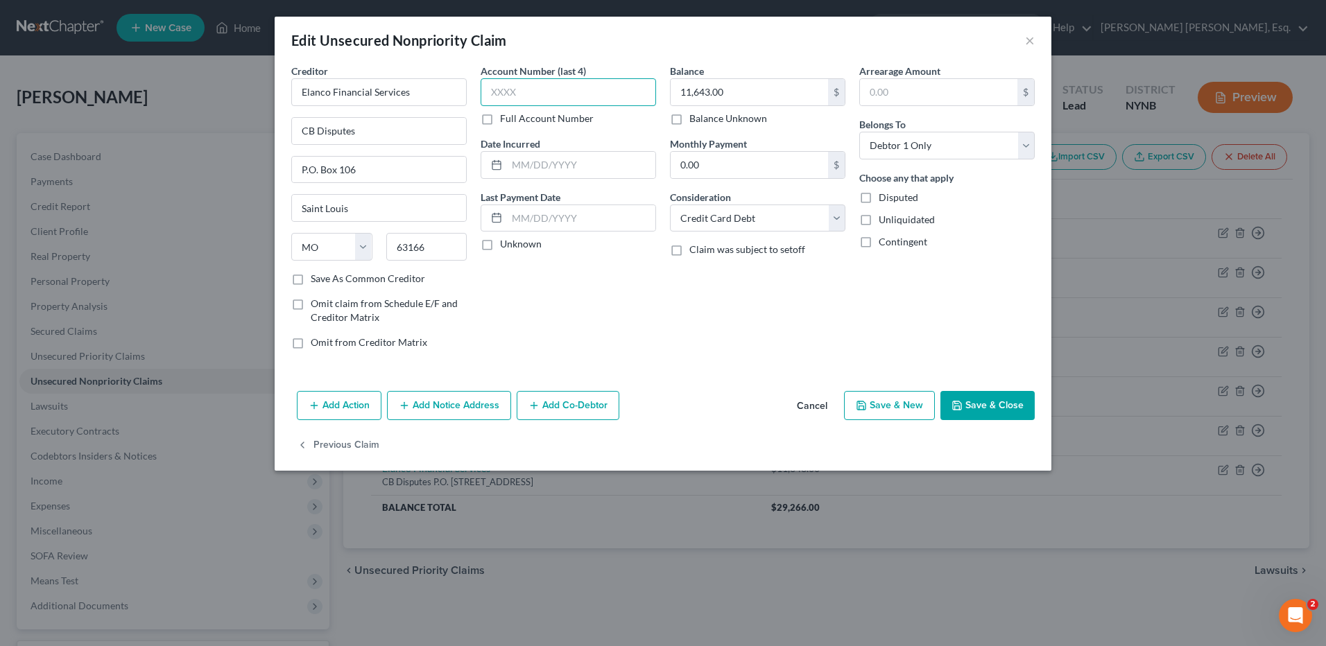
click at [490, 92] on input "text" at bounding box center [568, 92] width 175 height 28
type input "8575"
click at [431, 406] on button "Add Notice Address" at bounding box center [449, 405] width 124 height 29
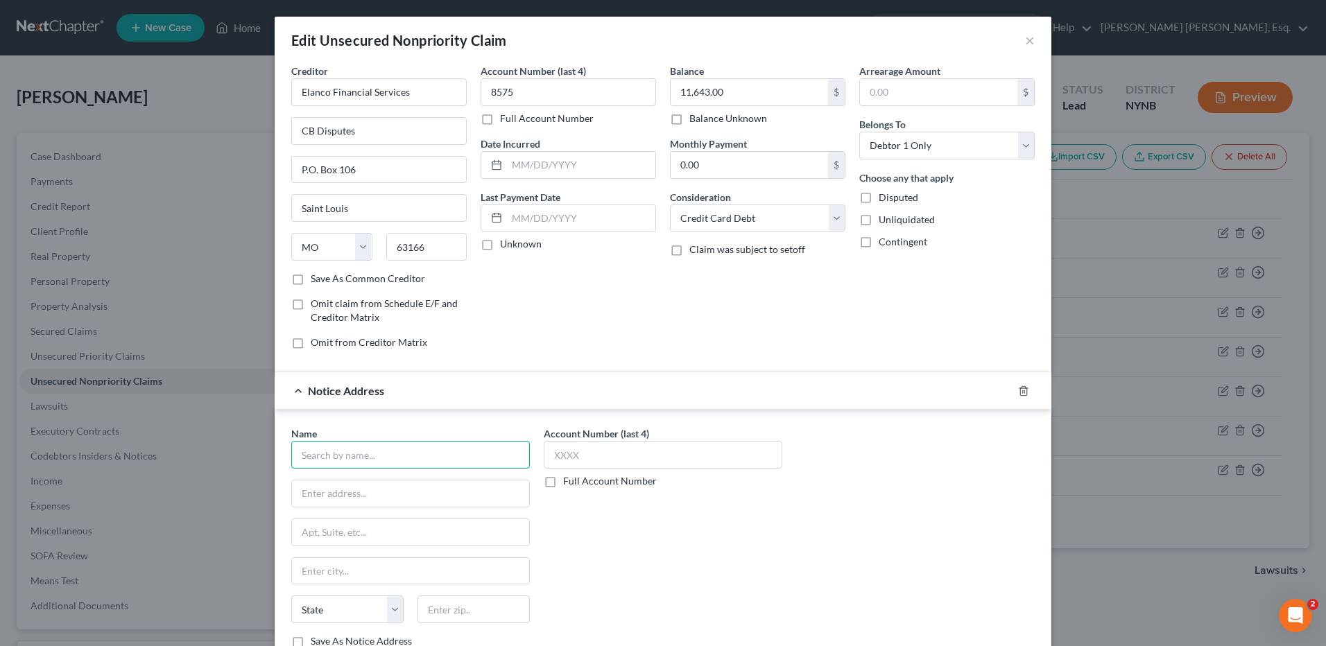
click at [322, 458] on input "text" at bounding box center [410, 455] width 239 height 28
type input "Elan Financial Services"
type input "P.O. Box 108"
type input "[GEOGRAPHIC_DATA][PERSON_NAME]"
select select "26"
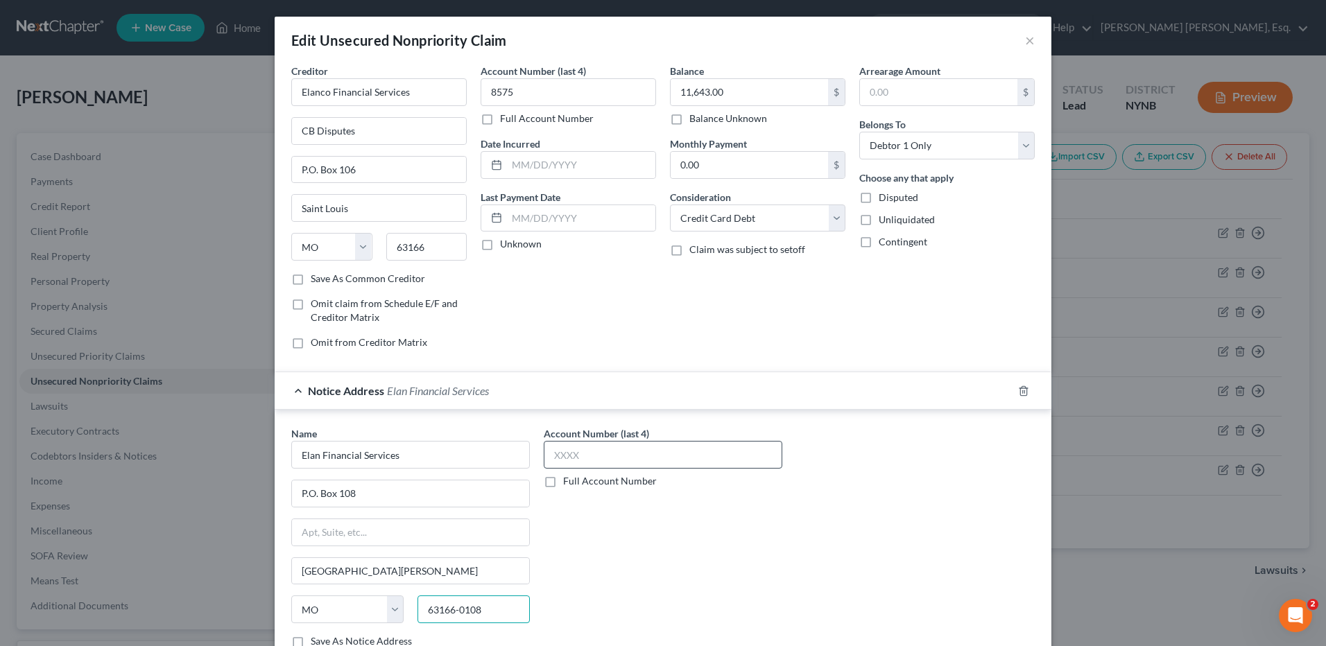
type input "63166-0108"
drag, startPoint x: 547, startPoint y: 457, endPoint x: 540, endPoint y: 440, distance: 18.0
click at [546, 454] on input "text" at bounding box center [663, 455] width 239 height 28
type input "8575"
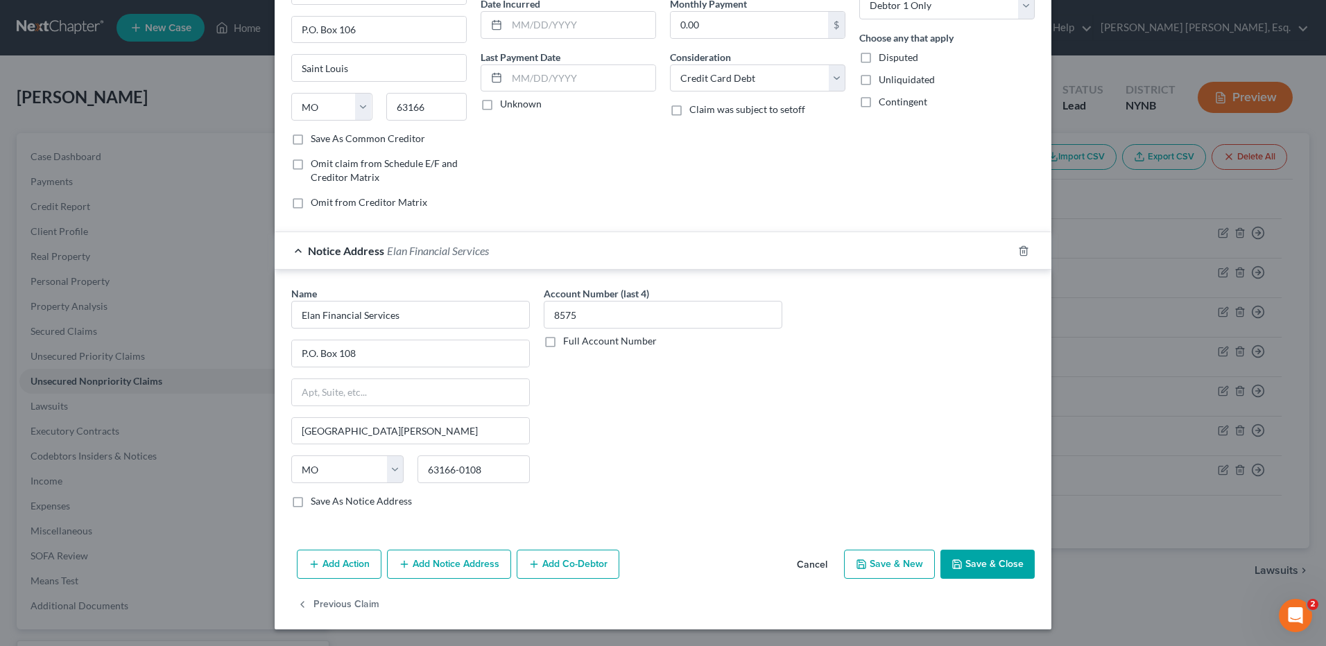
click at [963, 567] on button "Save & Close" at bounding box center [987, 564] width 94 height 29
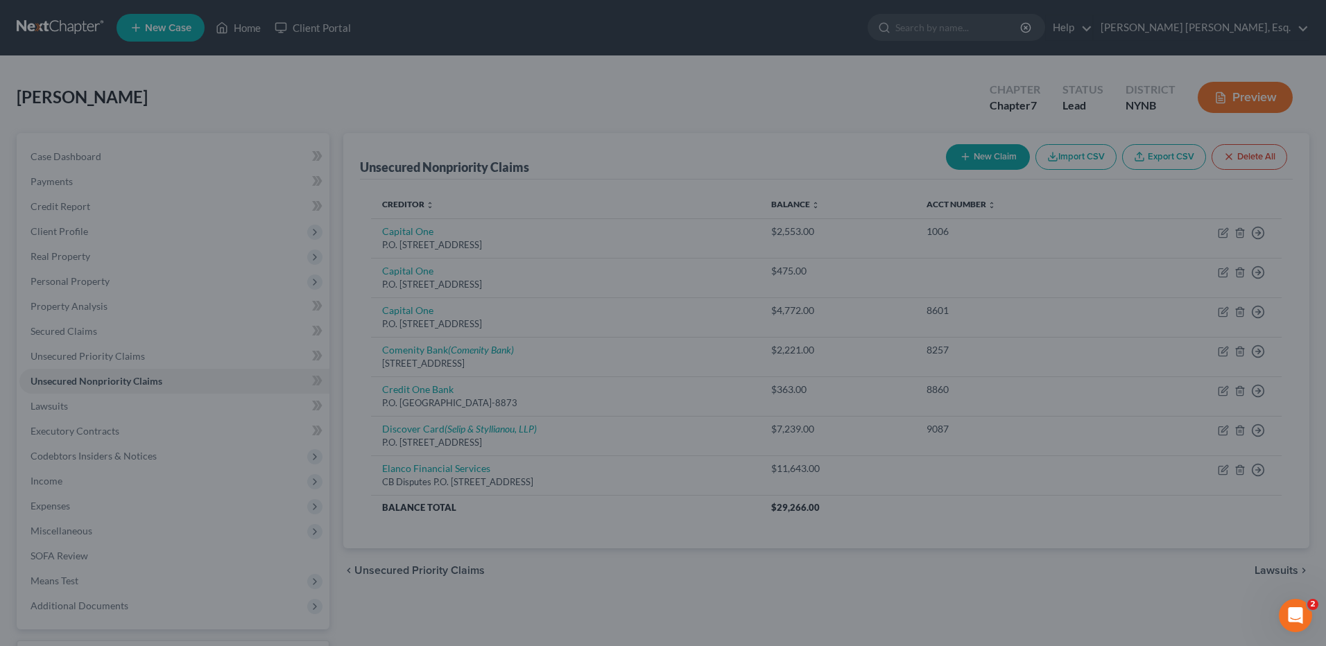
type input "0"
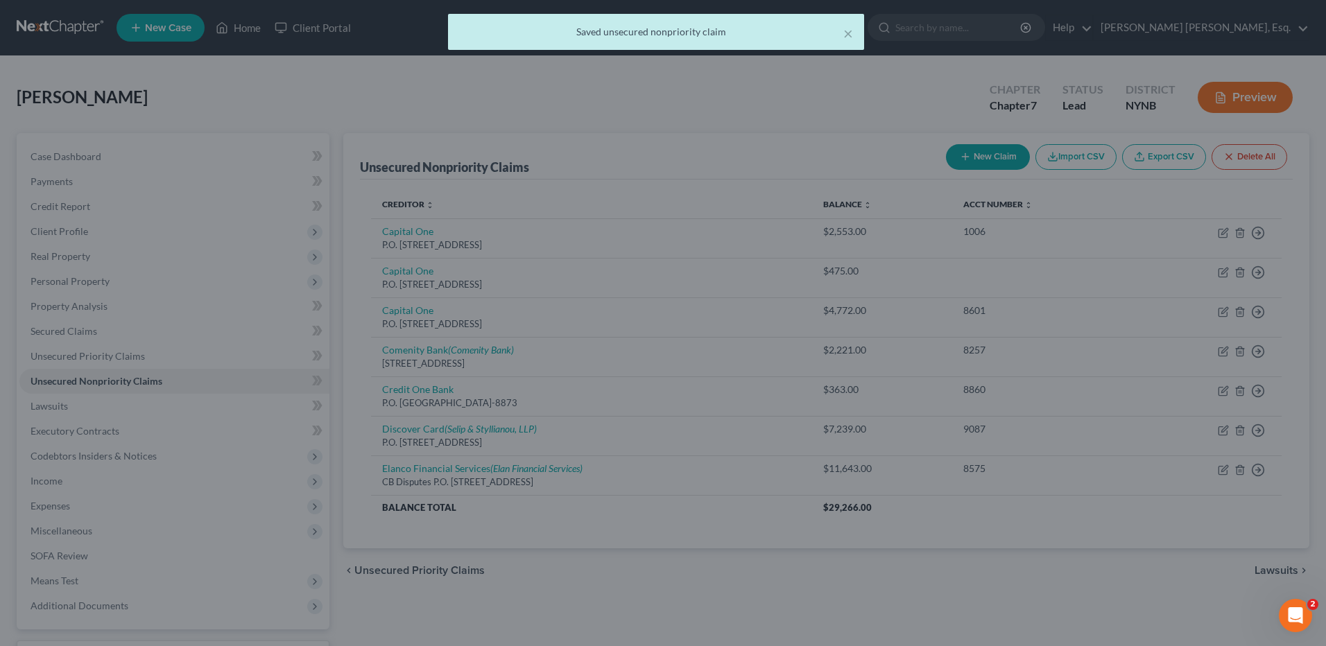
scroll to position [0, 0]
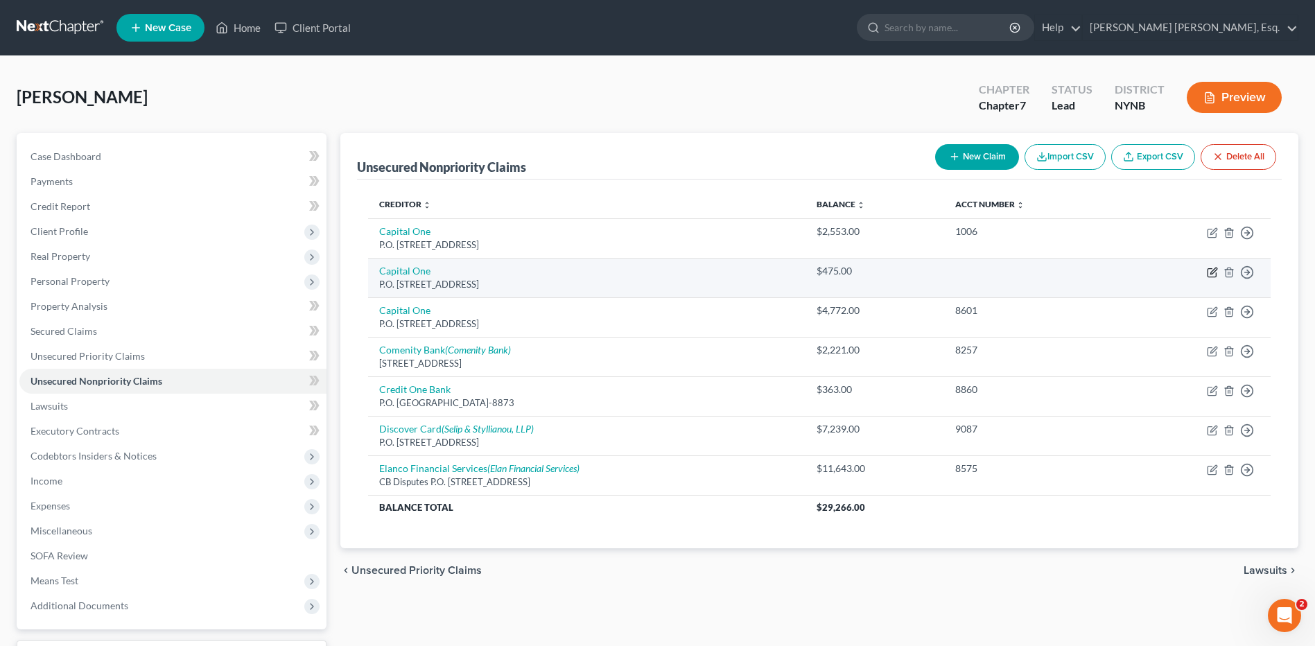
click at [1209, 269] on icon "button" at bounding box center [1212, 273] width 8 height 8
select select "46"
select select "14"
select select "0"
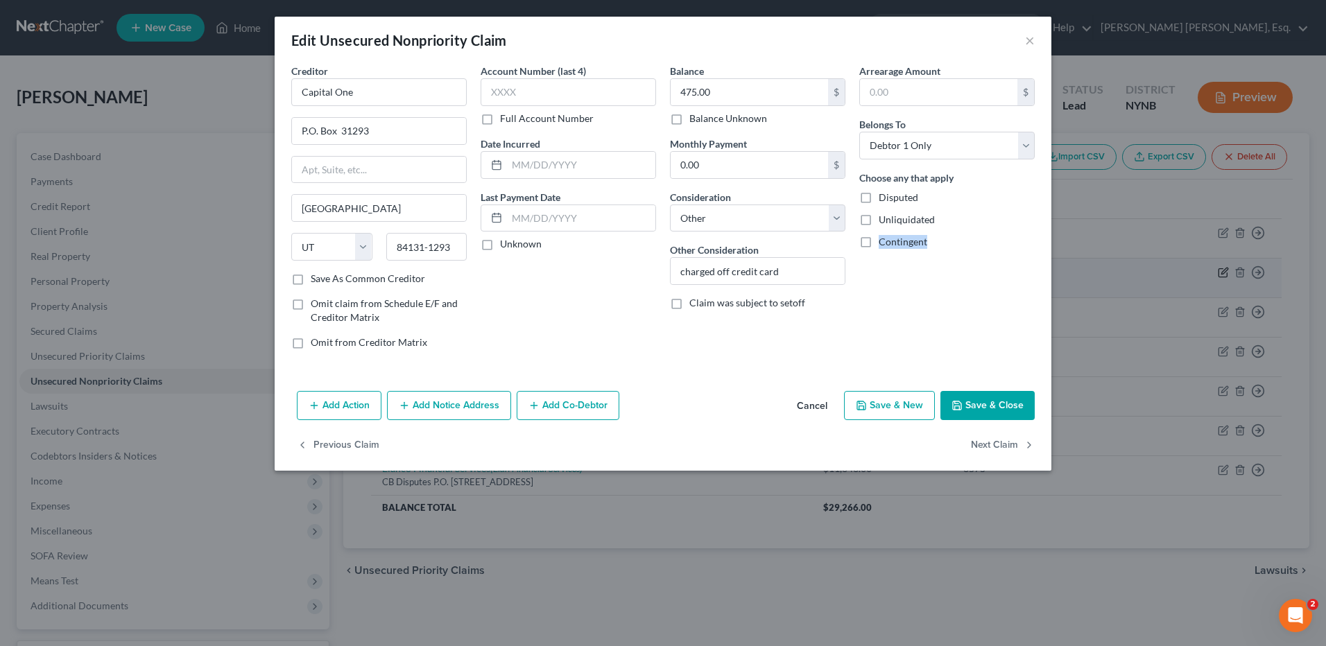
click at [1209, 269] on div "Edit Unsecured Nonpriority Claim × Creditor * Capital One P.O. [GEOGRAPHIC_DATA…" at bounding box center [663, 323] width 1326 height 646
click at [940, 245] on div "Contingent" at bounding box center [946, 242] width 175 height 14
click at [993, 397] on button "Save & Close" at bounding box center [987, 405] width 94 height 29
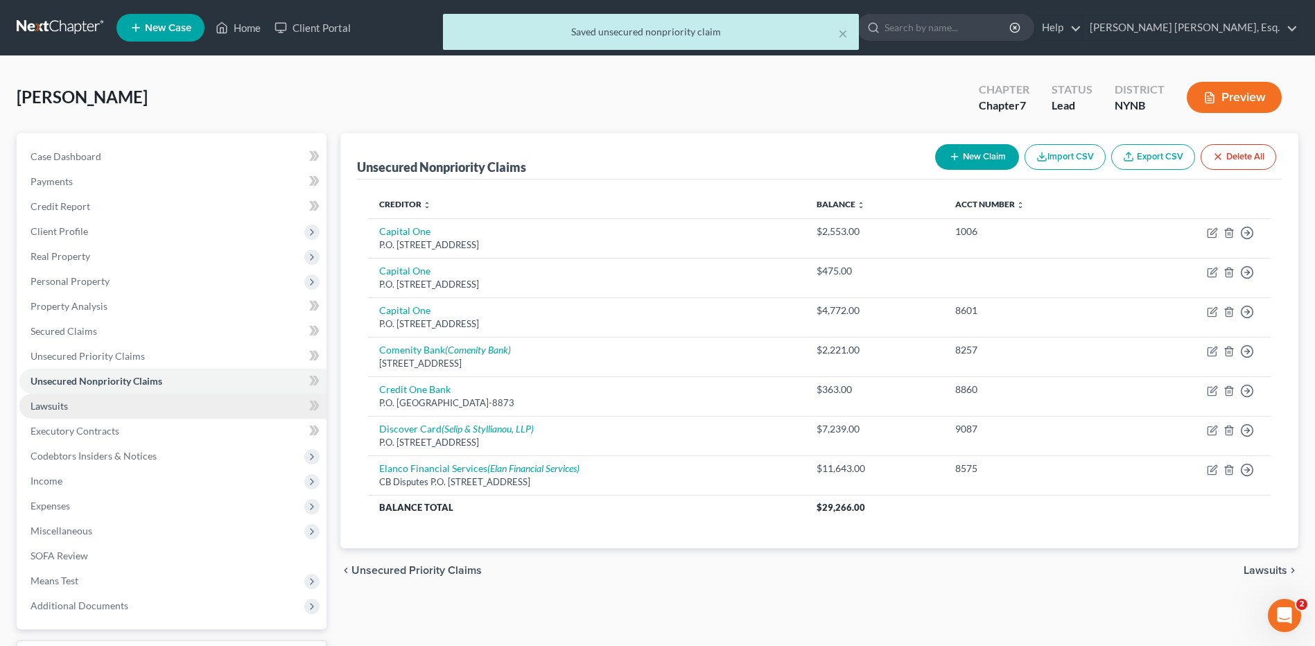
click at [58, 402] on span "Lawsuits" at bounding box center [49, 406] width 37 height 12
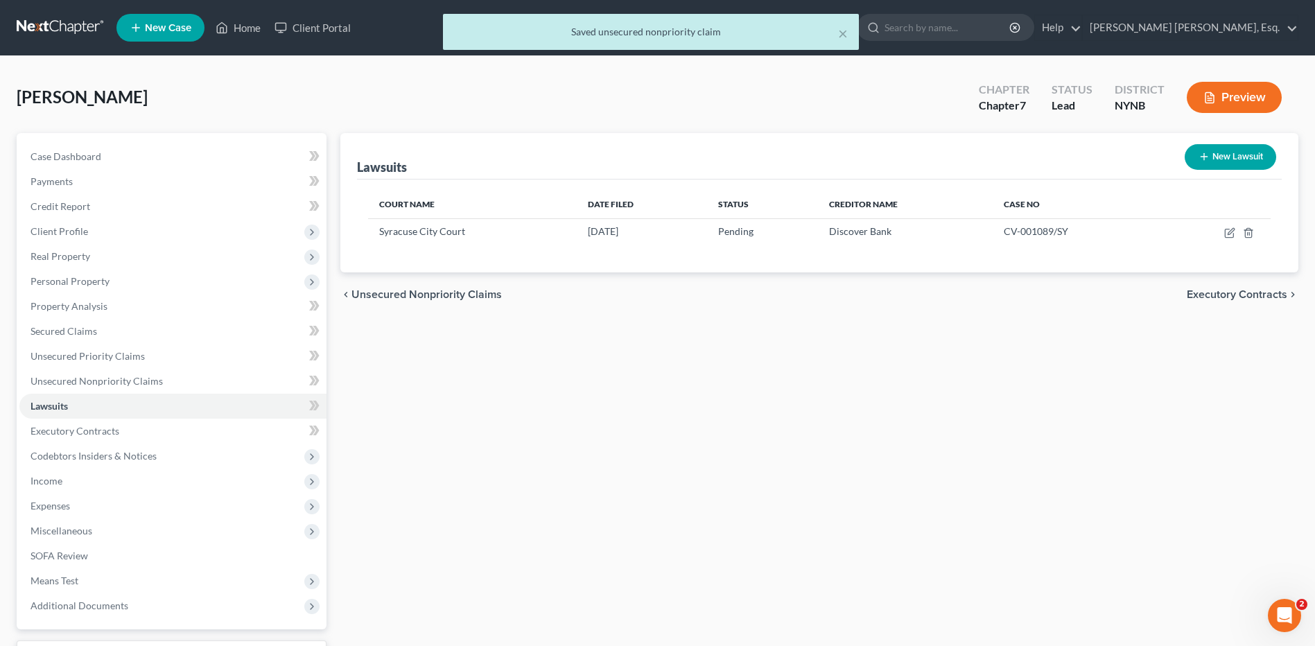
click at [1252, 99] on button "Preview" at bounding box center [1234, 97] width 95 height 31
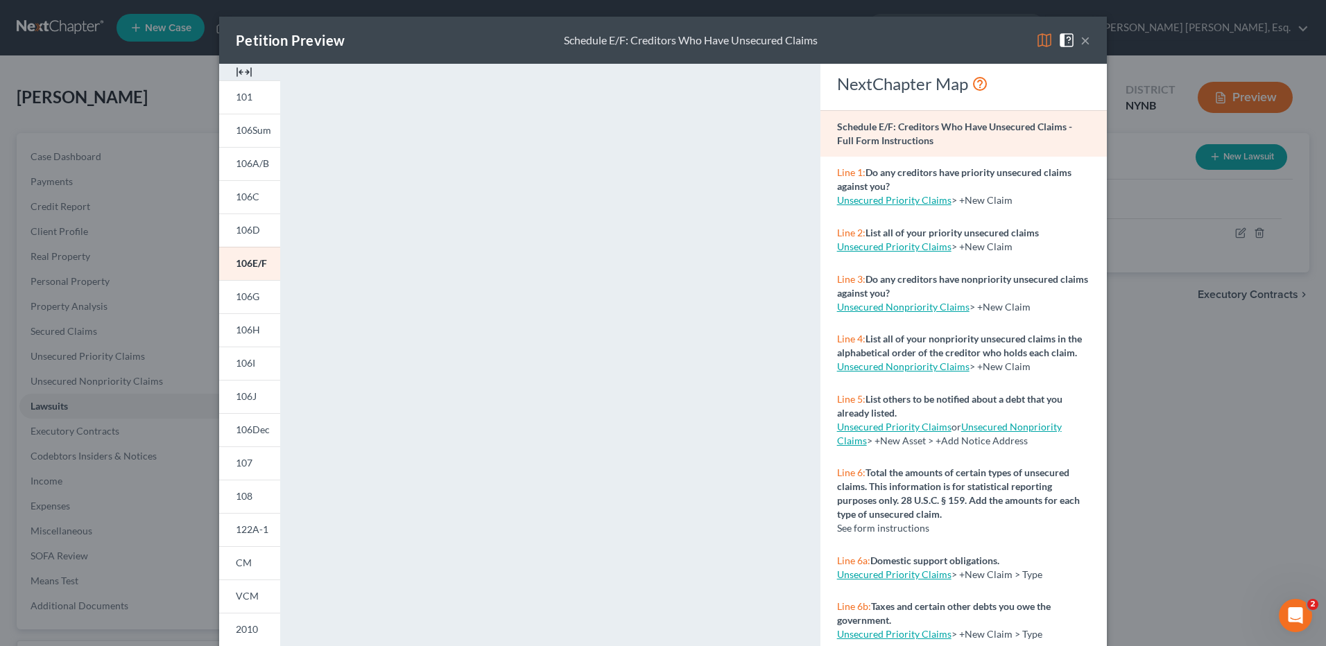
click at [1040, 40] on img at bounding box center [1044, 40] width 17 height 17
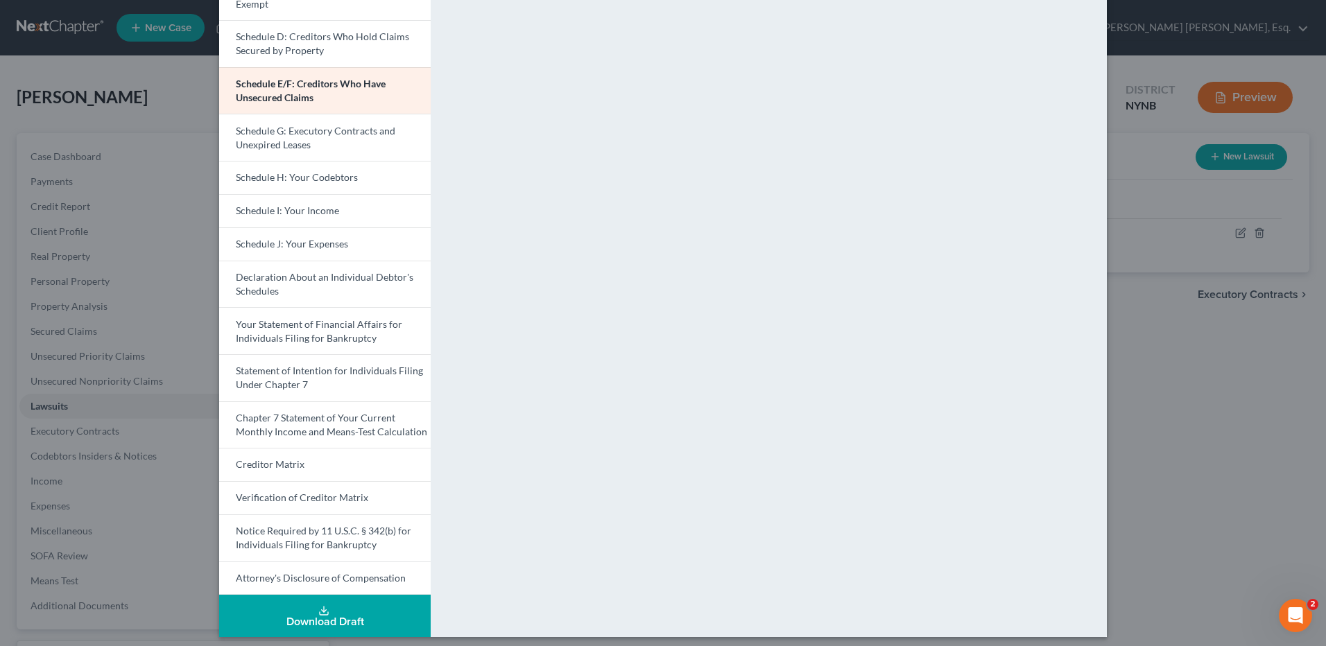
scroll to position [228, 0]
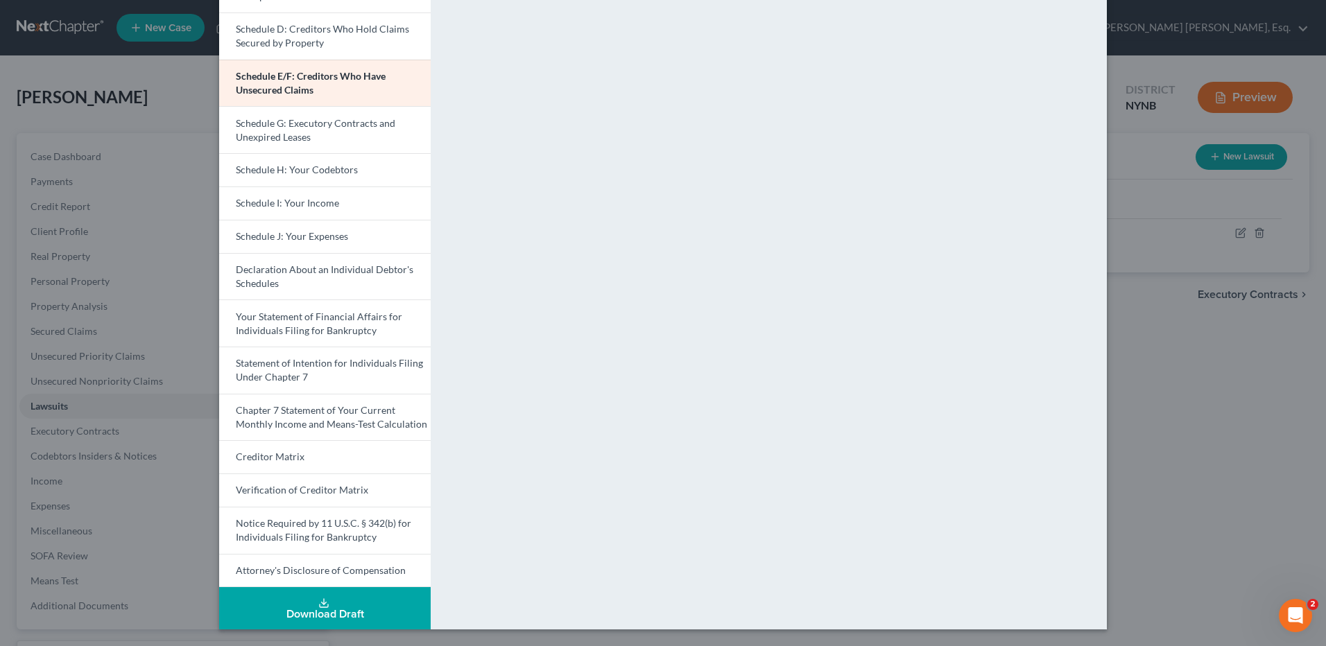
click at [321, 603] on polyline at bounding box center [323, 604] width 5 height 2
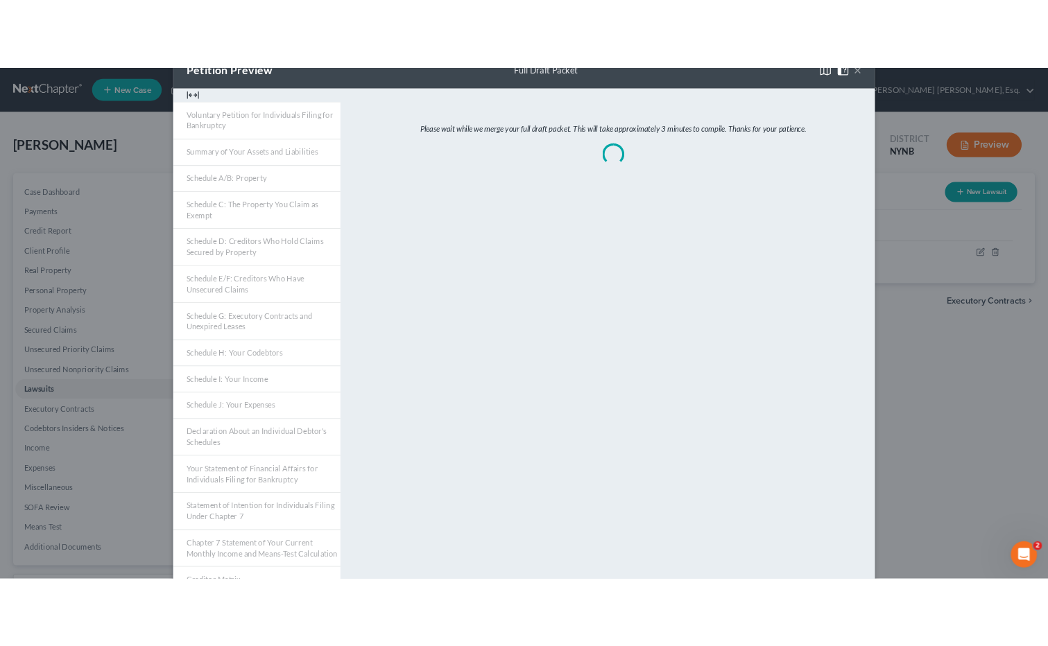
scroll to position [0, 0]
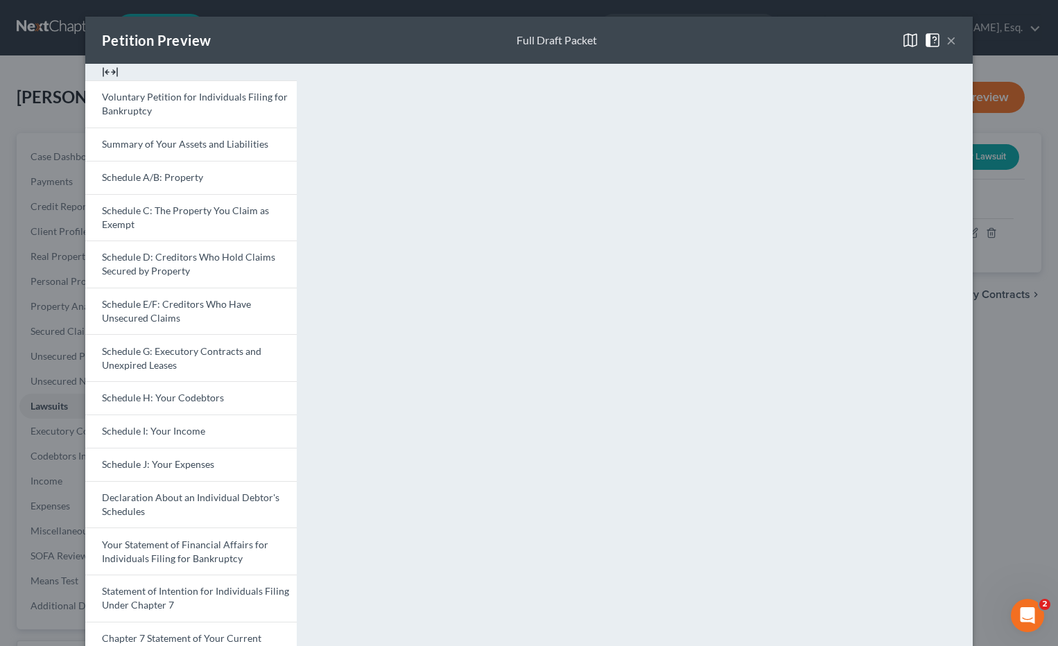
click at [949, 42] on button "×" at bounding box center [952, 40] width 10 height 17
